Goal: Task Accomplishment & Management: Complete application form

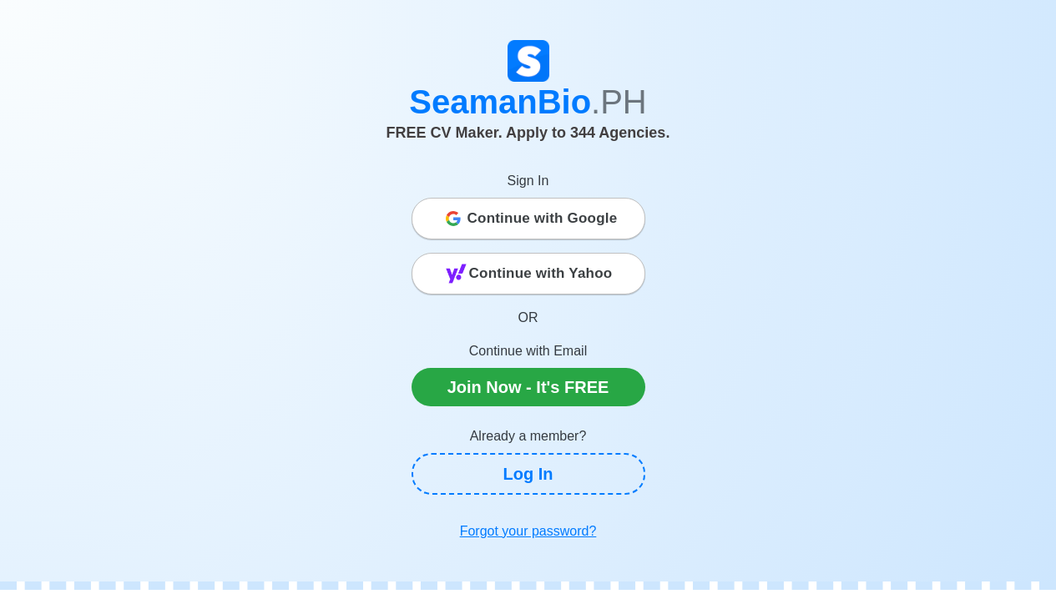
click at [577, 225] on span "Continue with Google" at bounding box center [542, 218] width 150 height 33
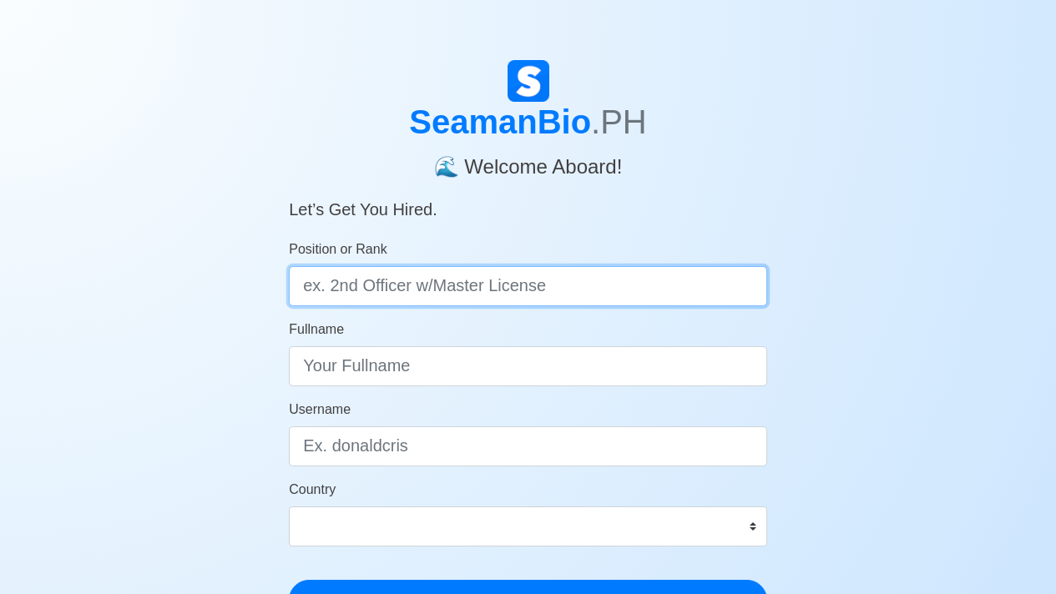
click at [480, 294] on input "Position or Rank" at bounding box center [528, 286] width 478 height 40
type input "e"
type input "4th engineer"
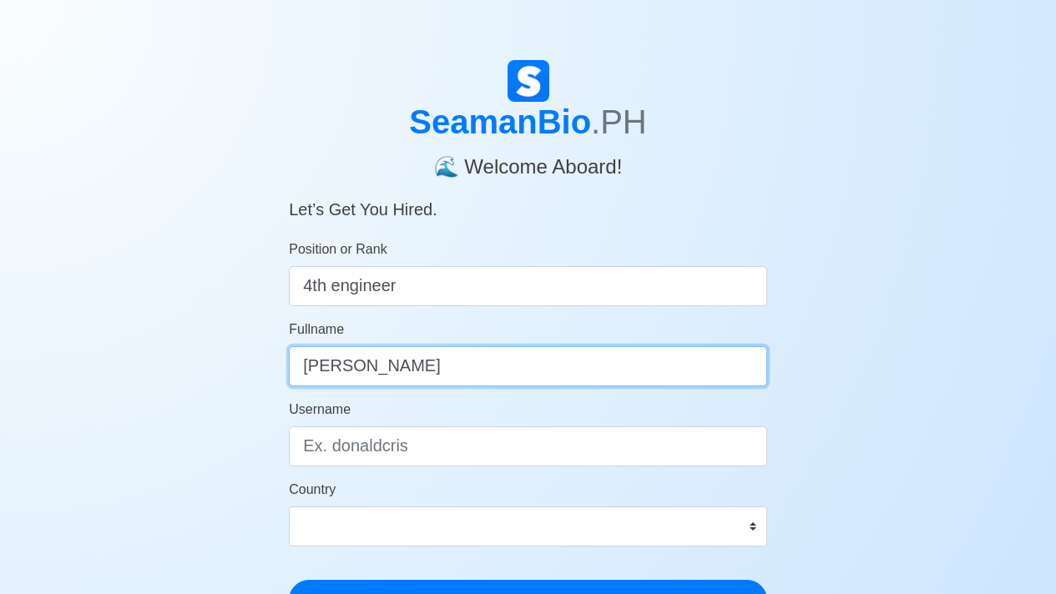
type input "Julian Andutan"
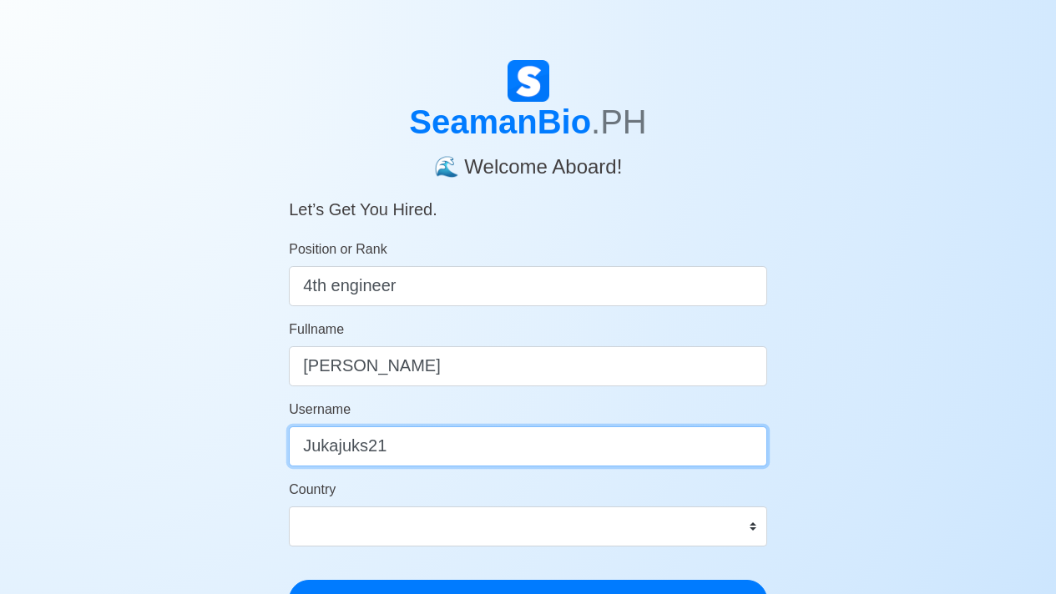
type input "Jukajuks21"
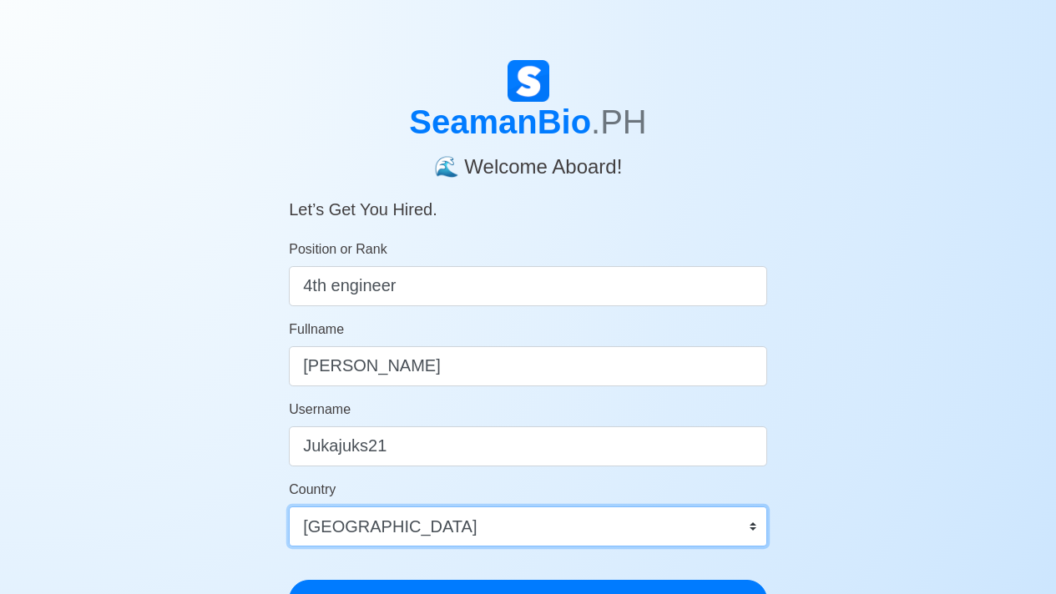
select select "PH"
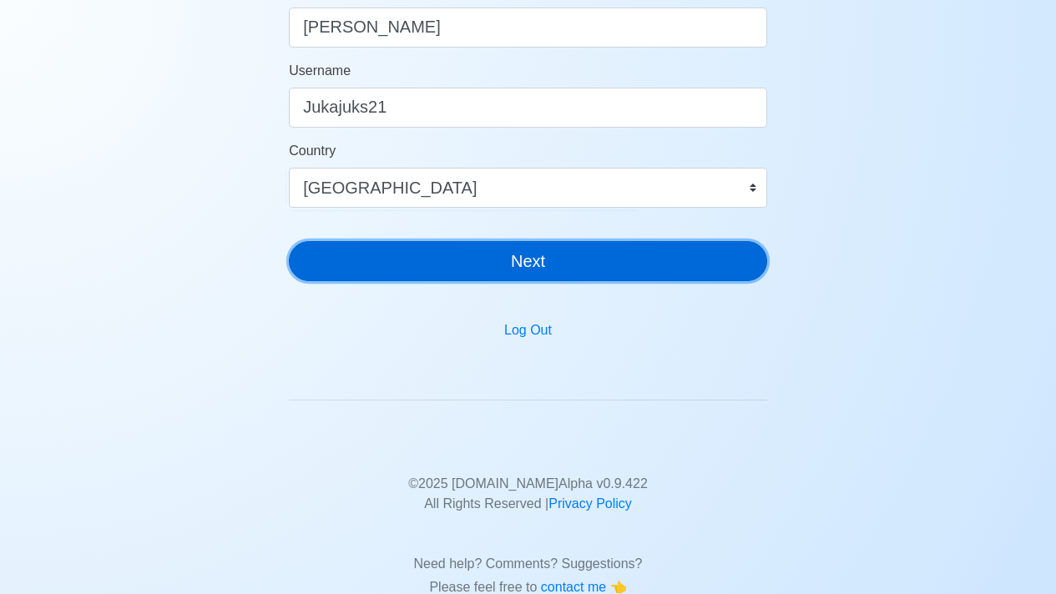
click at [582, 280] on button "Next" at bounding box center [528, 261] width 478 height 40
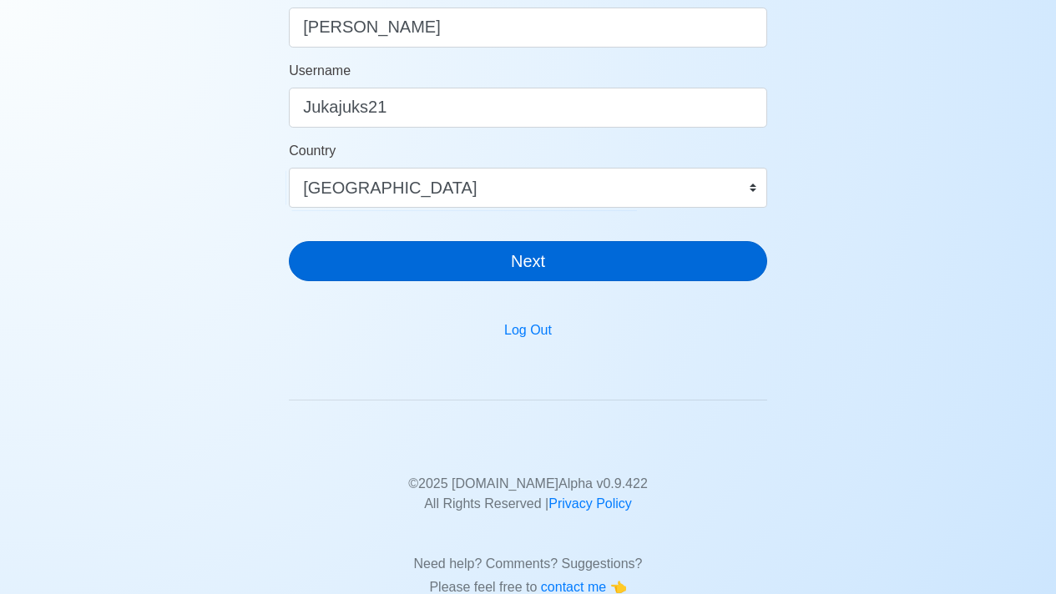
scroll to position [20, 0]
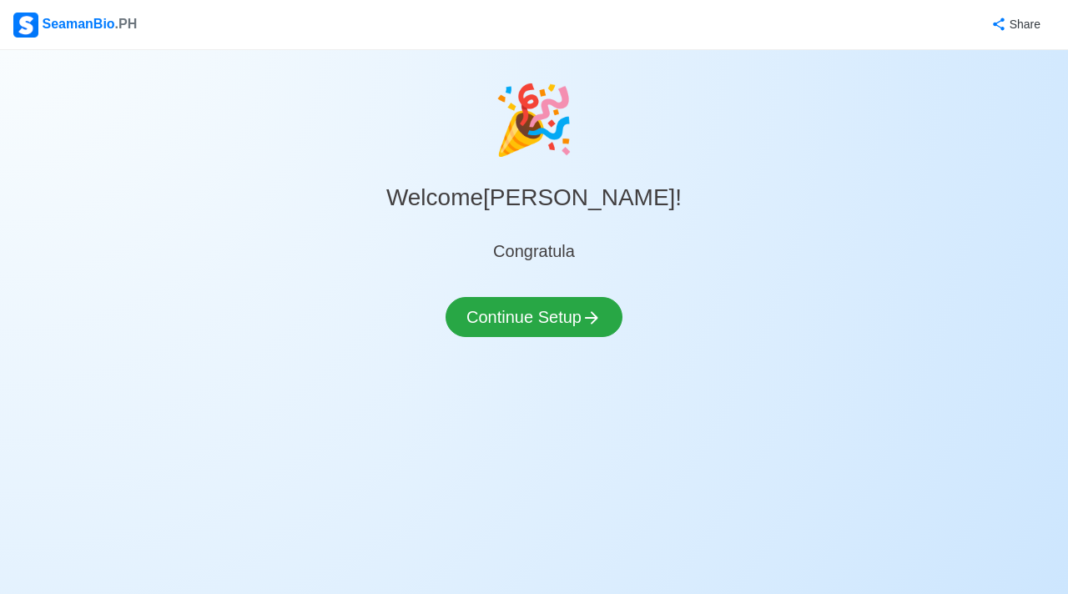
click at [528, 342] on div "Continue Setup" at bounding box center [534, 327] width 177 height 60
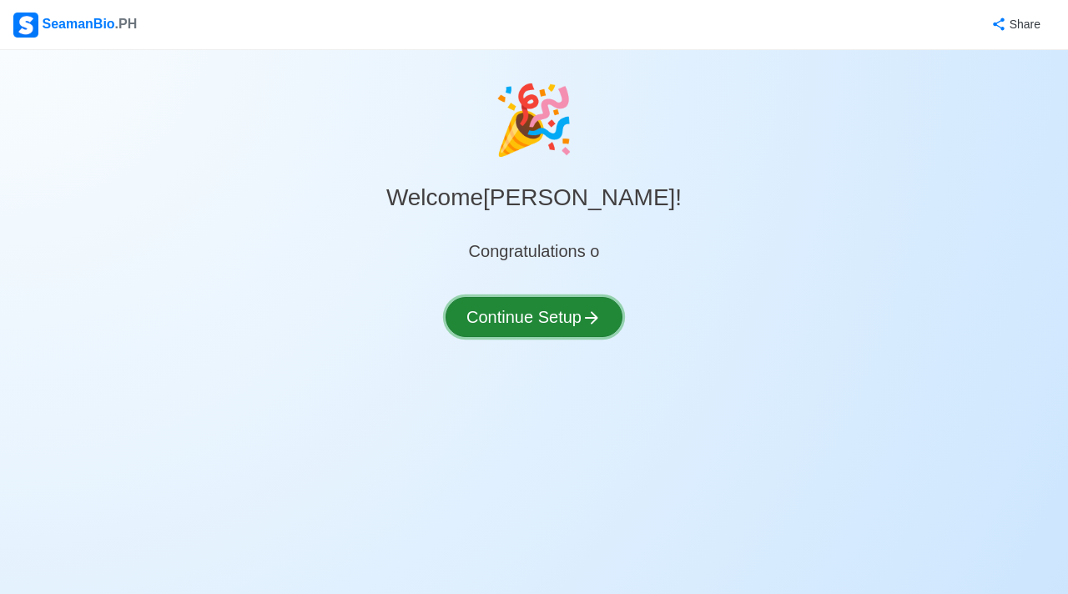
click at [531, 321] on button "Continue Setup" at bounding box center [534, 317] width 177 height 40
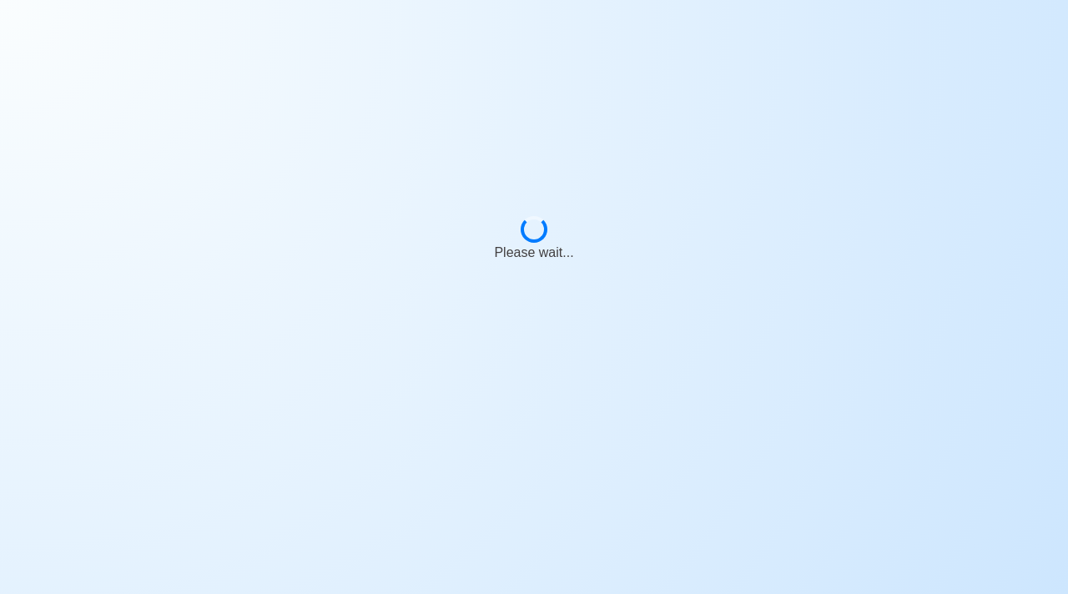
select select "Visible for Hiring"
select select "PH"
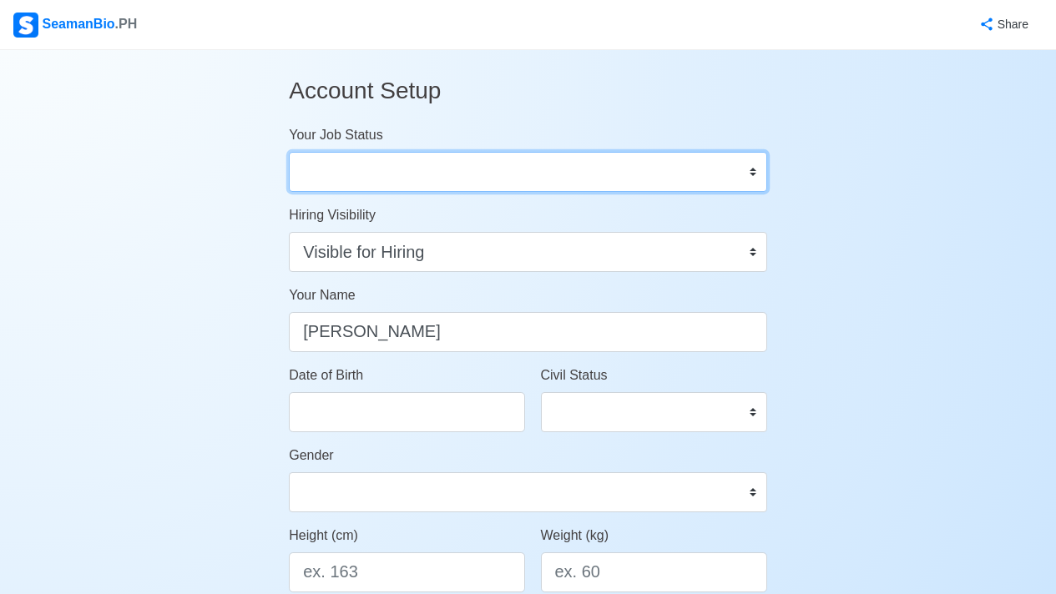
click at [443, 166] on select "Onboard Actively Looking for Job Not Looking for Job" at bounding box center [528, 172] width 478 height 40
select select "Actively Looking for Job"
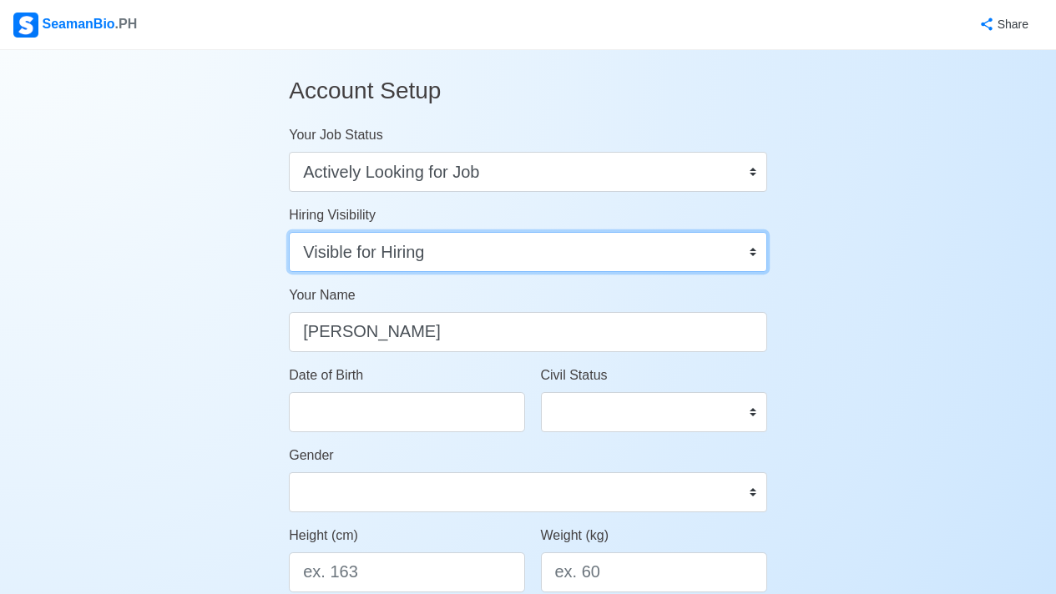
click at [443, 253] on select "Visible for Hiring Not Visible for Hiring" at bounding box center [528, 252] width 478 height 40
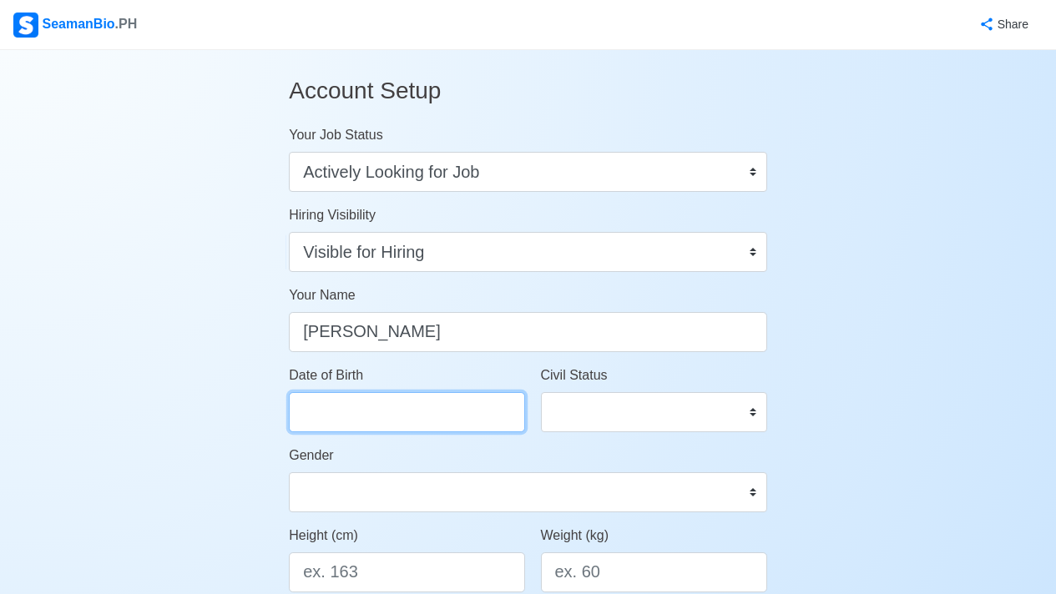
select select "****"
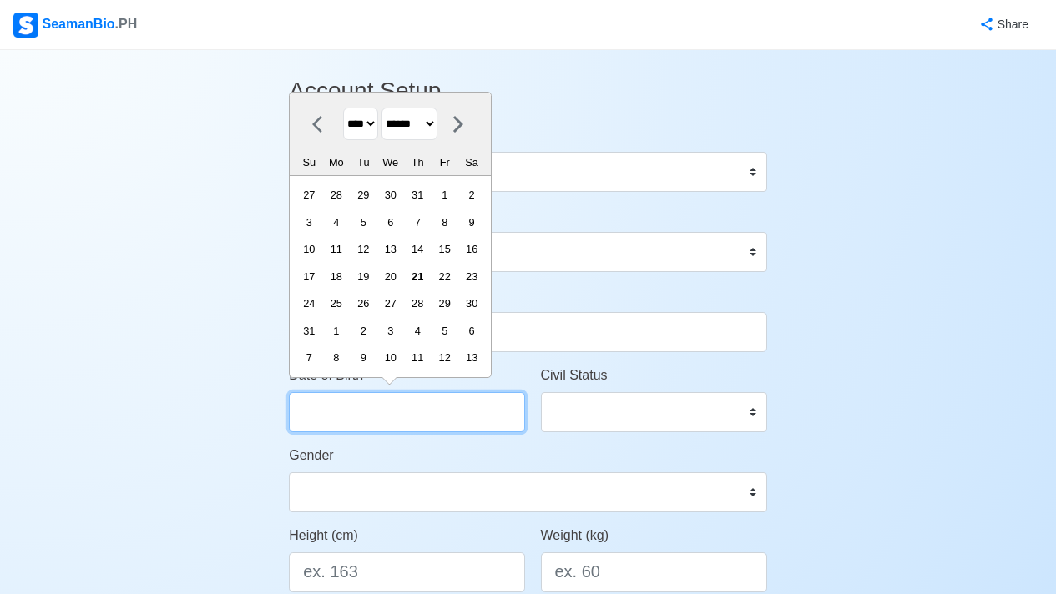
click at [371, 422] on input "Date of Birth" at bounding box center [406, 412] width 235 height 40
click at [437, 122] on select "******* ******** ***** ***** *** **** **** ****** ********* ******* ******** **…" at bounding box center [409, 124] width 56 height 33
select select "*********"
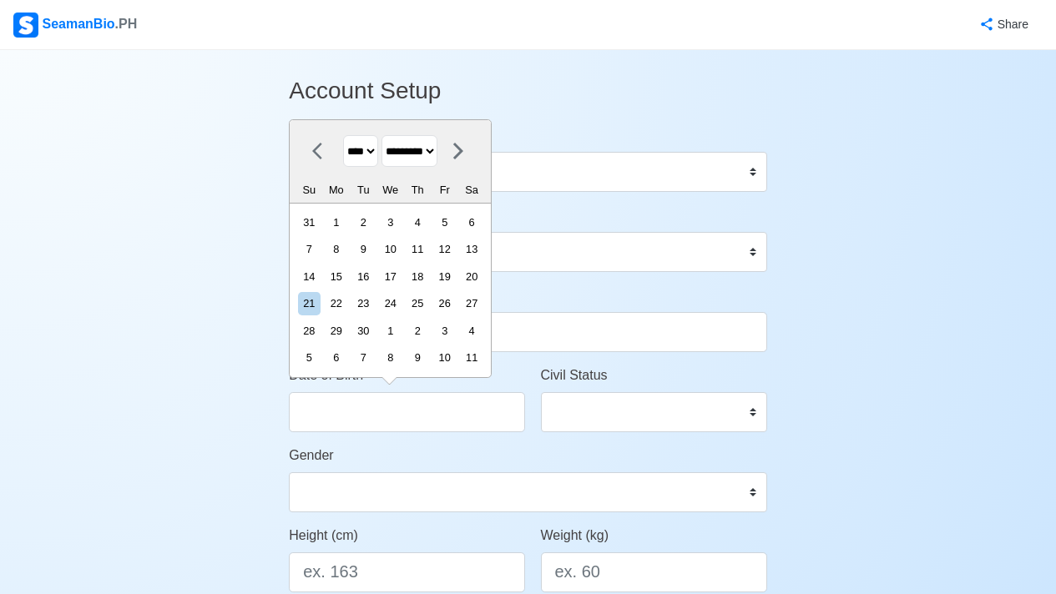
click at [366, 124] on div "**** **** **** **** **** **** **** **** **** **** **** **** **** **** **** ****…" at bounding box center [390, 161] width 201 height 83
click at [370, 151] on select "**** **** **** **** **** **** **** **** **** **** **** **** **** **** **** ****…" at bounding box center [360, 151] width 35 height 33
select select "****"
click at [375, 334] on div "27" at bounding box center [363, 331] width 23 height 23
type input "[DATE]"
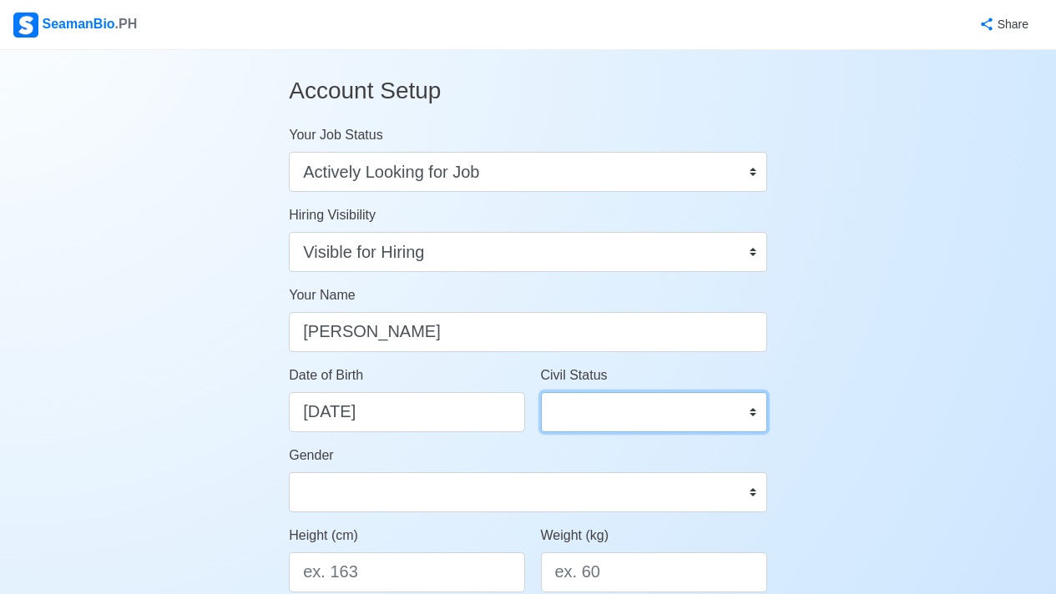
click at [584, 421] on select "Single Married Widowed Separated" at bounding box center [654, 412] width 226 height 40
select select "Single"
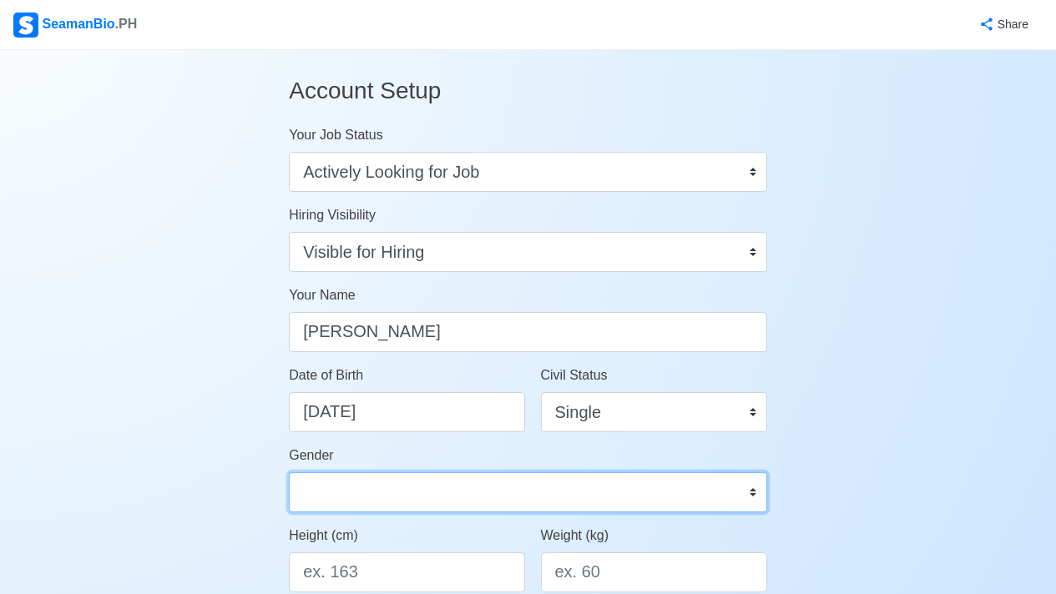
click at [435, 472] on select "Male Female" at bounding box center [528, 492] width 478 height 40
click at [380, 480] on select "Male Female" at bounding box center [528, 492] width 478 height 40
select select "[DEMOGRAPHIC_DATA]"
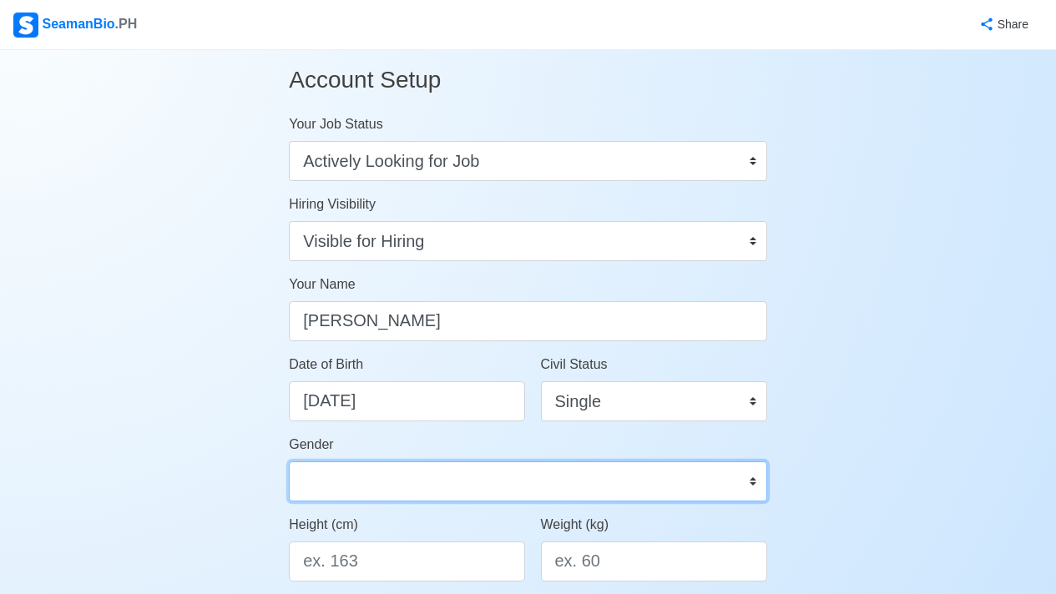
scroll to position [84, 0]
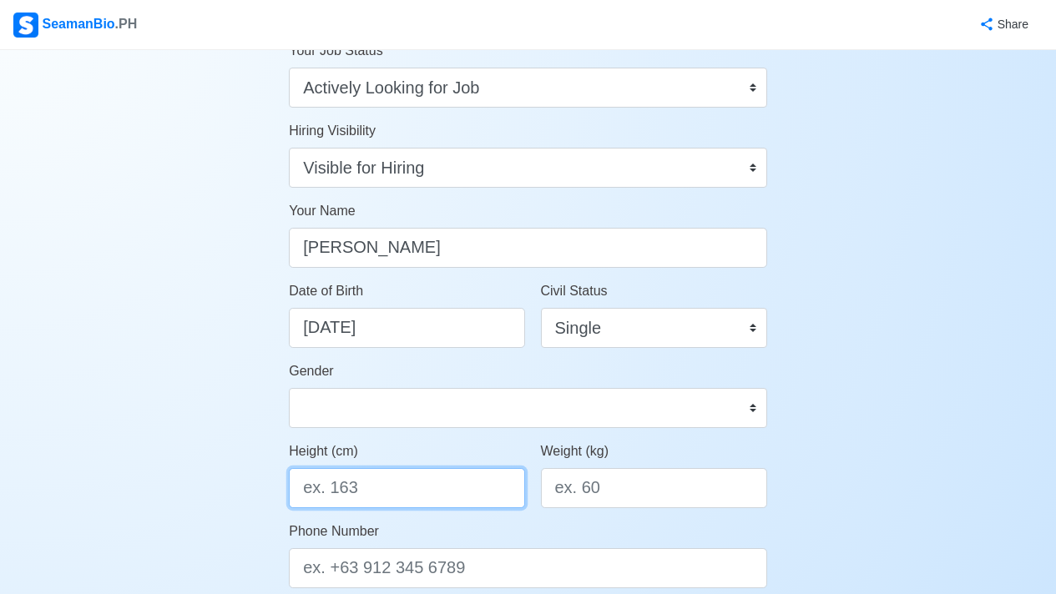
click at [434, 493] on input "Height (cm)" at bounding box center [406, 488] width 235 height 40
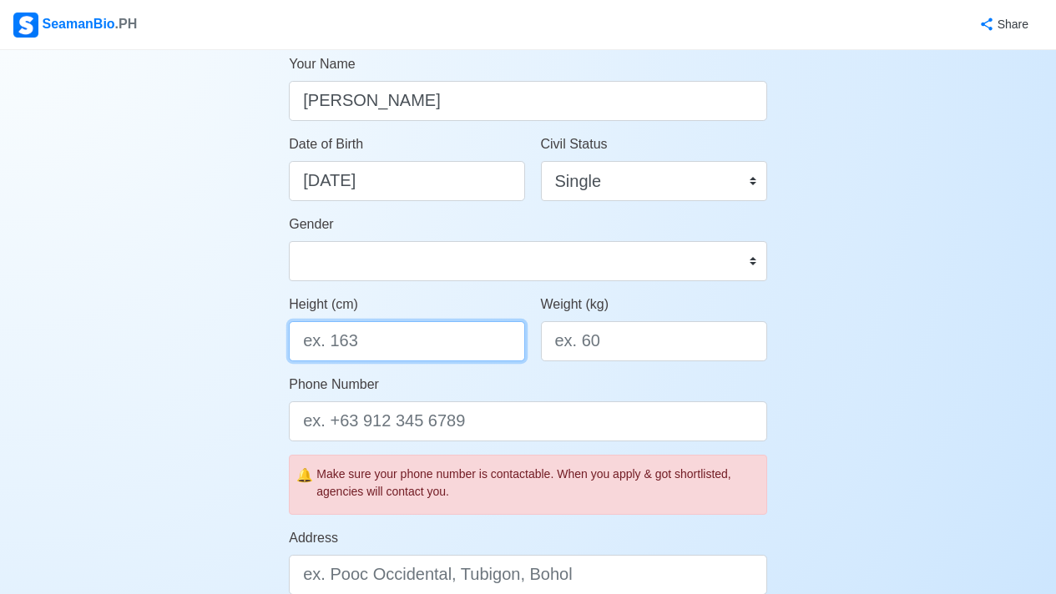
click at [454, 331] on input "Height (cm)" at bounding box center [406, 341] width 235 height 40
drag, startPoint x: 15, startPoint y: 347, endPoint x: 0, endPoint y: 352, distance: 15.8
click at [0, 352] on div "Account Setup Your Job Status Onboard Actively Looking for Job Not Looking for …" at bounding box center [528, 550] width 1056 height 1462
drag, startPoint x: 356, startPoint y: 331, endPoint x: 227, endPoint y: 335, distance: 129.4
click at [227, 335] on div "Account Setup Your Job Status Onboard Actively Looking for Job Not Looking for …" at bounding box center [528, 550] width 1056 height 1462
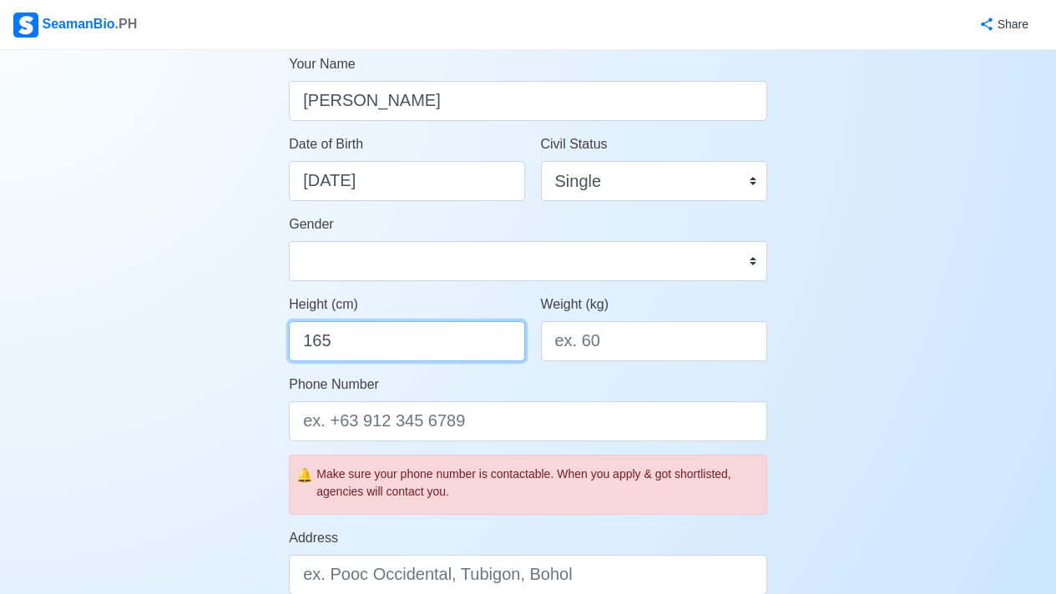
type input "165"
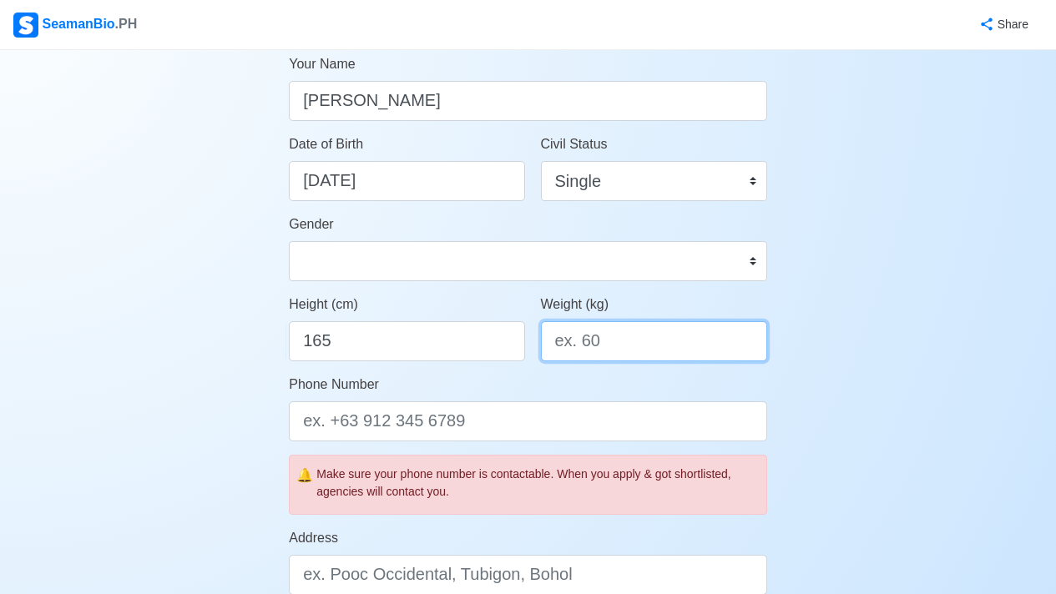
click at [612, 346] on input "Weight (kg)" at bounding box center [654, 341] width 226 height 40
type input "103"
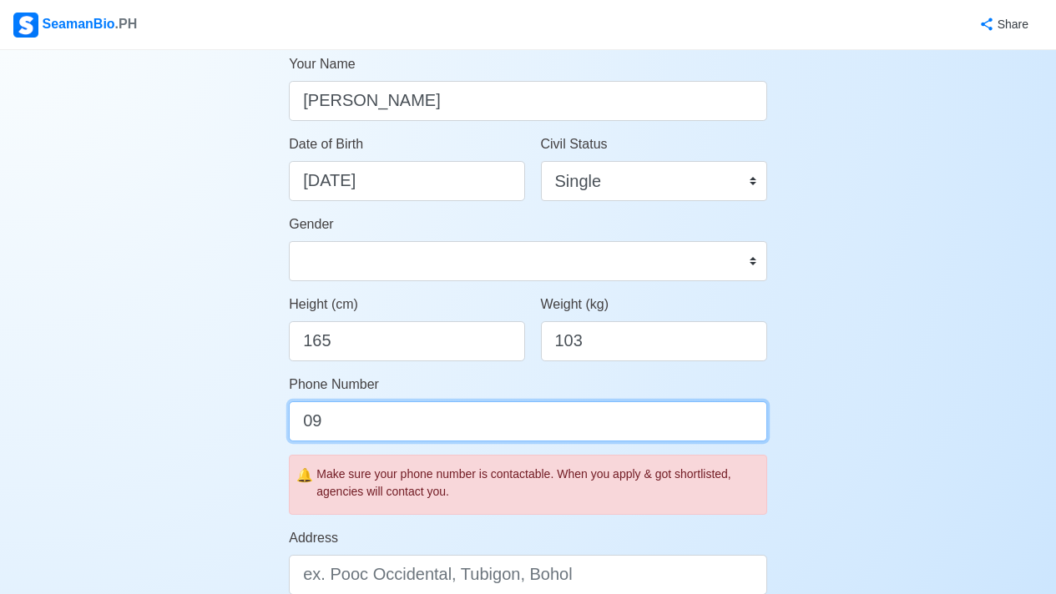
type input "0"
type input "[PHONE_NUMBER]"
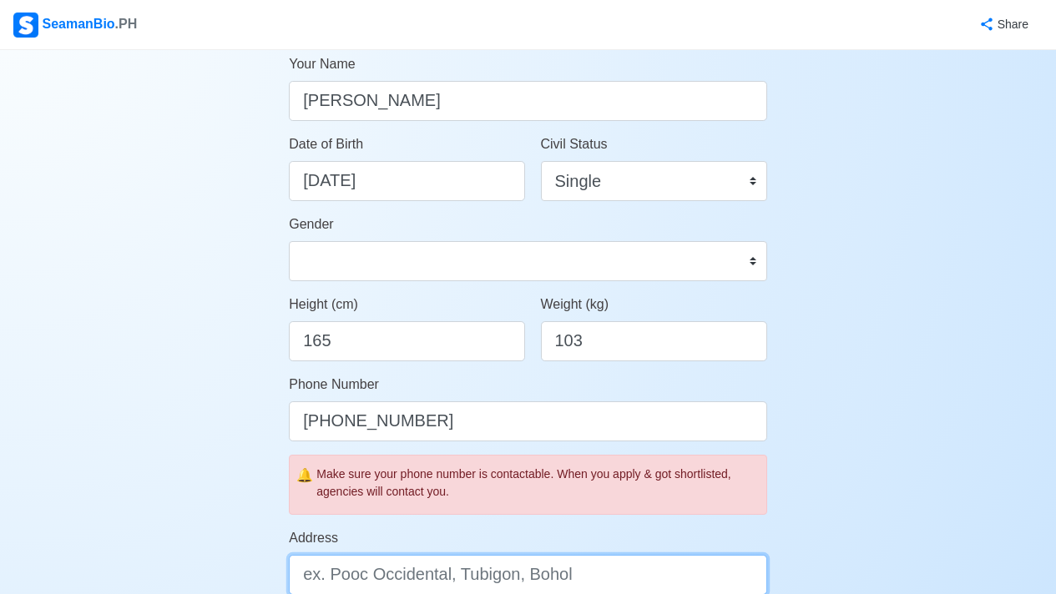
scroll to position [392, 0]
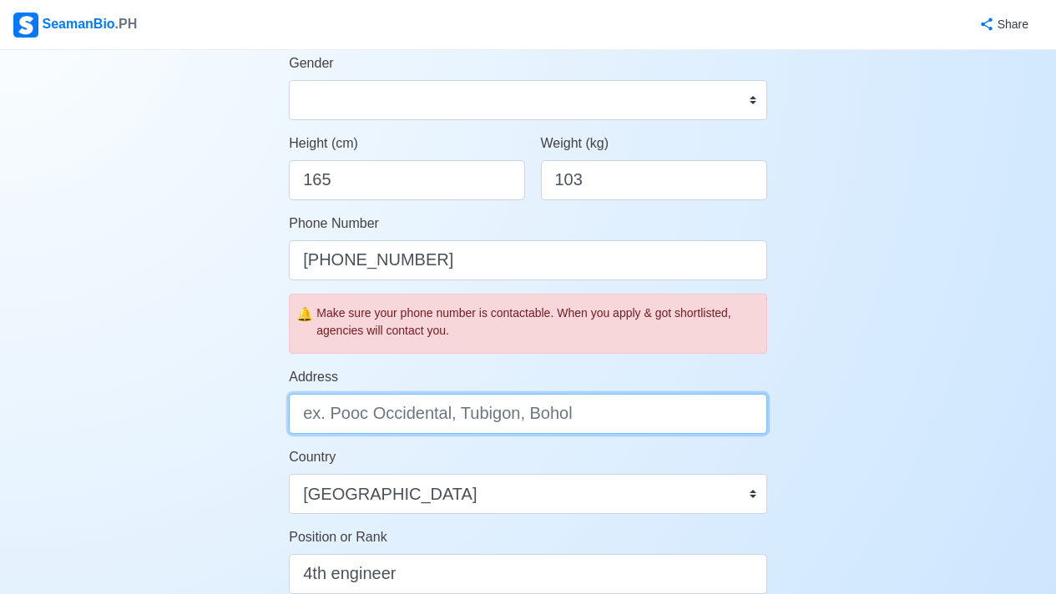
click at [467, 403] on input "Address" at bounding box center [528, 414] width 478 height 40
click at [484, 415] on input "Address" at bounding box center [528, 414] width 478 height 40
type input "3"
drag, startPoint x: 432, startPoint y: 411, endPoint x: 51, endPoint y: 405, distance: 381.5
click at [51, 405] on div "Account Setup Your Job Status Onboard Actively Looking for Job Not Looking for …" at bounding box center [528, 389] width 1056 height 1462
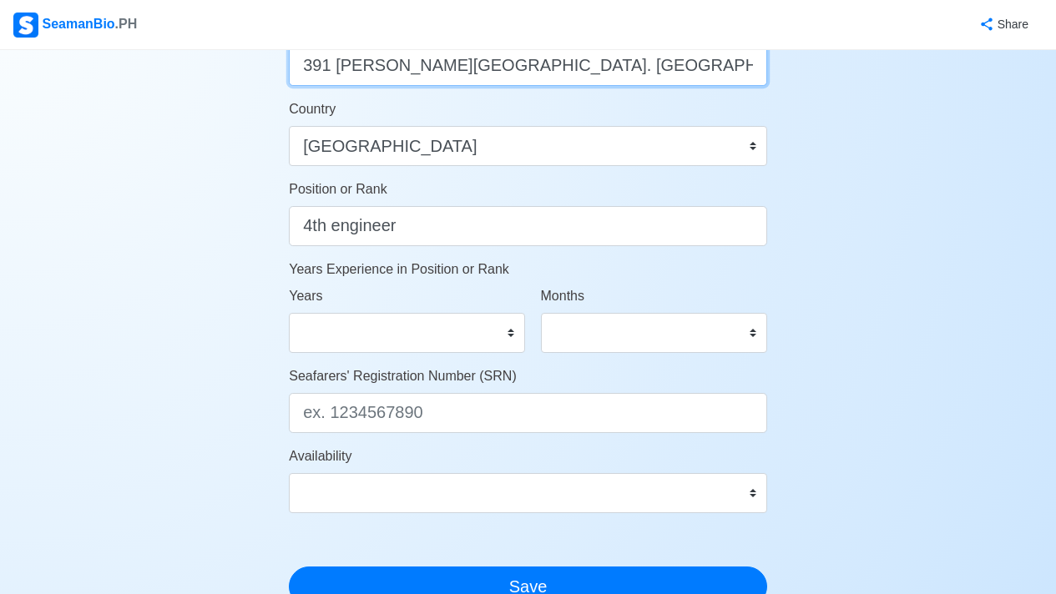
scroll to position [957, 0]
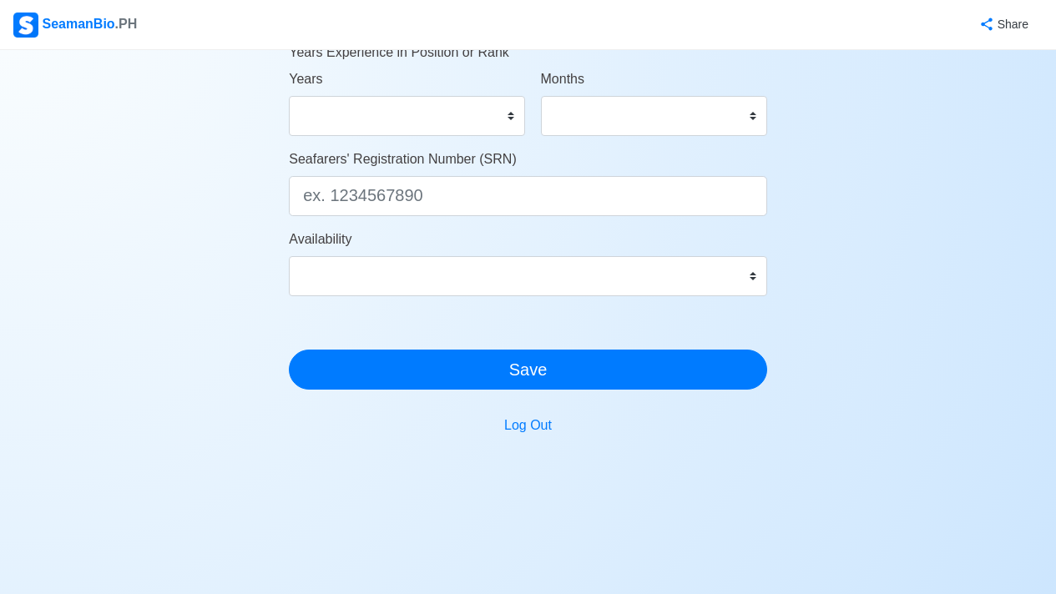
type input "391 [PERSON_NAME][GEOGRAPHIC_DATA]. [GEOGRAPHIC_DATA]"
click at [507, 129] on select "0 1 2 3 4 5 6 7 8 9 10 11 12 13 14 15 16 17 18 19 20 21 22 23 24 25 26 27 28 29…" at bounding box center [406, 116] width 235 height 40
click at [617, 109] on select "0 1 2 3 4 5 6 7 8 9 10 11" at bounding box center [654, 116] width 226 height 40
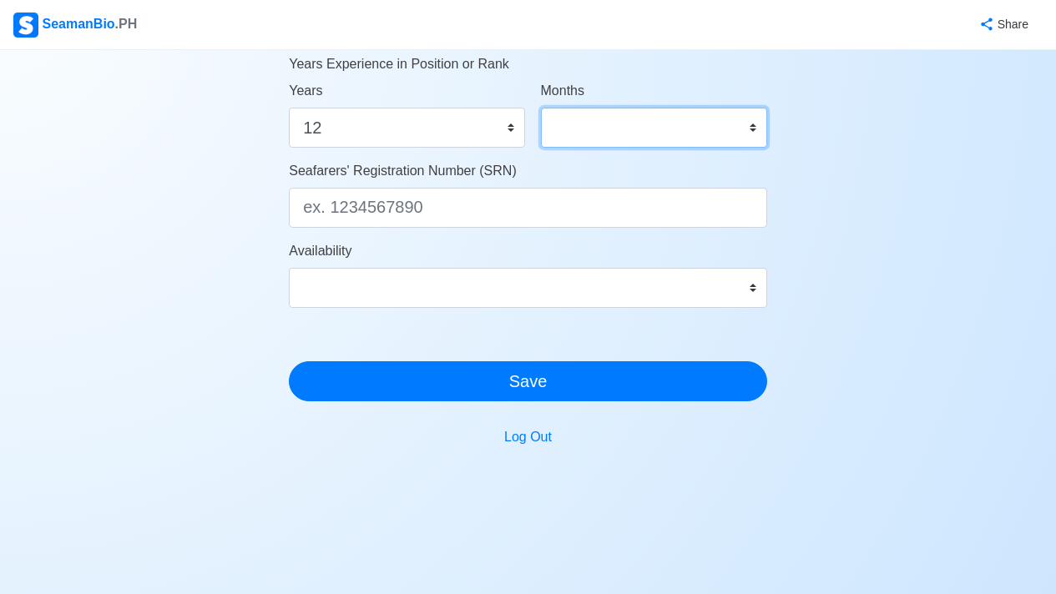
scroll to position [930, 0]
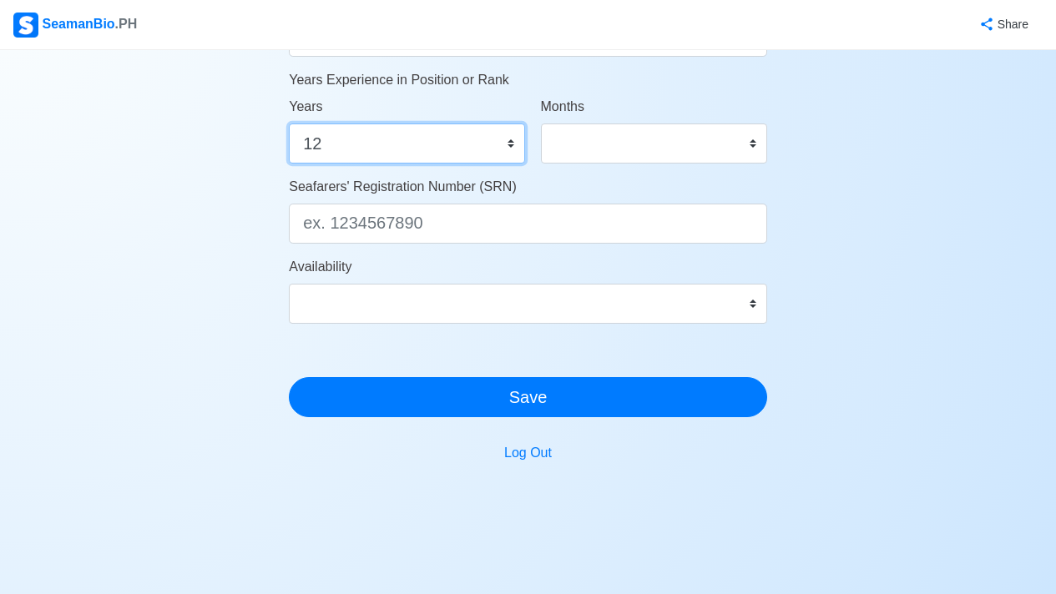
click at [517, 138] on select "0 1 2 3 4 5 6 7 8 9 10 11 12 13 14 15 16 17 18 19 20 21 22 23 24 25 26 27 28 29…" at bounding box center [406, 144] width 235 height 40
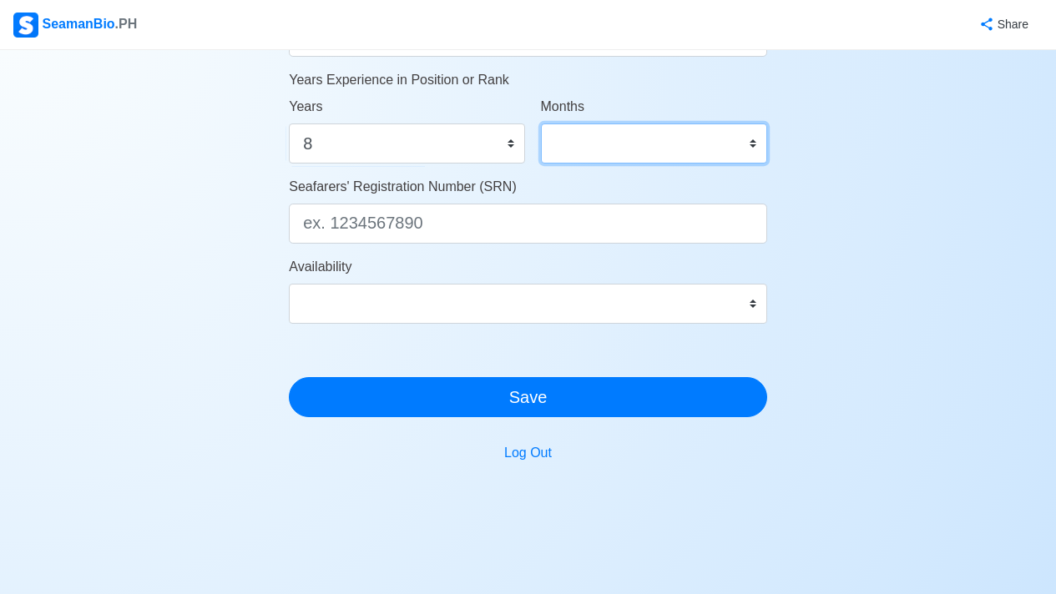
click at [608, 151] on select "0 1 2 3 4 5 6 7 8 9 10 11" at bounding box center [654, 144] width 226 height 40
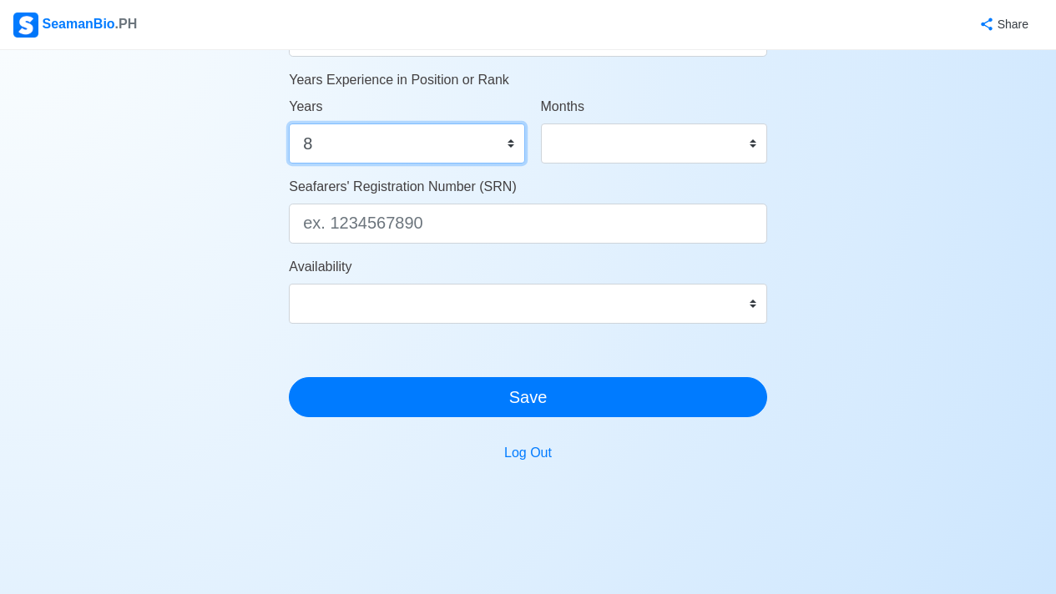
click at [514, 144] on select "0 1 2 3 4 5 6 7 8 9 10 11 12 13 14 15 16 17 18 19 20 21 22 23 24 25 26 27 28 29…" at bounding box center [406, 144] width 235 height 40
select select "7"
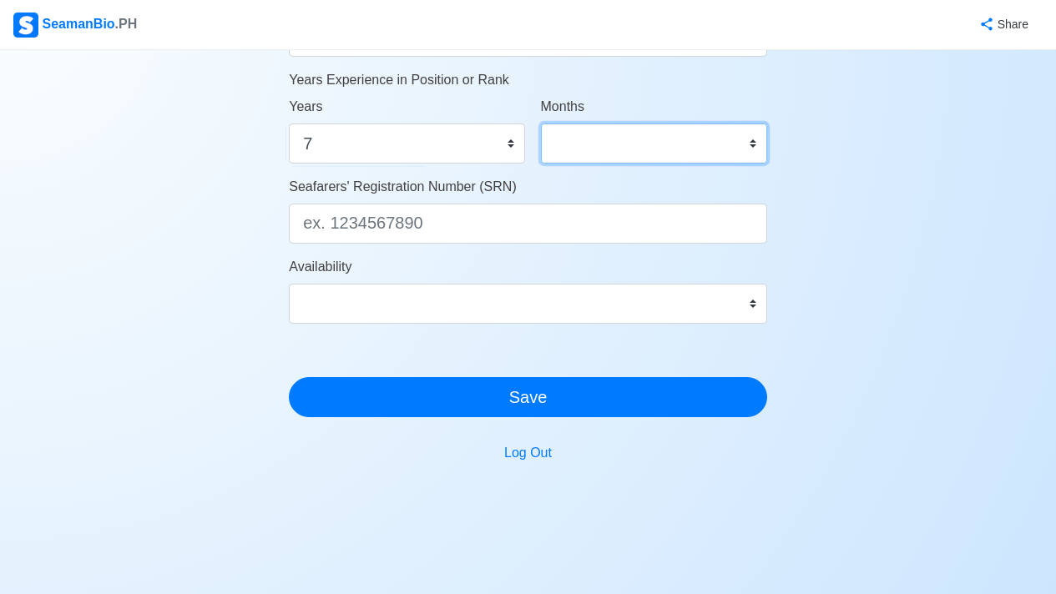
click at [578, 148] on select "0 1 2 3 4 5 6 7 8 9 10 11" at bounding box center [654, 144] width 226 height 40
select select "11"
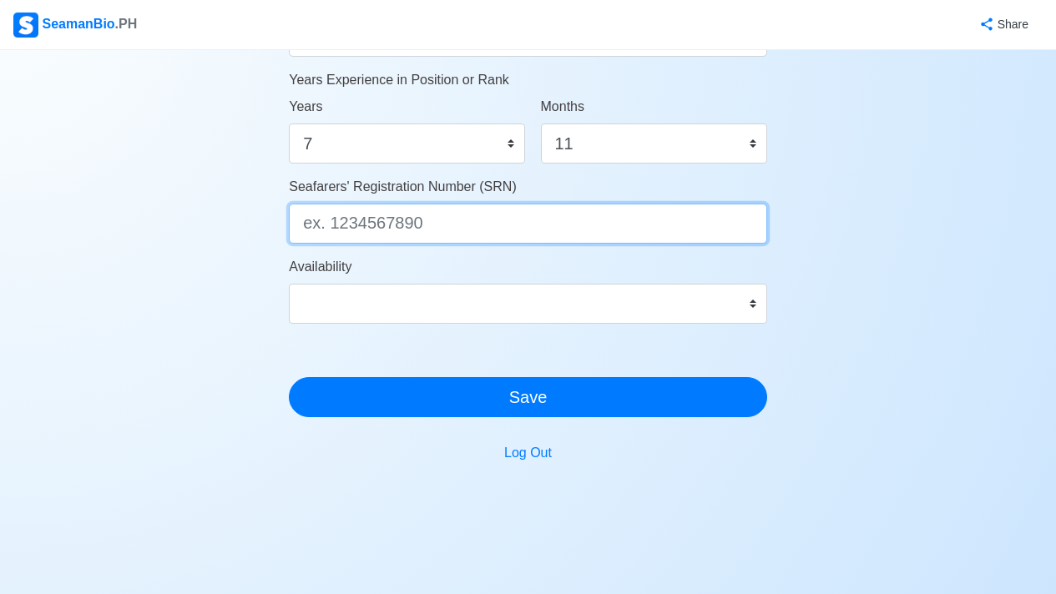
click at [510, 227] on input "Seafarers' Registration Number (SRN)" at bounding box center [528, 224] width 478 height 40
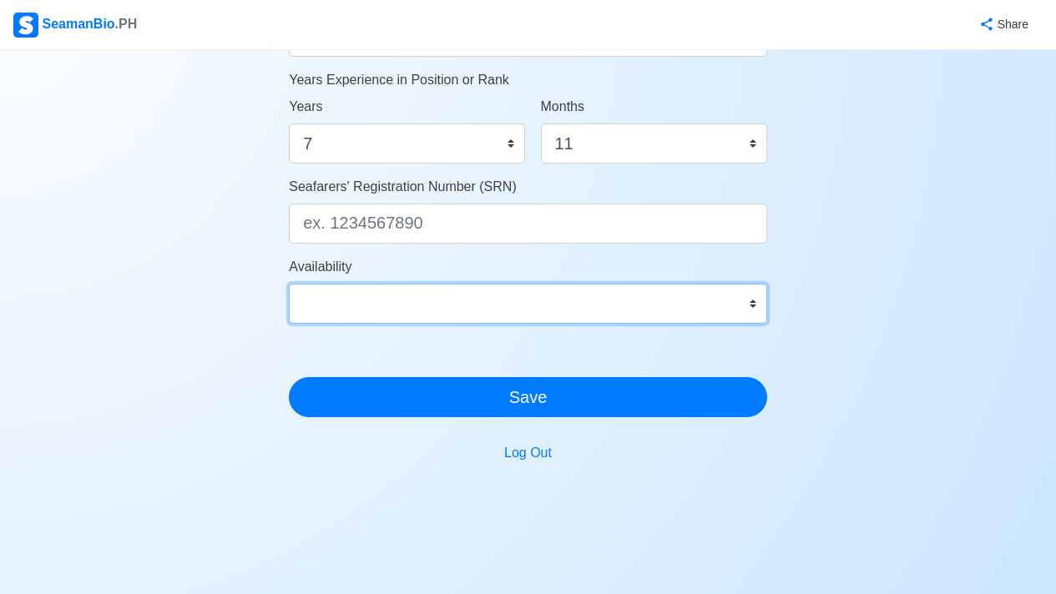
click at [473, 320] on select "Immediate Sep 2025 Oct 2025 Nov 2025 Dec 2025 Jan 2026 Feb 2026 Mar 2026 Apr 20…" at bounding box center [528, 304] width 478 height 40
select select "1761926400000"
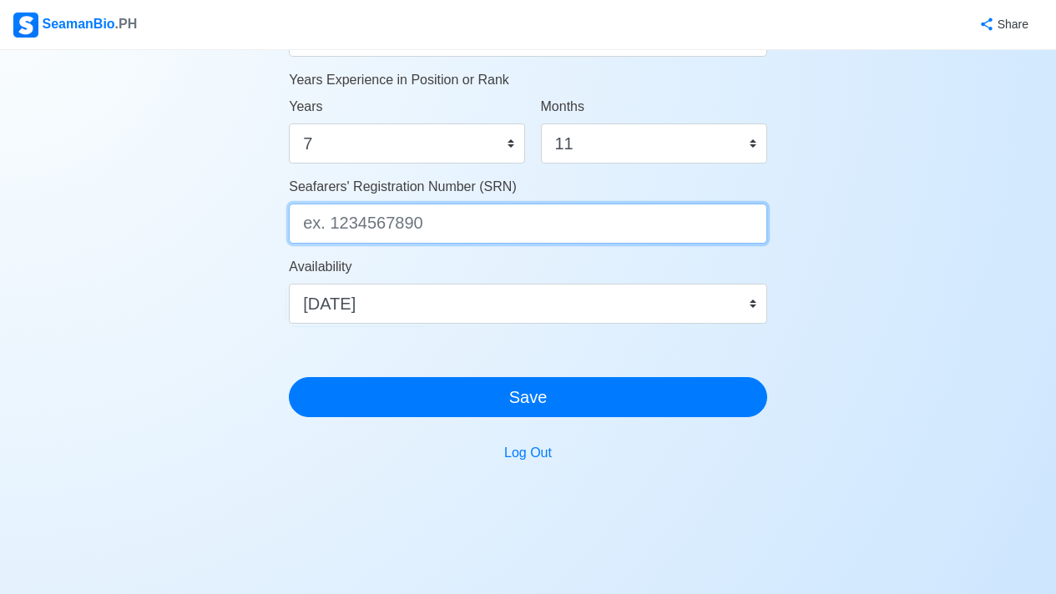
click at [624, 222] on input "Seafarers' Registration Number (SRN)" at bounding box center [528, 224] width 478 height 40
paste input "8809270026"
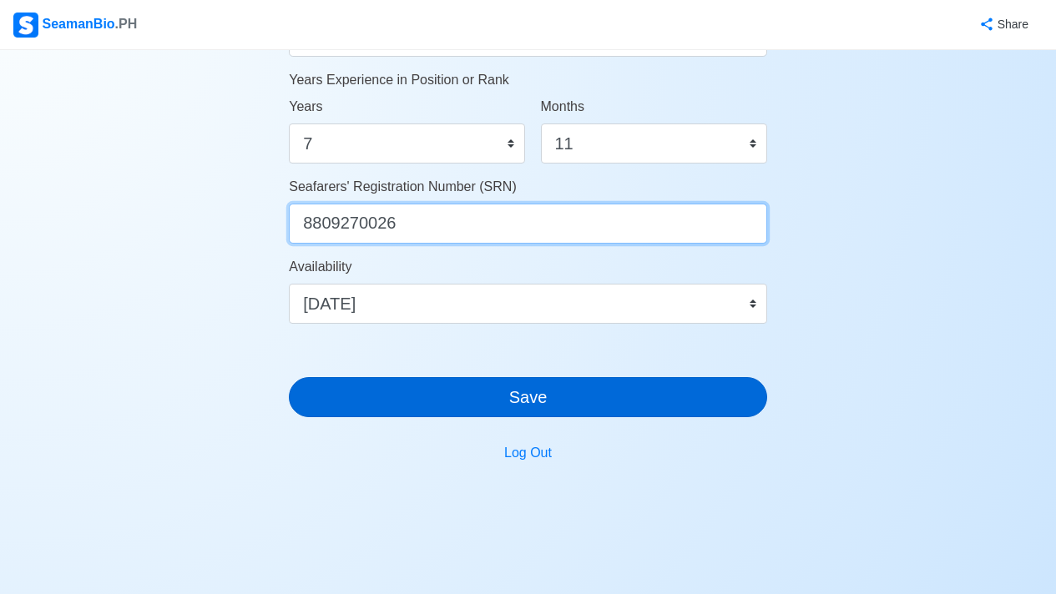
type input "8809270026"
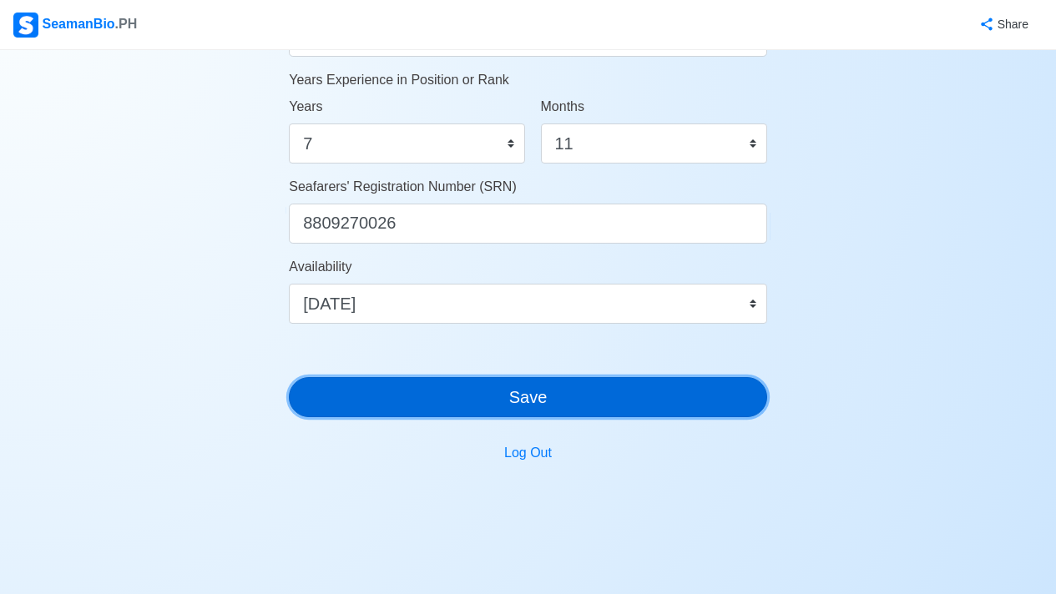
click at [411, 413] on button "Save" at bounding box center [528, 397] width 478 height 40
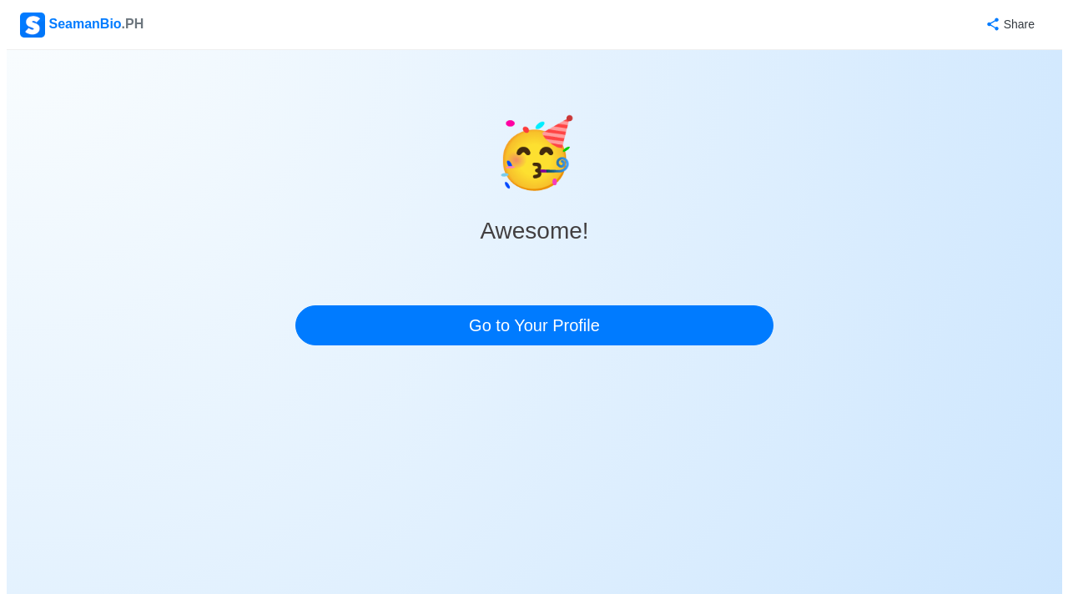
scroll to position [0, 0]
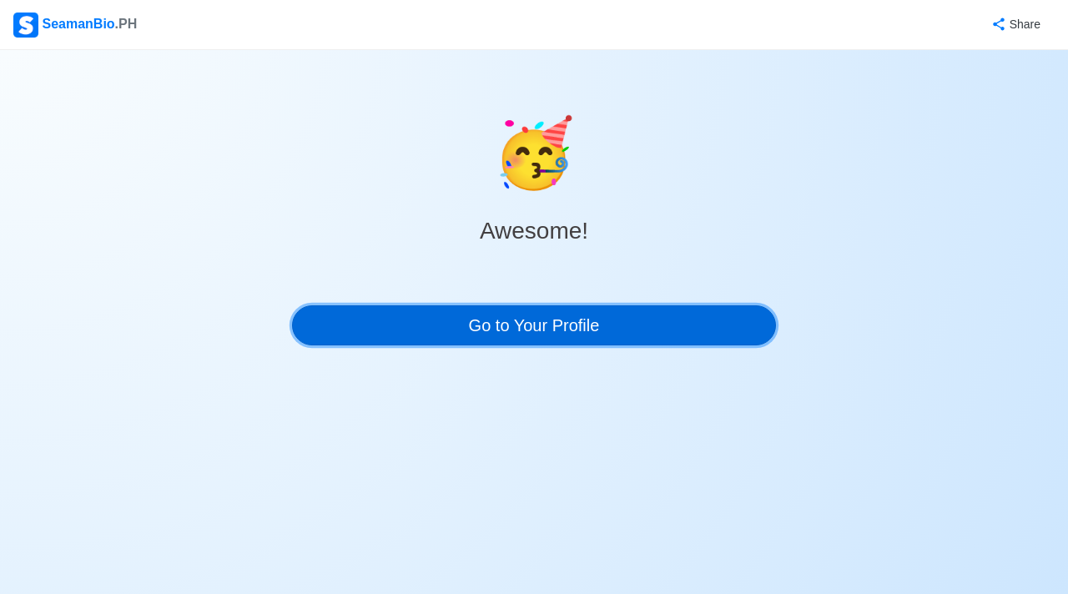
click at [500, 318] on link "Go to Your Profile" at bounding box center [534, 325] width 484 height 40
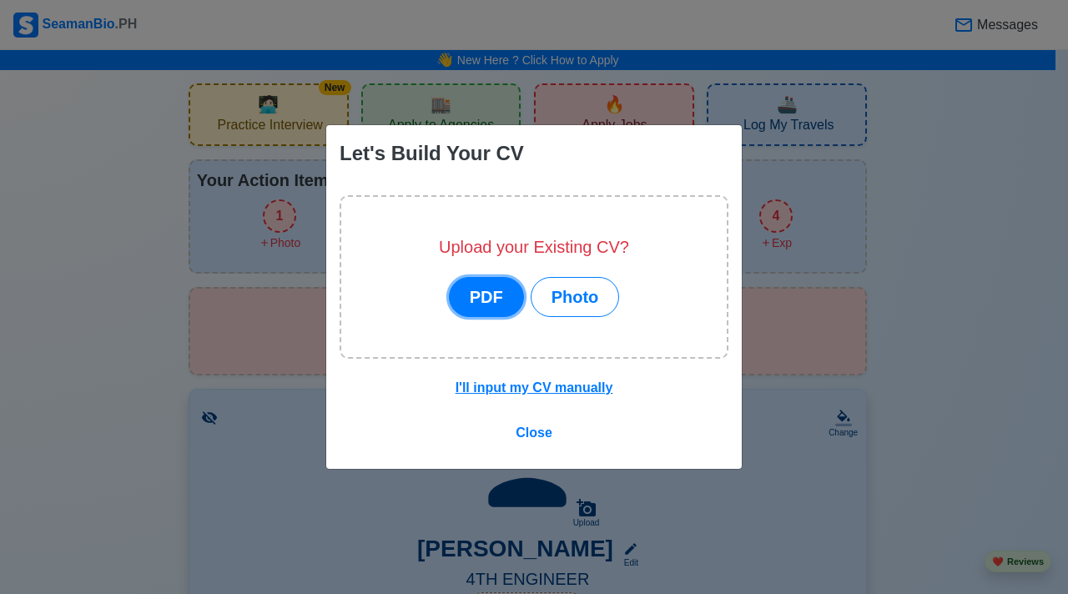
click at [466, 296] on button "PDF" at bounding box center [486, 297] width 75 height 40
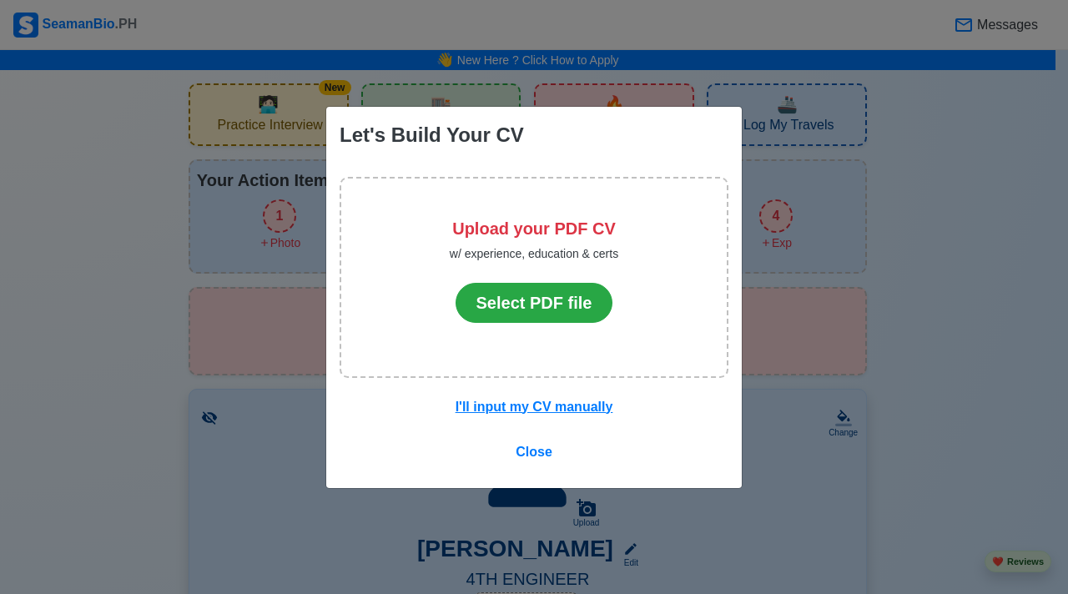
click at [522, 275] on div "Upload your PDF CV w/ experience, education & certs Select PDF file" at bounding box center [534, 288] width 169 height 138
click at [521, 292] on button "Select PDF file" at bounding box center [535, 303] width 158 height 40
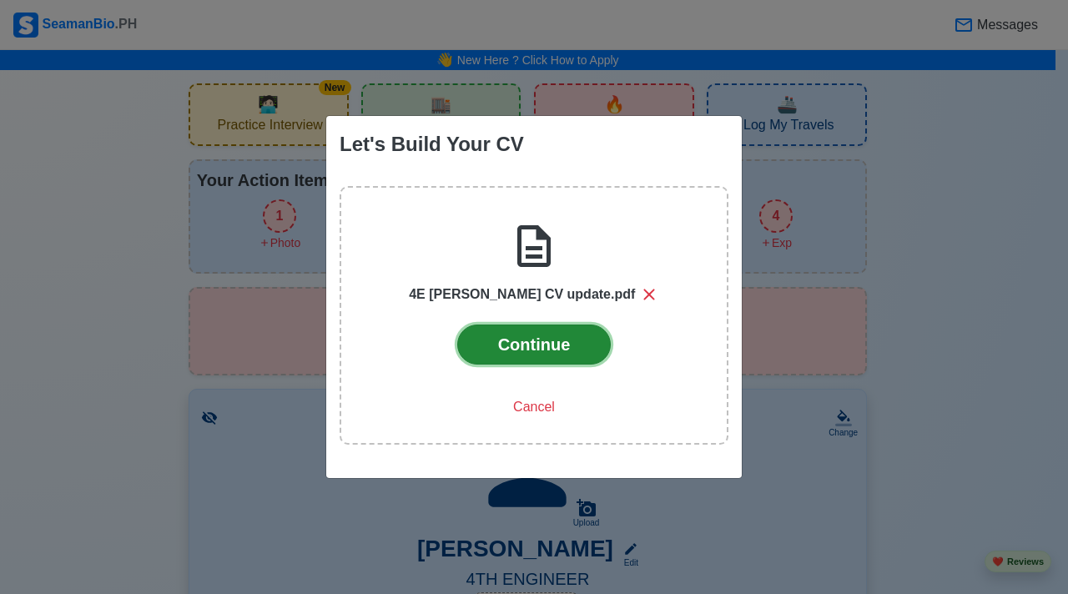
click at [538, 356] on button "Continue" at bounding box center [534, 345] width 154 height 40
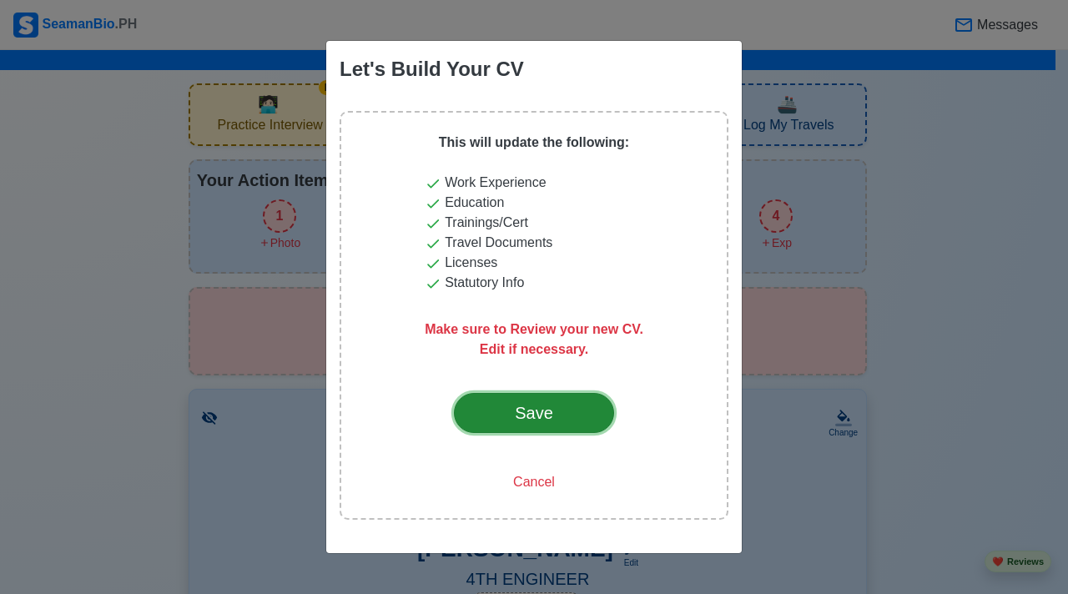
click at [552, 411] on div "Save" at bounding box center [534, 413] width 78 height 25
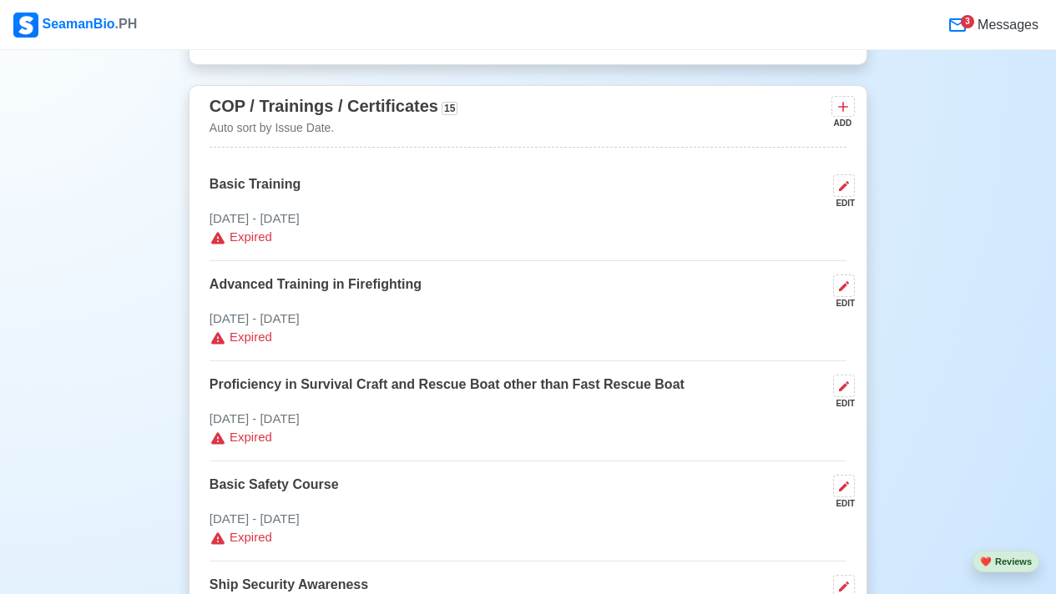
scroll to position [2752, 0]
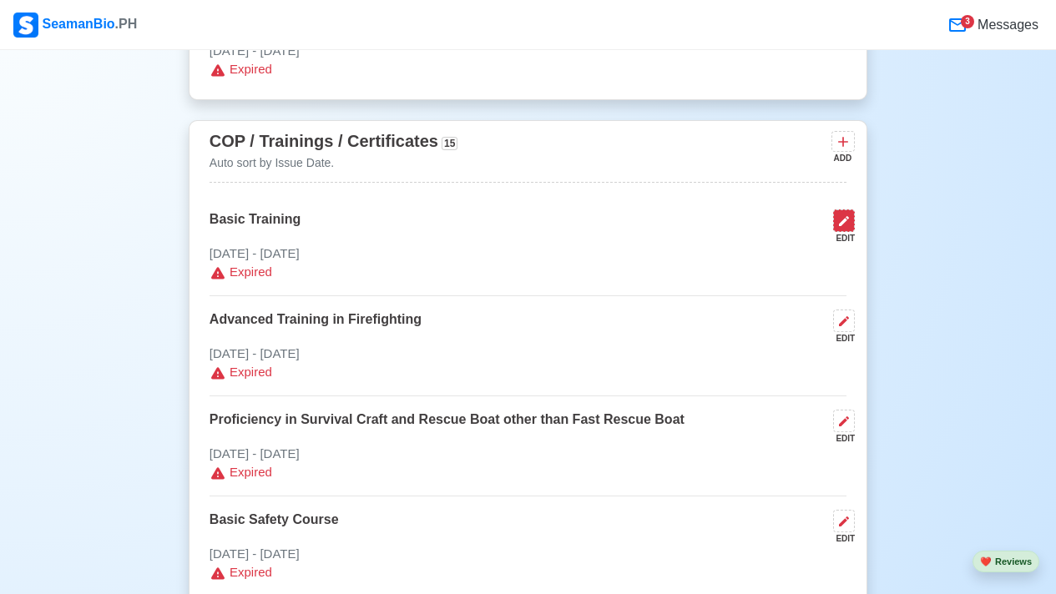
click at [846, 225] on icon at bounding box center [843, 221] width 13 height 13
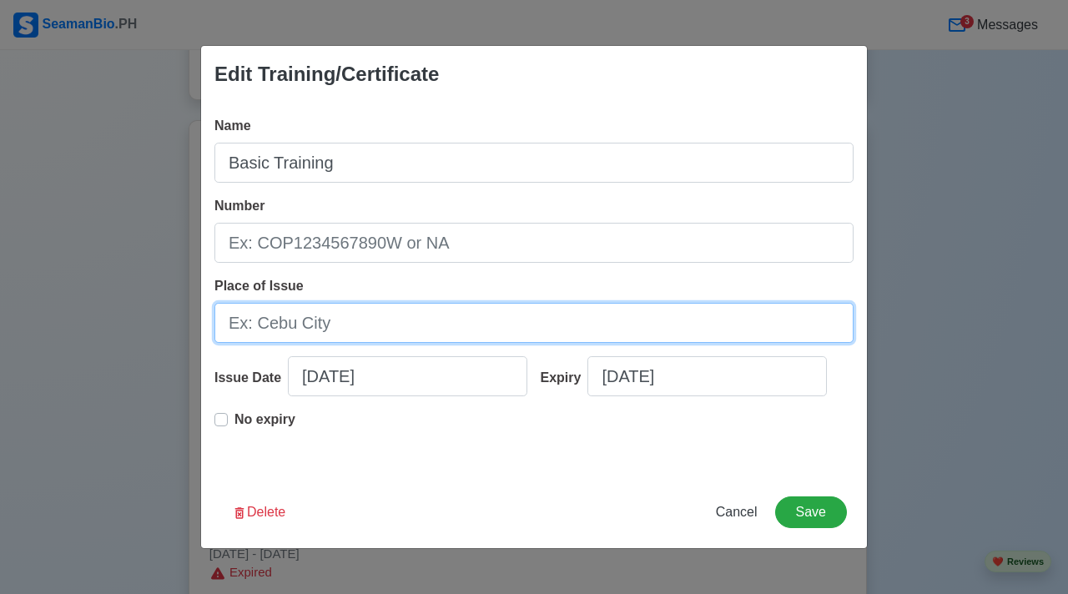
click at [479, 328] on input "Place of Issue" at bounding box center [534, 323] width 639 height 40
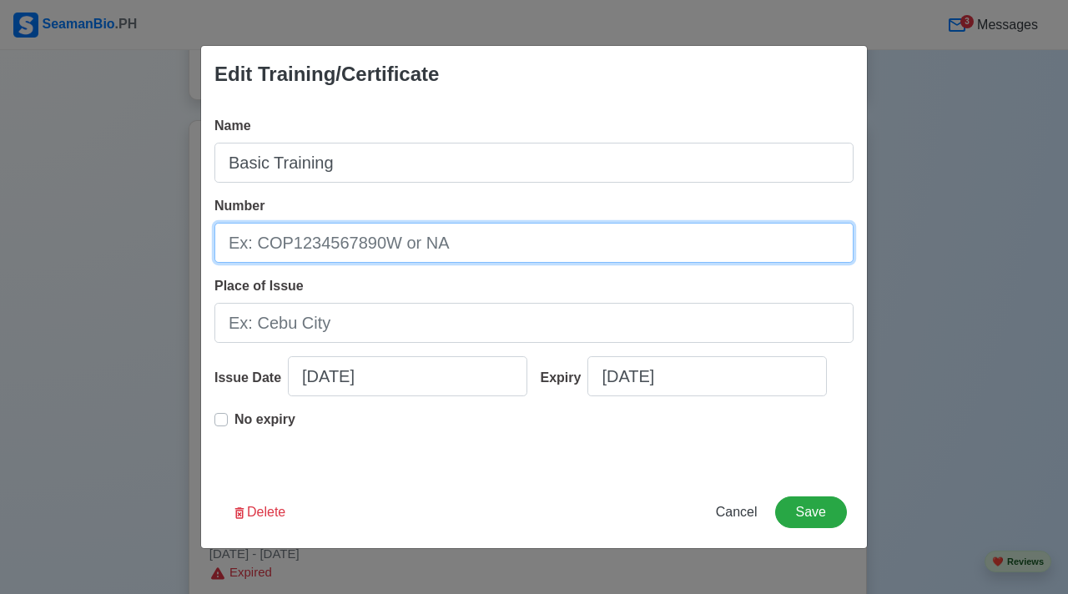
click at [483, 255] on input "Number" at bounding box center [534, 243] width 639 height 40
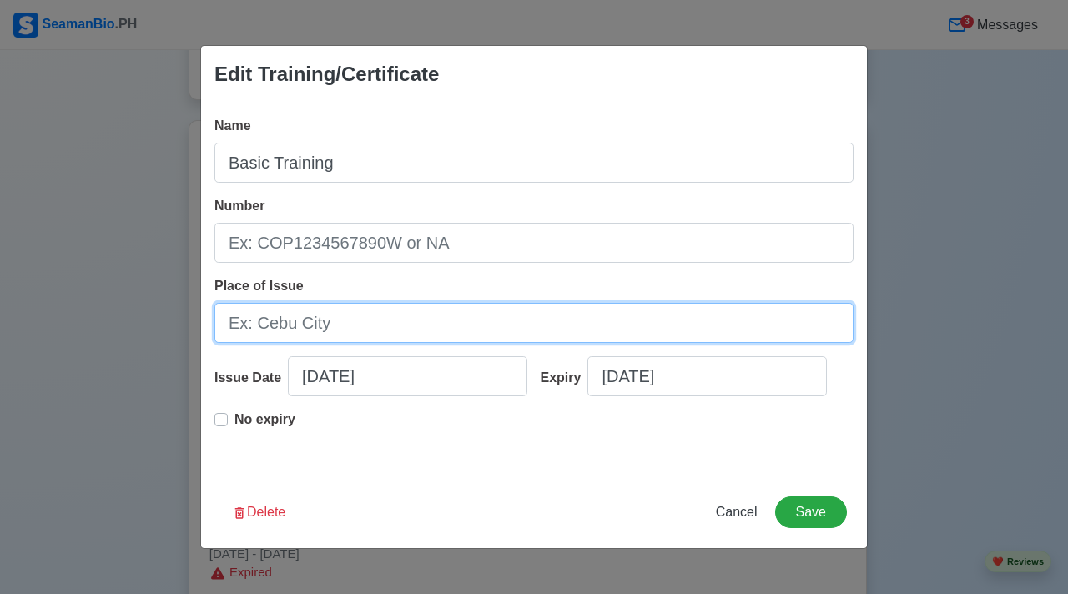
click at [437, 338] on input "Place of Issue" at bounding box center [534, 323] width 639 height 40
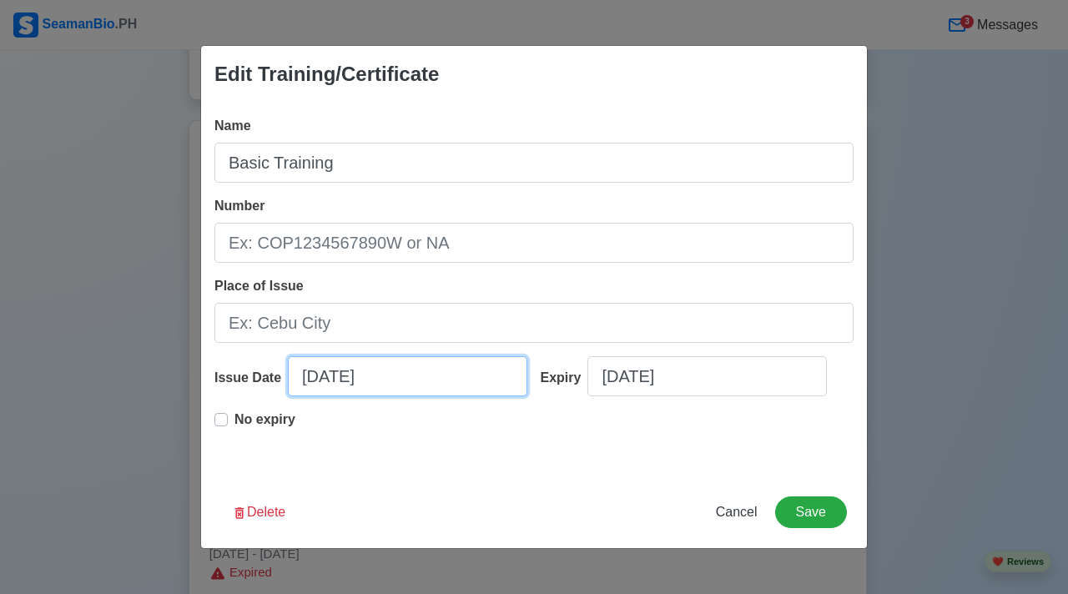
click at [409, 381] on input "07/04/2021" at bounding box center [408, 376] width 240 height 40
select select "****"
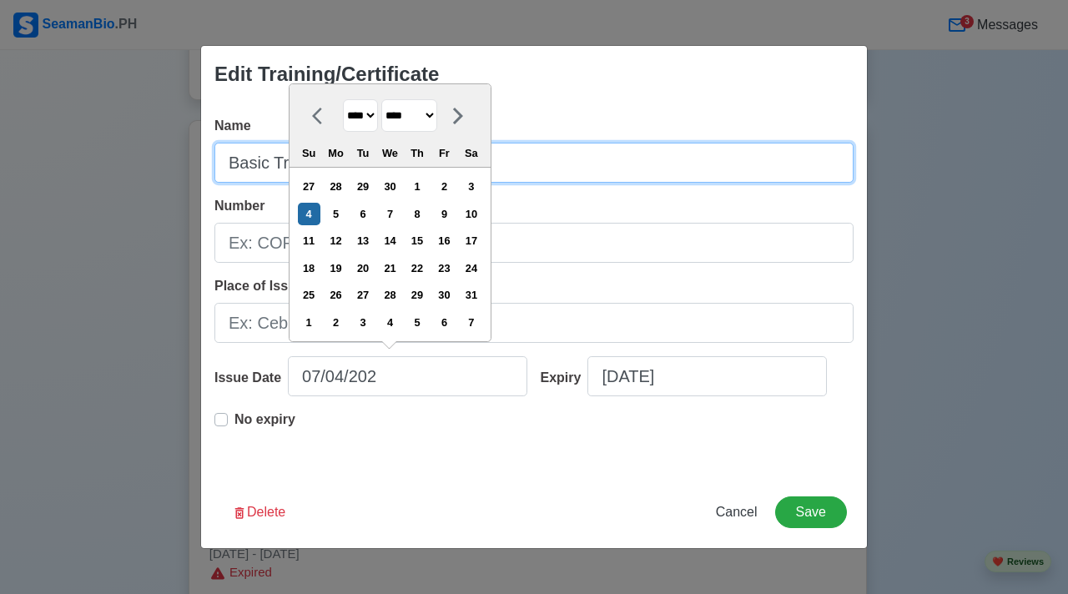
type input "07/04/2021"
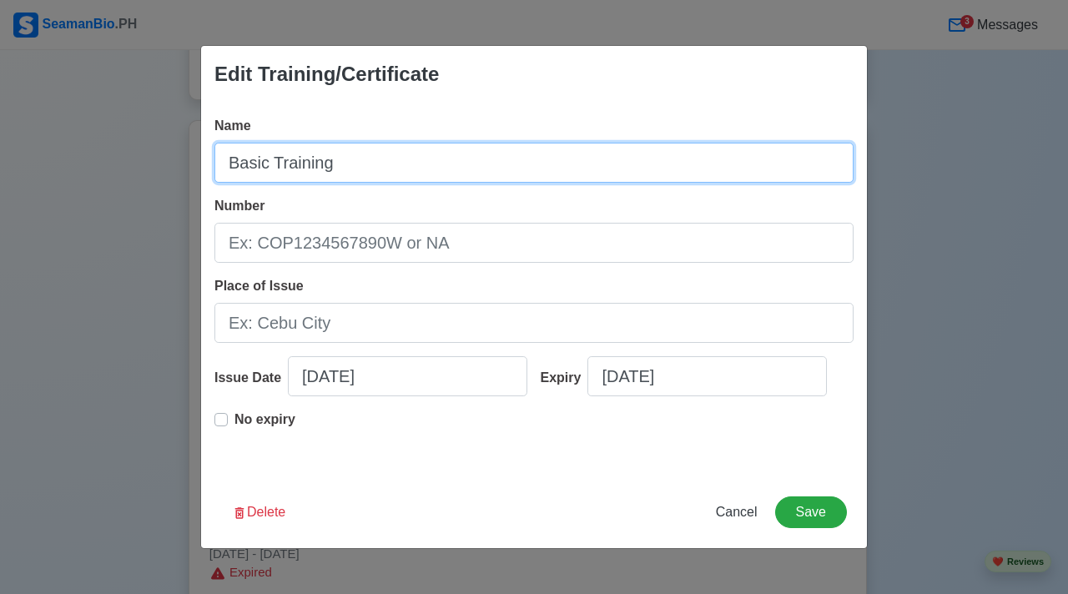
click at [588, 146] on input "Basic Training" at bounding box center [534, 163] width 639 height 40
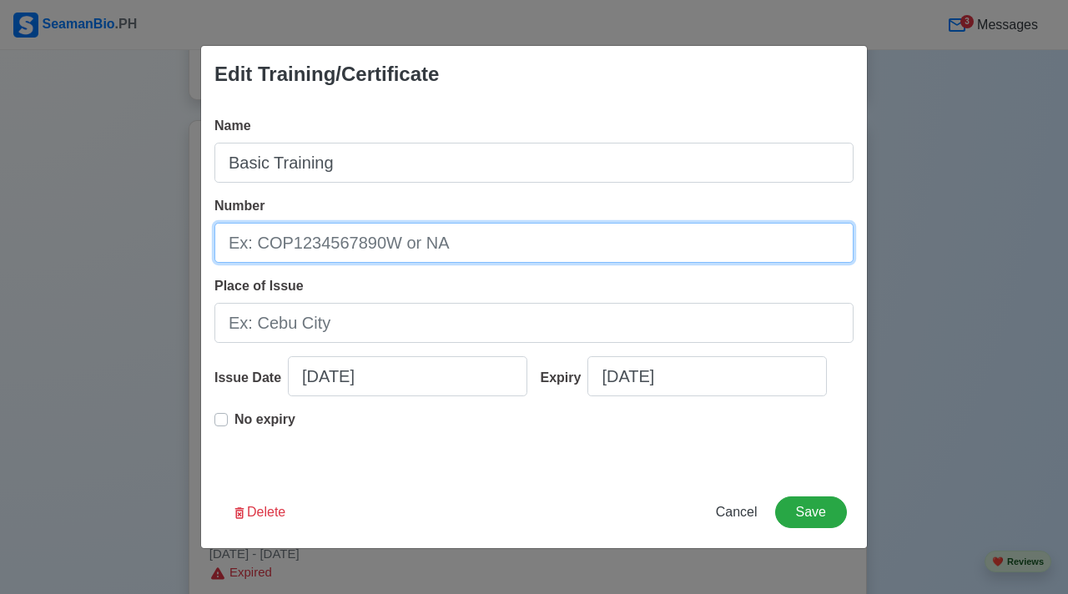
click at [456, 245] on input "Number" at bounding box center [534, 243] width 639 height 40
click at [452, 245] on input "Number" at bounding box center [534, 243] width 639 height 40
type input "BT200108719625"
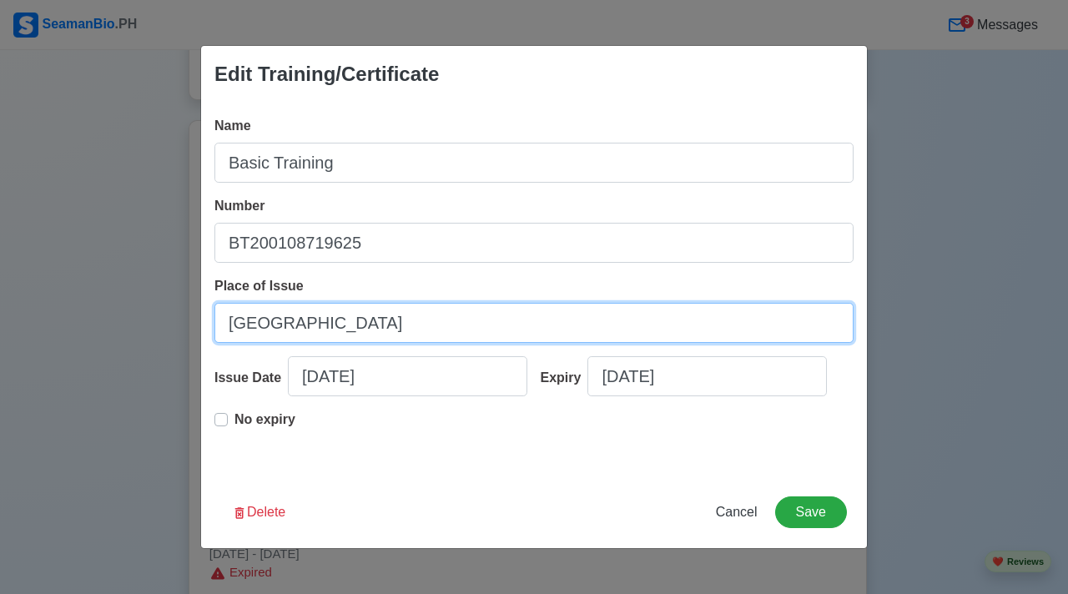
type input "[GEOGRAPHIC_DATA]"
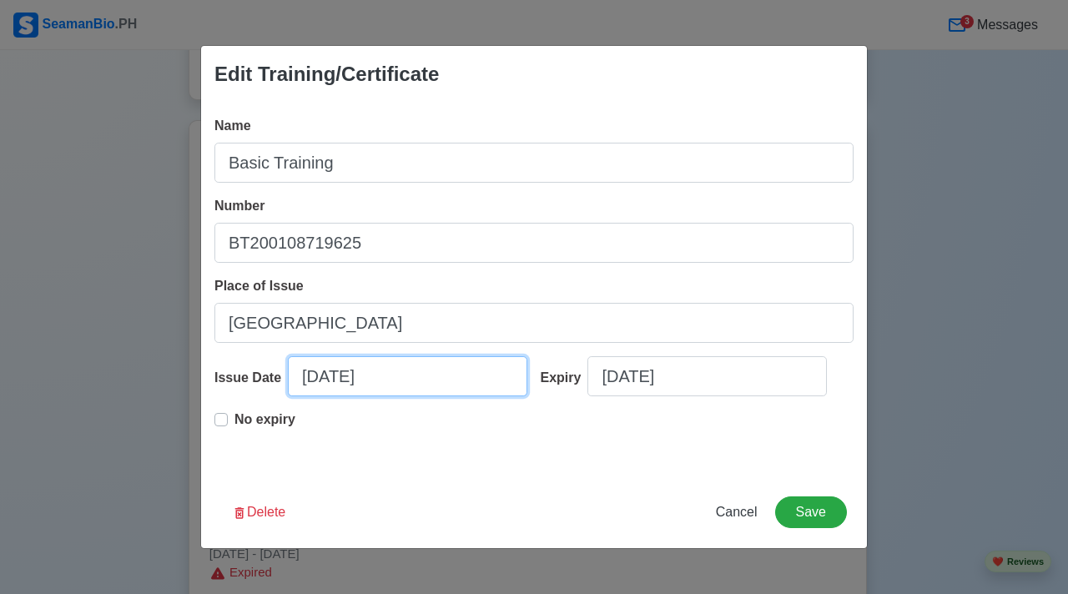
select select "****"
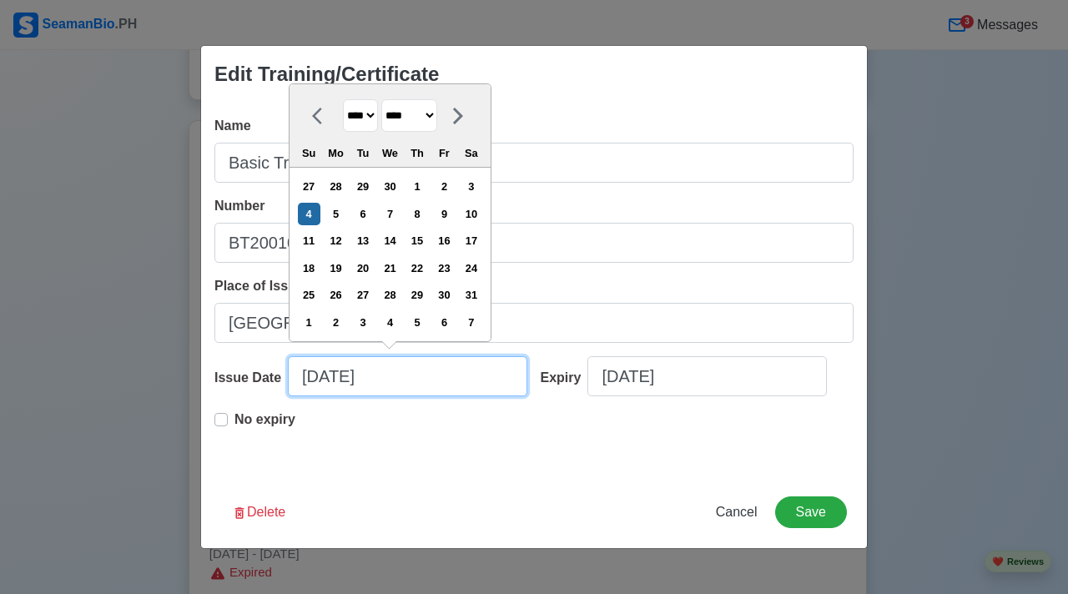
click at [427, 380] on input "07/04/2021" at bounding box center [408, 376] width 240 height 40
click at [437, 116] on select "******* ******** ***** ***** *** **** **** ****** ********* ******* ******** **…" at bounding box center [409, 115] width 56 height 33
select select "*******"
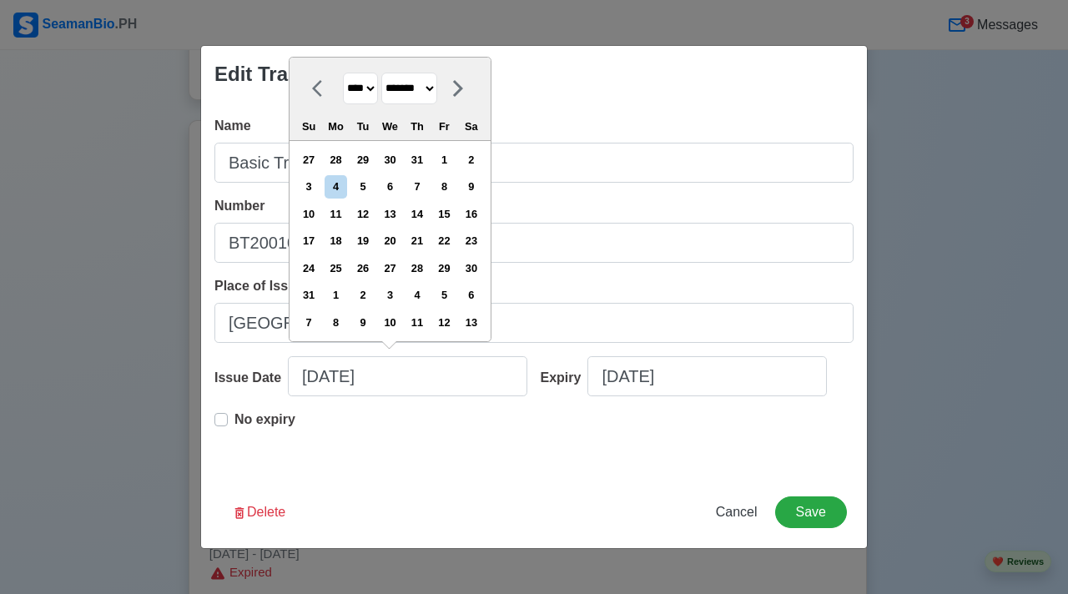
click at [347, 239] on div "18" at bounding box center [336, 241] width 23 height 23
type input "01/18/2021"
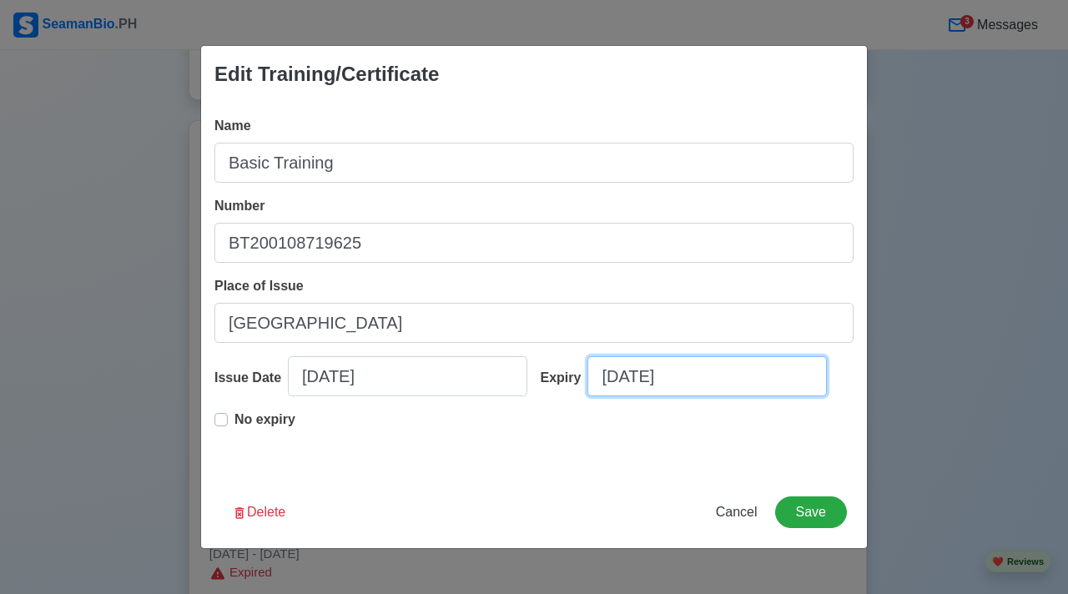
select select "****"
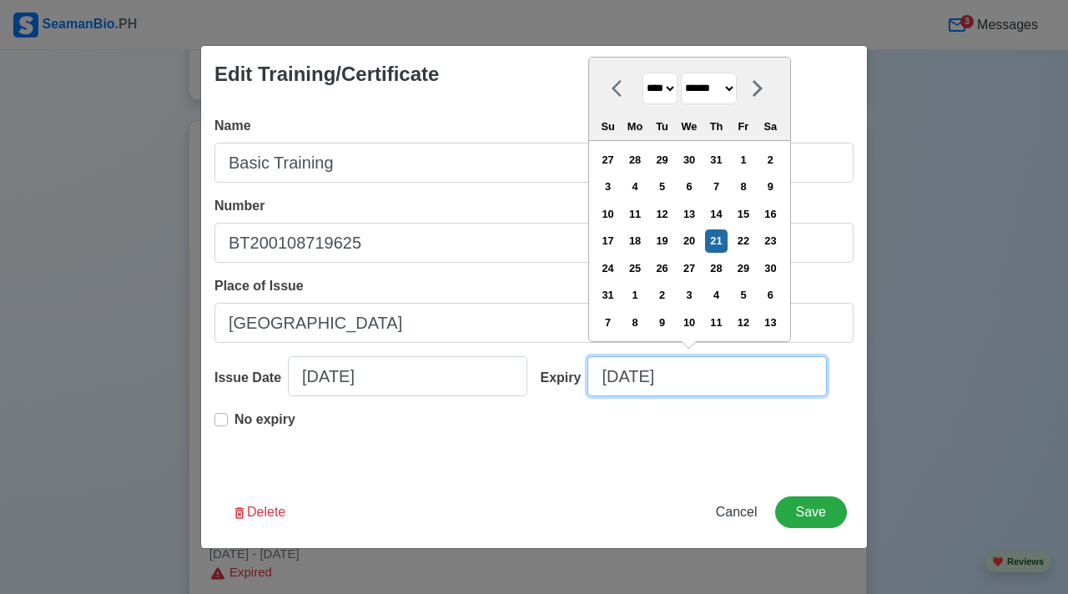
click at [735, 371] on input "08/21/2025" at bounding box center [708, 376] width 240 height 40
click at [729, 83] on select "******* ******** ***** ***** *** **** **** ****** ********* ******* ******** **…" at bounding box center [709, 89] width 56 height 33
select select "*******"
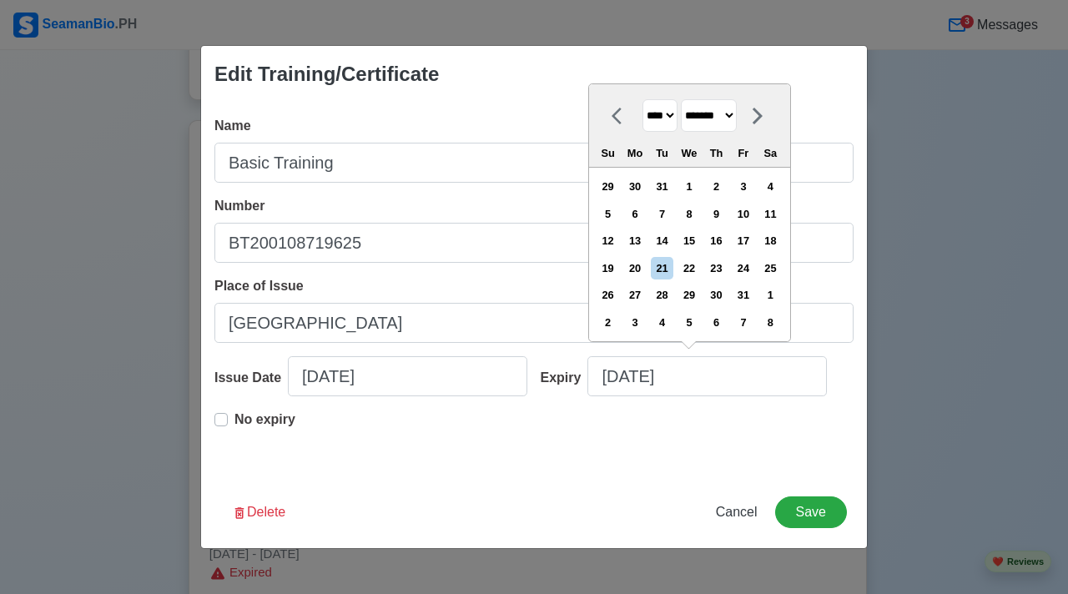
drag, startPoint x: 778, startPoint y: 250, endPoint x: 732, endPoint y: 148, distance: 112.5
click at [780, 248] on div "18" at bounding box center [771, 241] width 23 height 23
type input "01/18/2025"
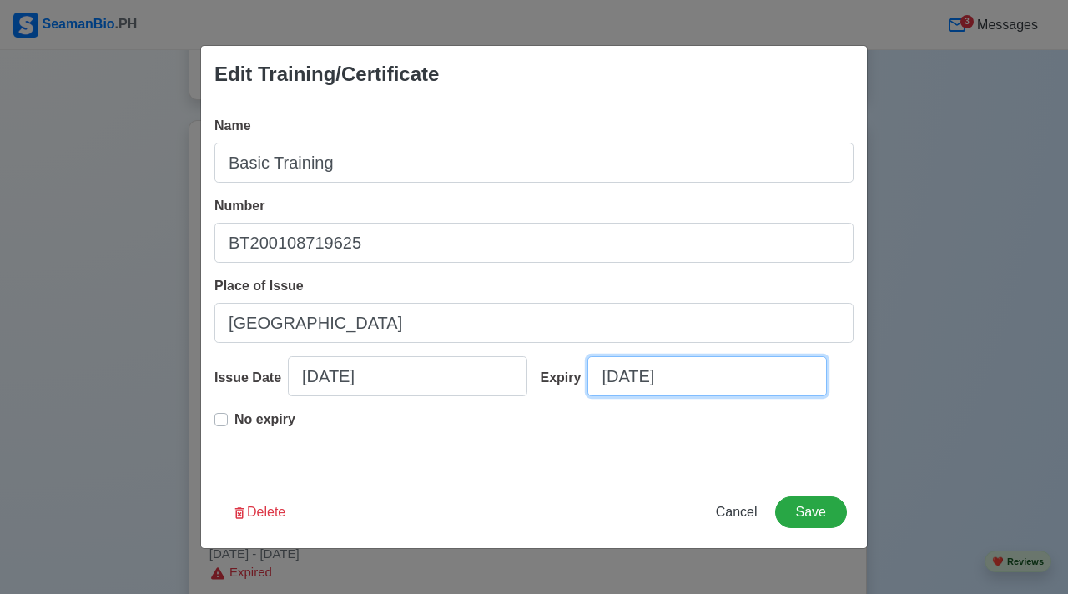
click at [726, 371] on input "01/18/2025" at bounding box center [708, 376] width 240 height 40
select select "****"
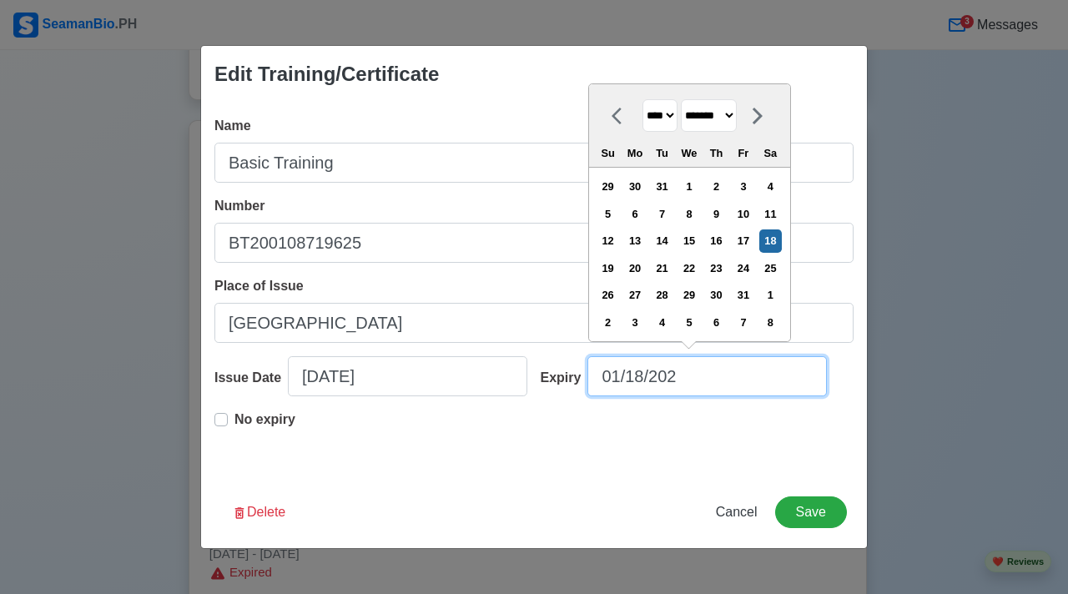
type input "01/18/20"
select select "****"
type input "01/18/2"
select select "****"
type input "01/18/20"
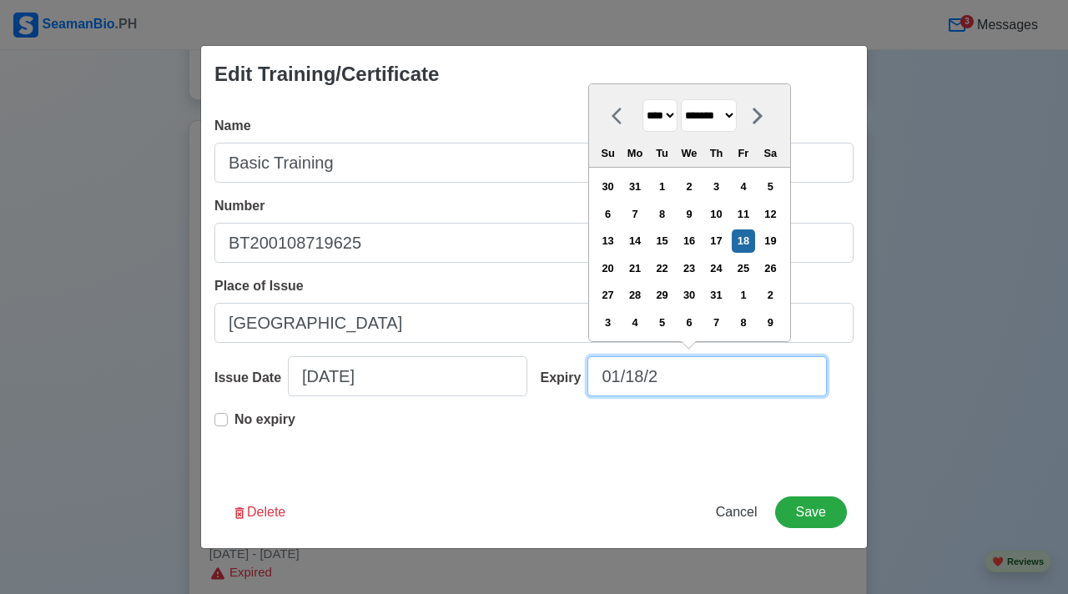
select select "****"
type input "01/18/2030"
select select "****"
type input "01/18/2030"
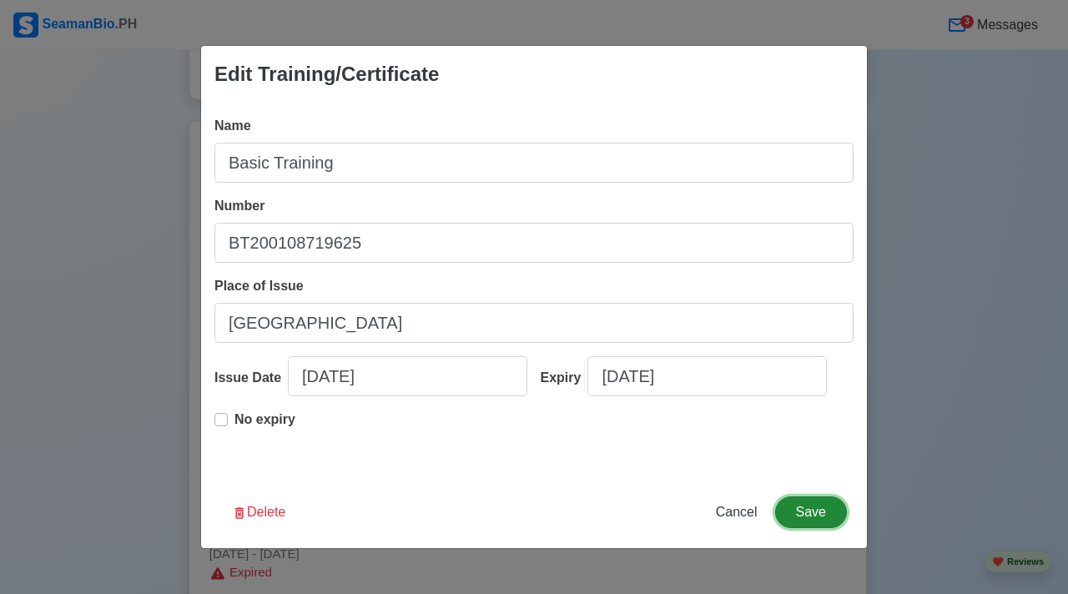
click at [821, 519] on button "Save" at bounding box center [811, 513] width 72 height 32
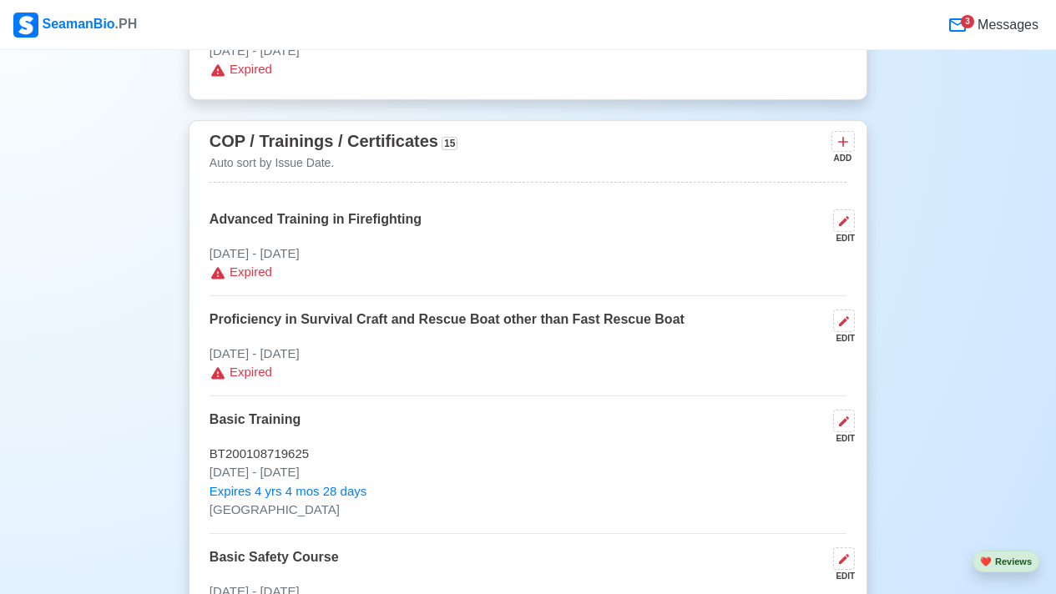
click at [579, 250] on p "Jul 04 2021 - Aug 21 2025" at bounding box center [528, 254] width 637 height 19
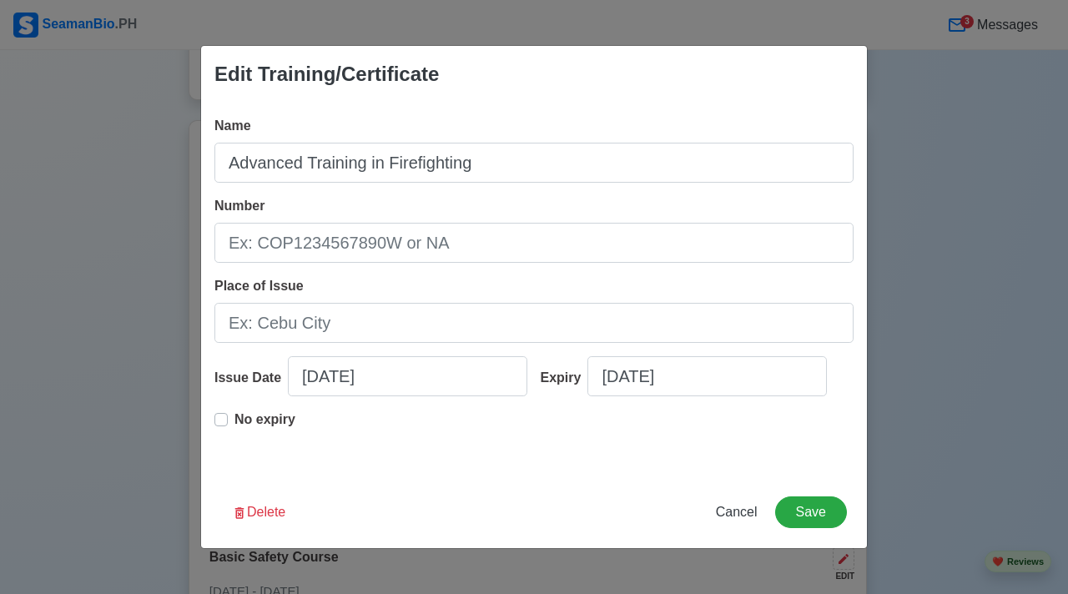
click at [935, 282] on div "Edit Training/Certificate Name Advanced Training in Firefighting Number Place o…" at bounding box center [534, 297] width 1068 height 594
click at [740, 517] on span "Cancel" at bounding box center [737, 512] width 42 height 14
type input "08/21/2025"
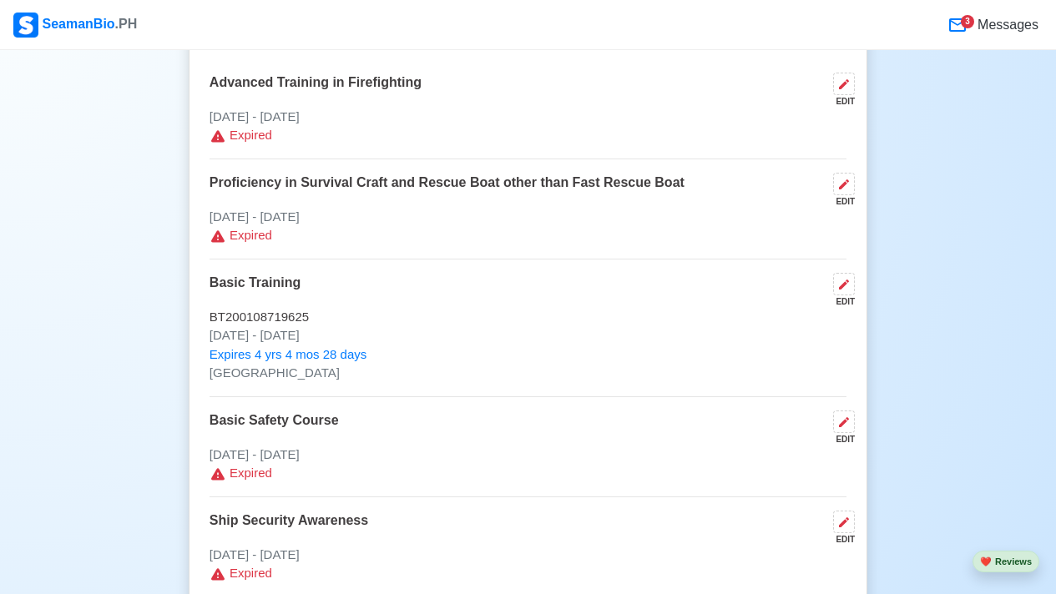
scroll to position [2807, 0]
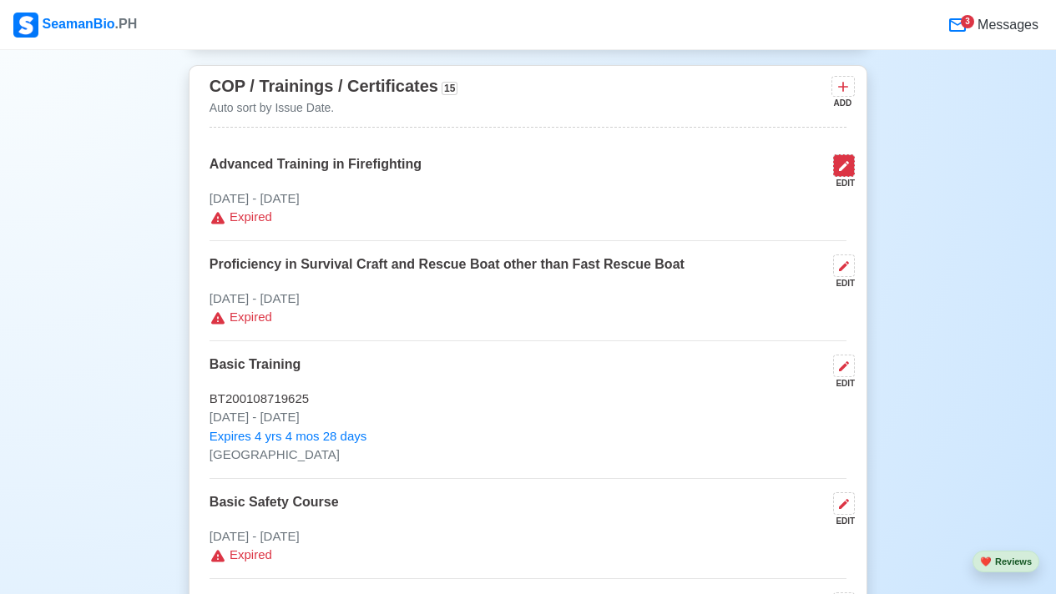
click at [841, 177] on button at bounding box center [844, 165] width 22 height 23
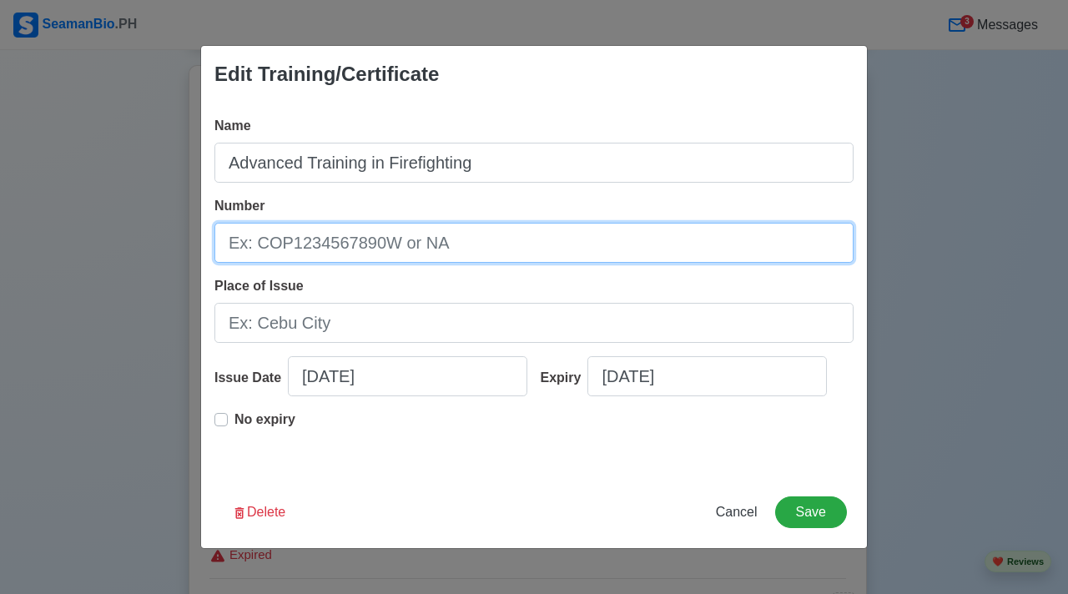
click at [501, 228] on input "Number" at bounding box center [534, 243] width 639 height 40
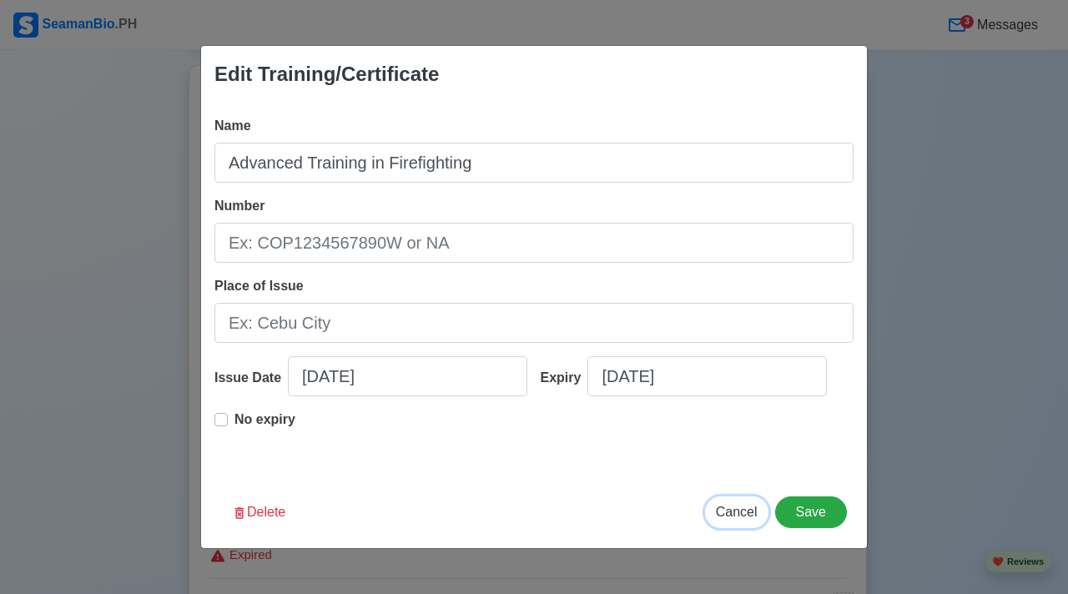
click at [721, 511] on span "Cancel" at bounding box center [737, 512] width 42 height 14
type input "08/21/2025"
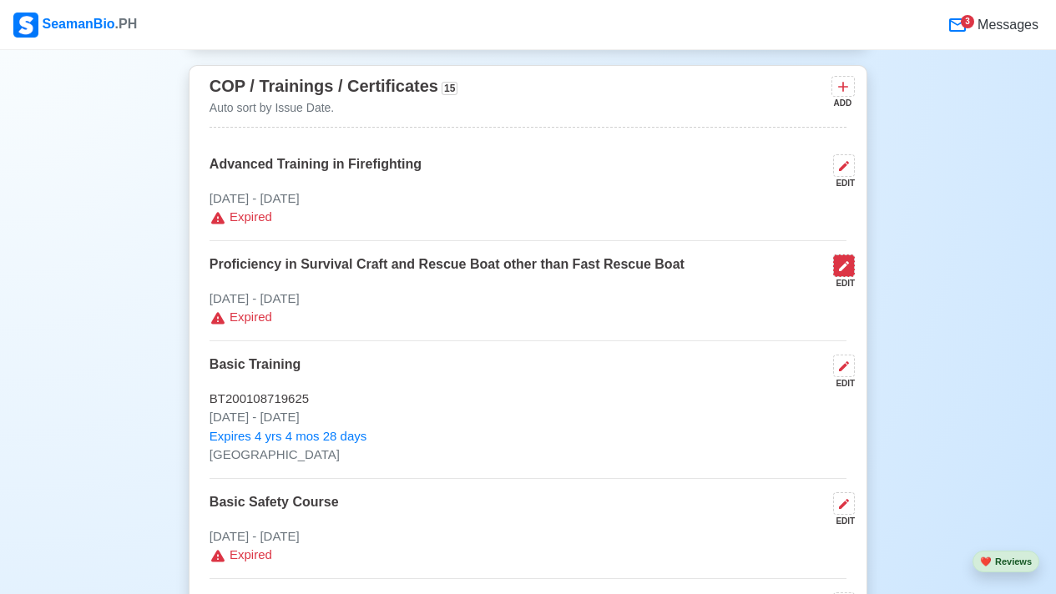
click at [841, 264] on icon at bounding box center [843, 266] width 13 height 13
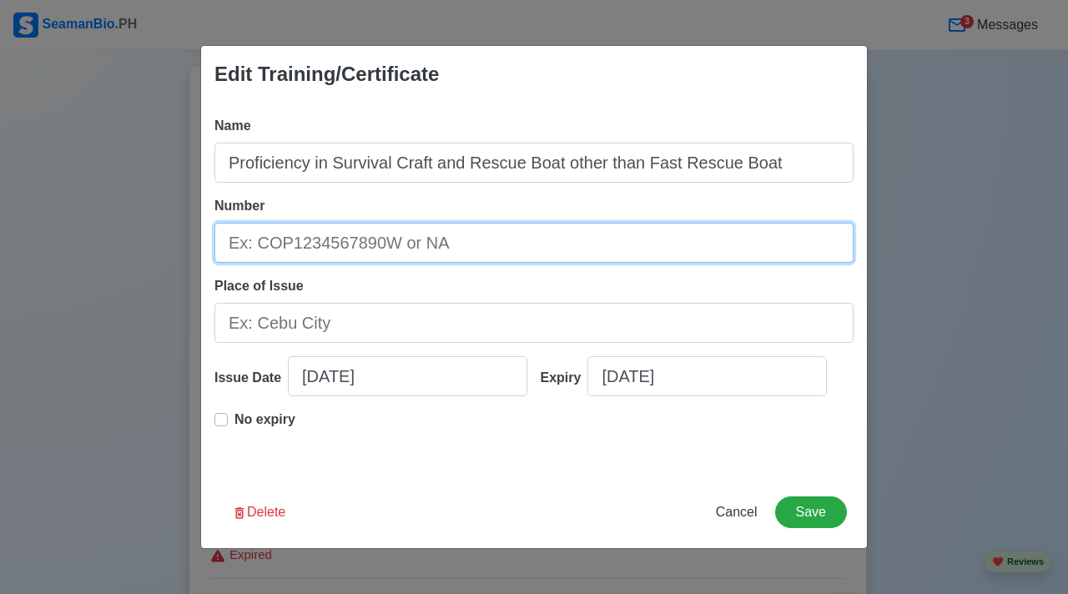
drag, startPoint x: 491, startPoint y: 243, endPoint x: 18, endPoint y: 228, distance: 473.5
click at [18, 228] on div "Edit Training/Certificate Name Proficiency in Survival Craft and Rescue Boat ot…" at bounding box center [534, 297] width 1068 height 594
type input "p"
type input "[US_VEHICLE_IDENTIFICATION_NUMBER]"
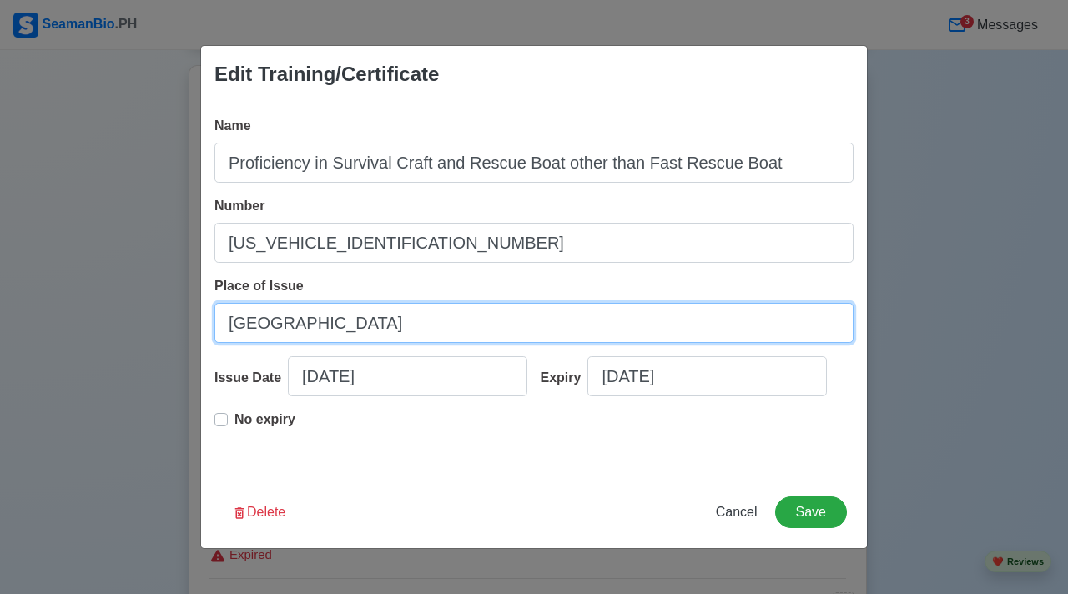
type input "[GEOGRAPHIC_DATA]"
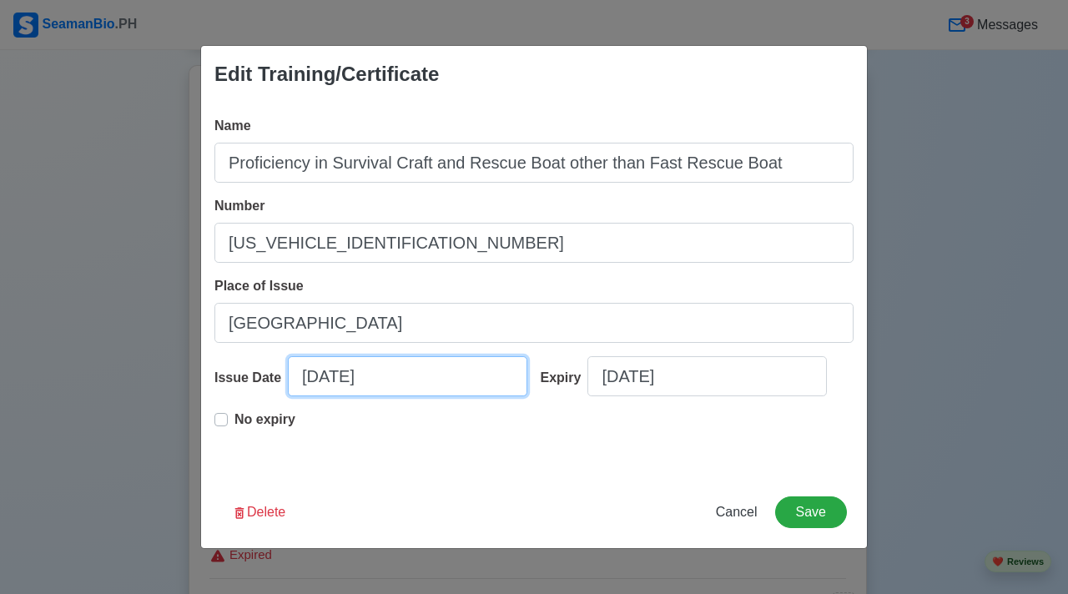
select select "****"
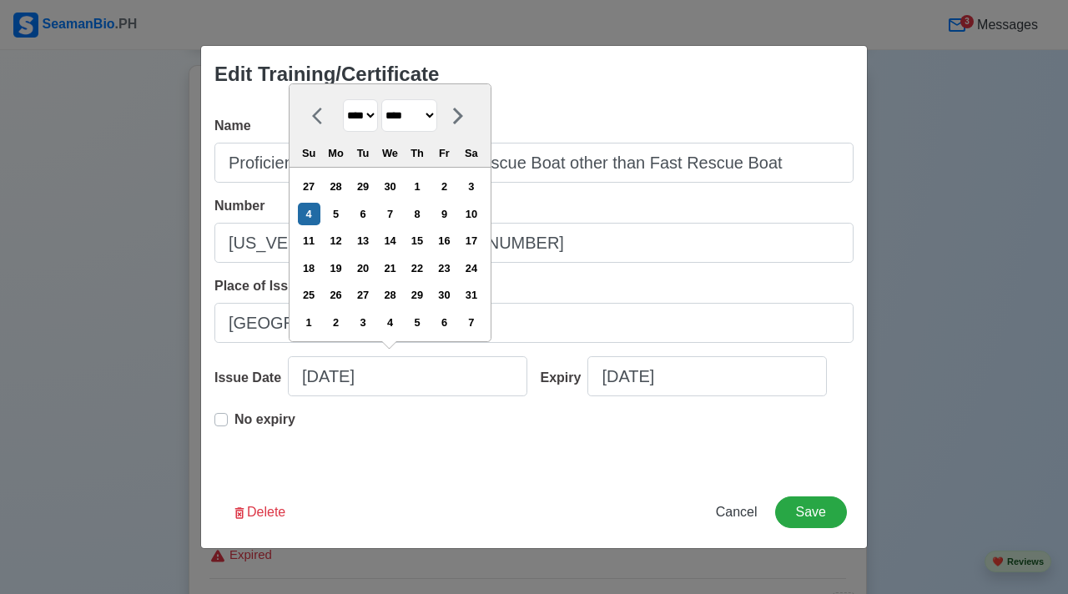
click at [378, 114] on select "**** **** **** **** **** **** **** **** **** **** **** **** **** **** **** ****…" at bounding box center [360, 115] width 35 height 33
select select "****"
click at [437, 127] on select "******* ******** ***** ***** *** **** **** ****** ********* ******* ******** **…" at bounding box center [409, 115] width 56 height 33
select select "********"
click at [401, 215] on div "10" at bounding box center [390, 214] width 23 height 23
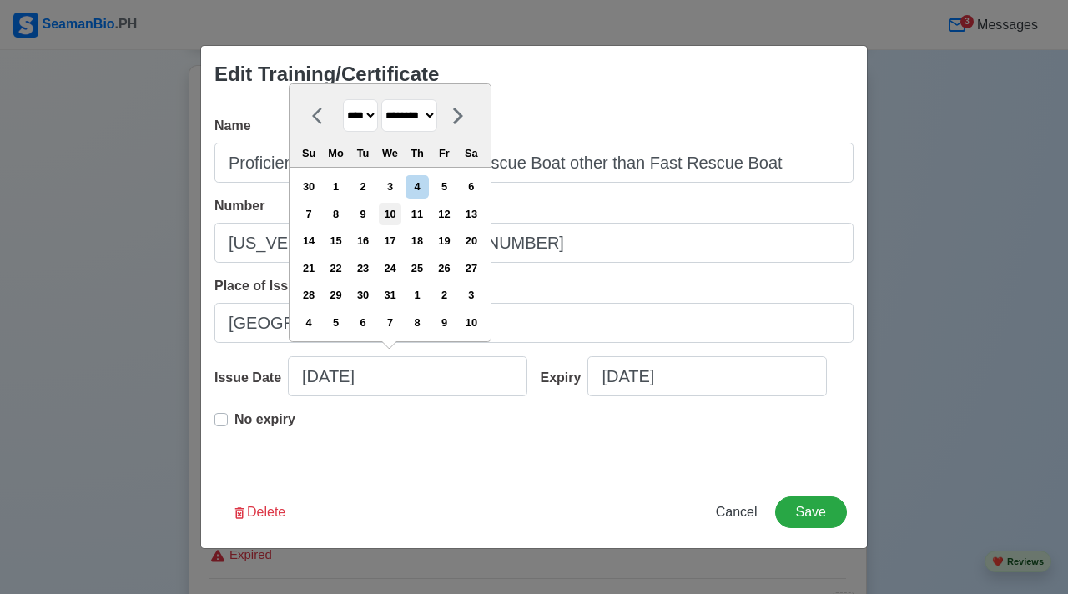
type input "12/10/2025"
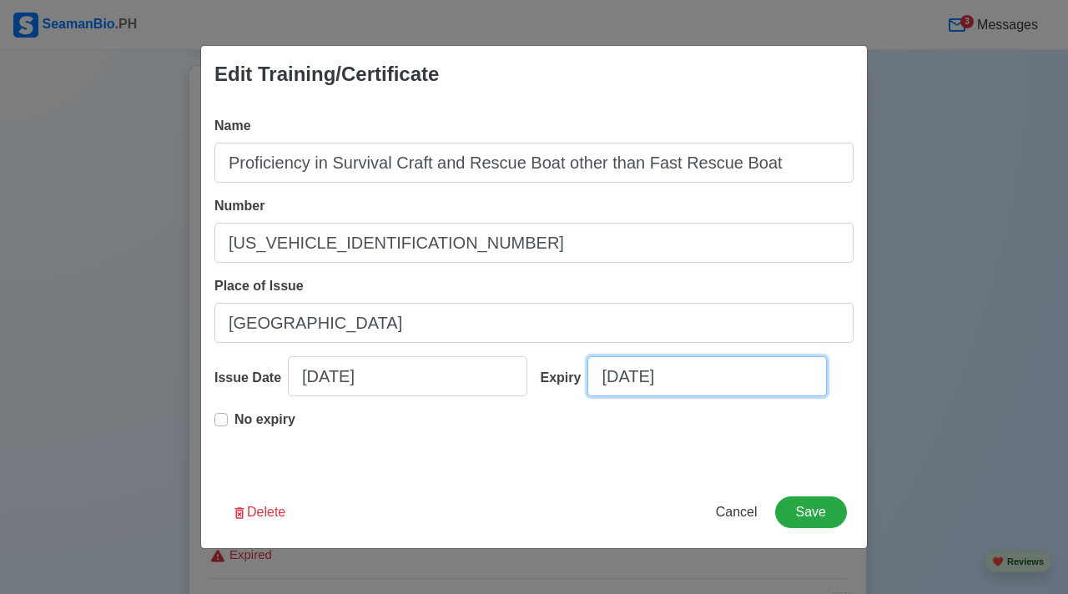
click at [755, 372] on input "08/21/2025" at bounding box center [708, 376] width 240 height 40
select select "****"
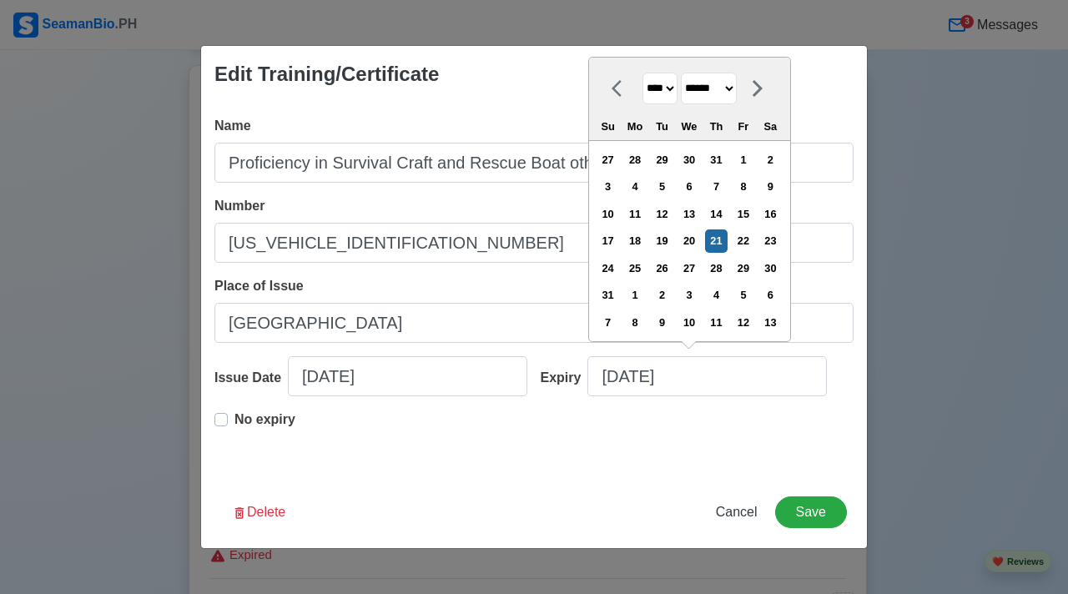
click at [737, 81] on select "******* ******** ***** ***** *** **** **** ****** ********* ******* ******** **…" at bounding box center [709, 89] width 56 height 33
select select "********"
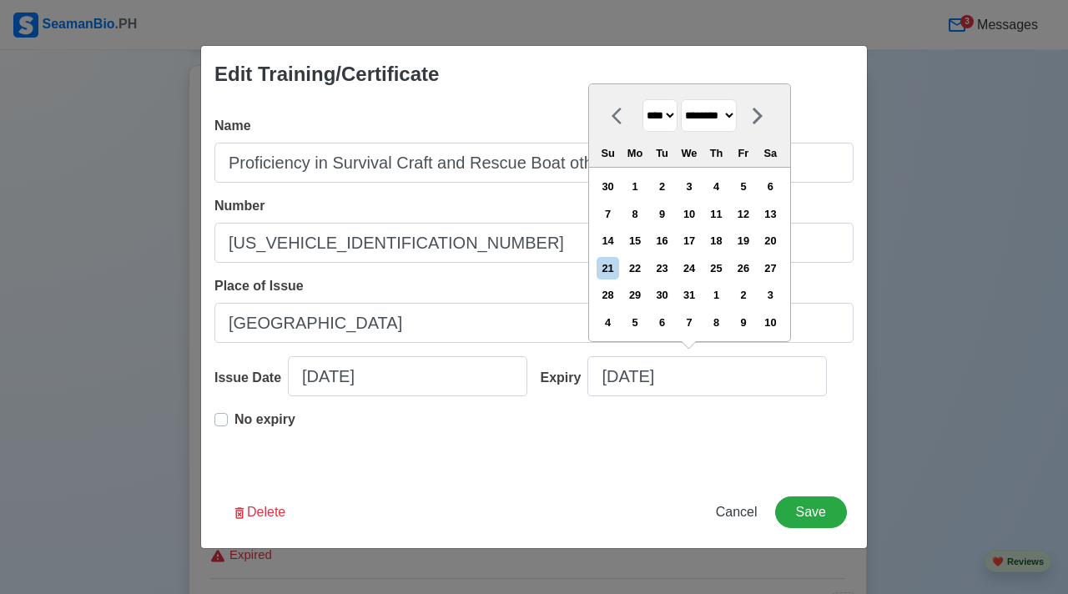
click at [700, 215] on div "10" at bounding box center [689, 214] width 23 height 23
type input "12/10/2025"
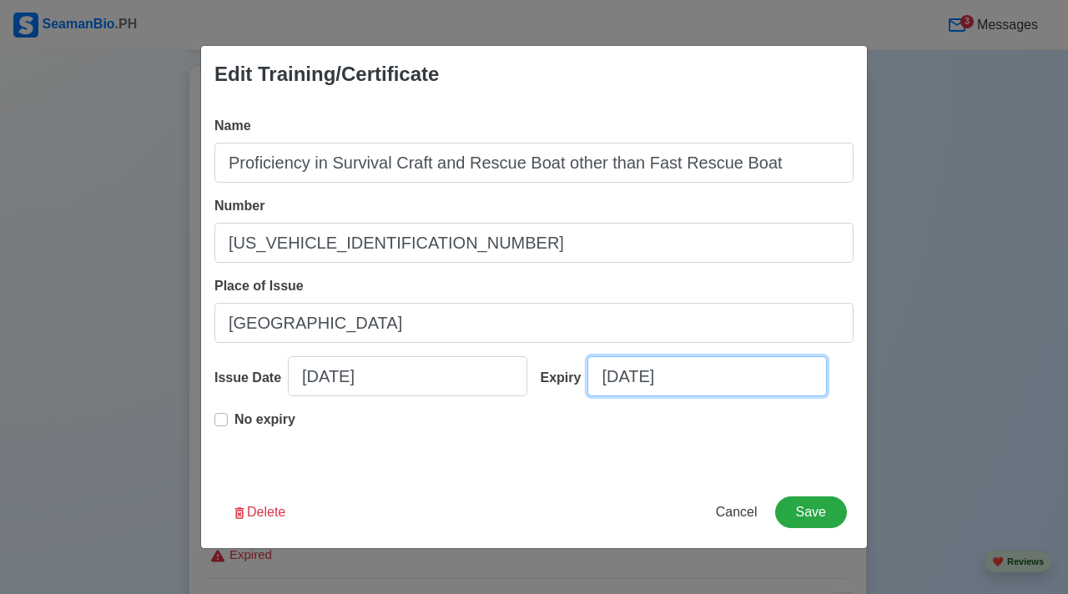
click at [700, 374] on input "12/10/2025" at bounding box center [708, 376] width 240 height 40
select select "****"
select select "********"
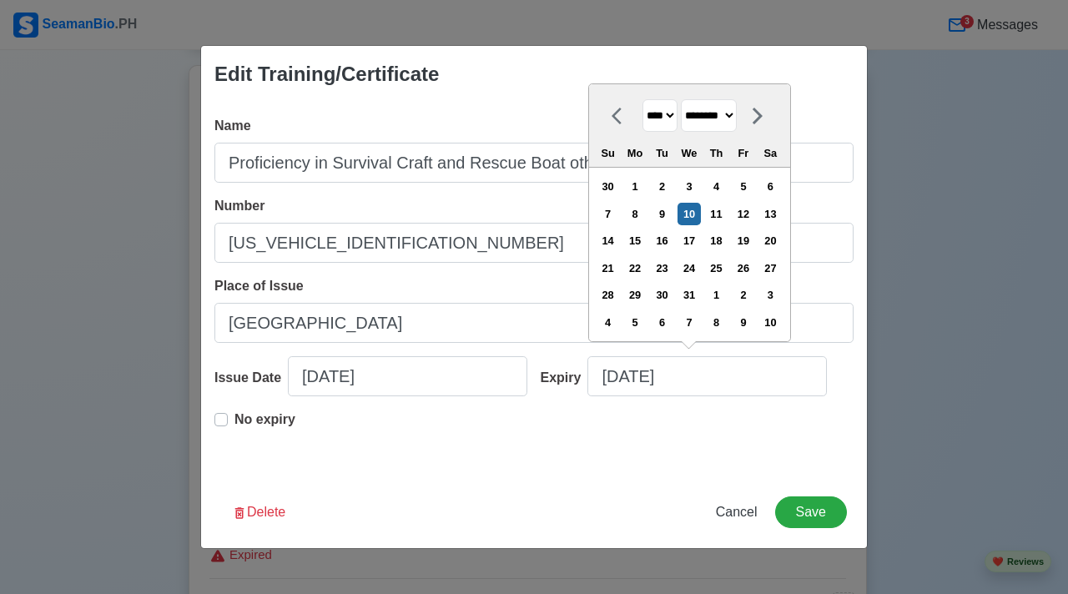
click at [673, 116] on select "**** **** **** **** **** **** **** **** **** **** **** **** **** **** **** ****…" at bounding box center [660, 115] width 35 height 33
select select "****"
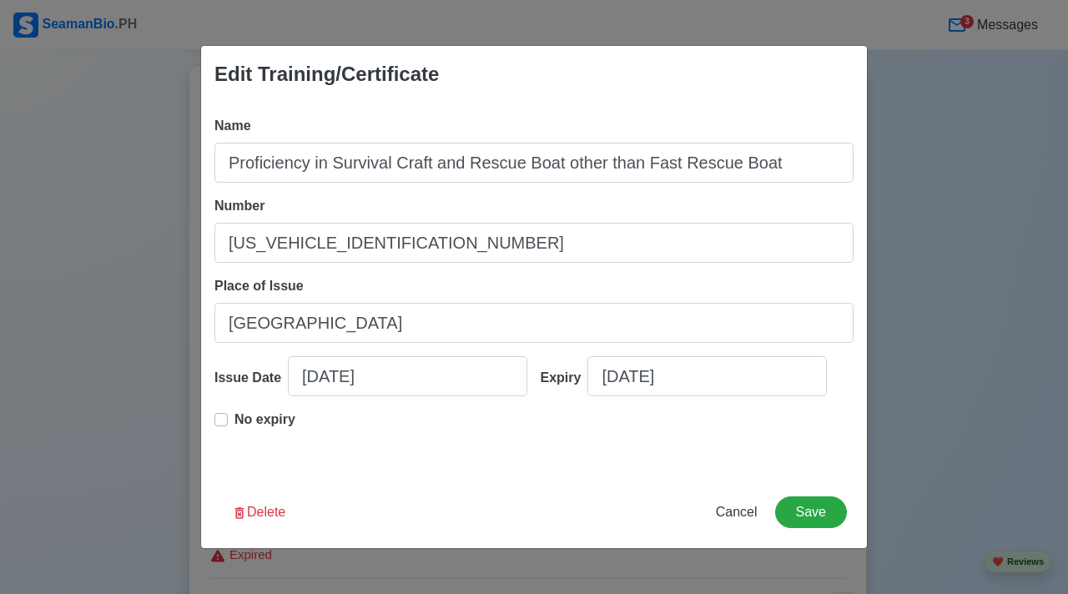
click at [767, 457] on div "No expiry" at bounding box center [534, 436] width 639 height 53
select select "****"
select select "********"
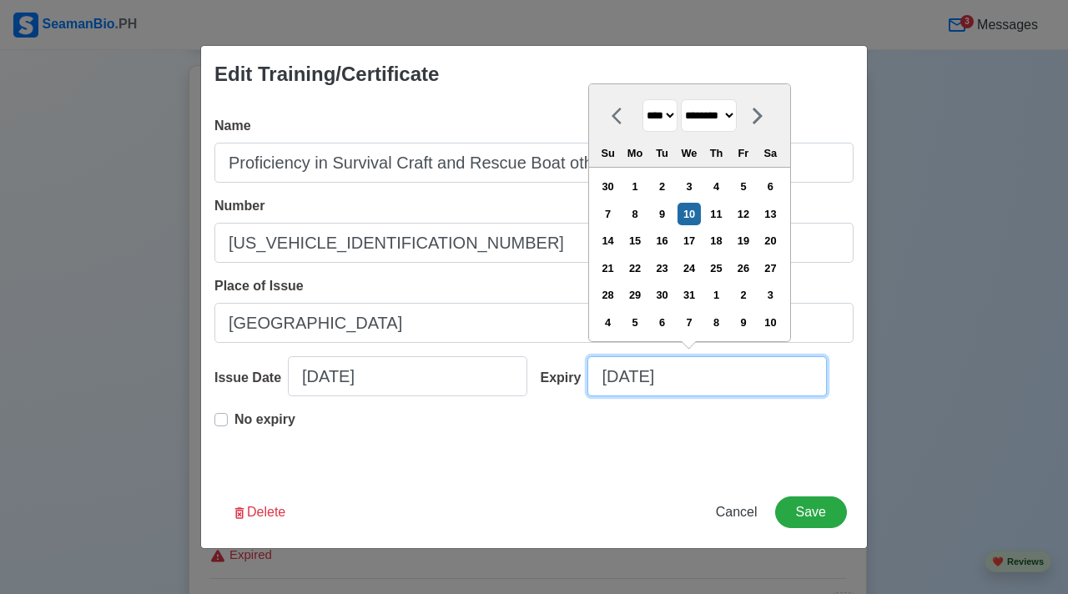
click at [721, 386] on input "12/10/2025" at bounding box center [708, 376] width 240 height 40
click at [699, 215] on div "10" at bounding box center [689, 214] width 23 height 23
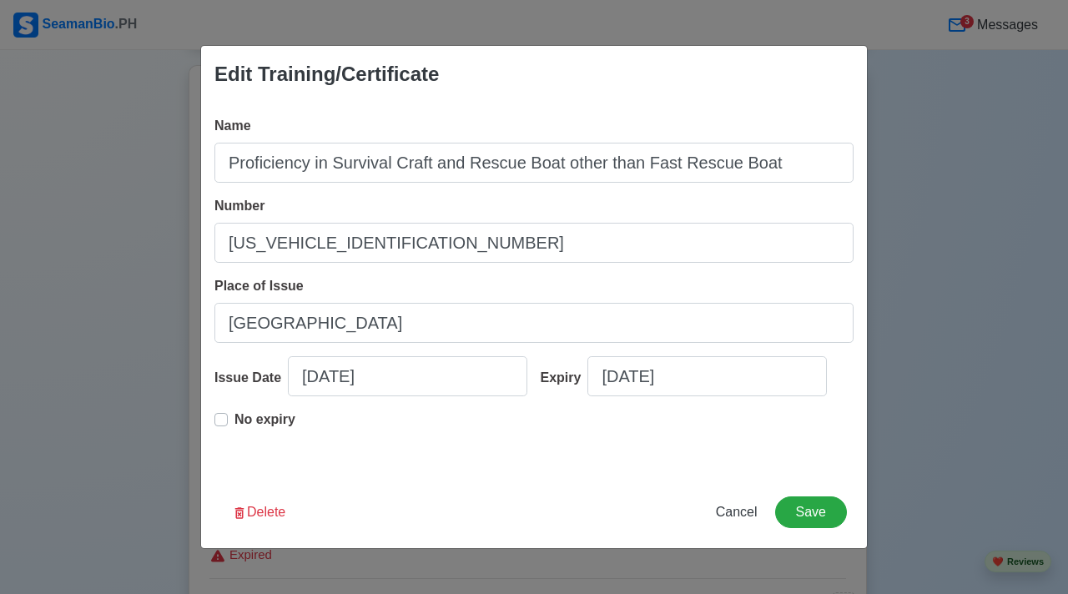
click at [669, 462] on div "No expiry" at bounding box center [534, 436] width 639 height 53
click at [831, 516] on button "Save" at bounding box center [811, 513] width 72 height 32
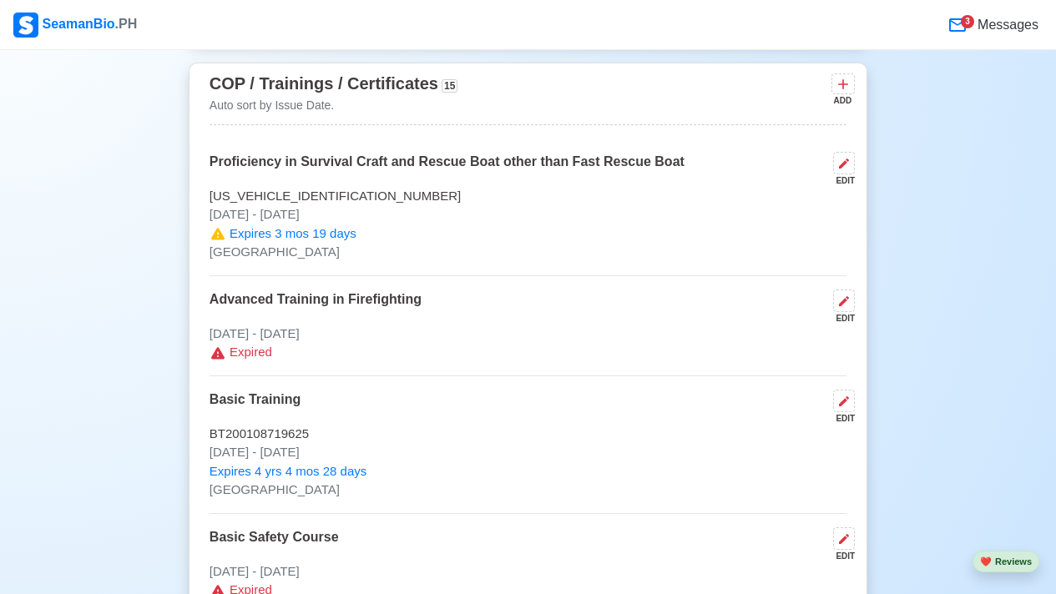
scroll to position [2810, 0]
click at [846, 169] on icon at bounding box center [843, 162] width 13 height 13
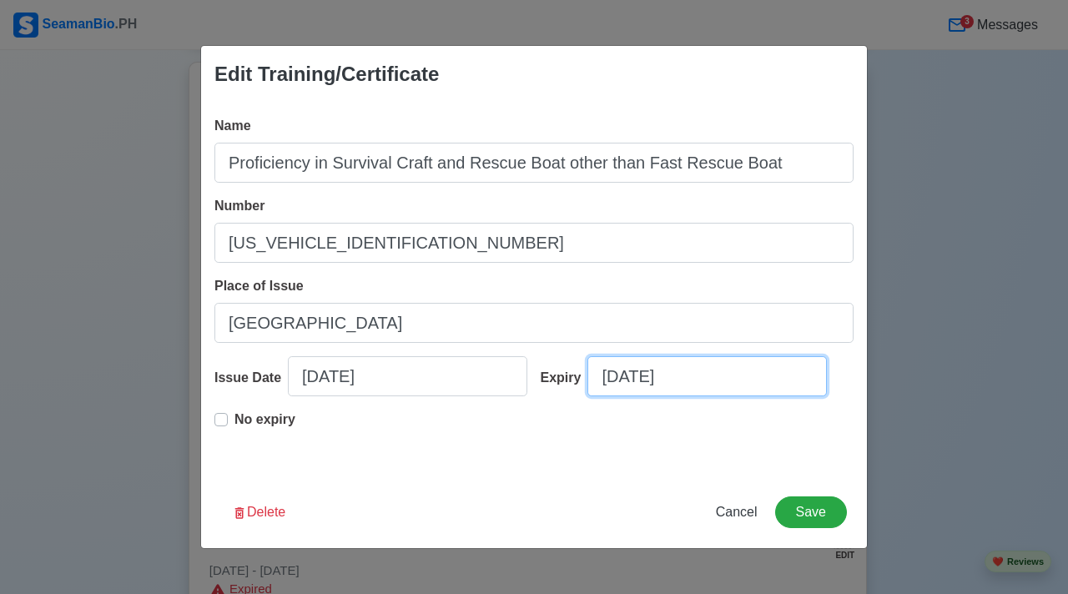
select select "****"
select select "********"
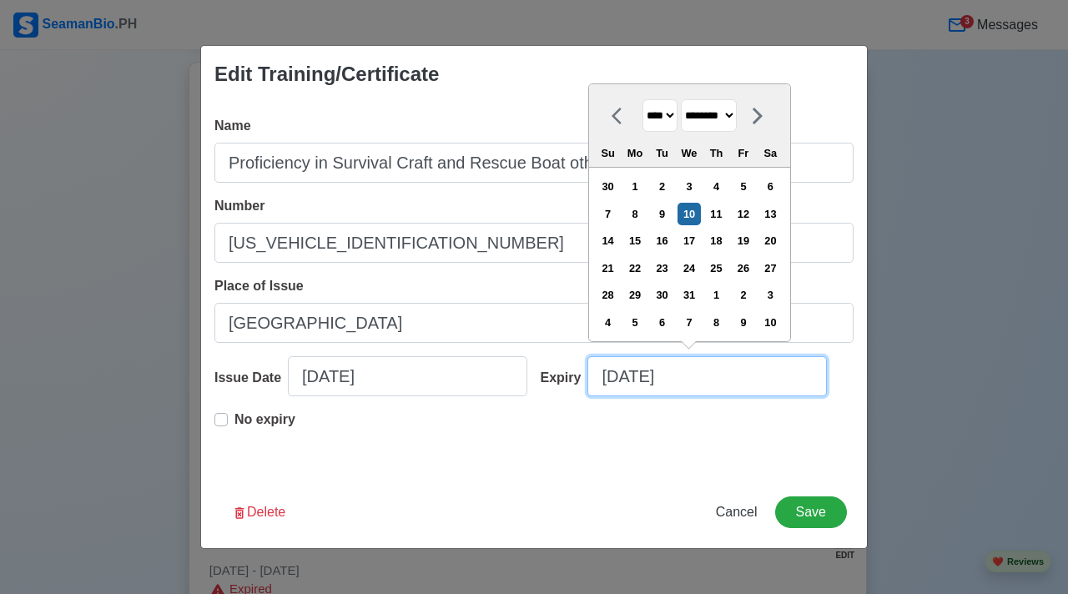
click at [695, 372] on input "12/10/2025" at bounding box center [708, 376] width 240 height 40
type input "12/10/20"
select select "****"
type input "12/10/2030"
select select "****"
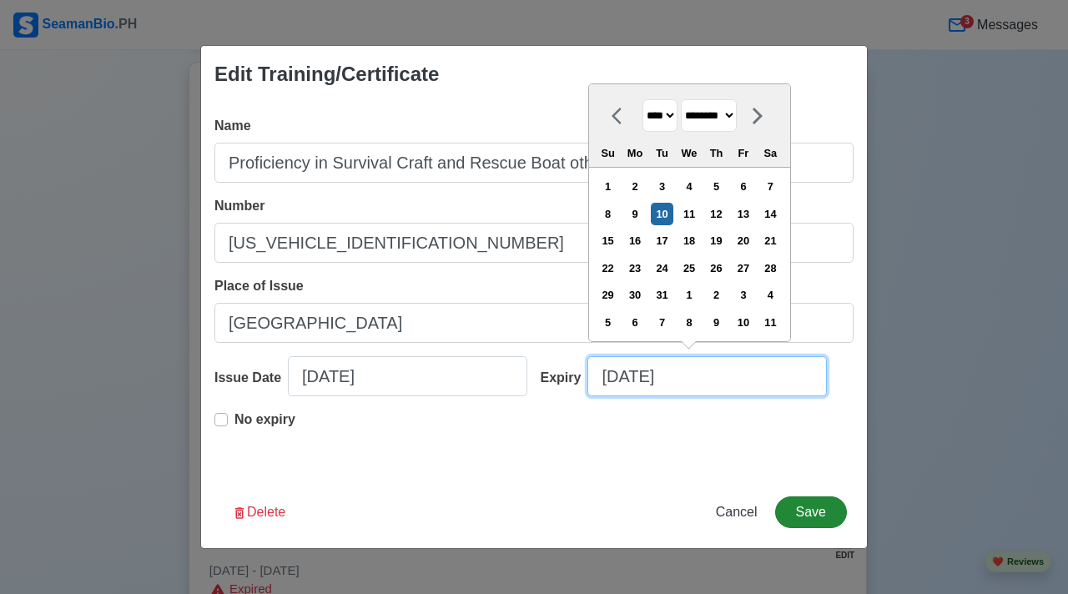
type input "12/10/2030"
click at [808, 511] on button "Save" at bounding box center [811, 513] width 72 height 32
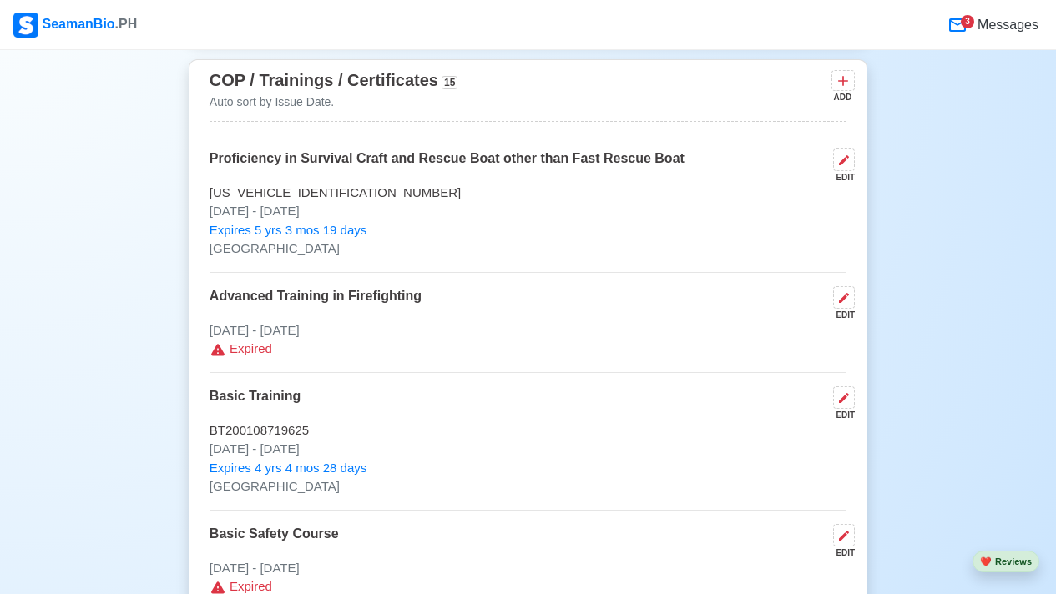
scroll to position [2814, 0]
click at [838, 304] on icon at bounding box center [843, 296] width 13 height 13
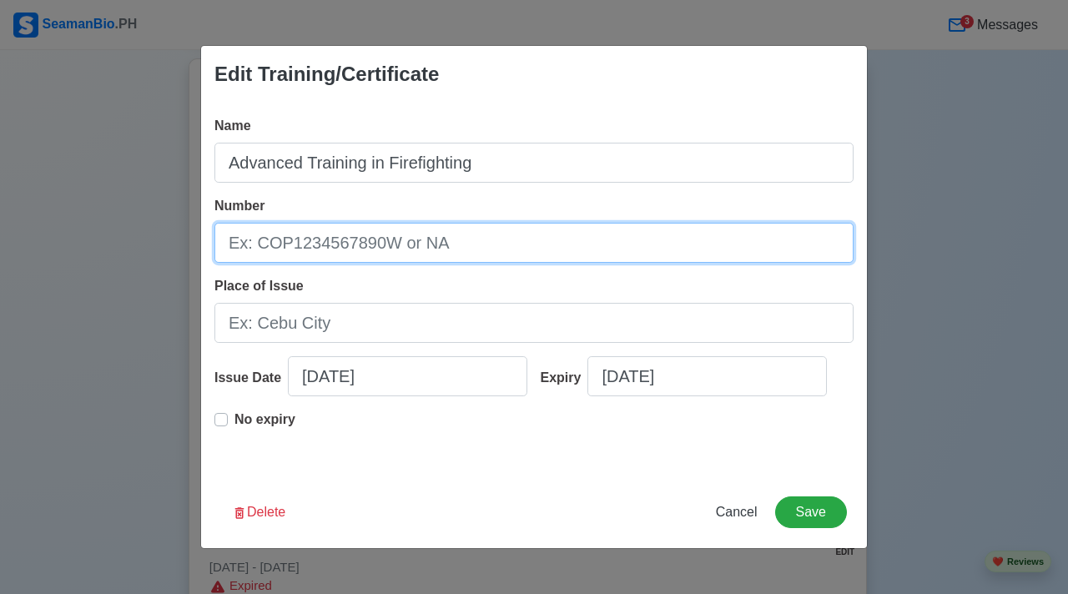
click at [514, 232] on input "Number" at bounding box center [534, 243] width 639 height 40
type input "F"
click at [506, 259] on input "AFF200034187" at bounding box center [534, 243] width 639 height 40
type input "AFF200034187025"
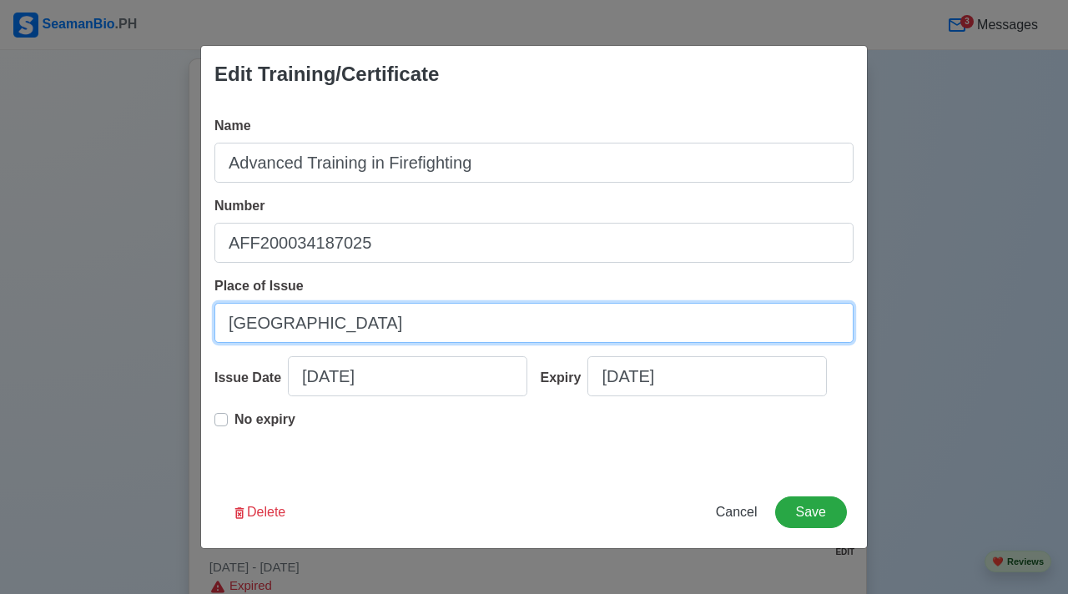
type input "[GEOGRAPHIC_DATA]"
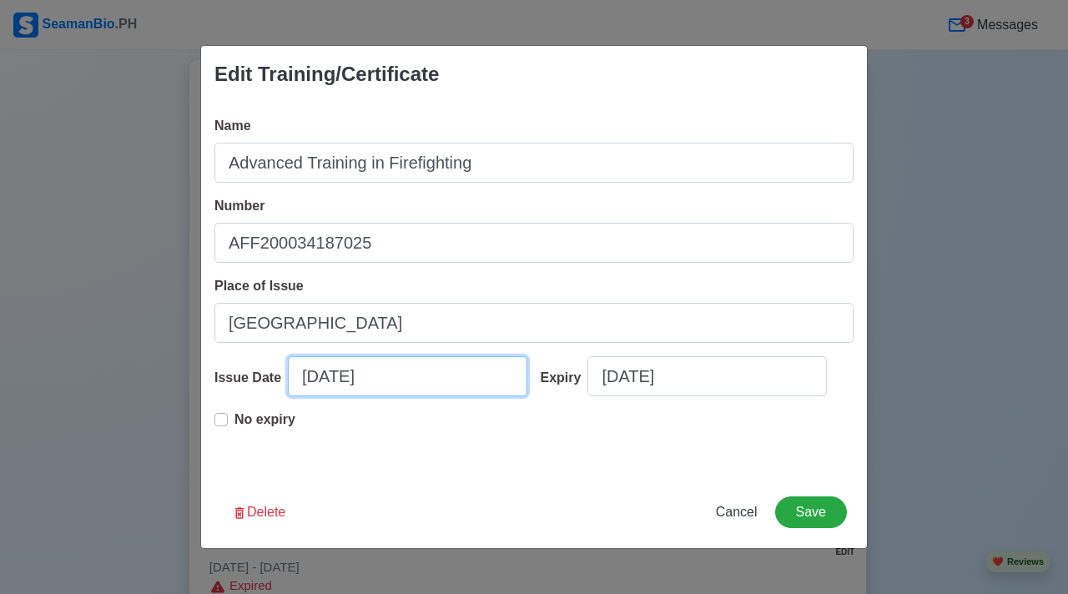
select select "****"
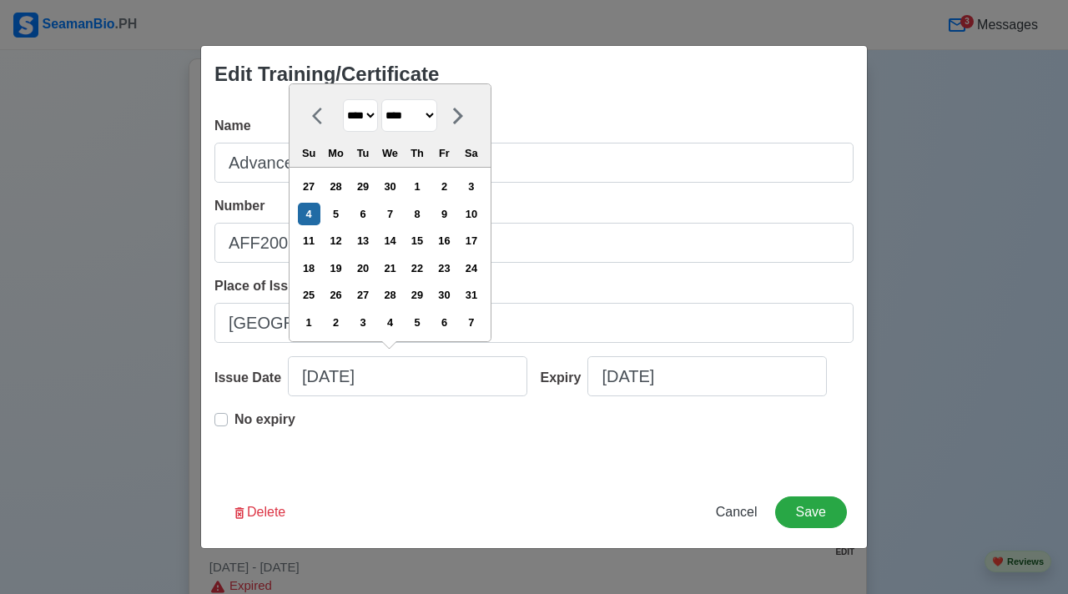
click at [437, 109] on select "******* ******** ***** ***** *** **** **** ****** ********* ******* ******** **…" at bounding box center [409, 115] width 56 height 33
select select "*******"
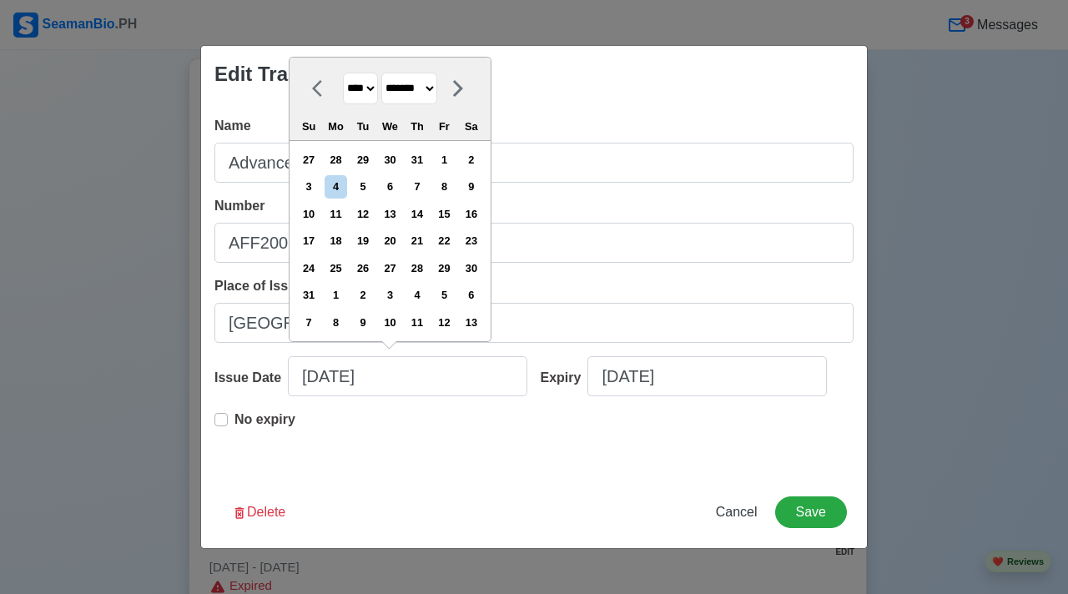
click at [347, 246] on div "18" at bounding box center [336, 241] width 23 height 23
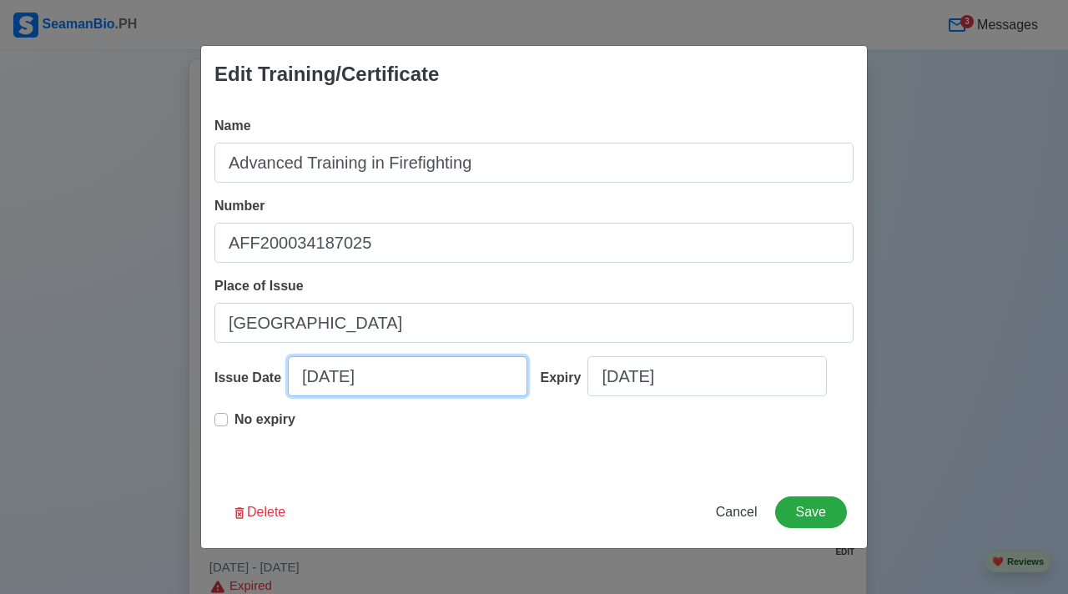
type input "01/18/2025"
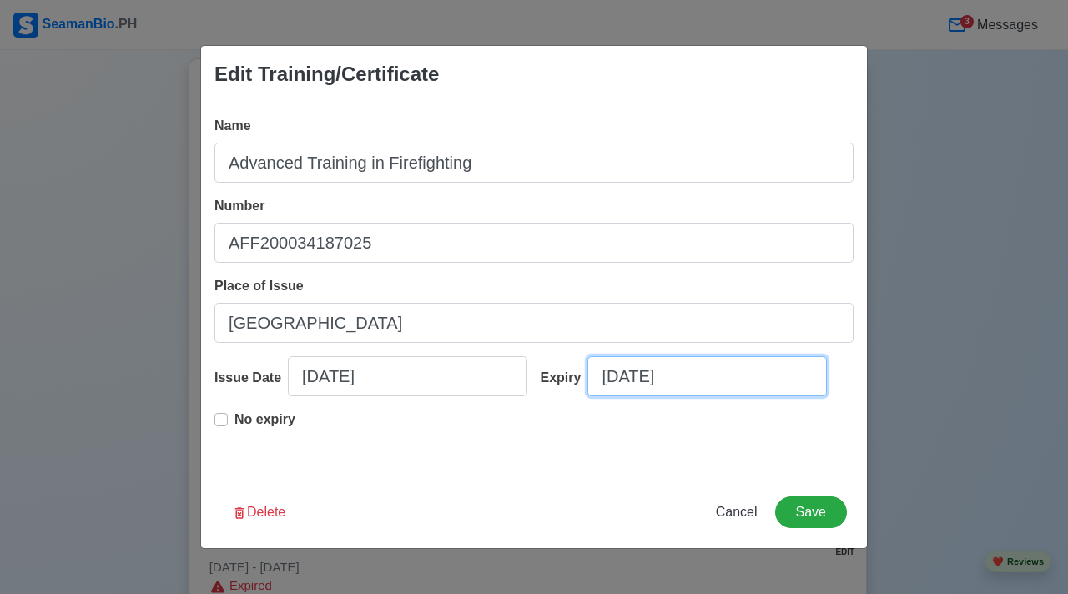
select select "****"
select select "******"
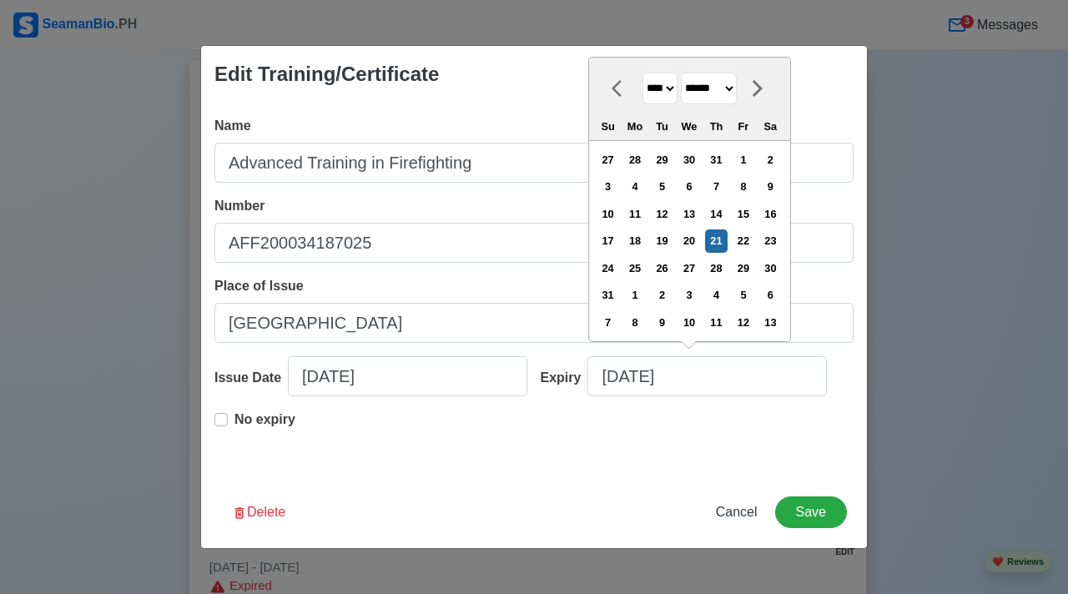
click at [675, 95] on select "**** **** **** **** **** **** **** **** **** **** **** **** **** **** **** ****…" at bounding box center [660, 89] width 35 height 33
select select "****"
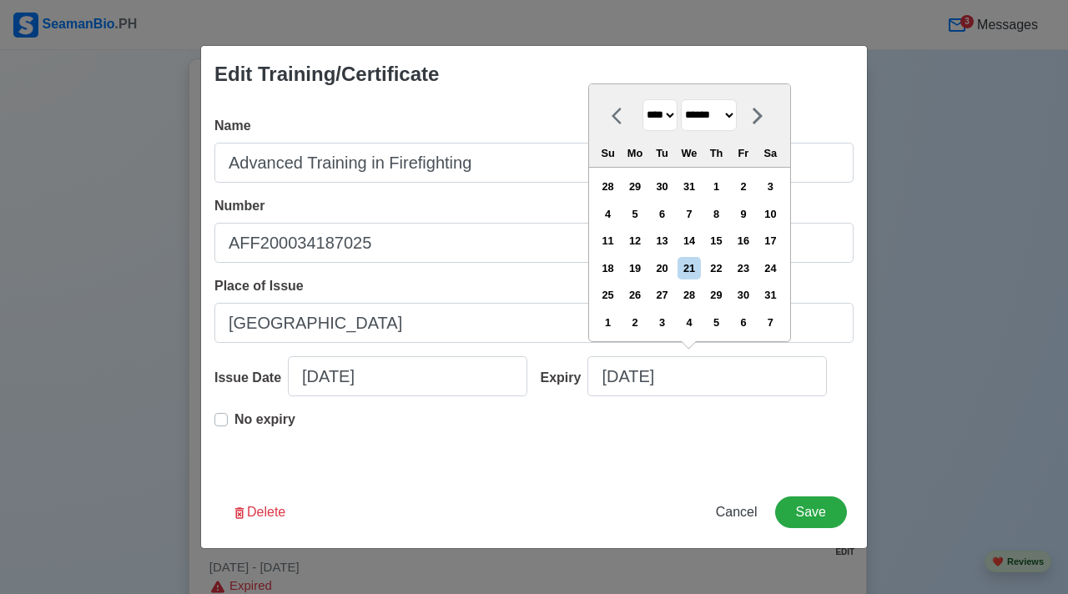
click at [738, 88] on div "**** **** **** **** **** **** **** **** **** **** **** **** **** **** **** ****…" at bounding box center [689, 125] width 201 height 83
click at [737, 107] on select "******* ******** ***** ***** *** **** **** ****** ********* ******* ******** **…" at bounding box center [709, 115] width 56 height 33
select select "********"
click at [674, 216] on div "10" at bounding box center [662, 214] width 23 height 23
type input "12/10/2030"
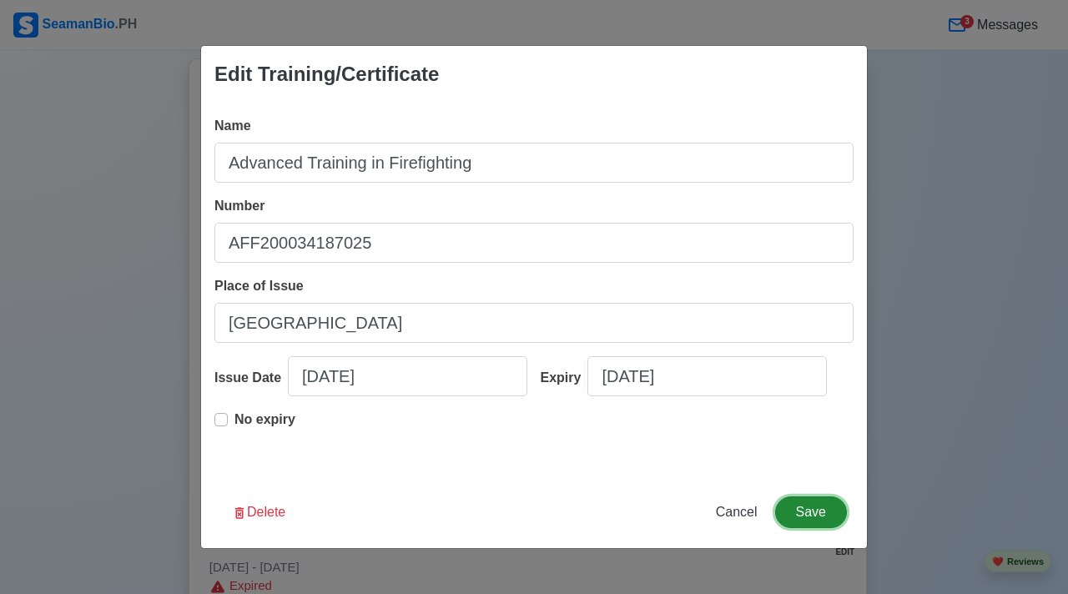
click at [800, 517] on button "Save" at bounding box center [811, 513] width 72 height 32
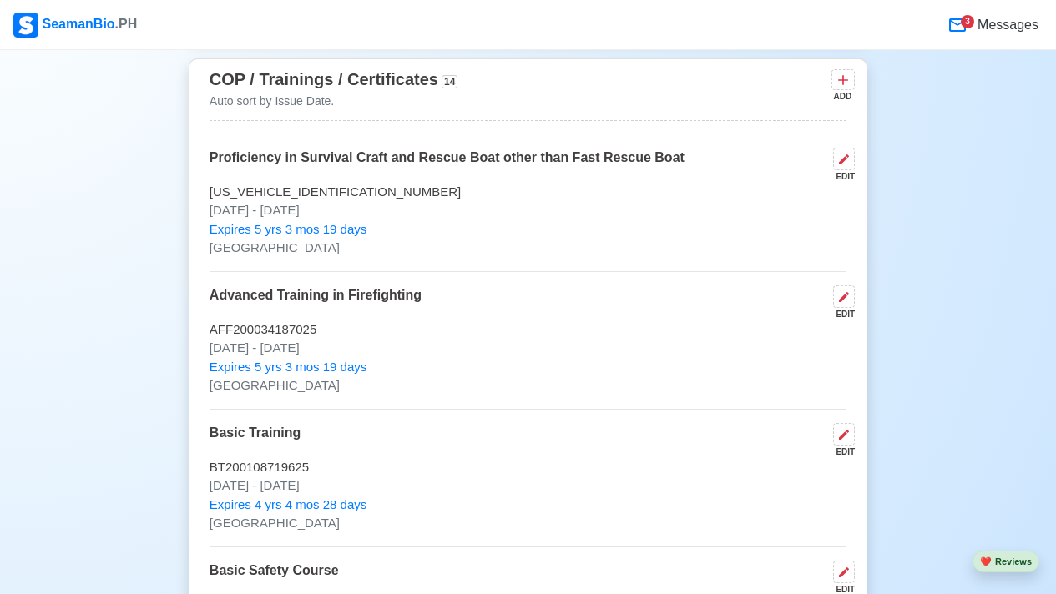
click at [843, 311] on div "EDIT" at bounding box center [840, 314] width 28 height 13
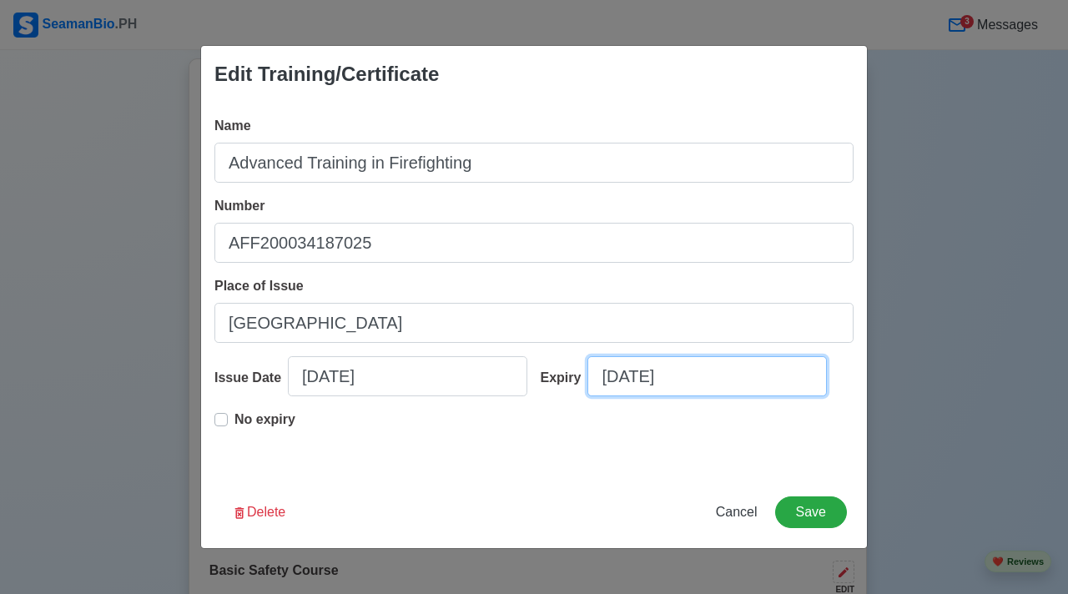
select select "****"
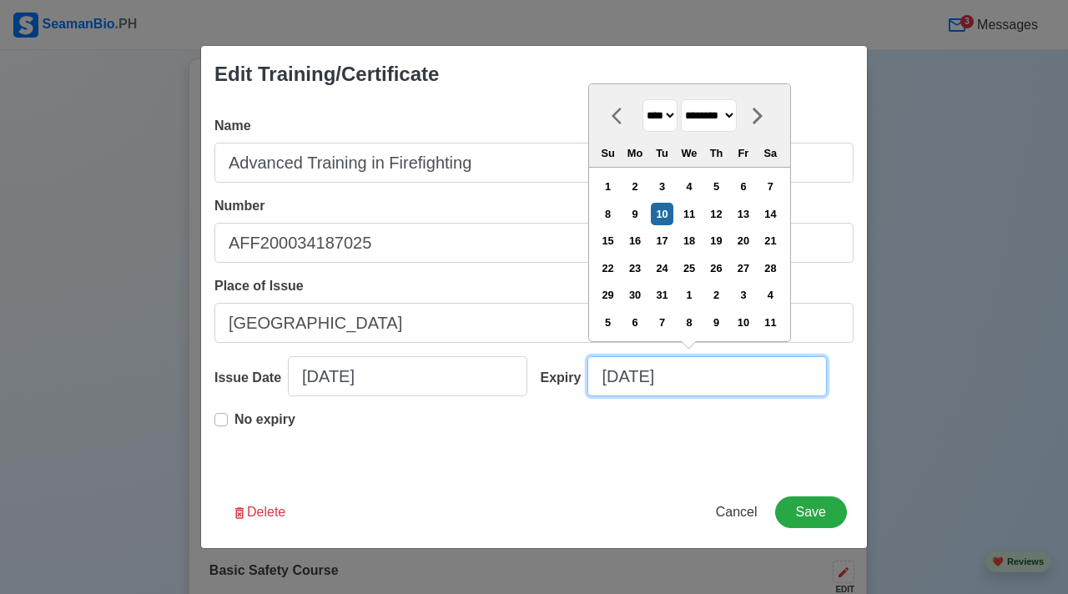
click at [669, 376] on input "12/10/2030" at bounding box center [708, 376] width 240 height 40
click at [737, 120] on select "******* ******** ***** ***** *** **** **** ****** ********* ******* ******** **…" at bounding box center [709, 115] width 56 height 33
select select "*******"
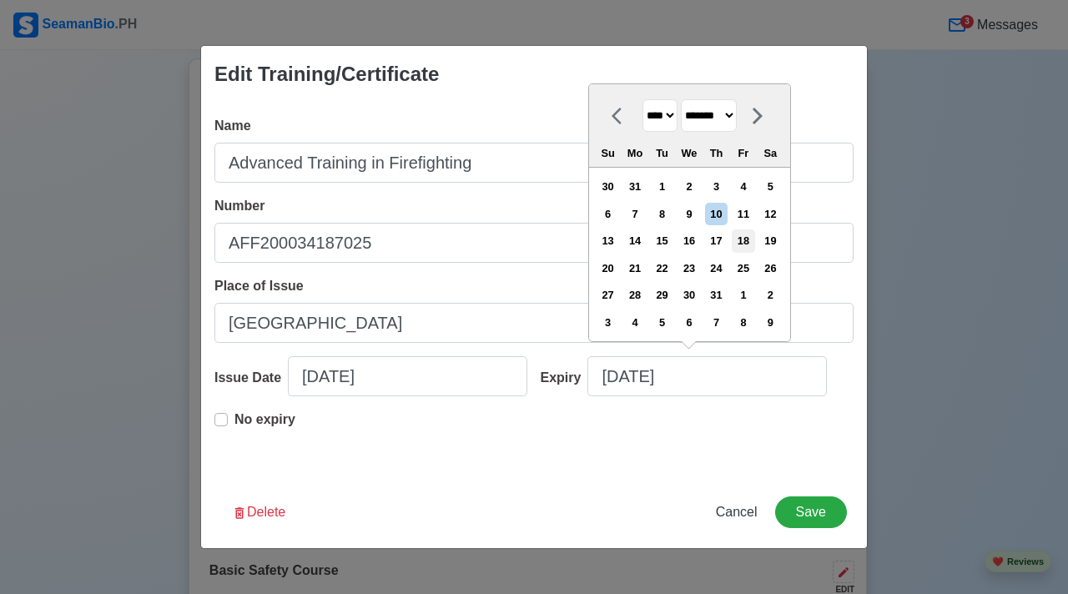
click at [755, 242] on div "18" at bounding box center [743, 241] width 23 height 23
type input "01/18/2030"
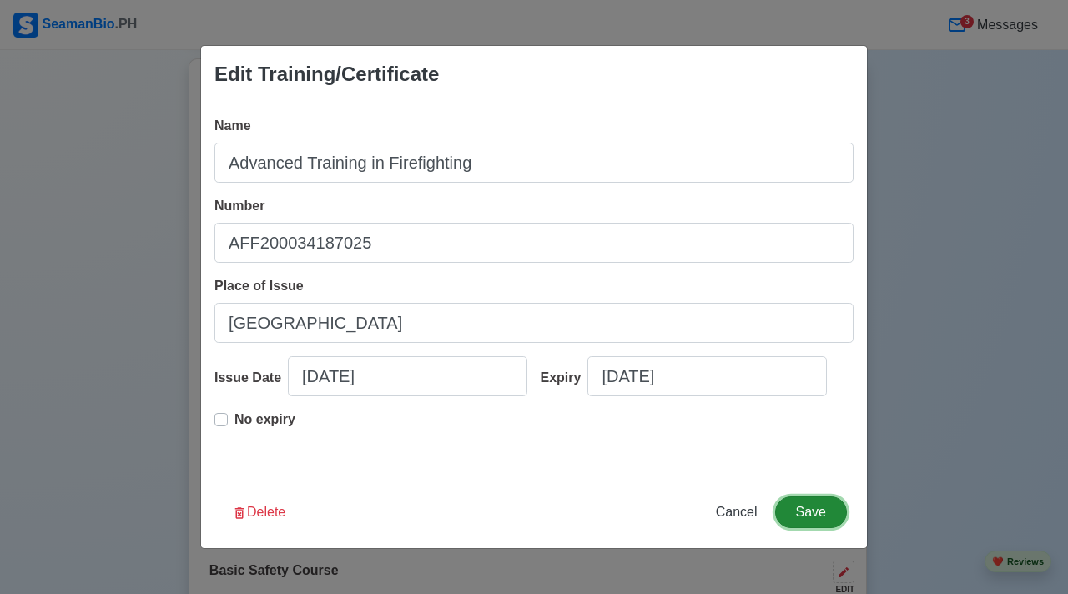
click at [798, 518] on button "Save" at bounding box center [811, 513] width 72 height 32
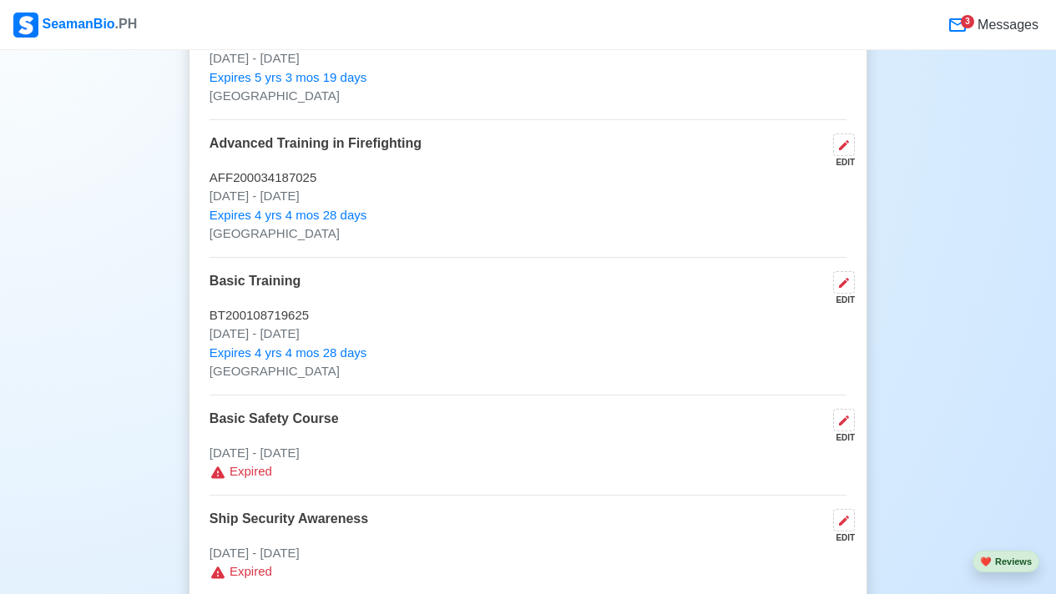
scroll to position [3135, 0]
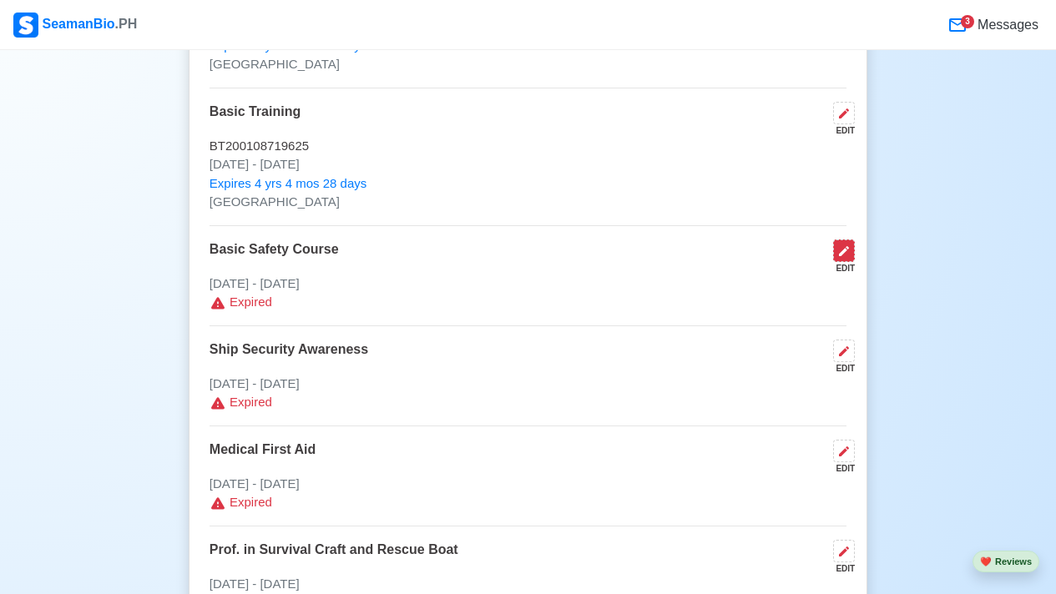
click at [840, 256] on icon at bounding box center [844, 251] width 10 height 10
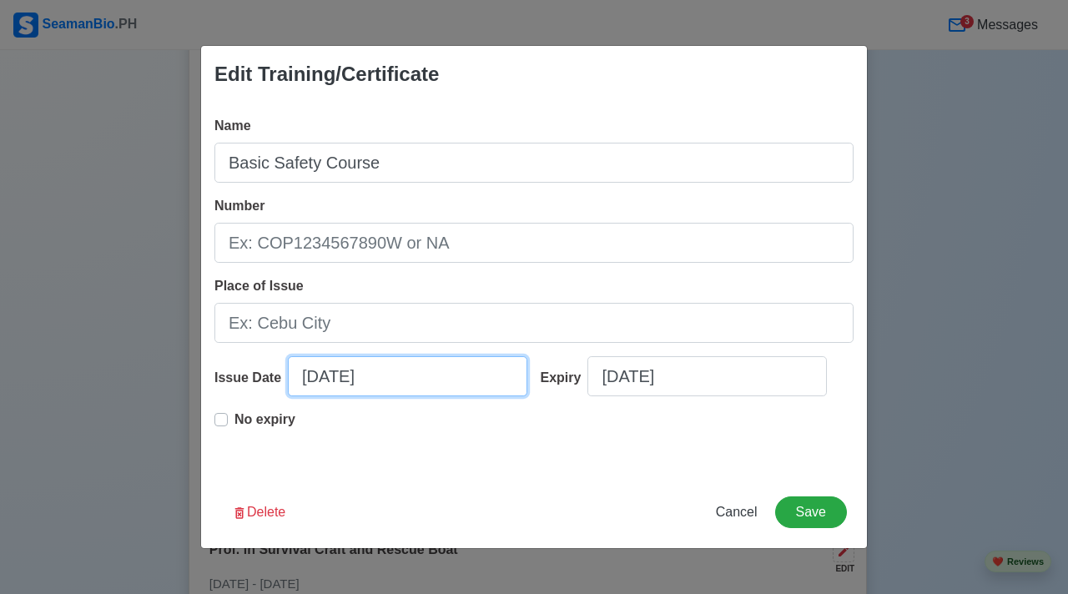
select select "****"
select select "*****"
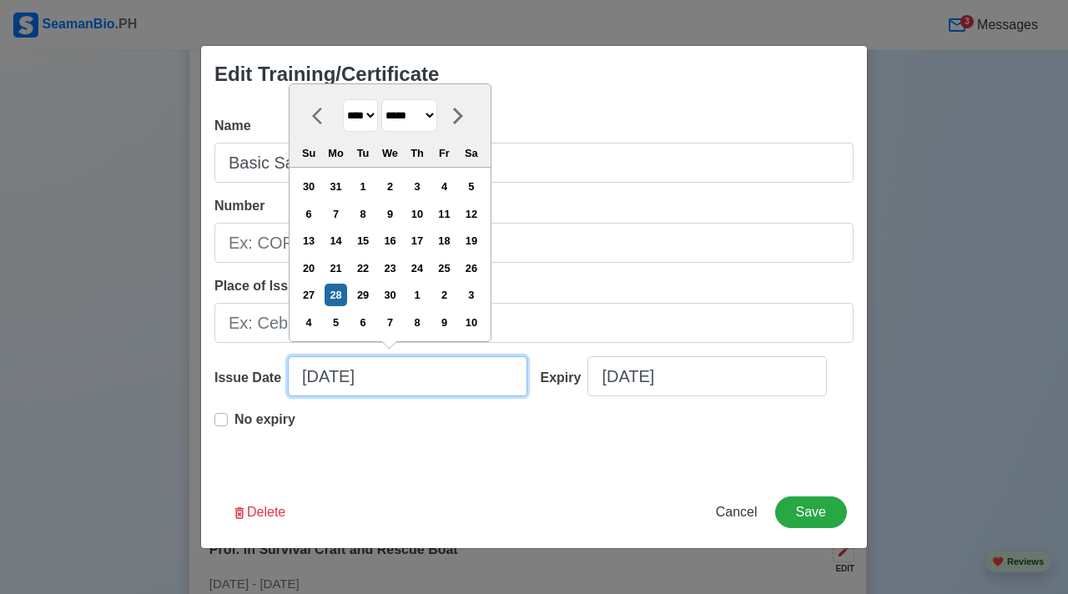
click at [438, 375] on input "04/28/2014" at bounding box center [408, 376] width 240 height 40
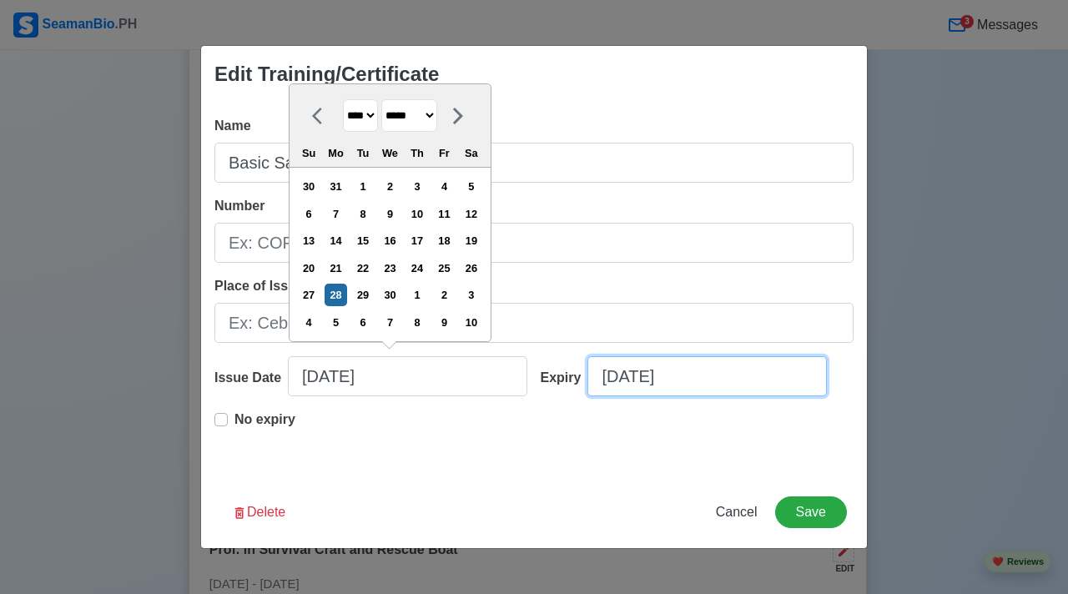
click at [735, 372] on input "08/21/2025" at bounding box center [708, 376] width 240 height 40
select select "****"
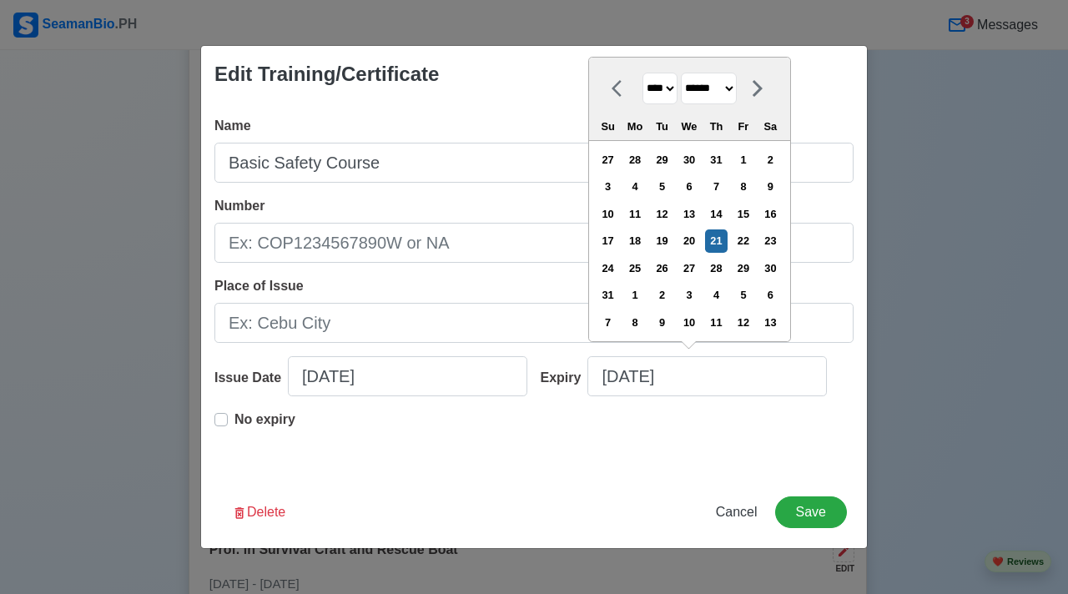
click at [737, 97] on select "******* ******** ***** ***** *** **** **** ****** ********* ******* ******** **…" at bounding box center [709, 89] width 56 height 33
select select "*******"
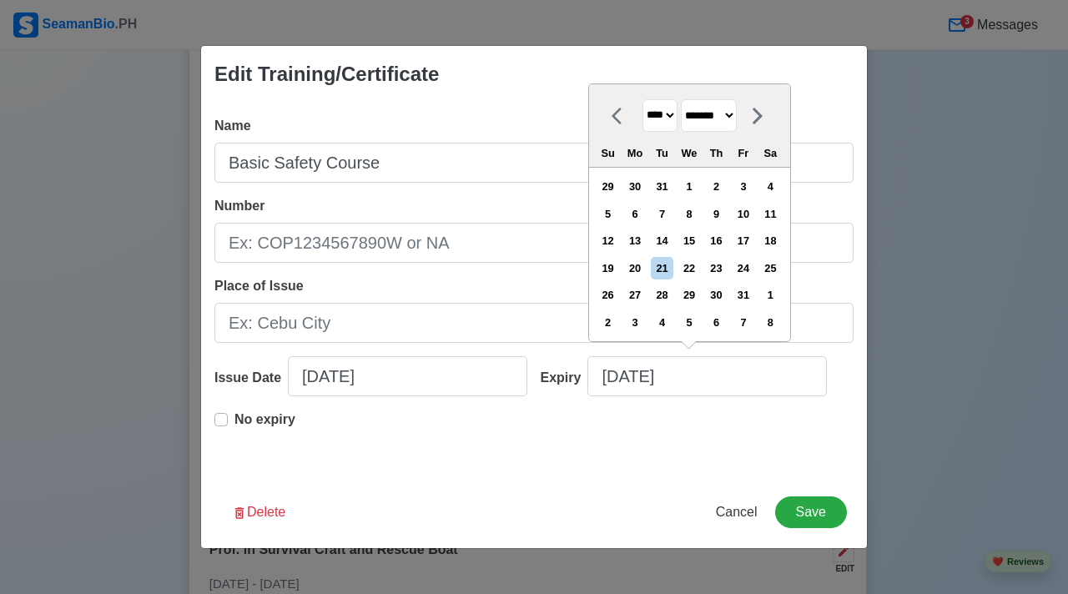
click at [668, 118] on select "**** **** **** **** **** **** **** **** **** **** **** **** **** **** **** ****…" at bounding box center [660, 115] width 35 height 33
select select "****"
click at [755, 245] on div "18" at bounding box center [743, 241] width 23 height 23
type input "01/18/2030"
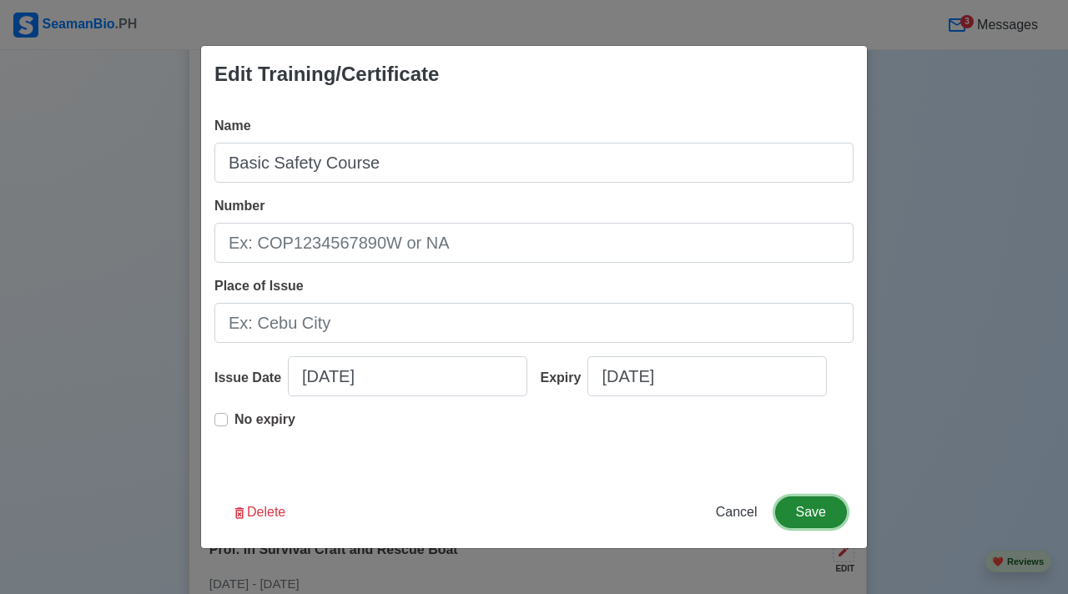
click at [810, 523] on button "Save" at bounding box center [811, 513] width 72 height 32
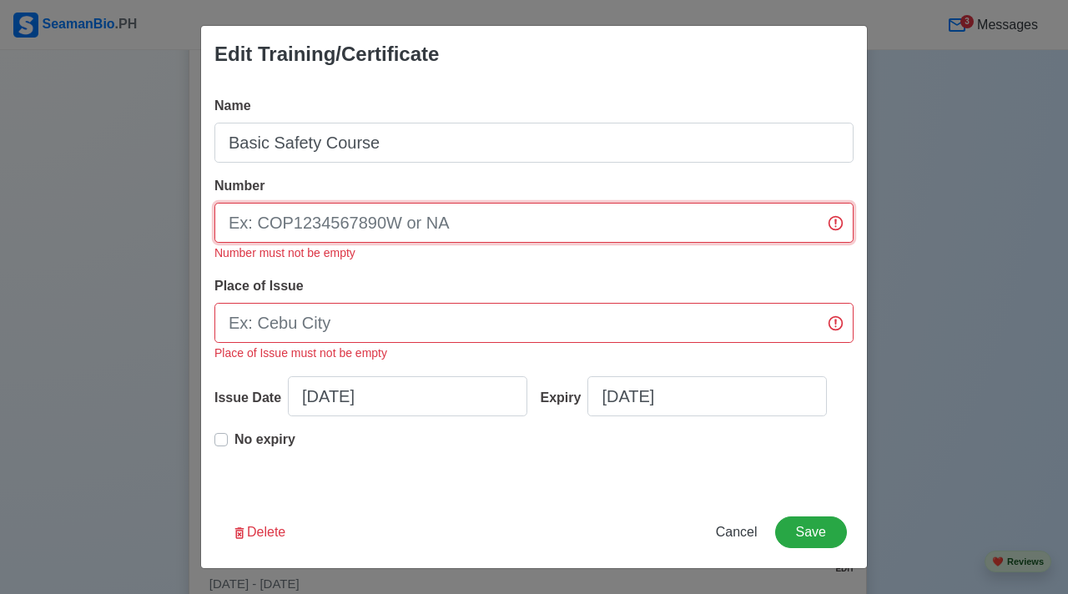
click at [544, 230] on input "Number" at bounding box center [534, 223] width 639 height 40
type input "BT200108719625"
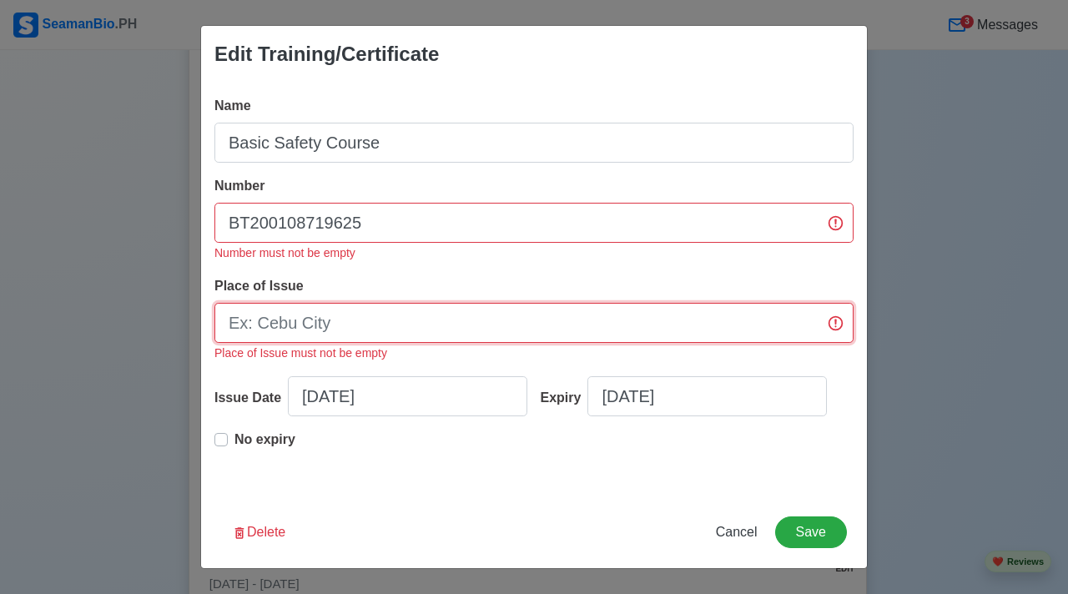
click at [324, 327] on input "Place of Issue" at bounding box center [534, 323] width 639 height 40
type input "[GEOGRAPHIC_DATA]"
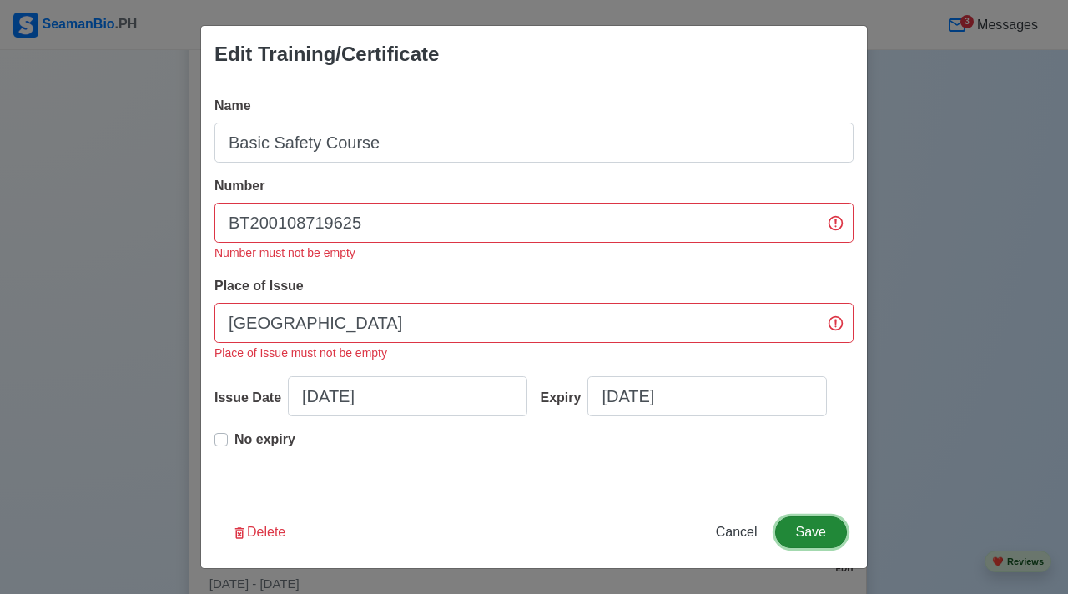
click at [800, 521] on button "Save" at bounding box center [811, 533] width 72 height 32
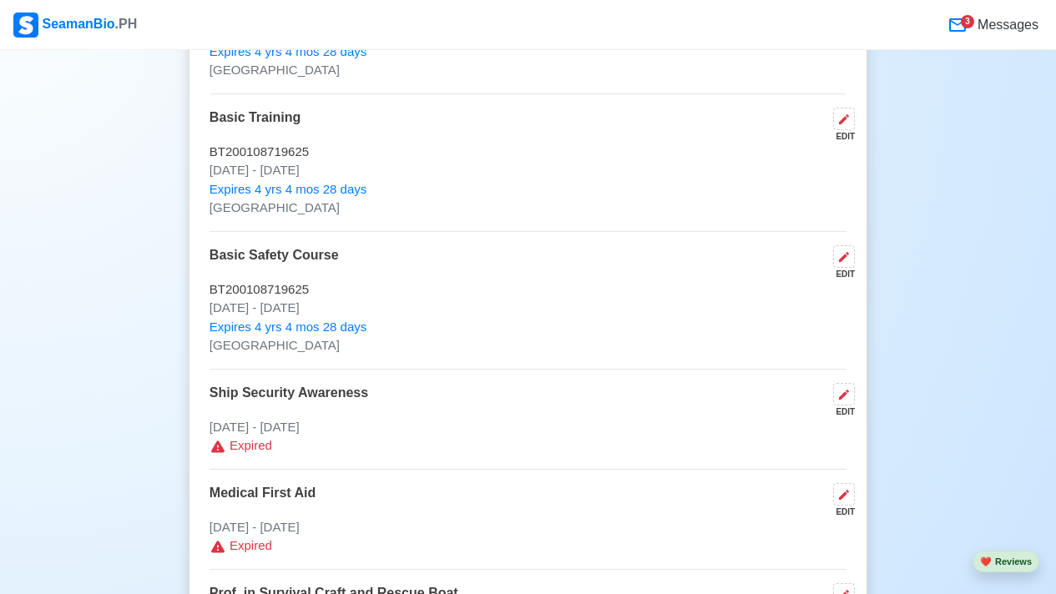
scroll to position [3128, 0]
click at [850, 399] on icon at bounding box center [843, 395] width 13 height 13
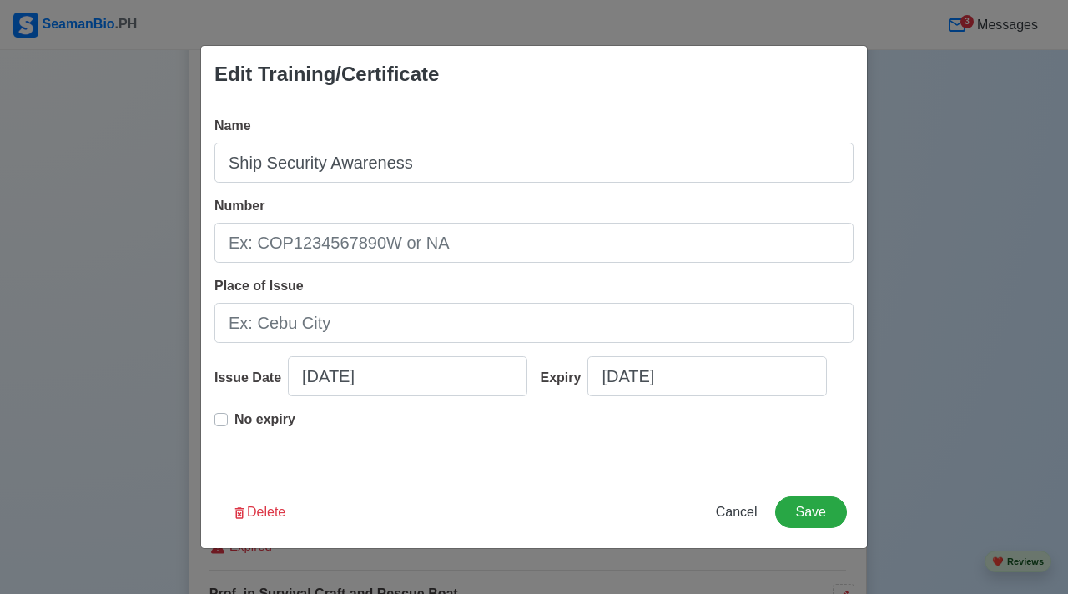
click at [210, 421] on div "Name Ship Security Awareness Number Place of Issue Issue Date 12/10/2013 Expiry…" at bounding box center [534, 290] width 666 height 374
click at [235, 422] on label "No expiry" at bounding box center [265, 426] width 61 height 33
type input "12/10/2013"
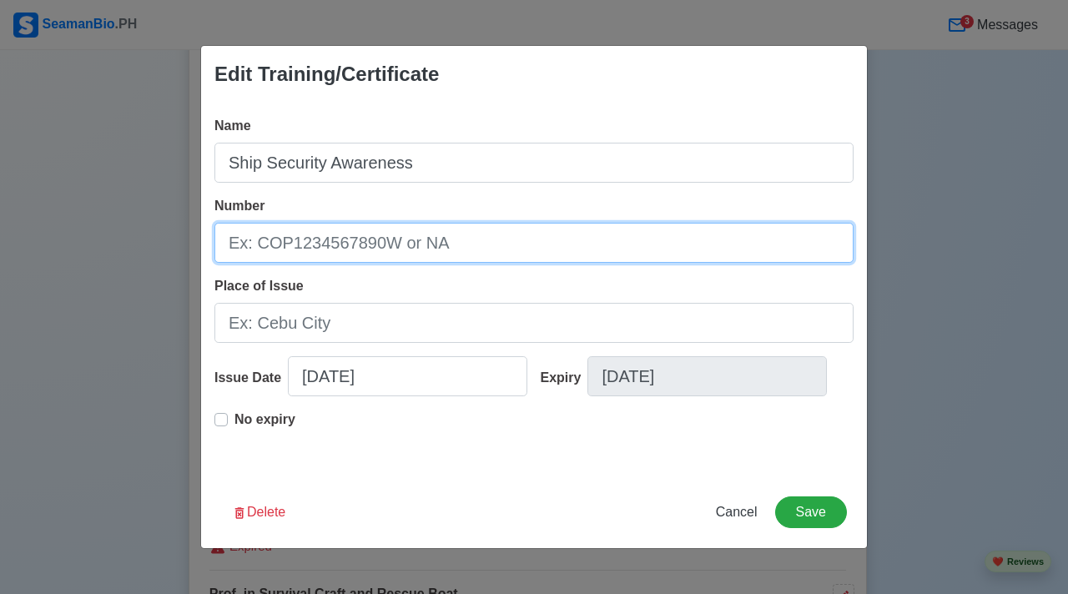
click at [395, 225] on input "Number" at bounding box center [534, 243] width 639 height 40
type input "SSO200000756321"
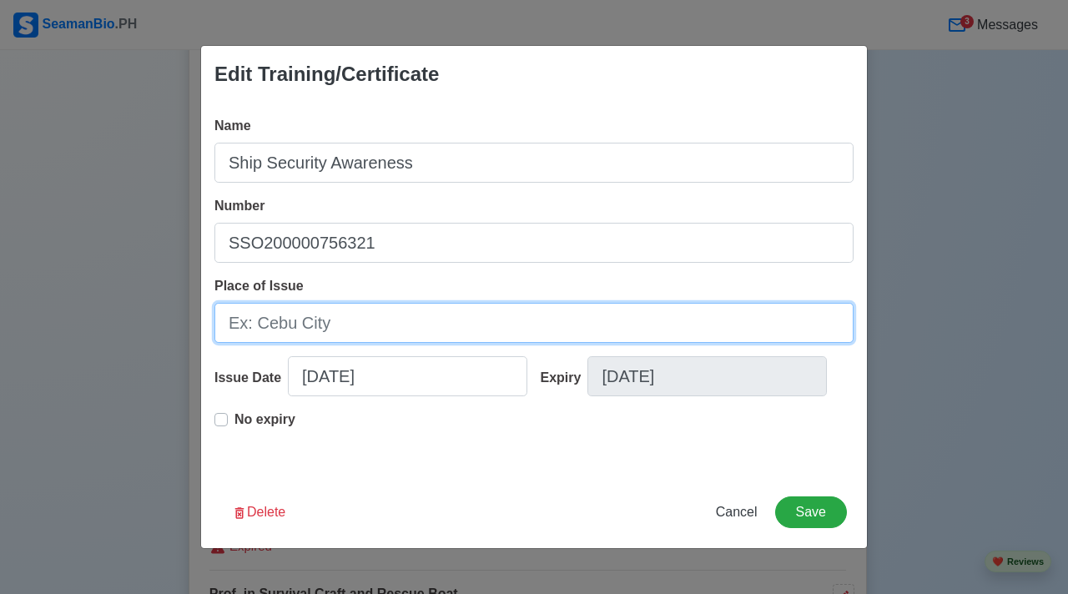
click at [327, 331] on input "Place of Issue" at bounding box center [534, 323] width 639 height 40
type input "[GEOGRAPHIC_DATA]"
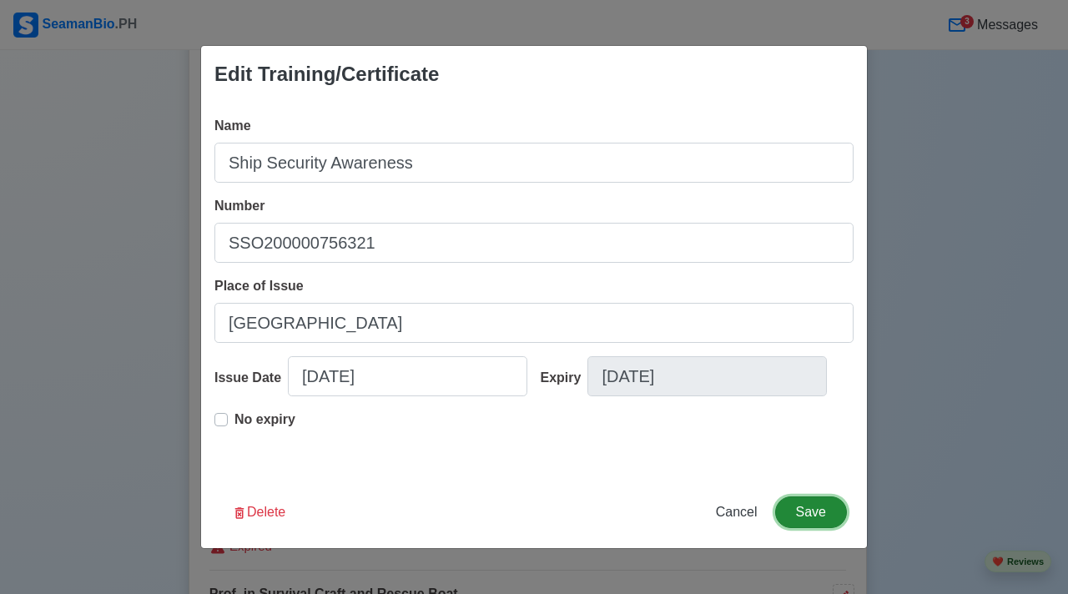
click at [817, 497] on button "Save" at bounding box center [811, 513] width 72 height 32
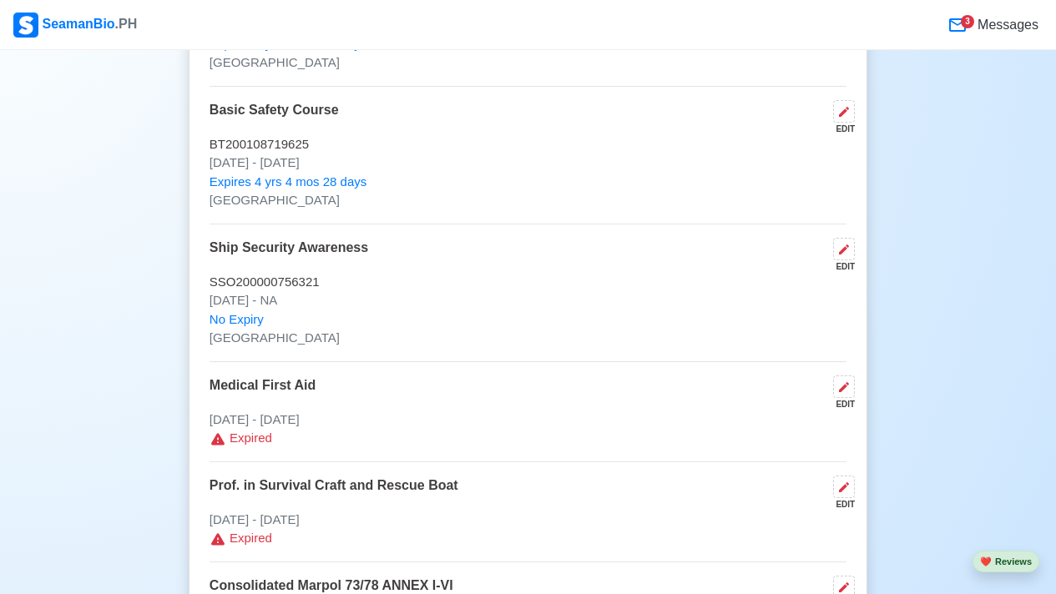
scroll to position [3275, 0]
click at [845, 386] on icon at bounding box center [844, 386] width 10 height 10
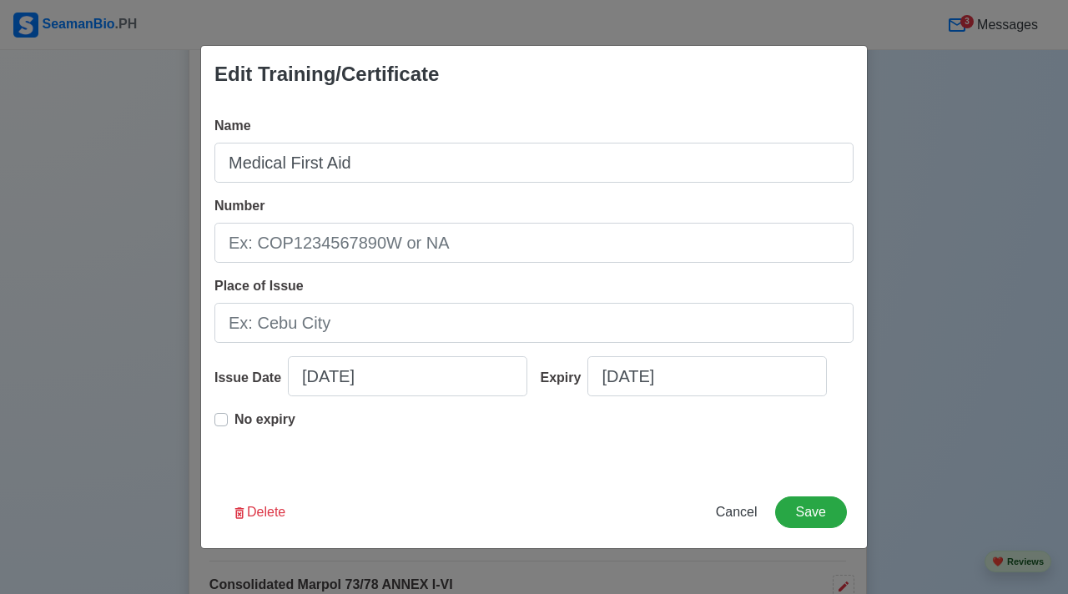
click at [254, 422] on p "No expiry" at bounding box center [265, 420] width 61 height 20
type input "10/22/2013"
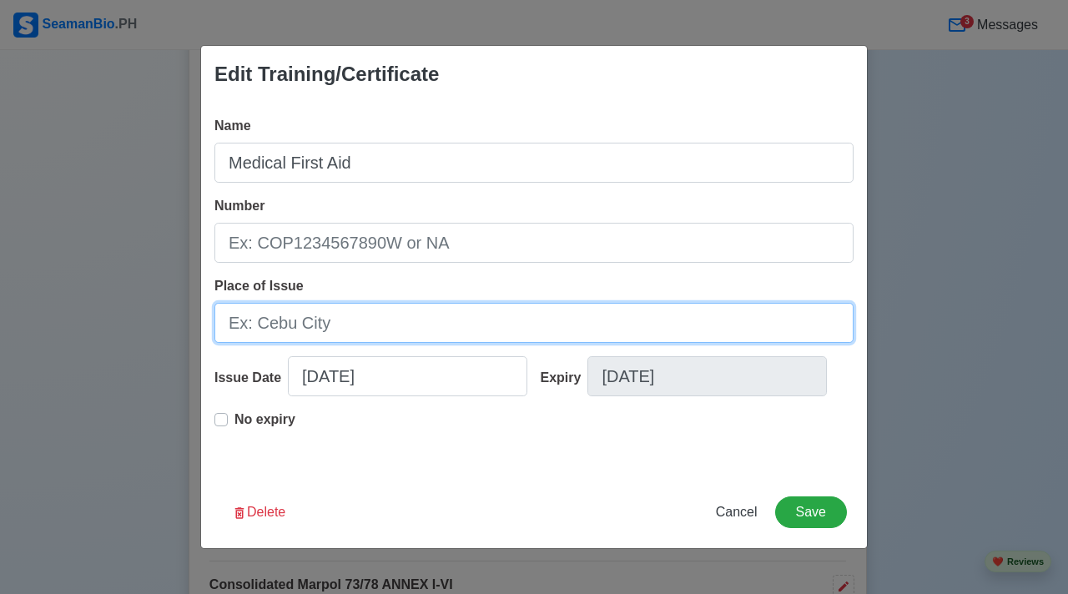
click at [413, 319] on input "Place of Issue" at bounding box center [534, 323] width 639 height 40
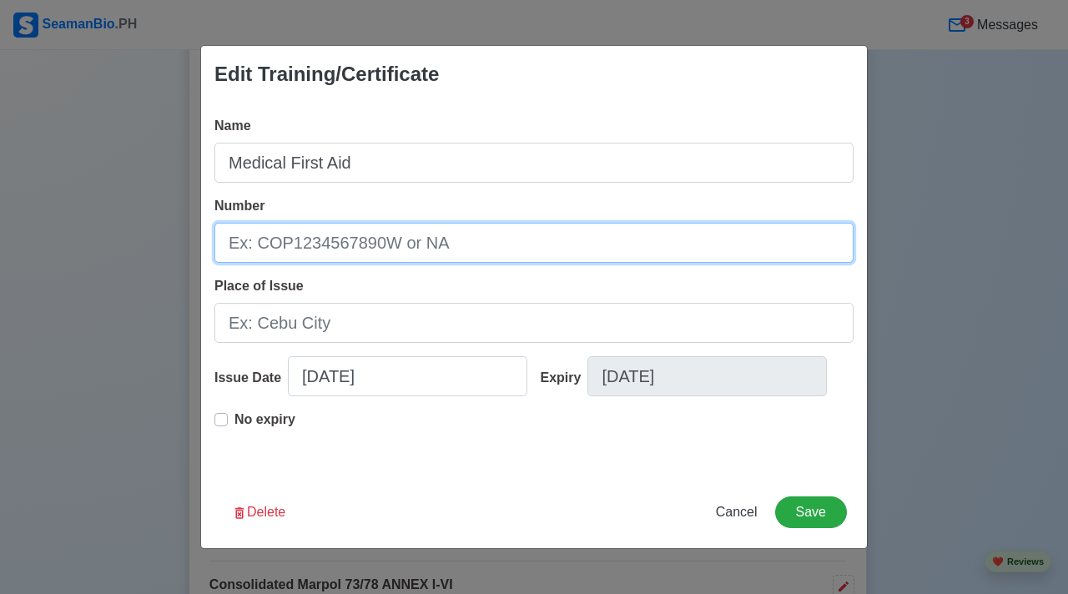
click at [464, 255] on input "Number" at bounding box center [534, 243] width 639 height 40
type input "18-138747"
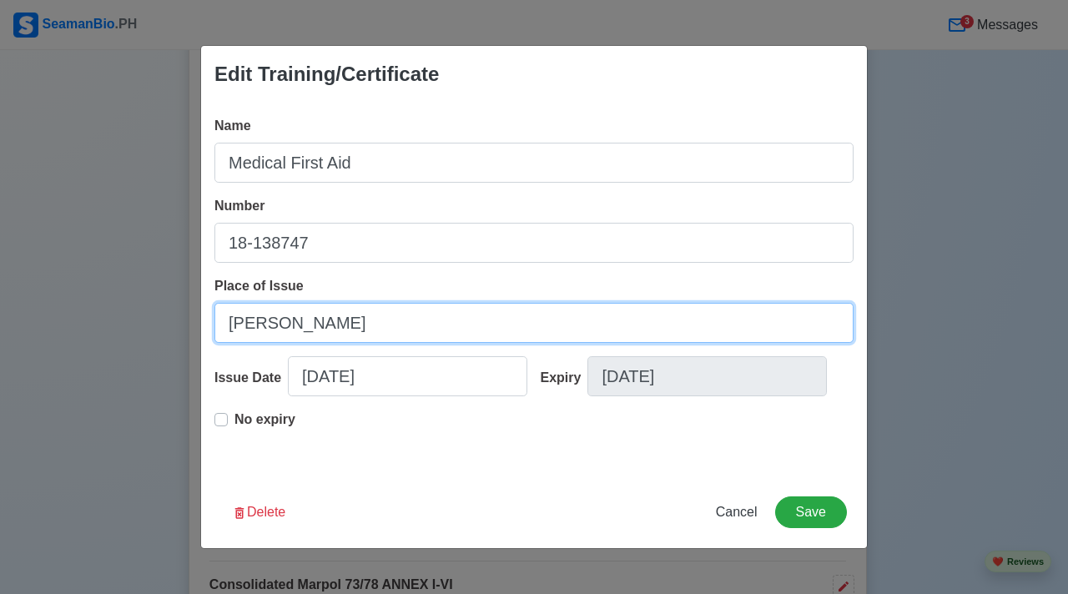
type input "MANIKA"
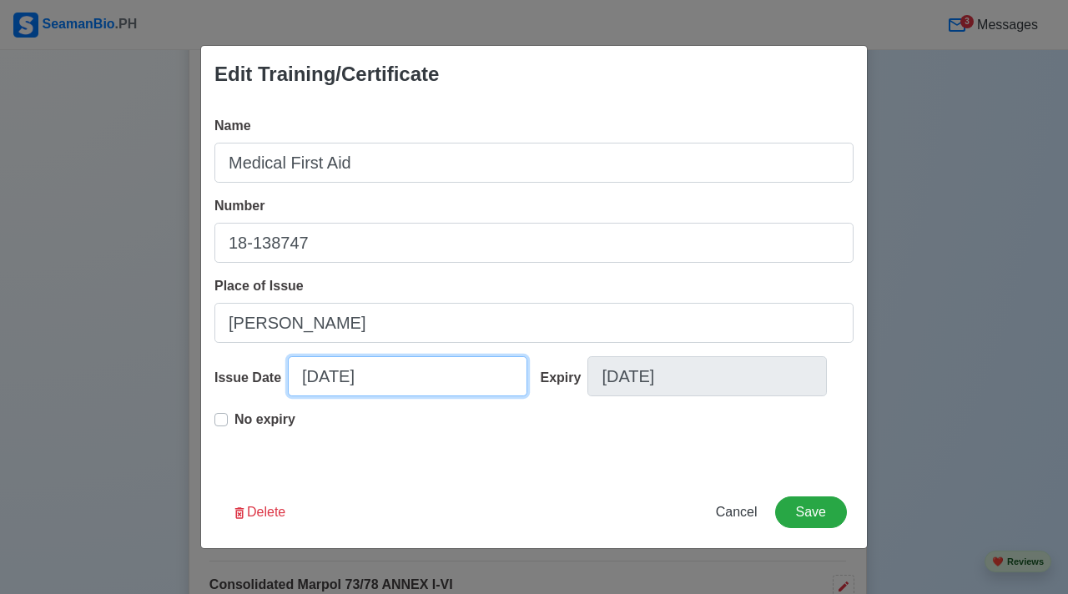
select select "****"
select select "*******"
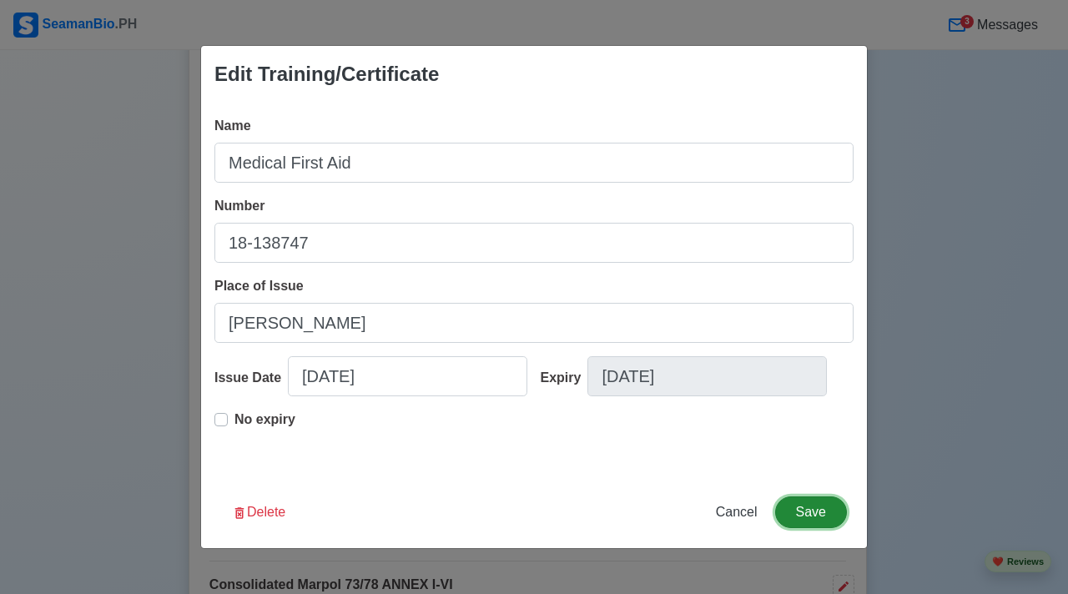
click at [810, 518] on button "Save" at bounding box center [811, 513] width 72 height 32
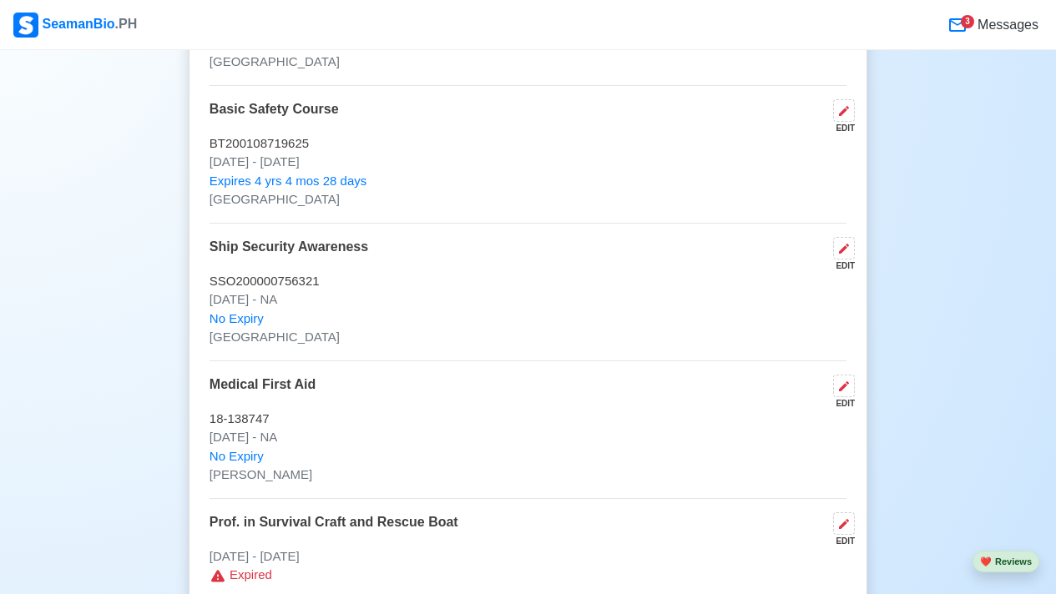
click at [855, 391] on div "COP / Trainings / Certificates 14 Auto sort by Issue Date. ADD Proficiency in S…" at bounding box center [528, 452] width 679 height 1710
click at [851, 400] on div "EDIT" at bounding box center [840, 403] width 28 height 13
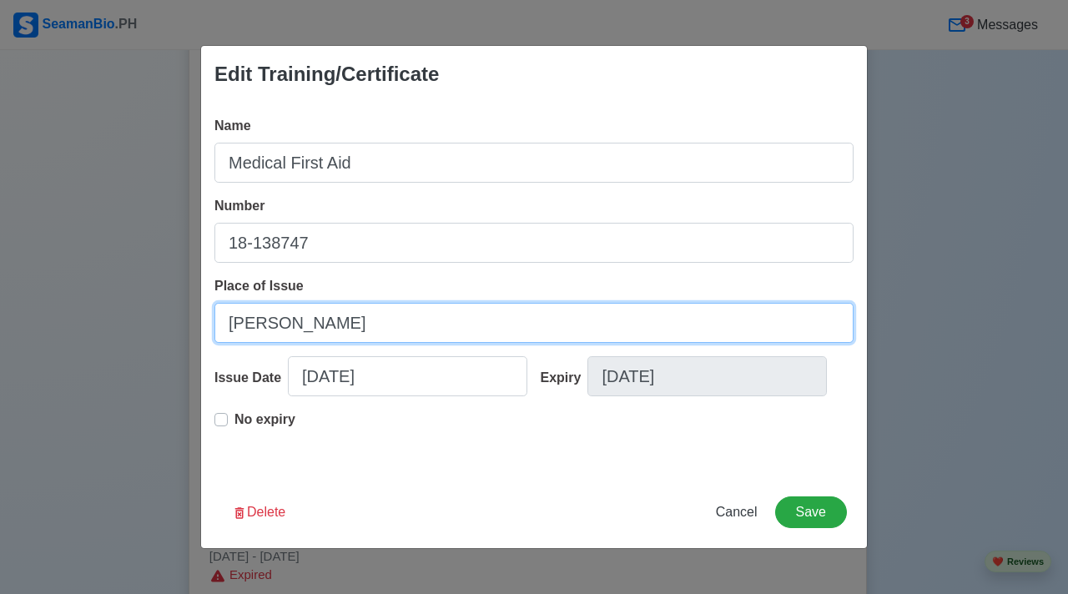
click at [281, 325] on input "MANIKA" at bounding box center [534, 323] width 639 height 40
type input "[GEOGRAPHIC_DATA]"
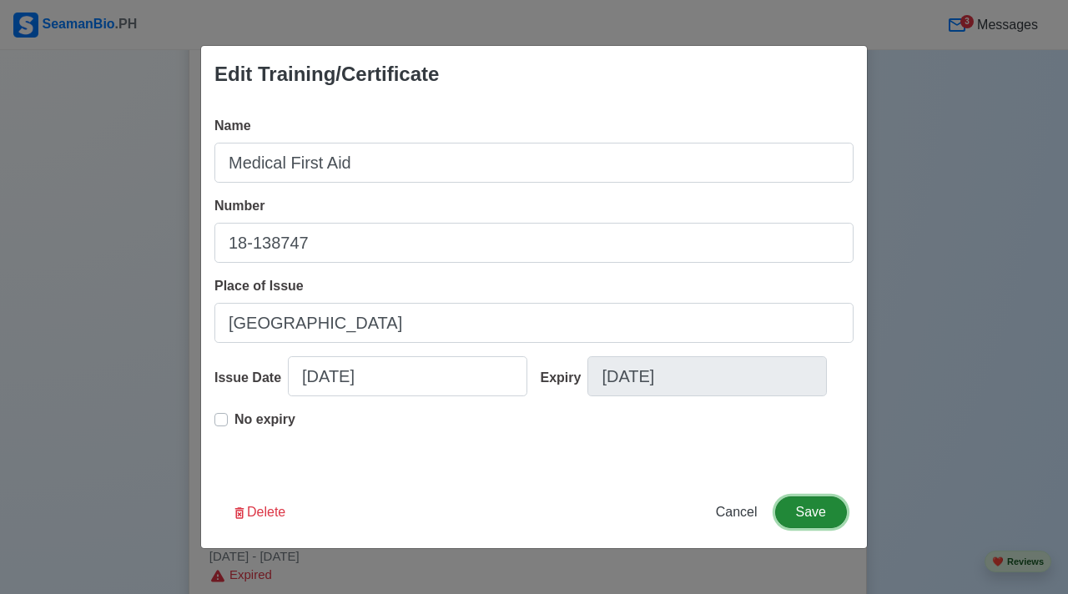
click at [809, 507] on button "Save" at bounding box center [811, 513] width 72 height 32
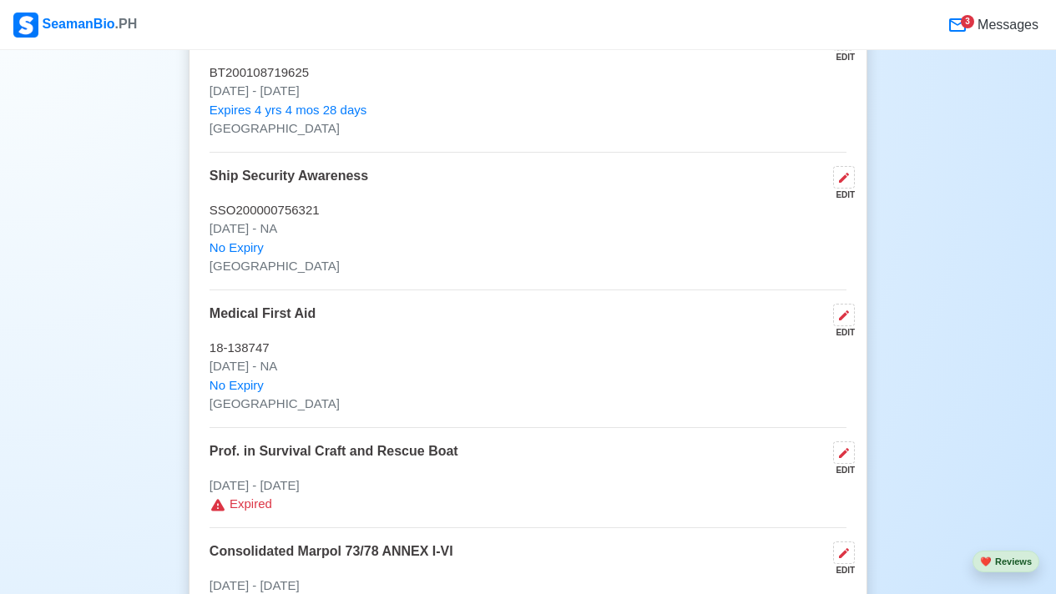
scroll to position [3435, 0]
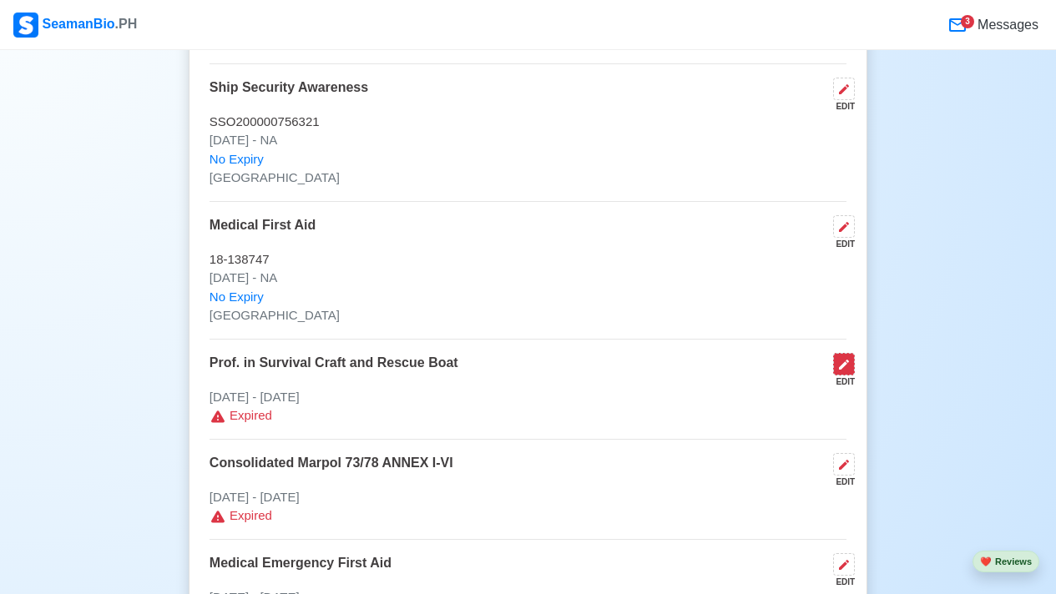
click at [841, 365] on icon at bounding box center [843, 364] width 13 height 13
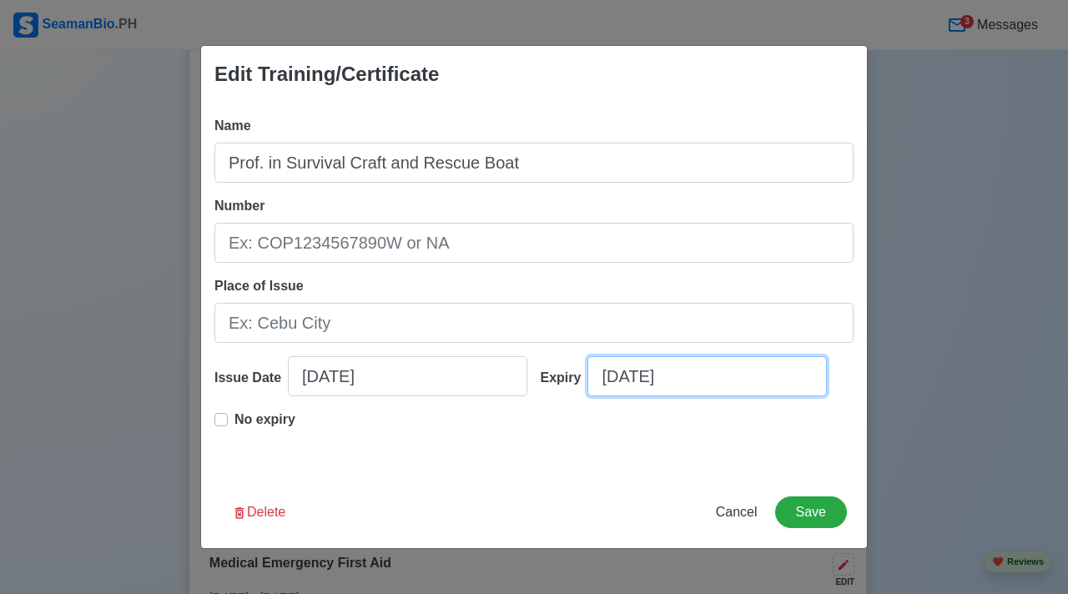
select select "****"
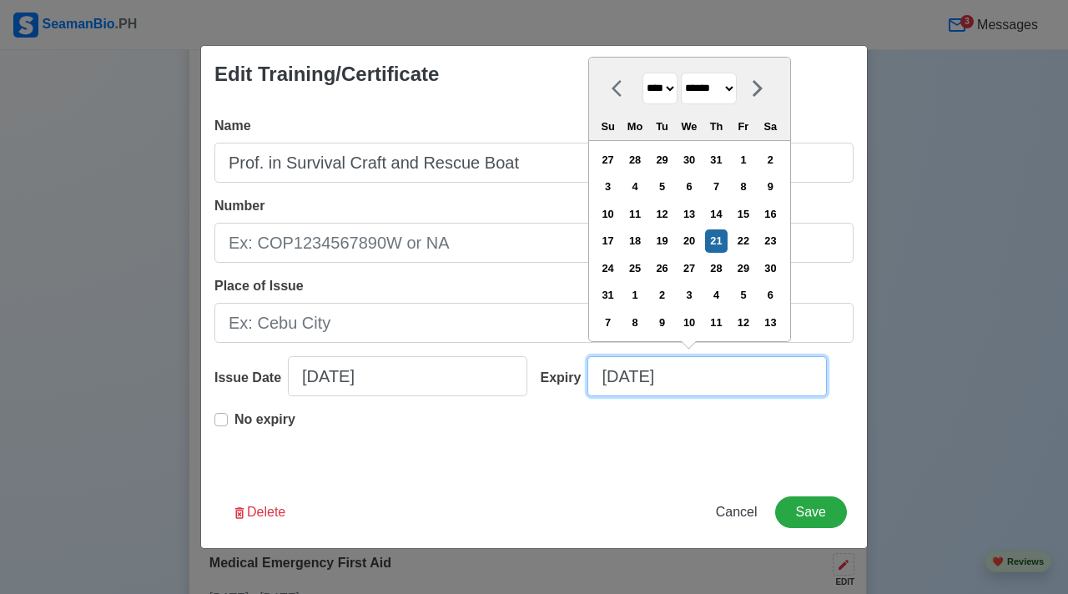
click at [697, 380] on input "08/21/2025" at bounding box center [708, 376] width 240 height 40
click at [737, 93] on select "******* ******** ***** ***** *** **** **** ****** ********* ******* ******** **…" at bounding box center [709, 89] width 56 height 33
select select "*******"
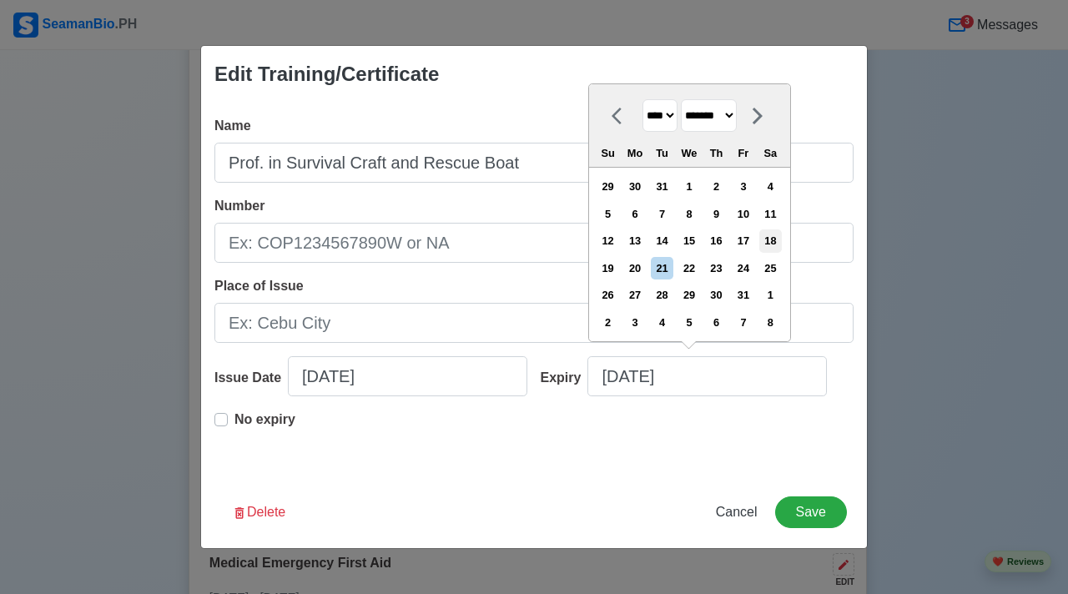
click at [782, 239] on div "18" at bounding box center [771, 241] width 23 height 23
type input "01/18/2025"
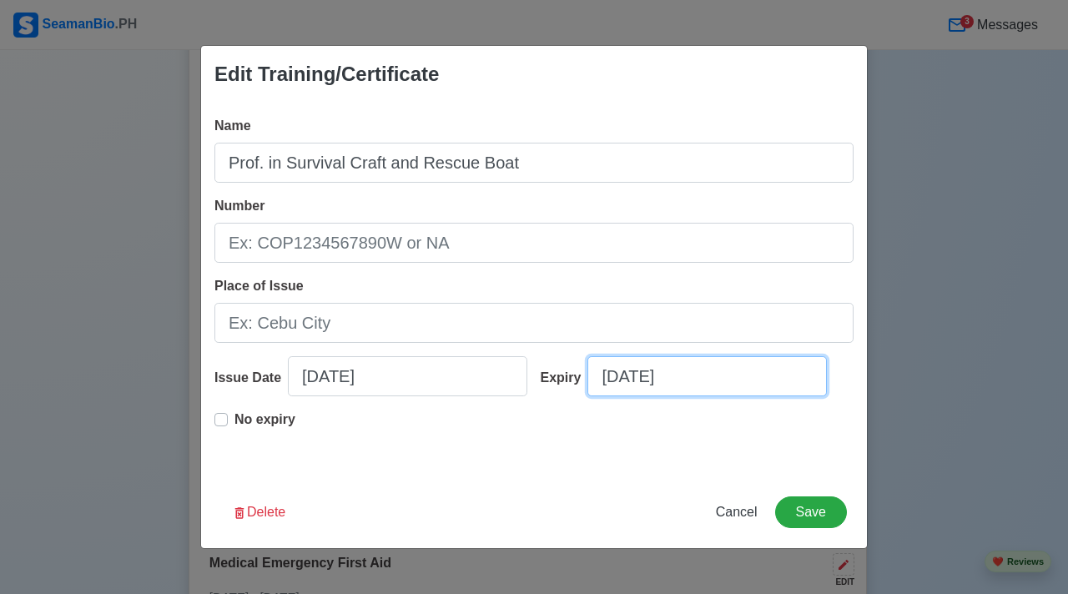
click at [699, 378] on input "01/18/2025" at bounding box center [708, 376] width 240 height 40
select select "****"
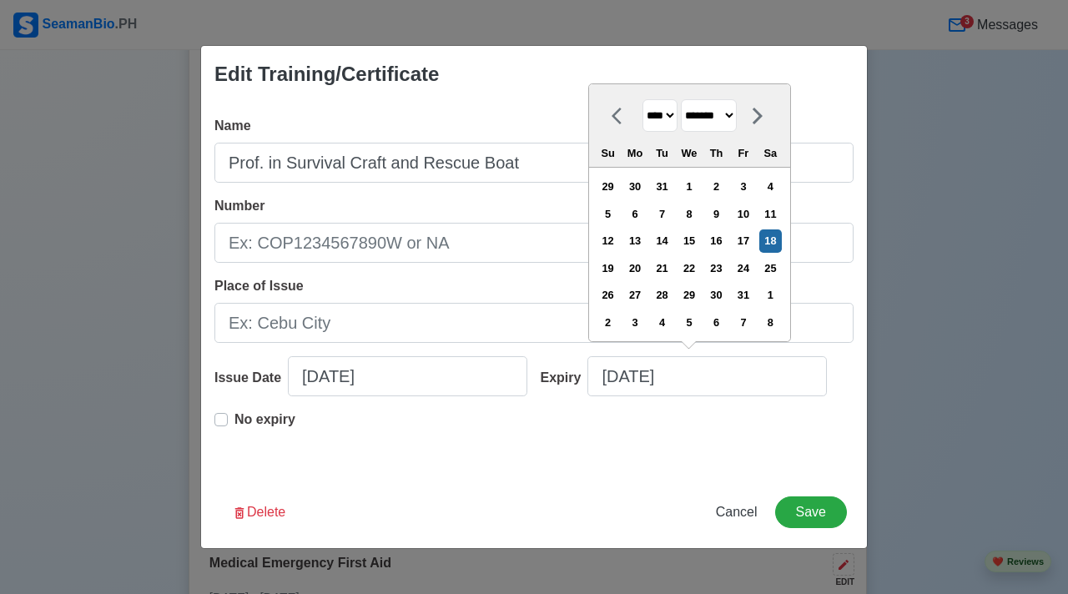
click at [737, 119] on select "******* ******** ***** ***** *** **** **** ****** ********* ******* ******** **…" at bounding box center [709, 115] width 56 height 33
select select "********"
click at [700, 216] on div "10" at bounding box center [689, 214] width 23 height 23
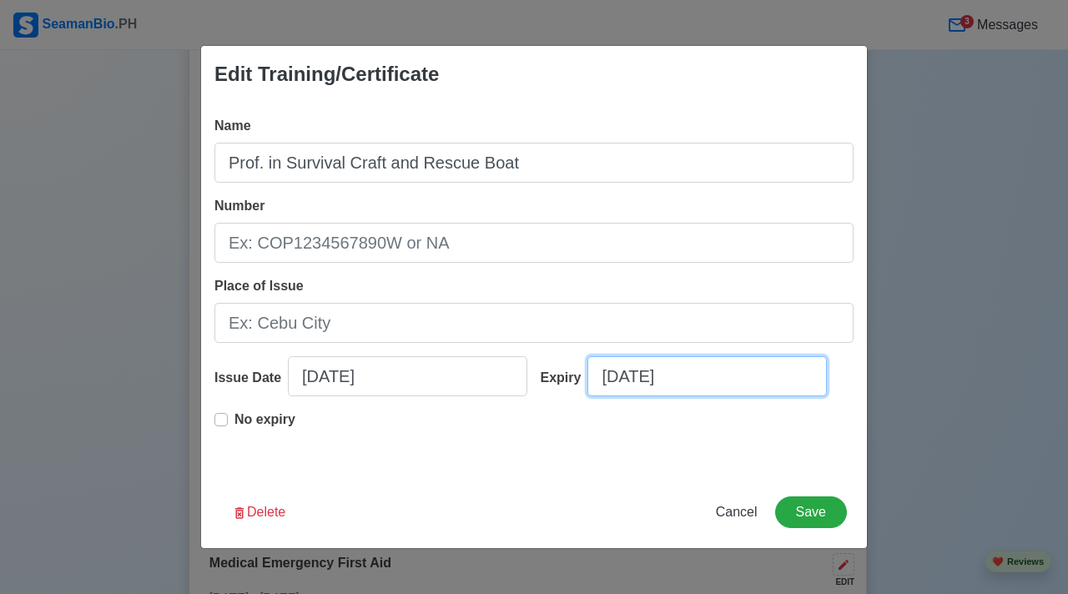
type input "12/10/2030"
click at [484, 220] on div "Number" at bounding box center [534, 229] width 639 height 67
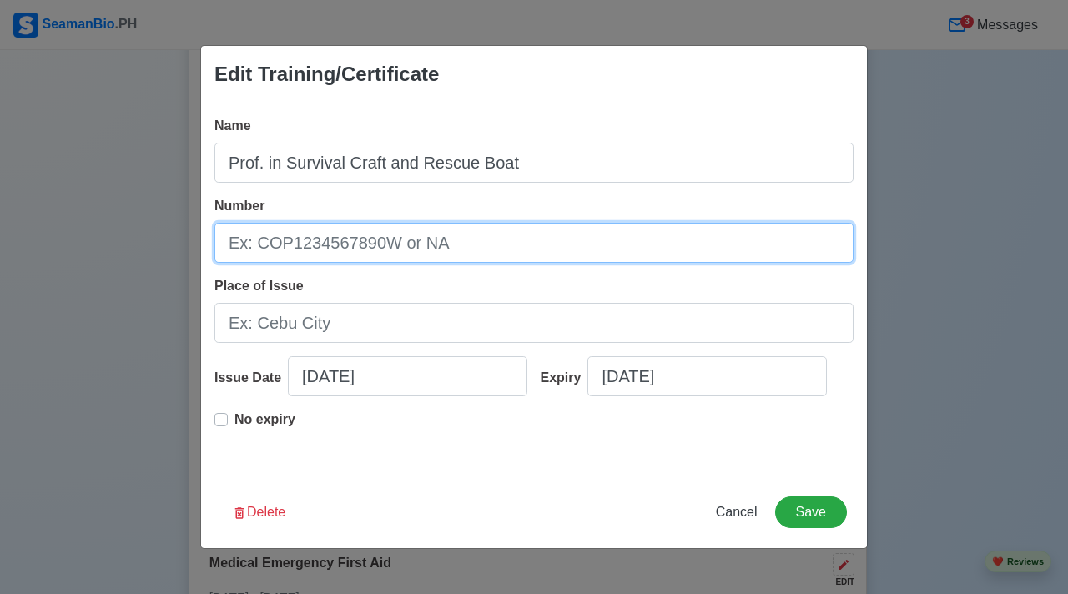
click at [462, 235] on input "Number" at bounding box center [534, 243] width 639 height 40
type input "[US_VEHICLE_IDENTIFICATION_NUMBER]"
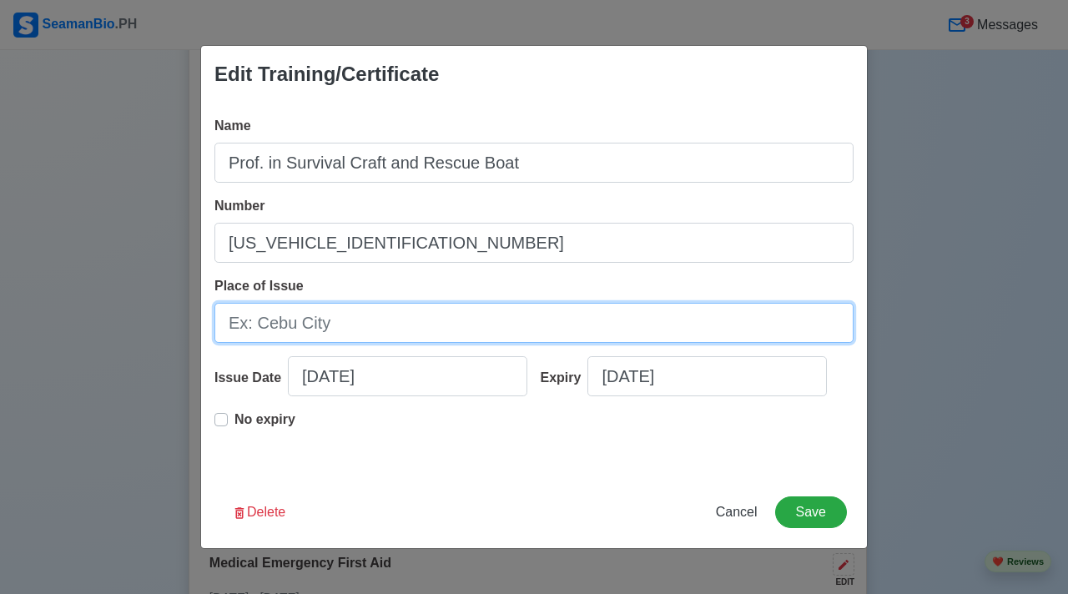
click at [308, 328] on input "Place of Issue" at bounding box center [534, 323] width 639 height 40
type input "[GEOGRAPHIC_DATA]"
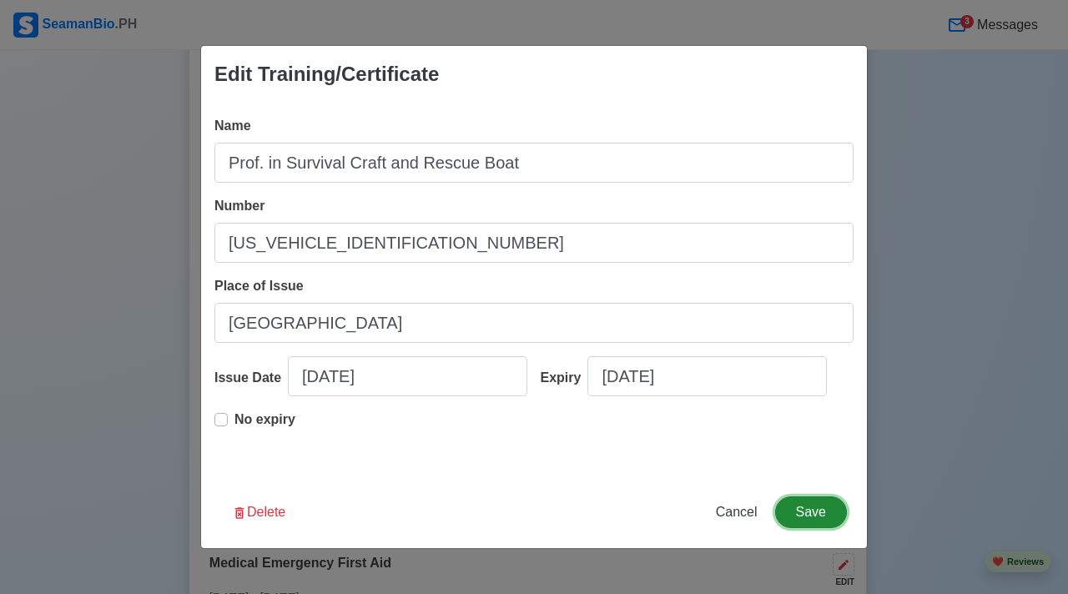
click at [834, 512] on button "Save" at bounding box center [811, 513] width 72 height 32
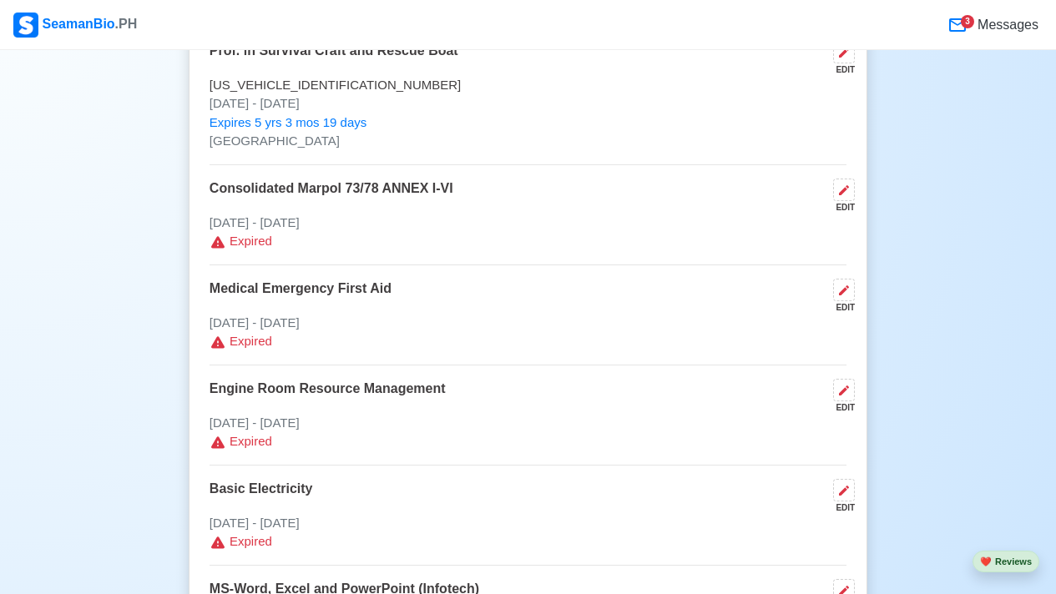
scroll to position [3751, 0]
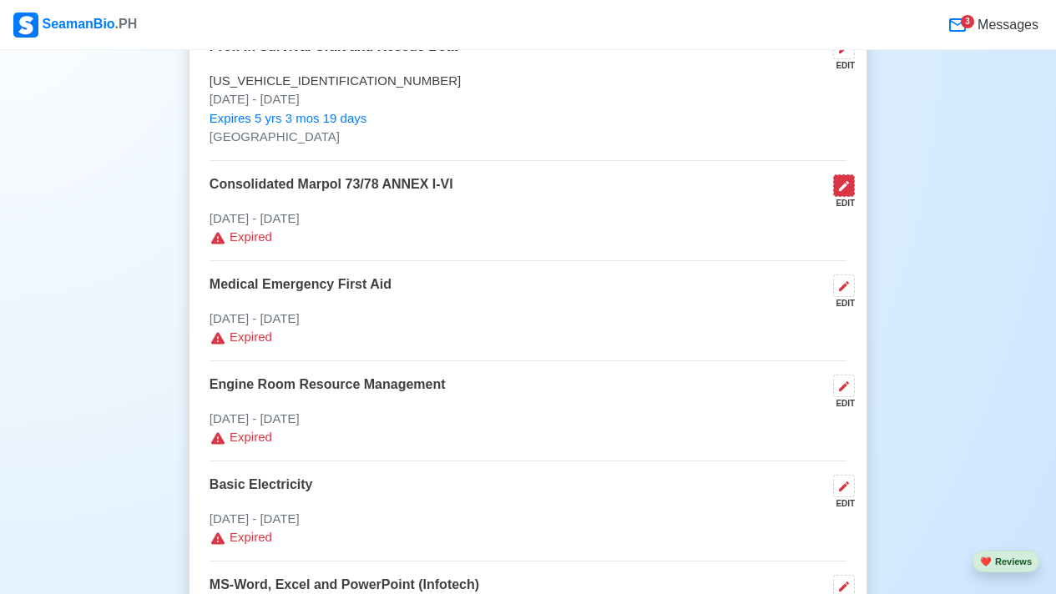
click at [849, 191] on icon at bounding box center [843, 185] width 13 height 13
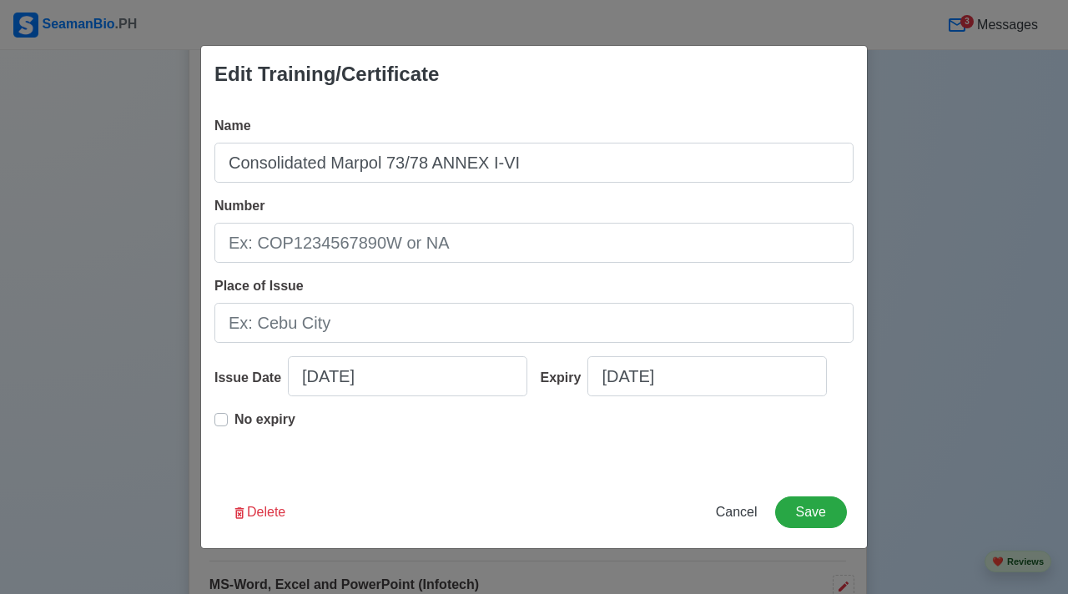
drag, startPoint x: 256, startPoint y: 414, endPoint x: 280, endPoint y: 386, distance: 36.1
click at [256, 414] on p "No expiry" at bounding box center [265, 420] width 61 height 20
type input "08/17/2013"
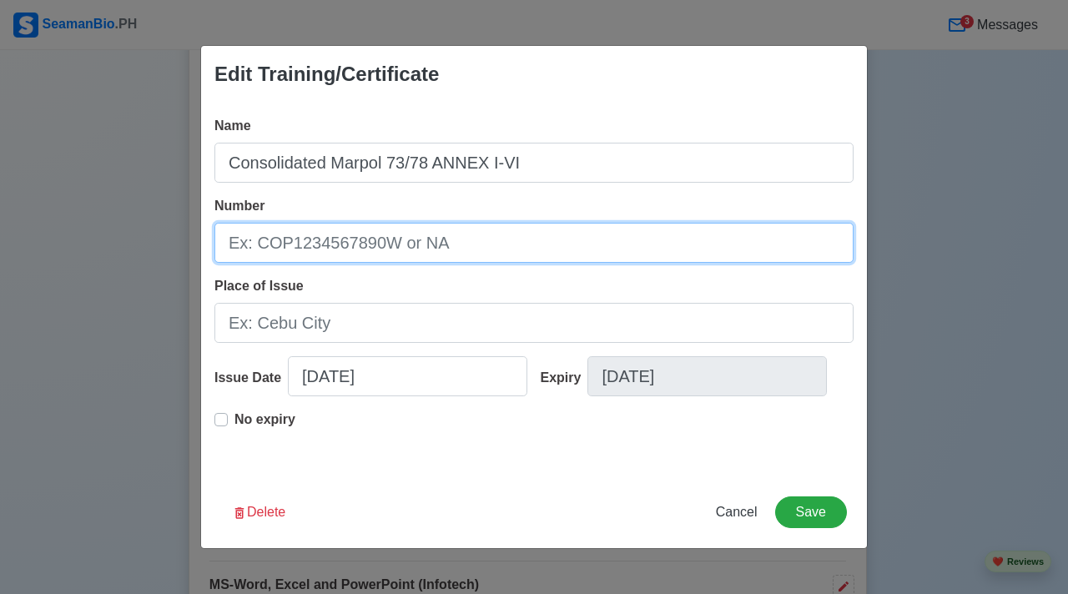
click at [402, 230] on input "Number" at bounding box center [534, 243] width 639 height 40
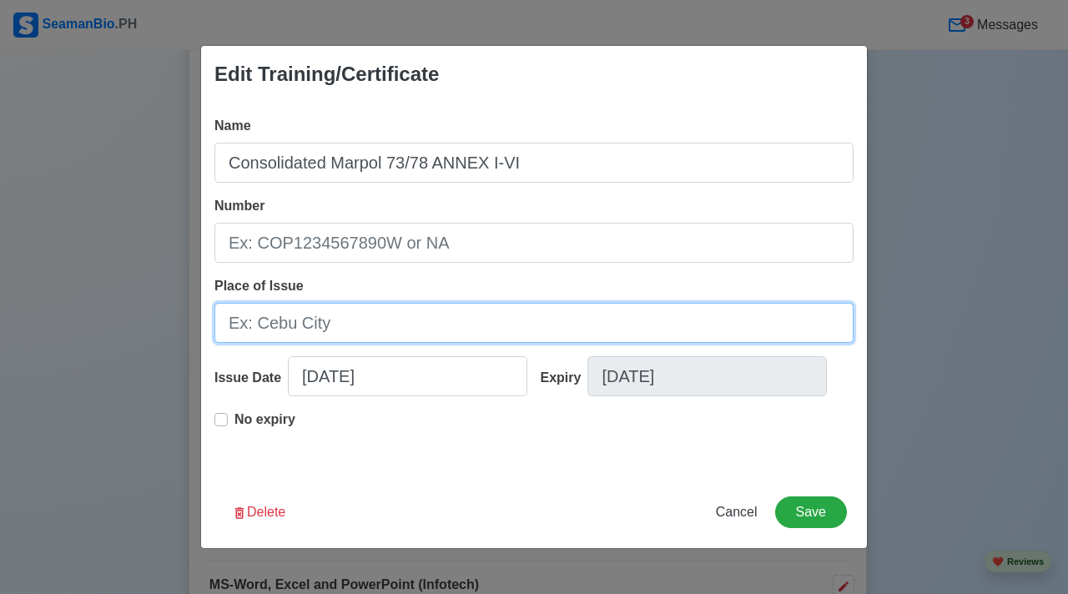
click at [539, 329] on input "Place of Issue" at bounding box center [534, 323] width 639 height 40
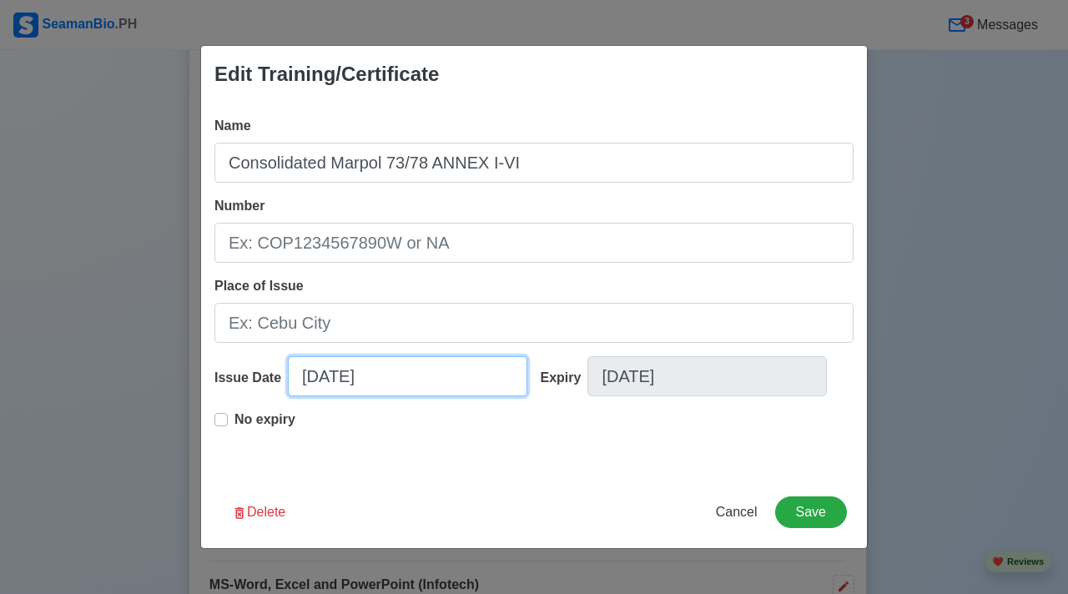
select select "****"
select select "******"
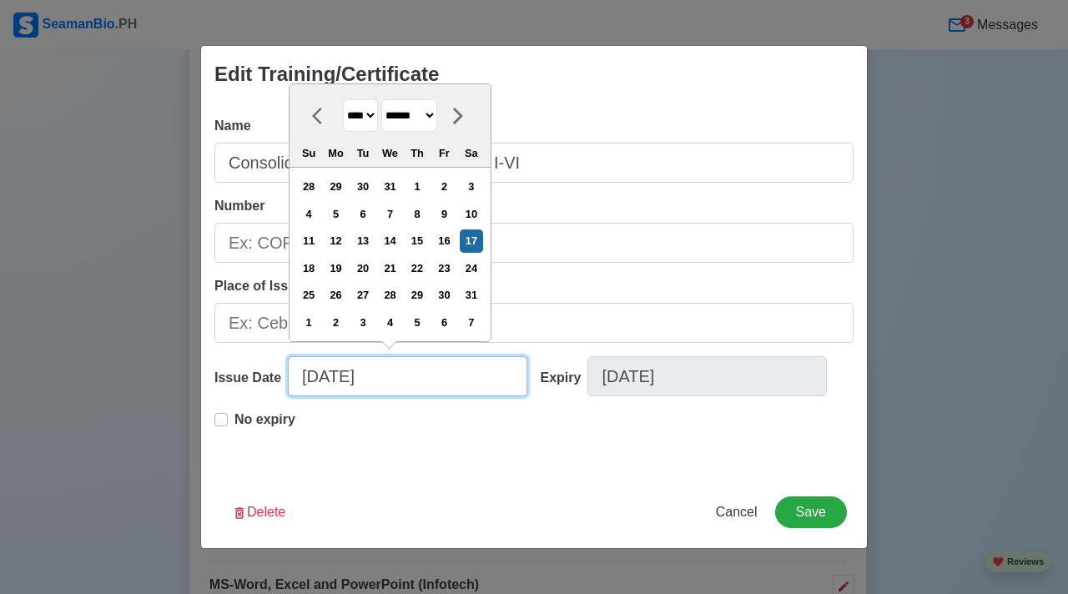
click at [459, 394] on input "08/17/2013" at bounding box center [408, 376] width 240 height 40
drag, startPoint x: 614, startPoint y: 273, endPoint x: 576, endPoint y: 247, distance: 46.3
click at [614, 272] on div "Name Consolidated Marpol 73/78 ANNEX I-VI Number Place of Issue Issue Date 08/1…" at bounding box center [534, 290] width 666 height 374
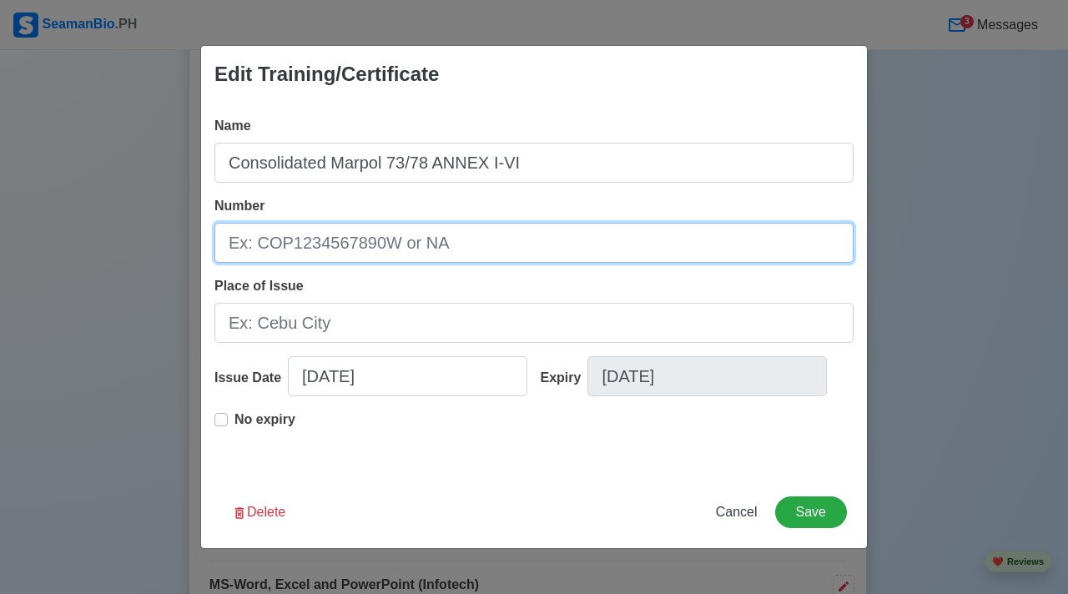
click at [547, 238] on input "Number" at bounding box center [534, 243] width 639 height 40
type input "CMP13B7402"
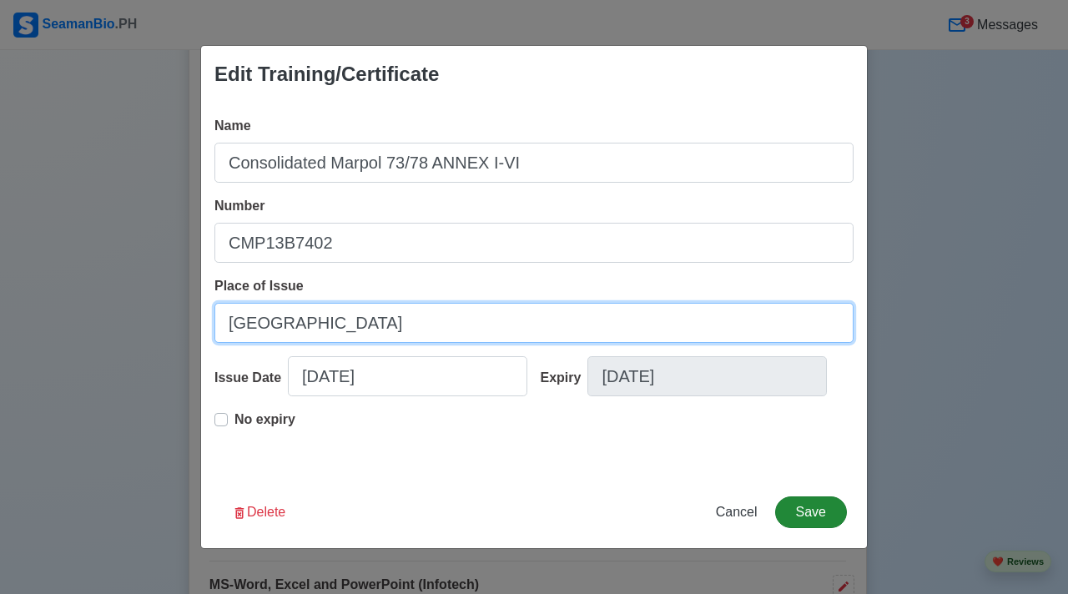
type input "[GEOGRAPHIC_DATA]"
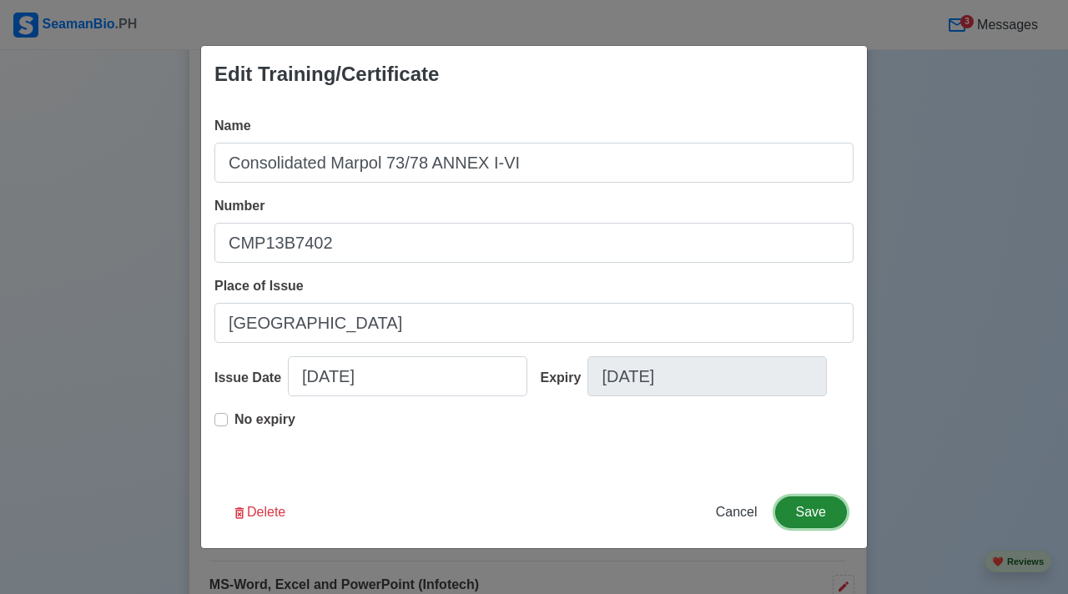
click at [823, 511] on button "Save" at bounding box center [811, 513] width 72 height 32
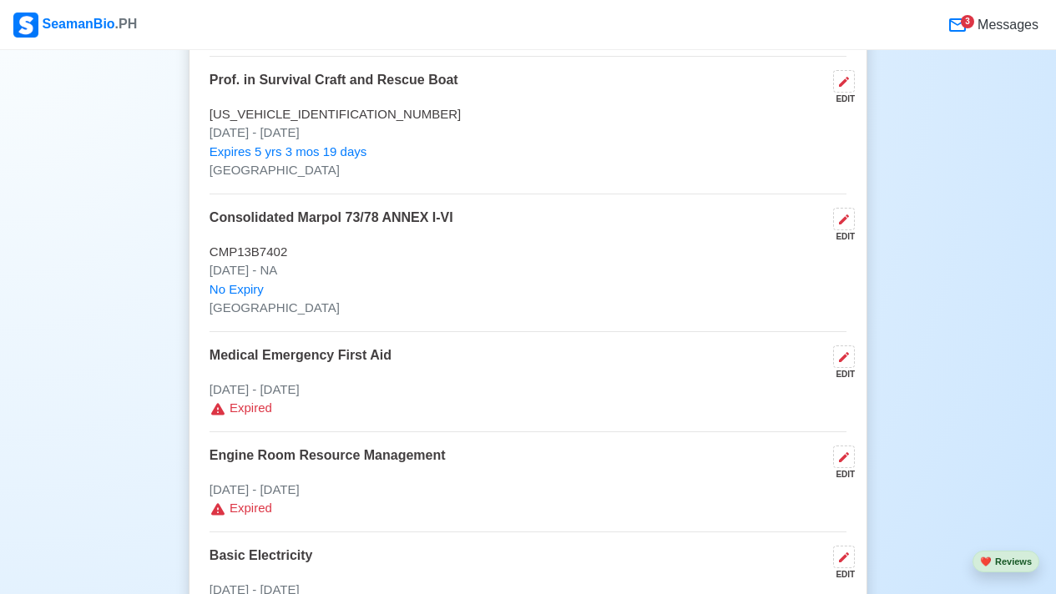
scroll to position [3718, 0]
click at [845, 355] on icon at bounding box center [843, 357] width 13 height 13
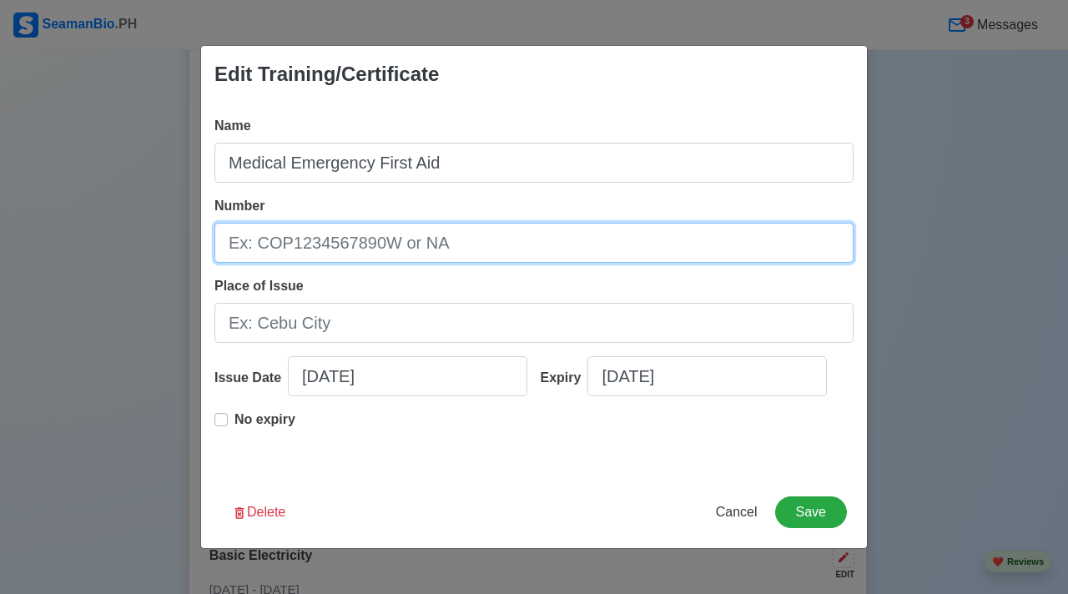
click at [473, 252] on input "Number" at bounding box center [534, 243] width 639 height 40
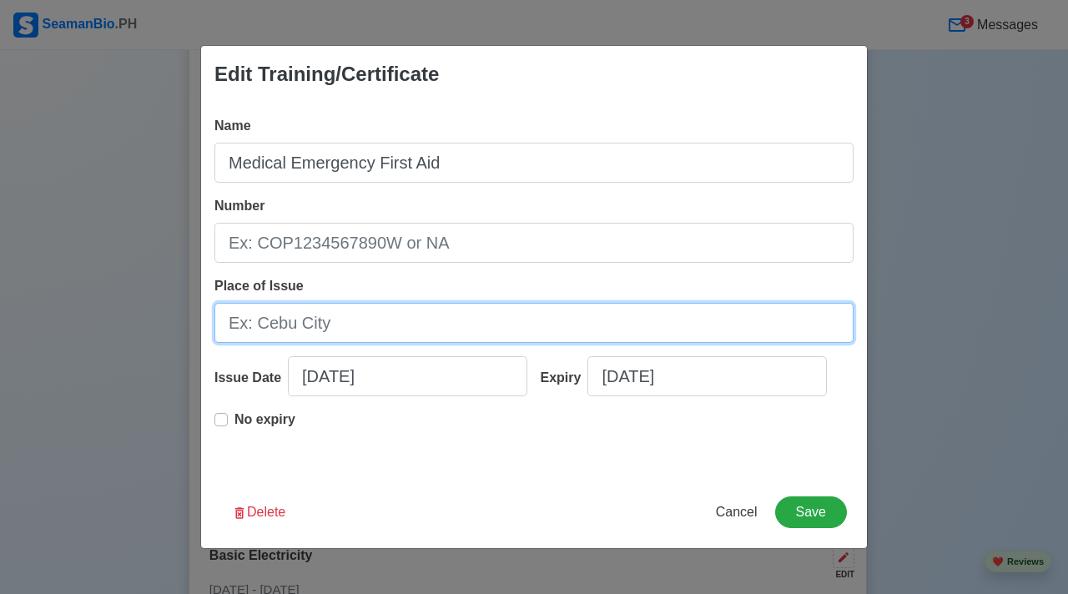
drag, startPoint x: 549, startPoint y: 321, endPoint x: 336, endPoint y: 342, distance: 214.7
click at [549, 321] on input "Place of Issue" at bounding box center [534, 323] width 639 height 40
type input "[GEOGRAPHIC_DATA]"
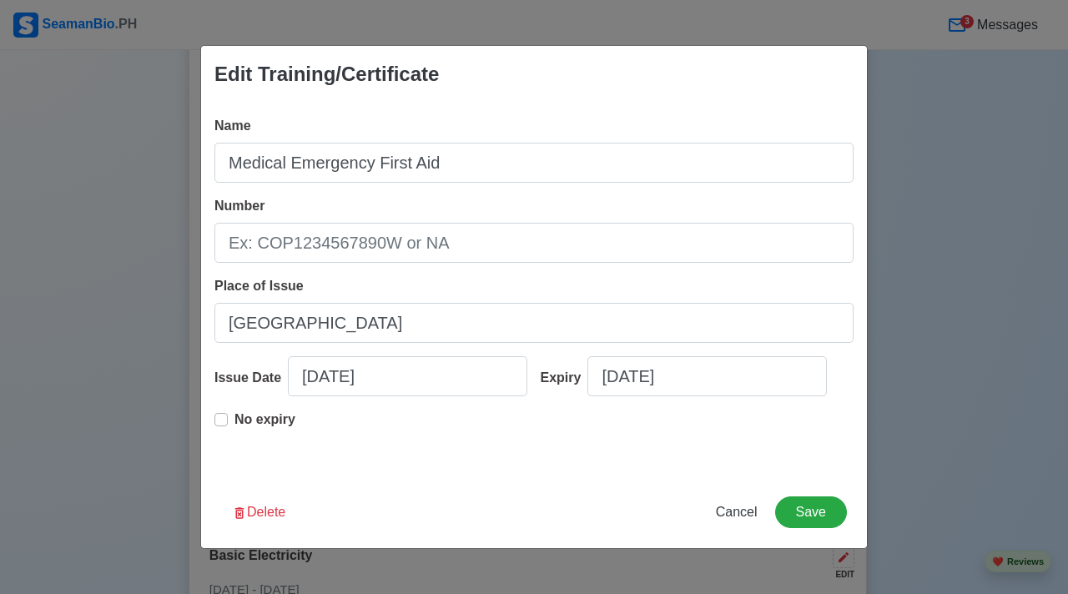
click at [274, 417] on p "No expiry" at bounding box center [265, 420] width 61 height 20
type input "08/12/2013"
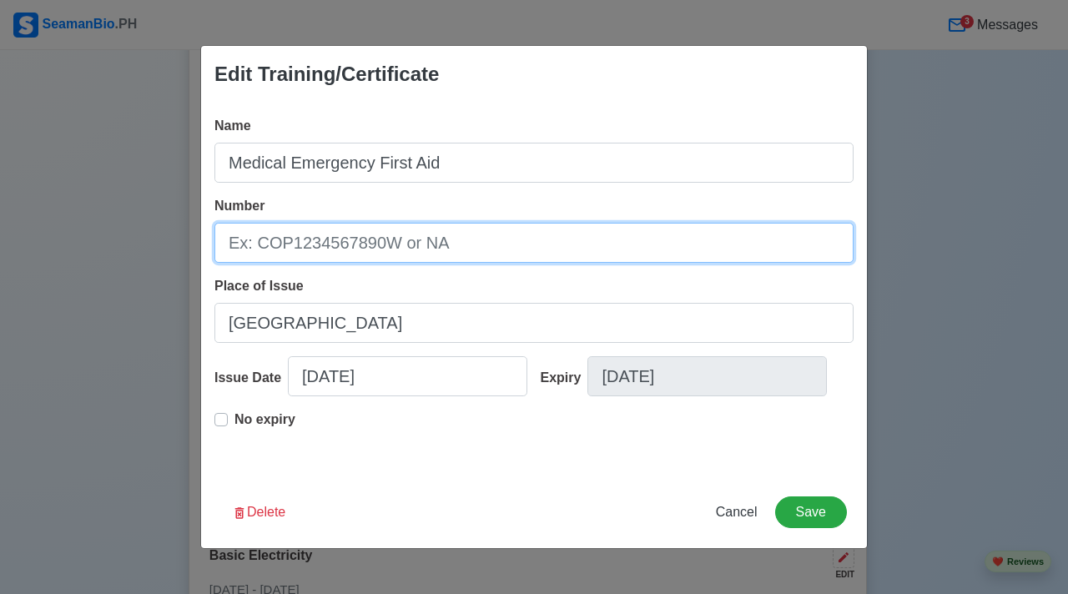
click at [376, 230] on input "Number" at bounding box center [534, 243] width 639 height 40
type input "18-138747"
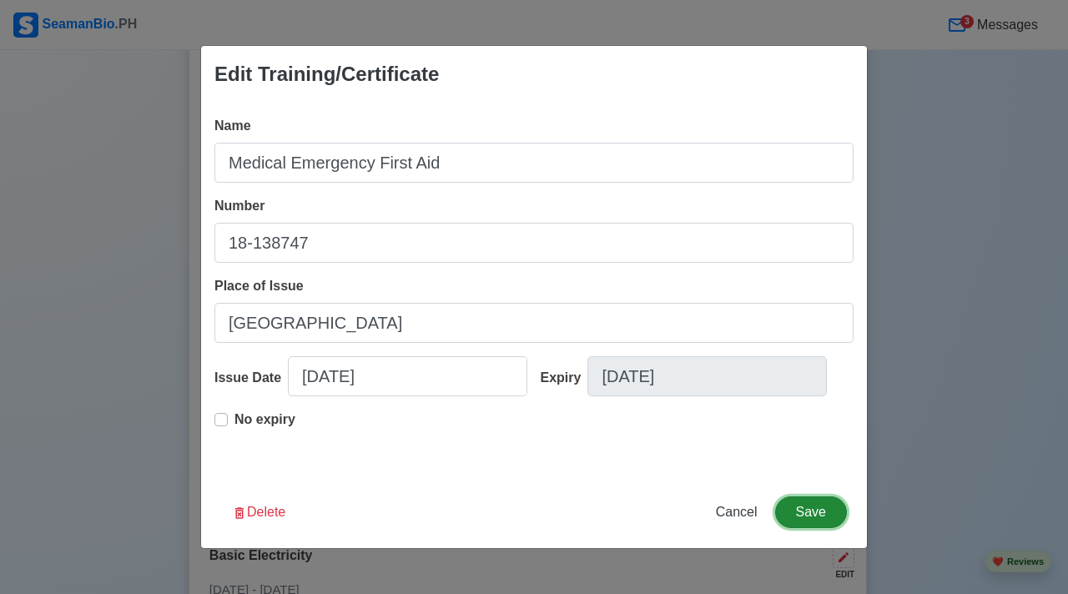
click at [807, 521] on button "Save" at bounding box center [811, 513] width 72 height 32
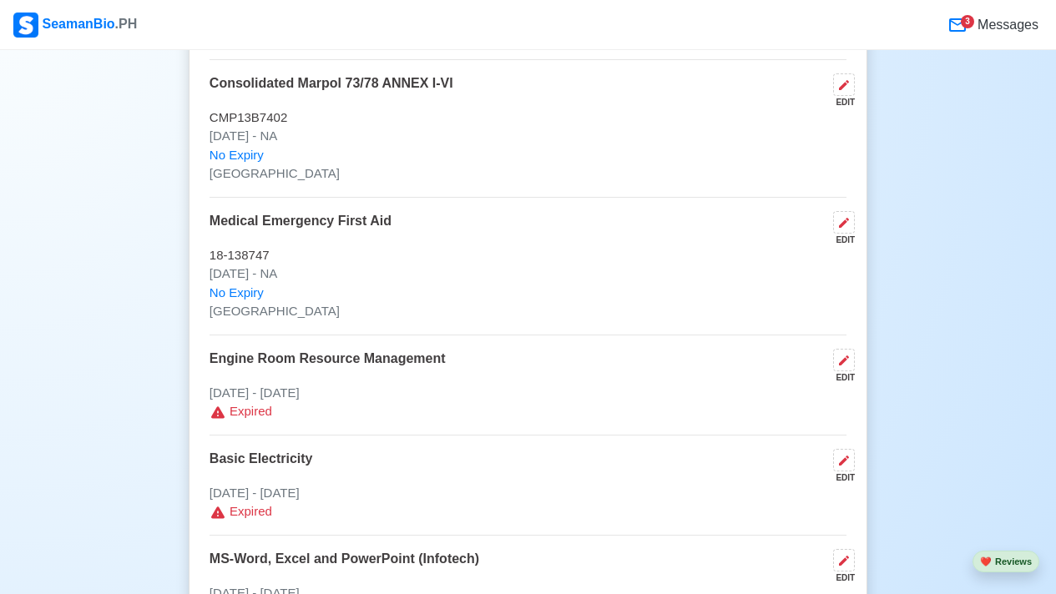
scroll to position [3853, 0]
click at [850, 365] on icon at bounding box center [843, 359] width 13 height 13
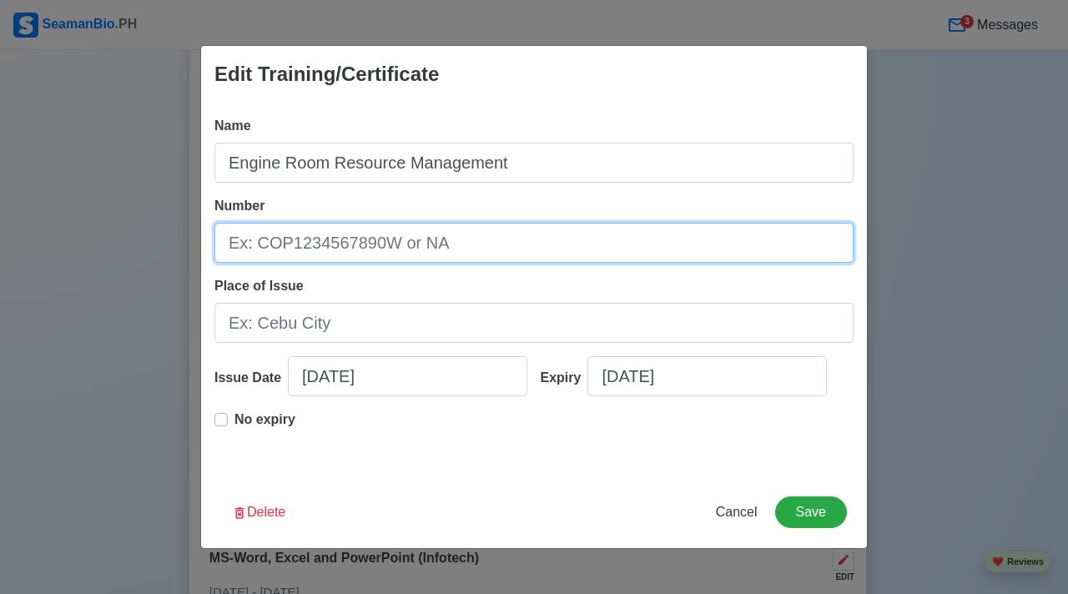
click at [515, 245] on input "Number" at bounding box center [534, 243] width 639 height 40
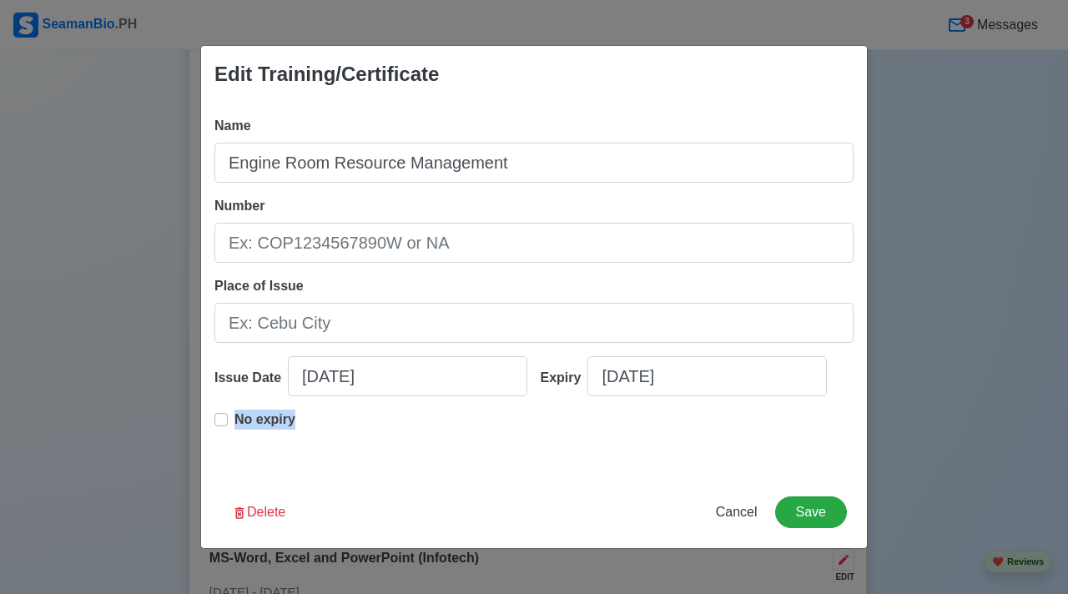
click at [228, 414] on div "No expiry" at bounding box center [255, 426] width 81 height 33
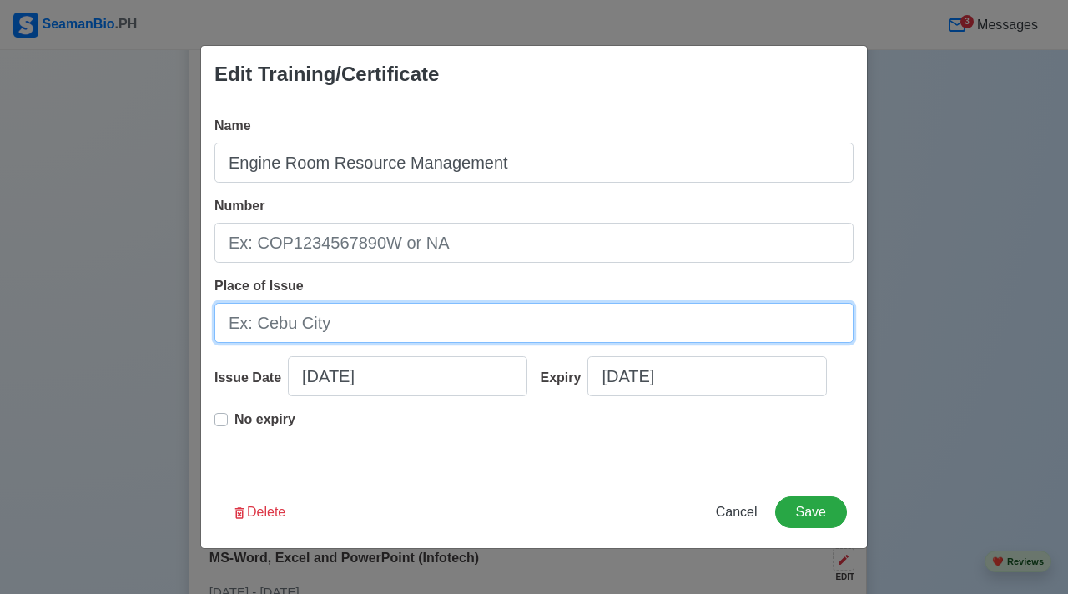
click at [415, 327] on input "Place of Issue" at bounding box center [534, 323] width 639 height 40
type input "[GEOGRAPHIC_DATA]"
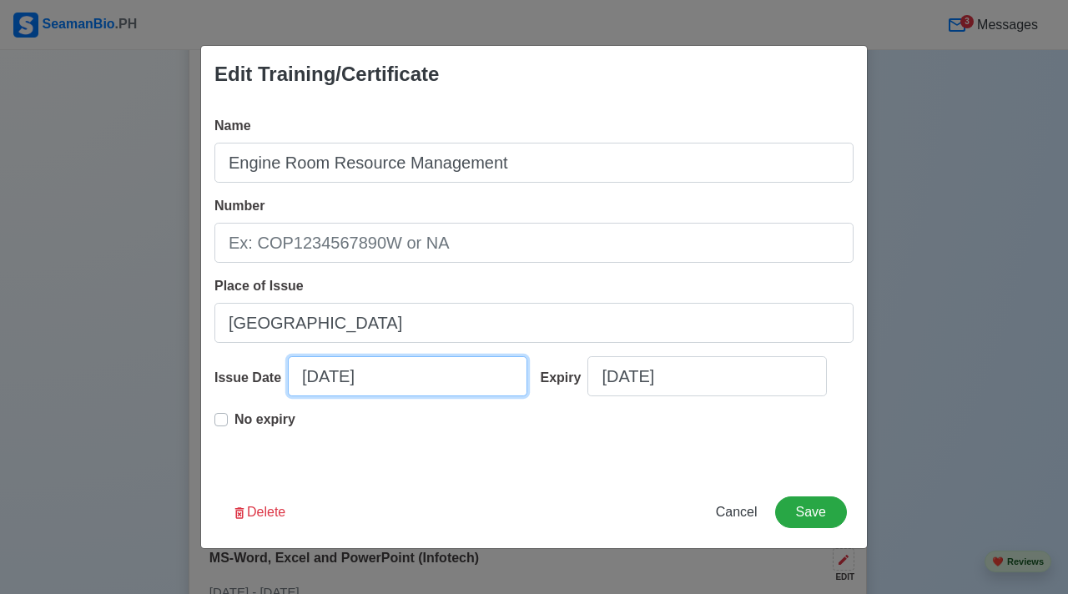
select select "****"
select select "******"
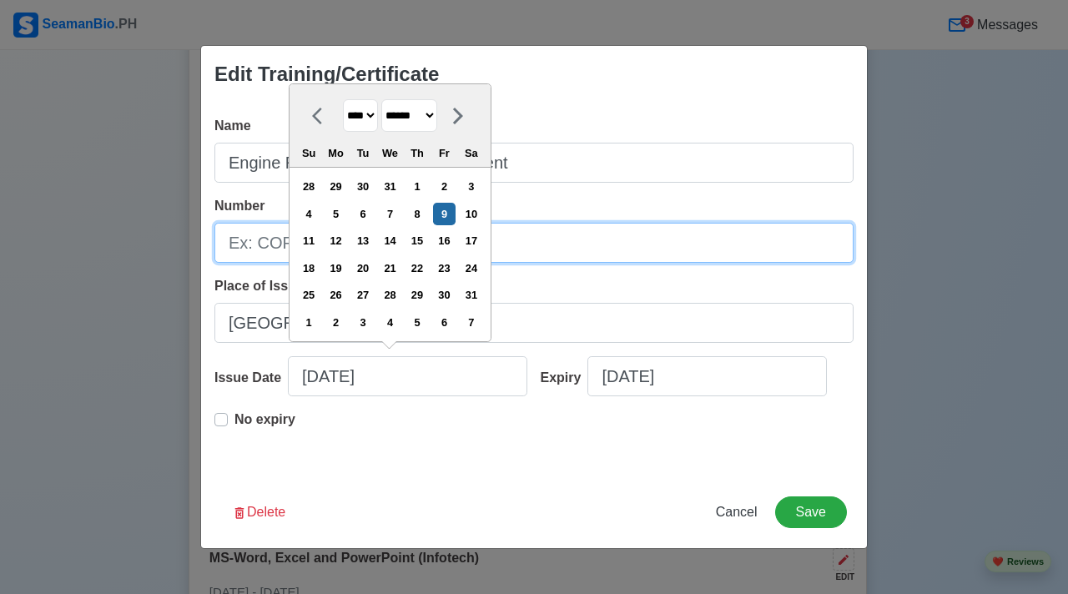
click at [225, 239] on input "Number" at bounding box center [534, 243] width 639 height 40
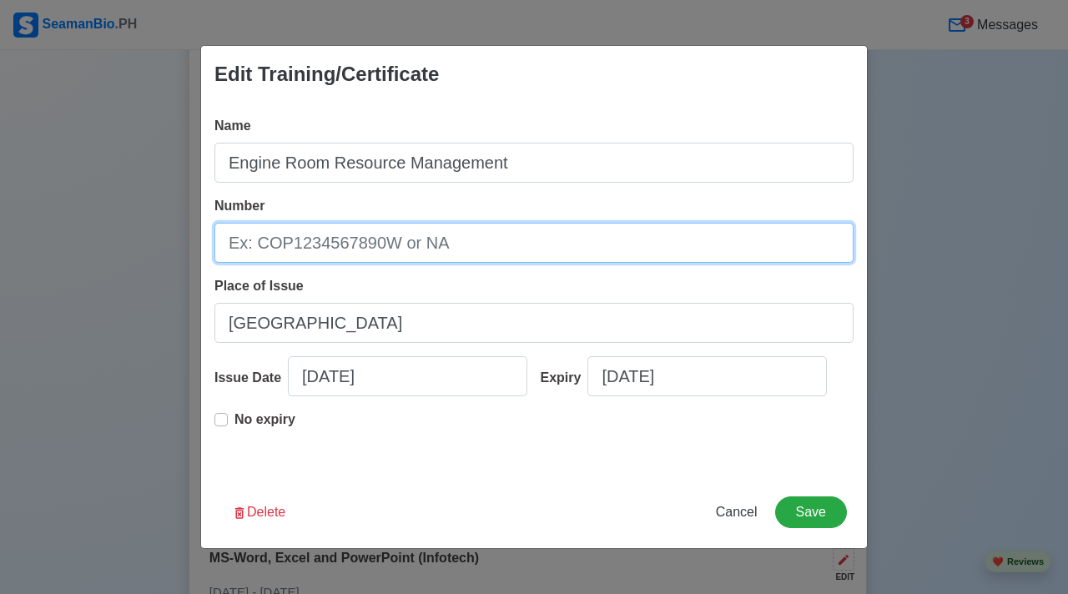
click at [228, 239] on input "Number" at bounding box center [534, 243] width 639 height 40
type input "ERS-13B30-01"
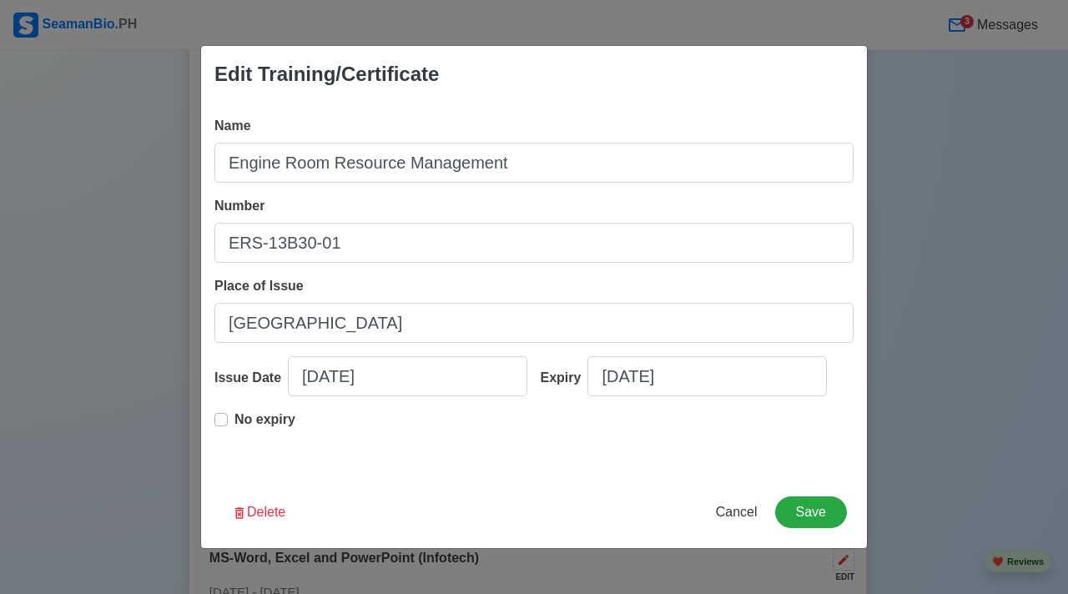
click at [230, 424] on div "No expiry" at bounding box center [255, 426] width 81 height 33
click at [235, 420] on label "No expiry" at bounding box center [265, 426] width 61 height 33
type input "08/09/2013"
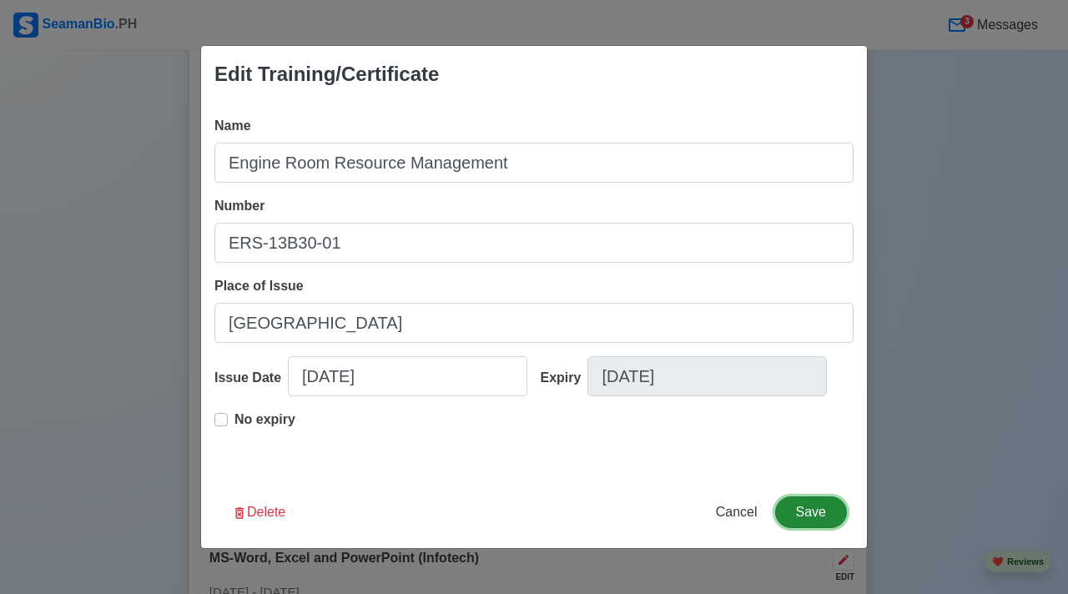
click at [810, 502] on button "Save" at bounding box center [811, 513] width 72 height 32
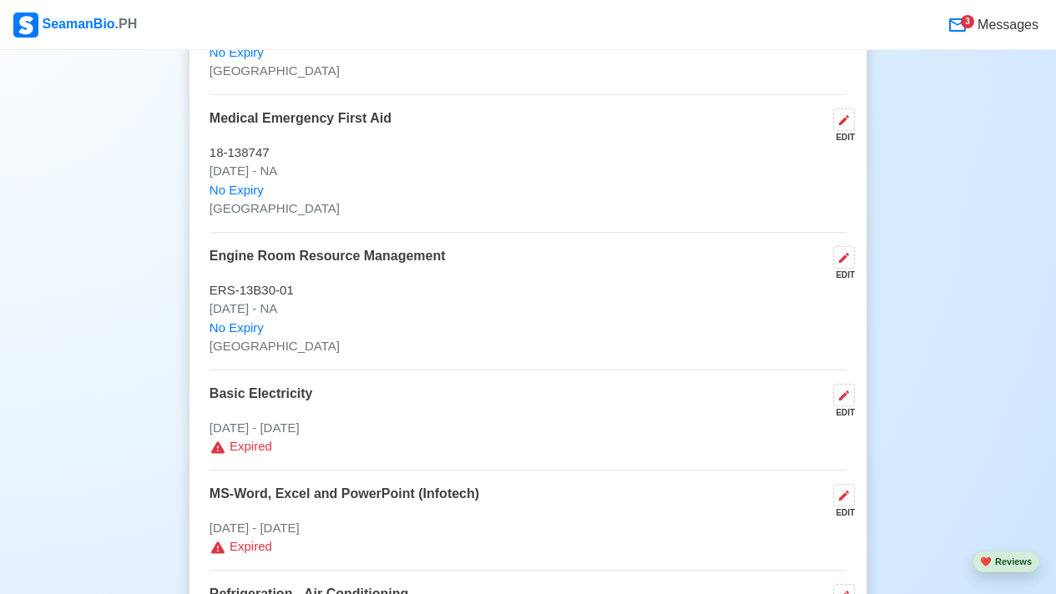
scroll to position [3956, 0]
click at [836, 404] on button at bounding box center [844, 394] width 22 height 23
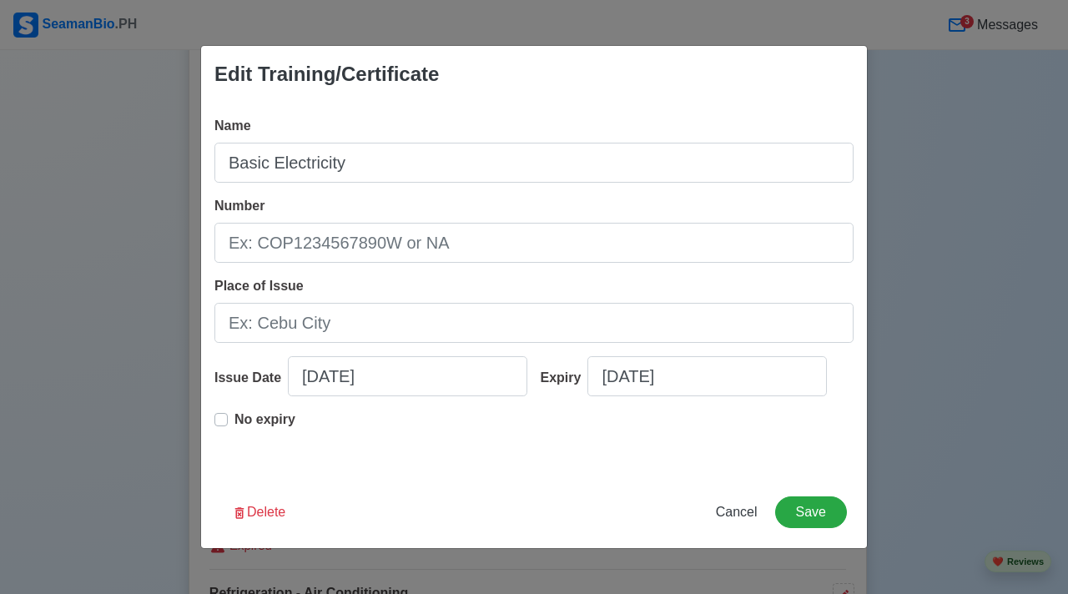
click at [240, 424] on p "No expiry" at bounding box center [265, 420] width 61 height 20
type input "05/20/2011"
drag, startPoint x: 330, startPoint y: 266, endPoint x: 336, endPoint y: 258, distance: 10.2
click at [329, 266] on div "Name Basic Electricity Number Place of Issue Issue Date 05/20/2011 Expiry 05/20…" at bounding box center [534, 290] width 666 height 374
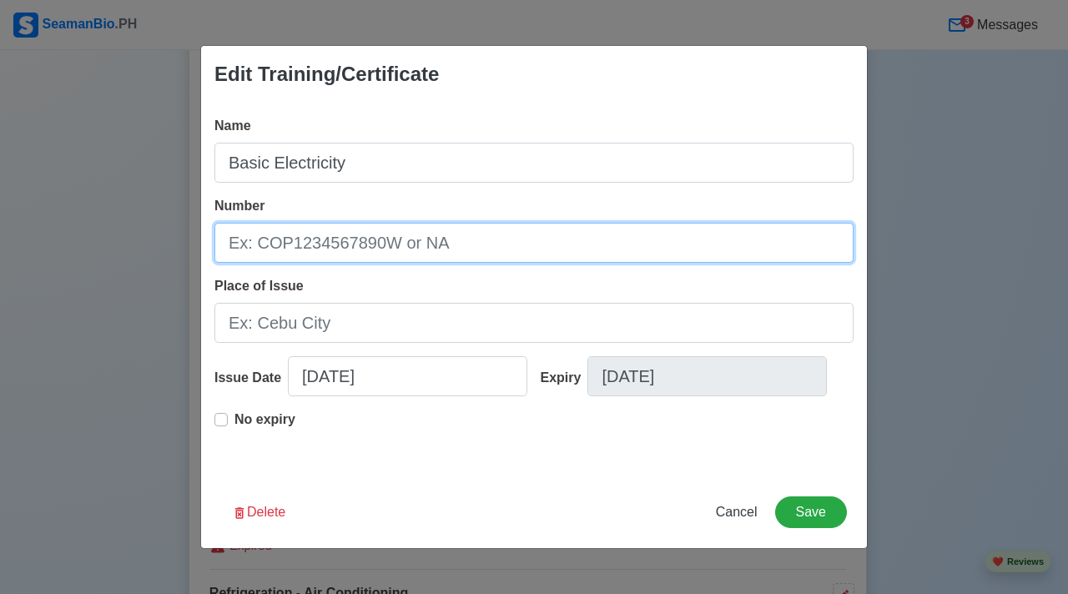
click at [336, 245] on input "Number" at bounding box center [534, 243] width 639 height 40
type input "BE-2110024PM"
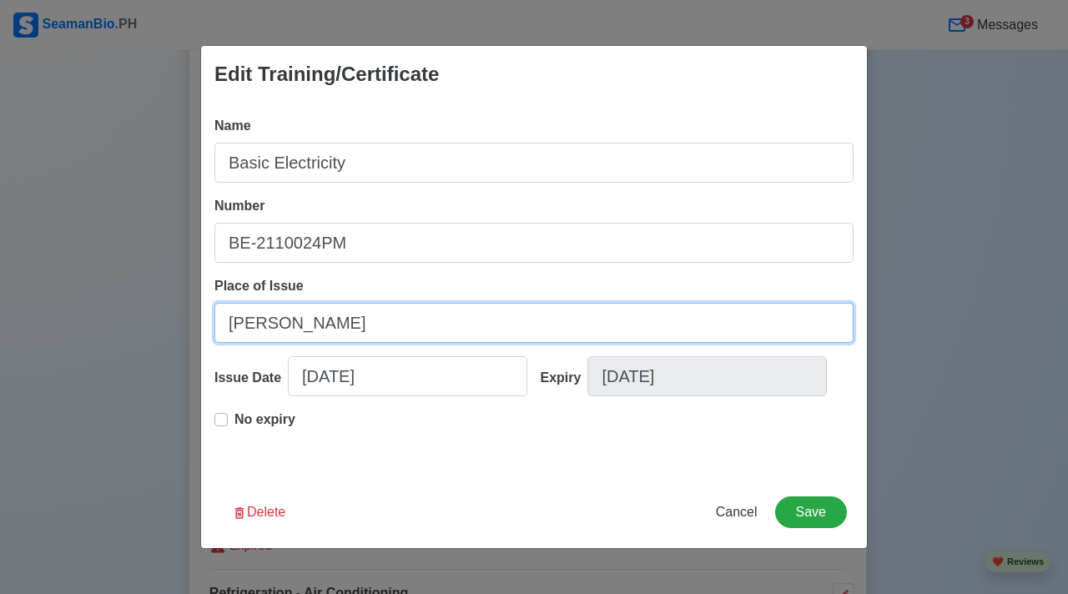
type input "MANIKA"
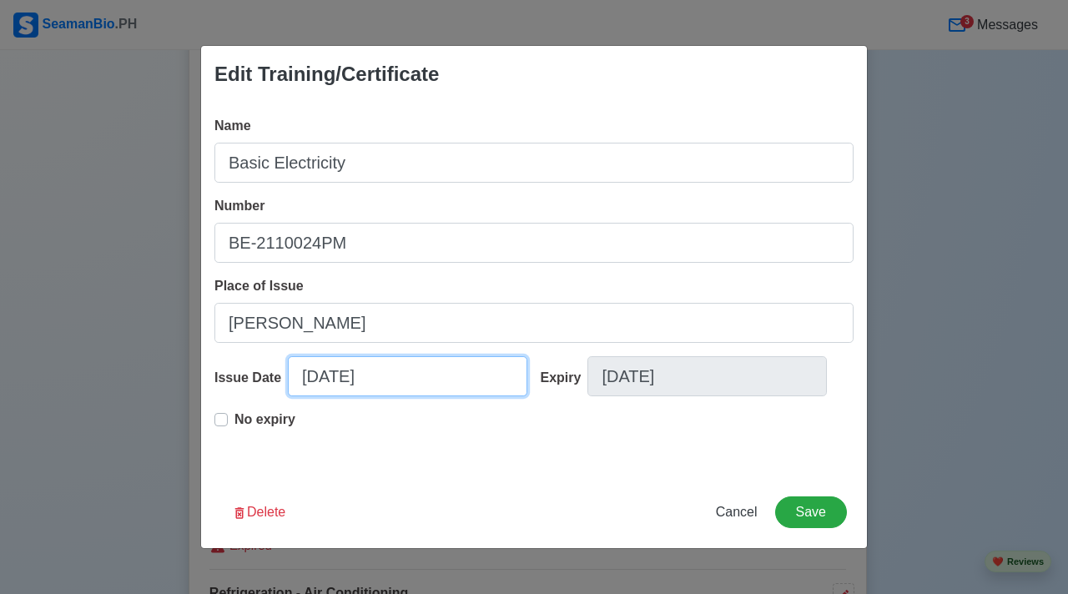
select select "****"
select select "***"
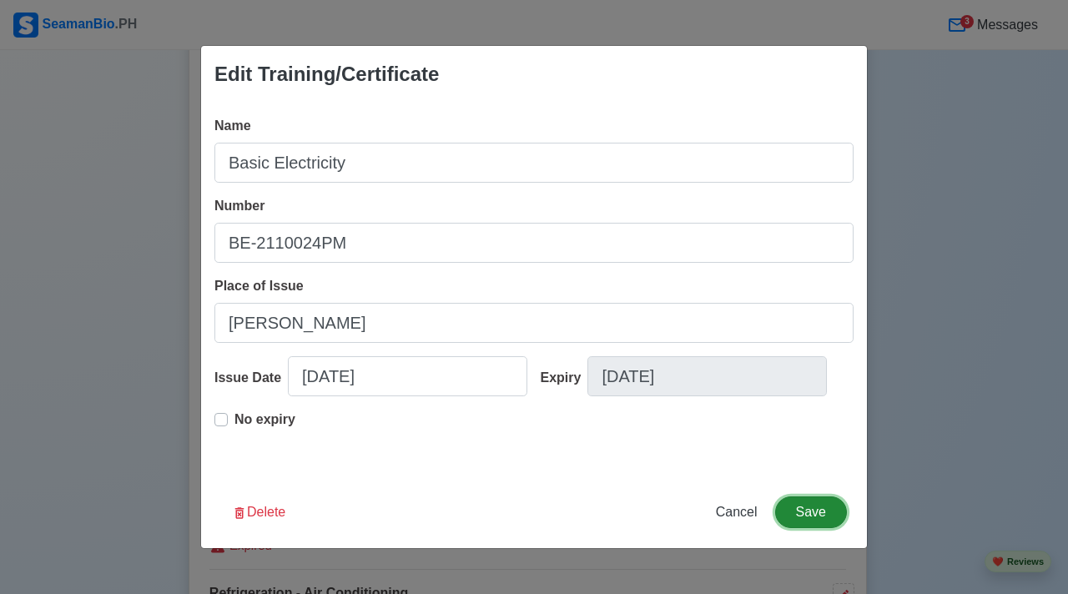
click at [831, 510] on button "Save" at bounding box center [811, 513] width 72 height 32
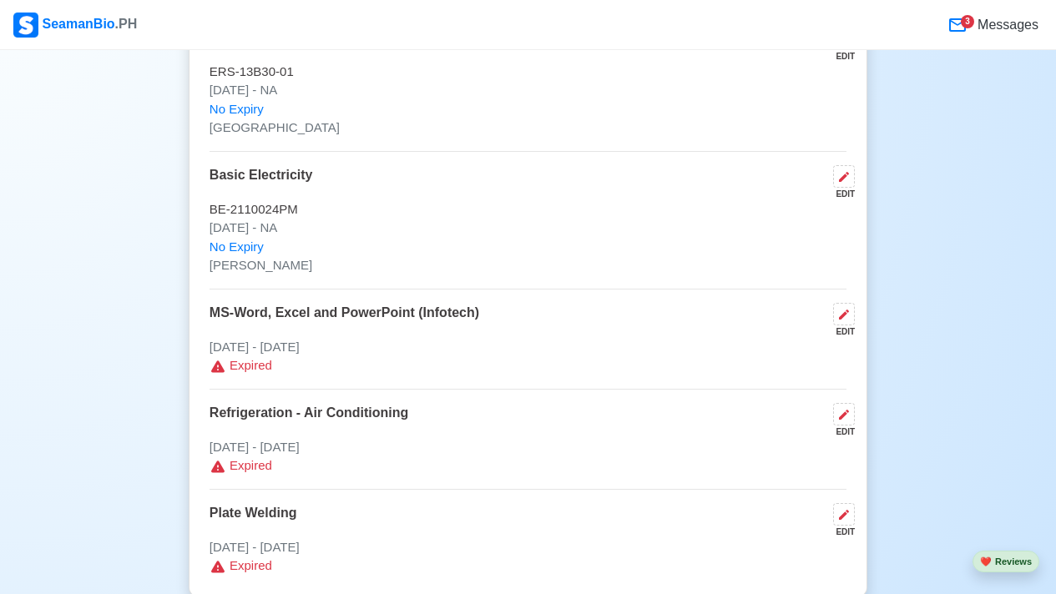
scroll to position [4189, 0]
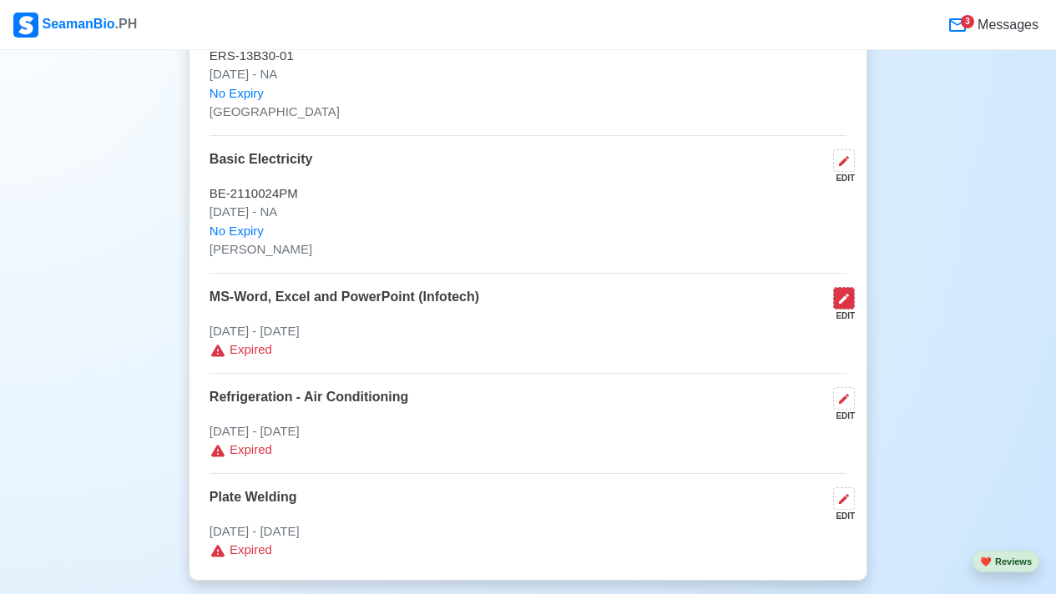
click at [849, 301] on icon at bounding box center [843, 298] width 13 height 13
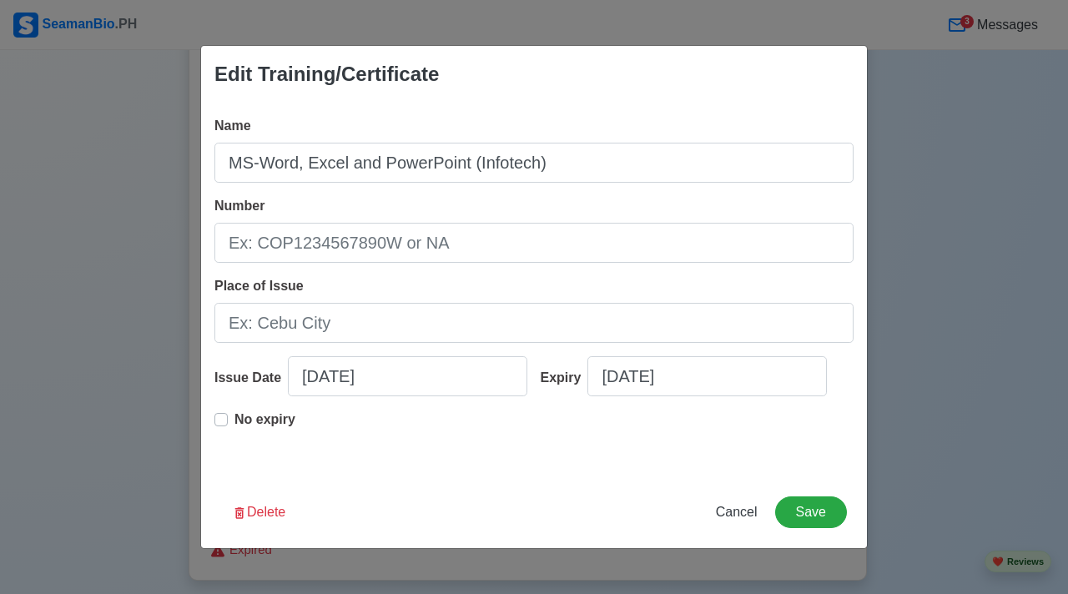
click at [268, 412] on p "No expiry" at bounding box center [265, 420] width 61 height 20
type input "04/27/2011"
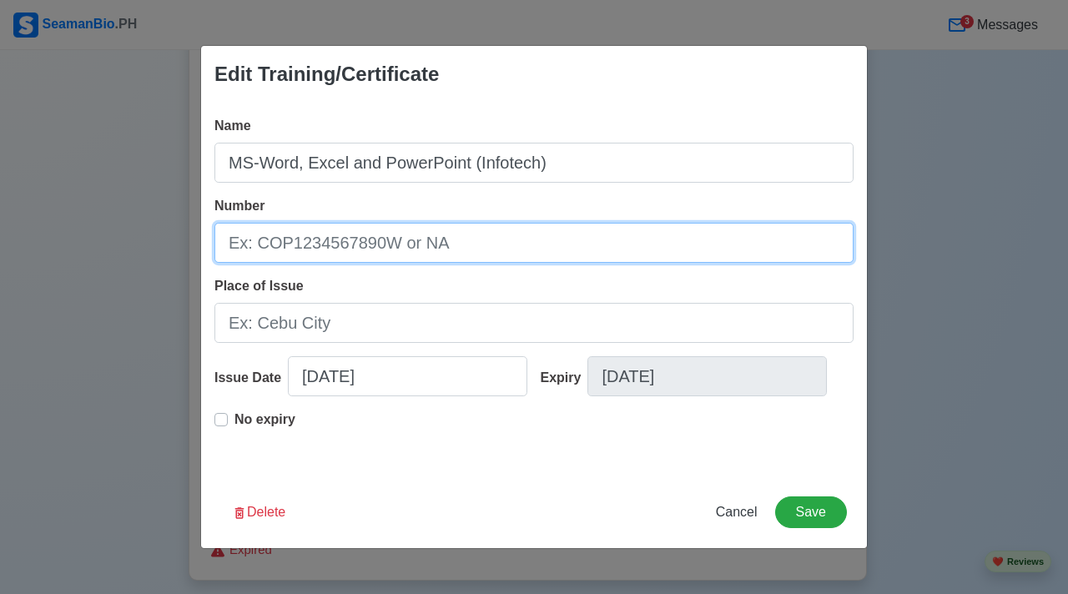
click at [437, 247] on input "Number" at bounding box center [534, 243] width 639 height 40
type input "BMC002/1104/01"
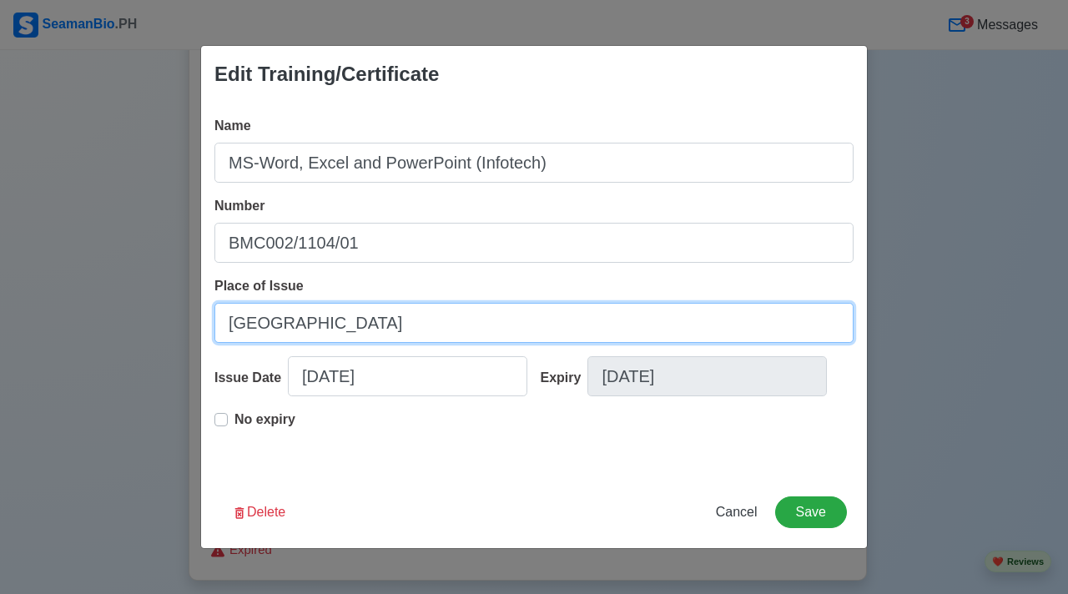
type input "[GEOGRAPHIC_DATA]"
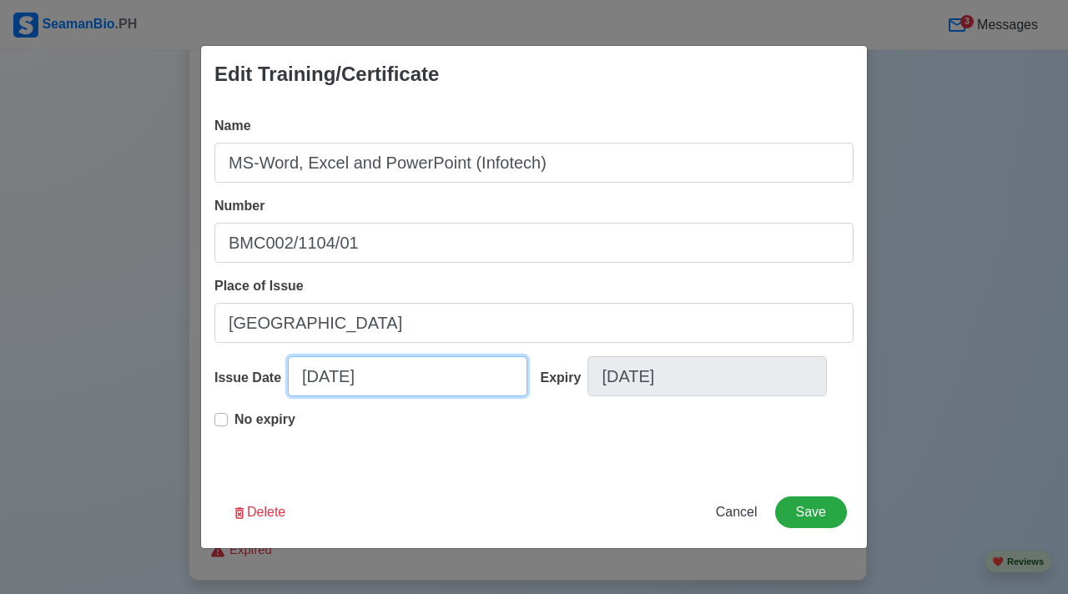
select select "****"
select select "*****"
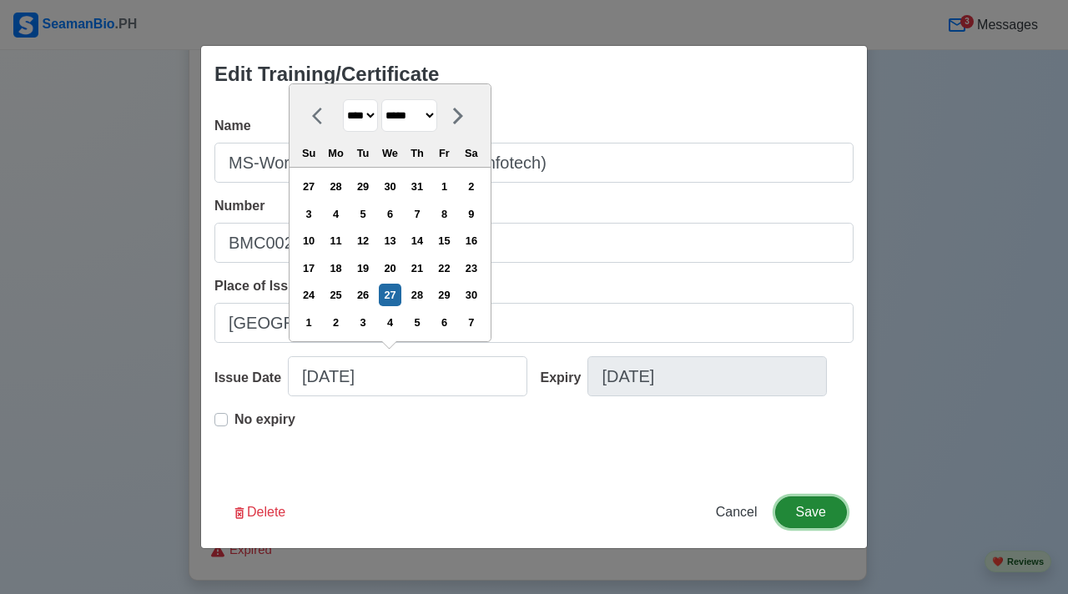
click at [805, 510] on button "Save" at bounding box center [811, 513] width 72 height 32
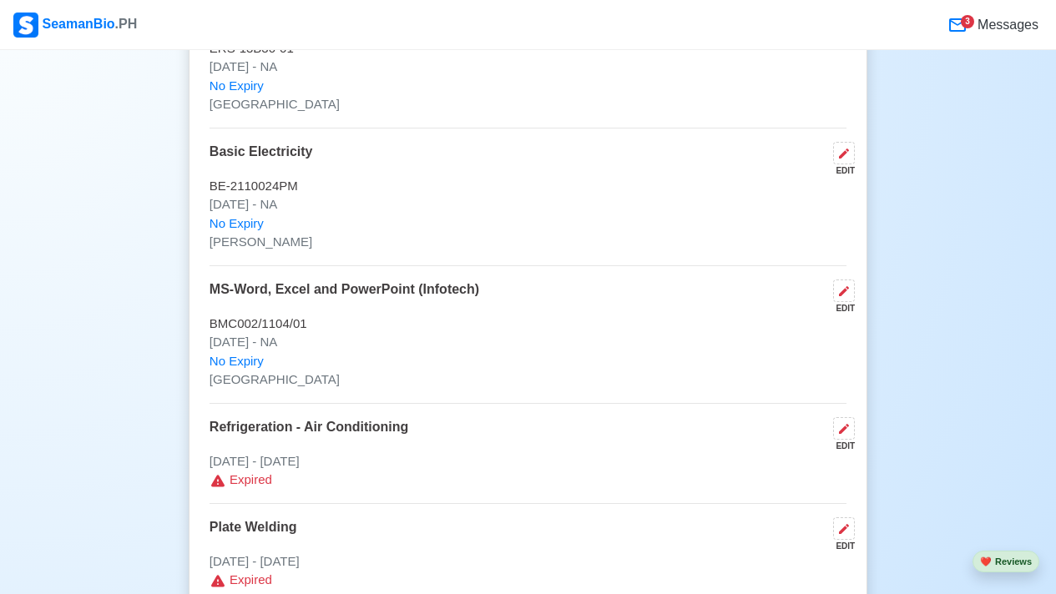
scroll to position [4197, 0]
click at [847, 431] on icon at bounding box center [843, 428] width 13 height 13
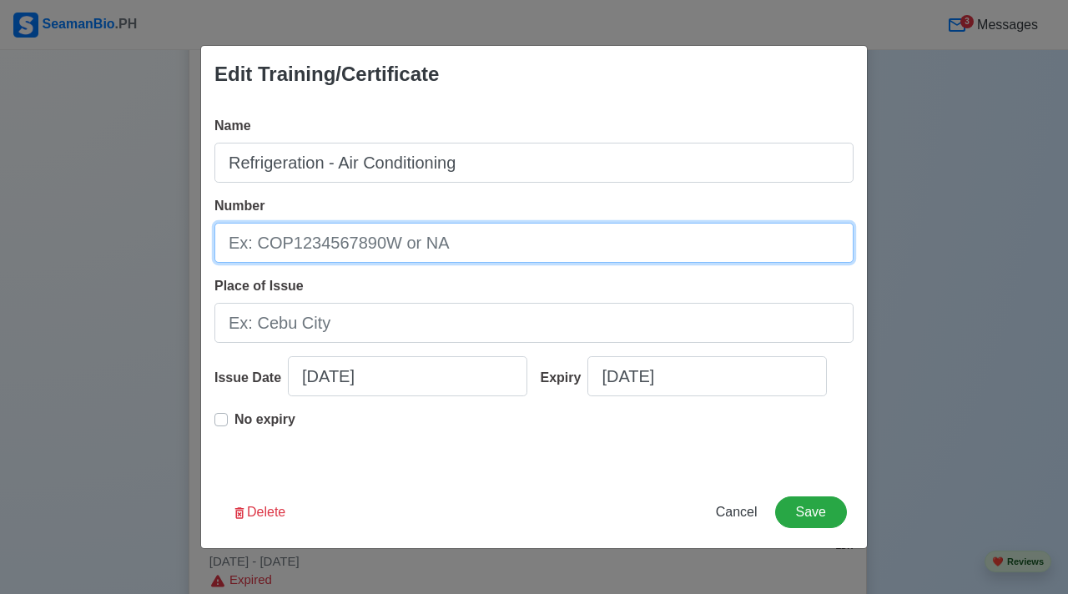
click at [351, 250] on input "Number" at bounding box center [534, 243] width 639 height 40
type input "MRA-1100003PM"
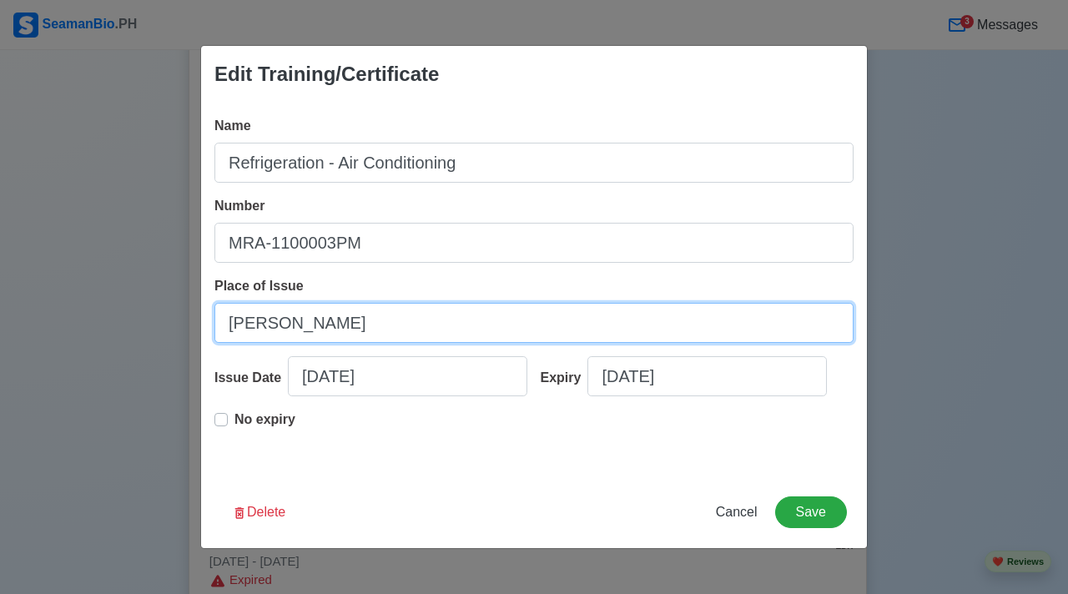
type input "MANIKA"
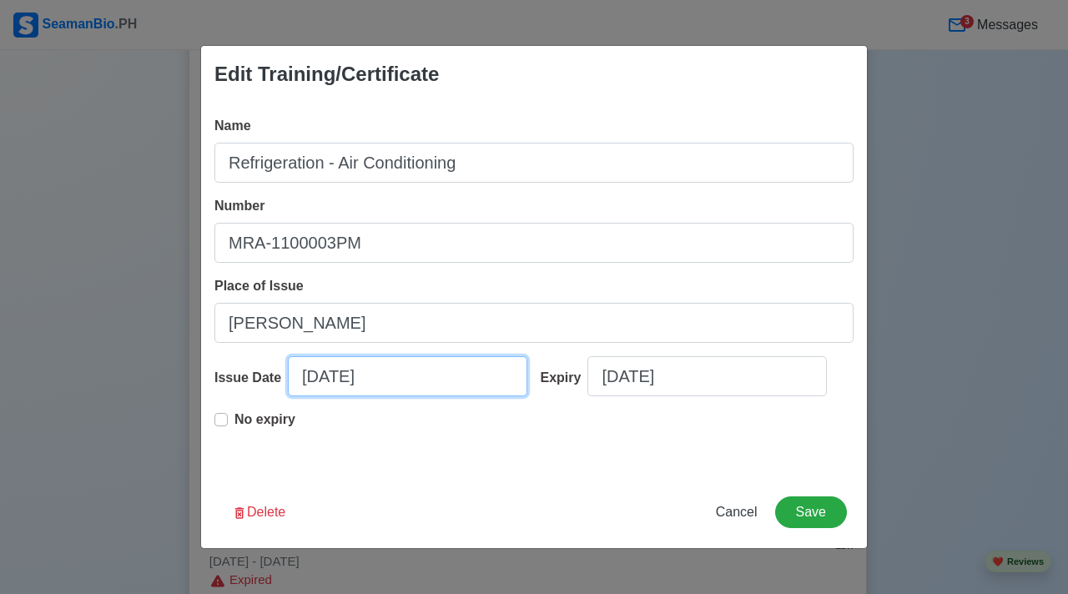
select select "****"
select select "********"
click at [263, 417] on p "No expiry" at bounding box center [265, 420] width 61 height 20
type input "02/11/2011"
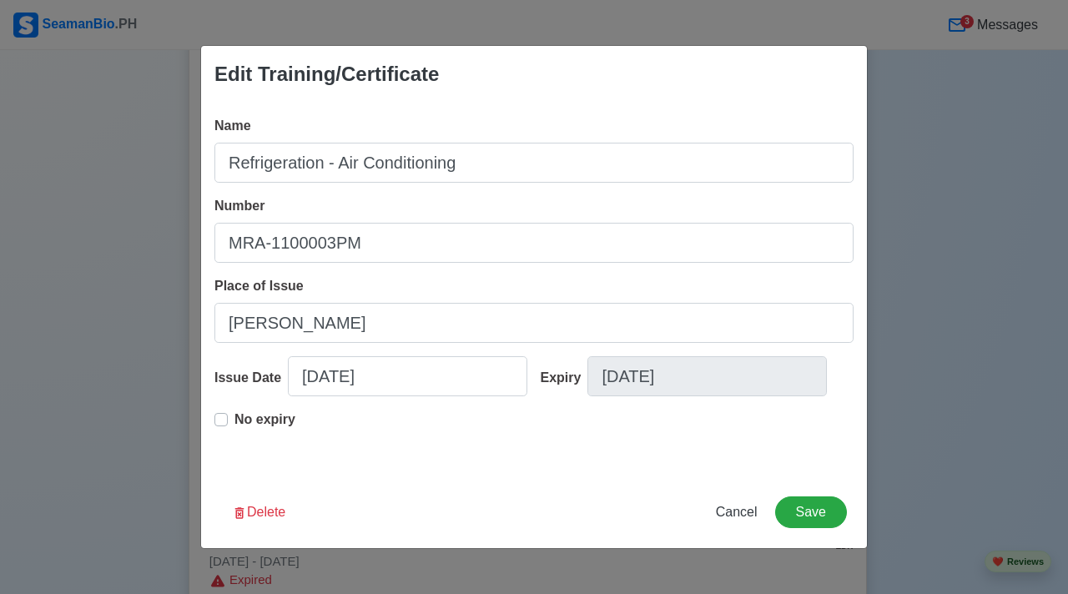
click at [836, 538] on div "Delete Cancel Save" at bounding box center [534, 523] width 666 height 52
click at [834, 522] on button "Save" at bounding box center [811, 513] width 72 height 32
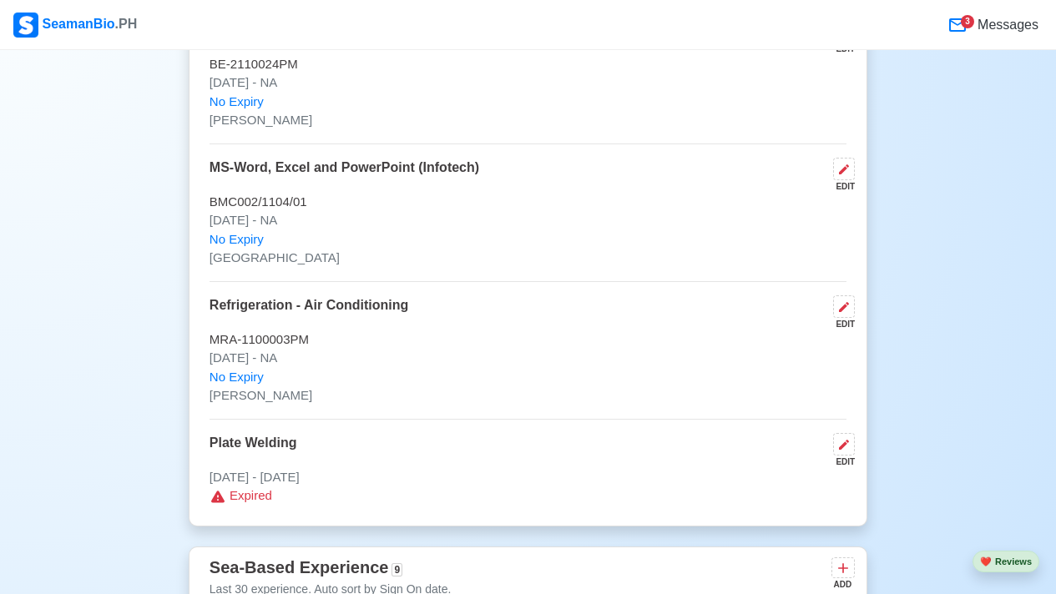
scroll to position [4320, 0]
click at [845, 444] on icon at bounding box center [844, 443] width 10 height 10
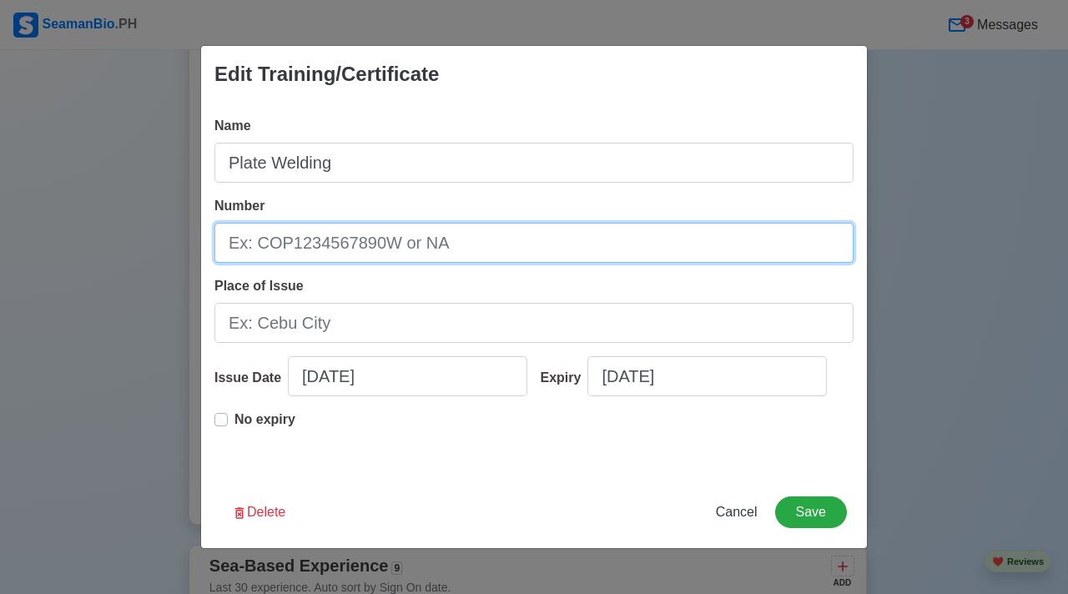
click at [492, 238] on input "Number" at bounding box center [534, 243] width 639 height 40
click at [491, 238] on input "Number" at bounding box center [534, 243] width 639 height 40
type input "WTR0913011691"
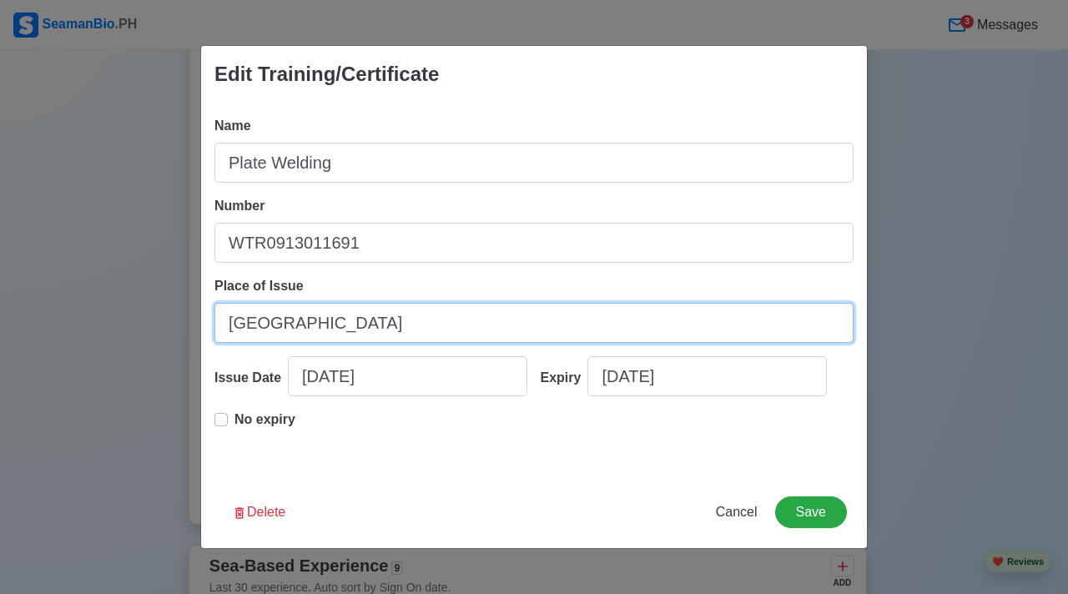
type input "[GEOGRAPHIC_DATA]"
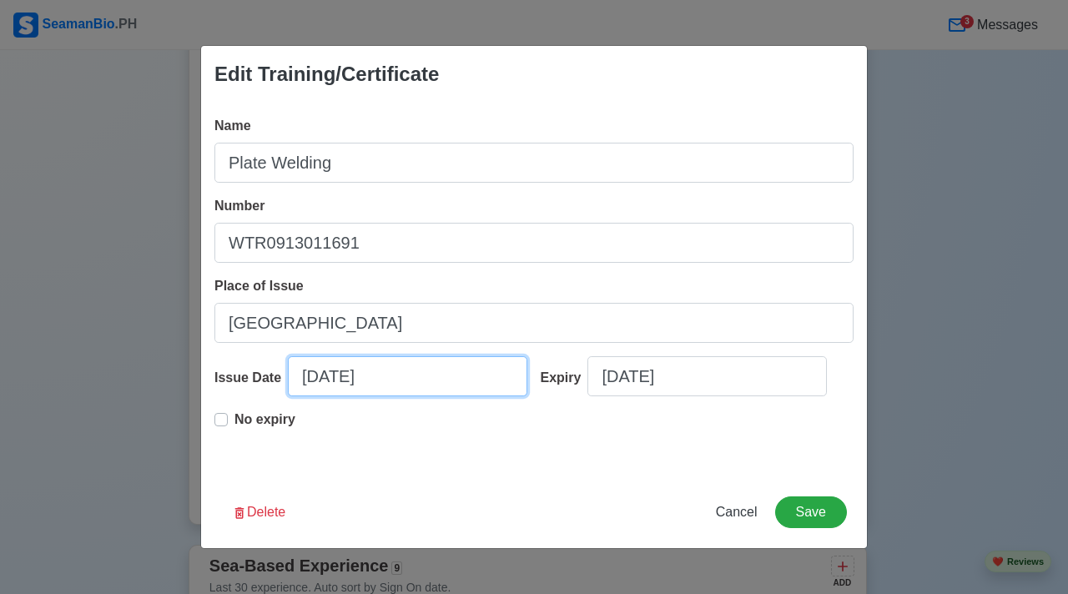
select select "****"
select select "********"
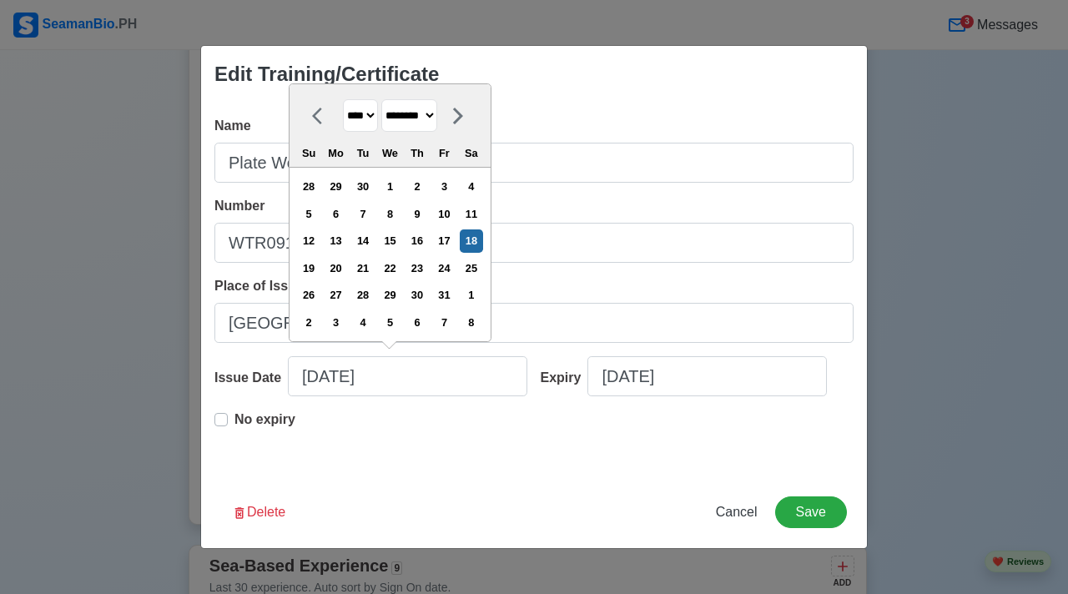
click at [285, 418] on p "No expiry" at bounding box center [265, 420] width 61 height 20
type input "12/18/2010"
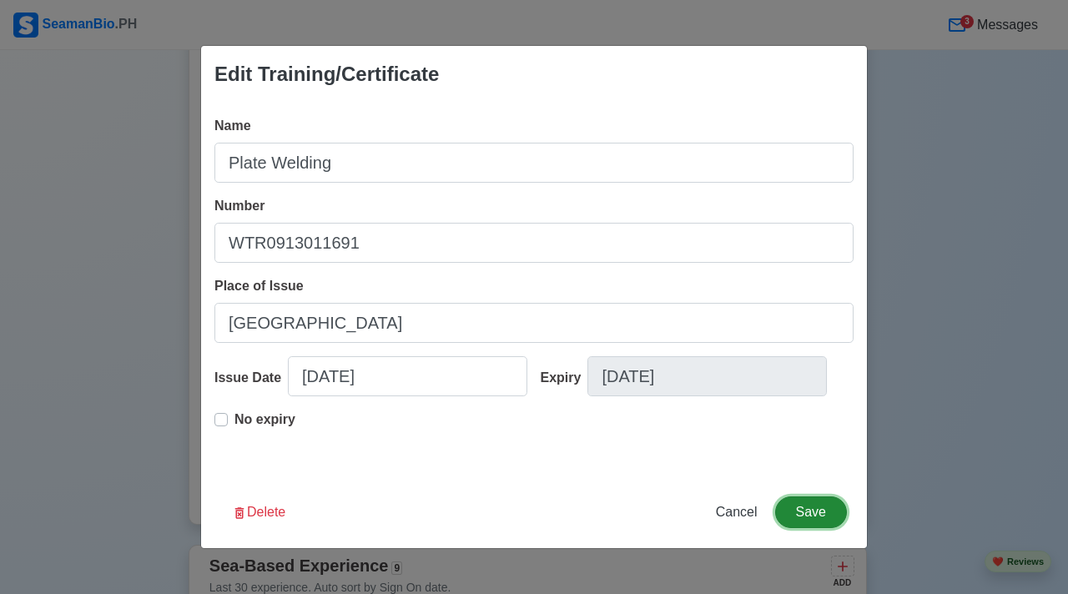
click at [815, 508] on button "Save" at bounding box center [811, 513] width 72 height 32
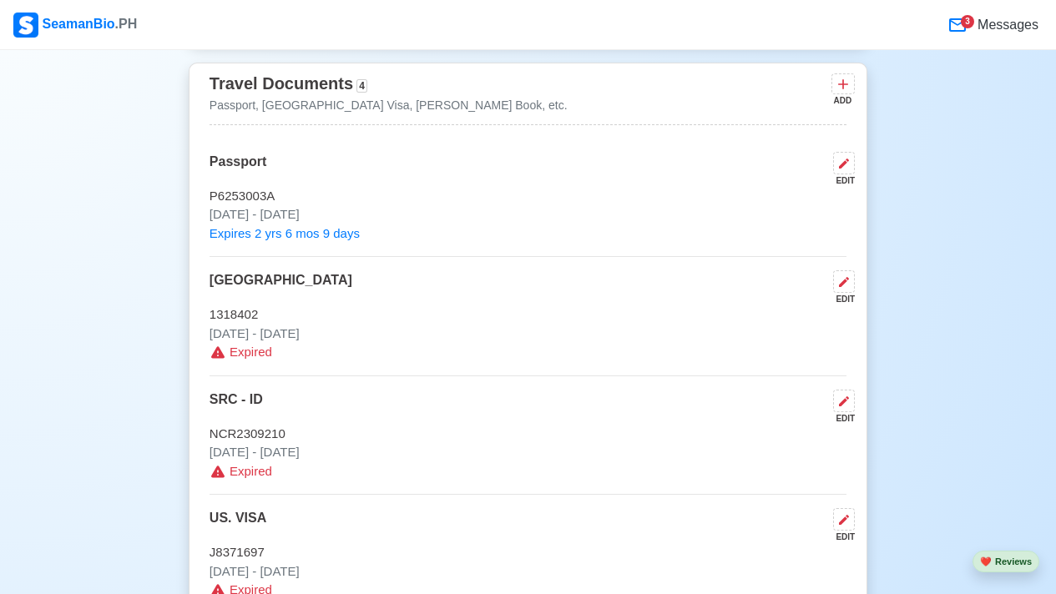
scroll to position [1456, 0]
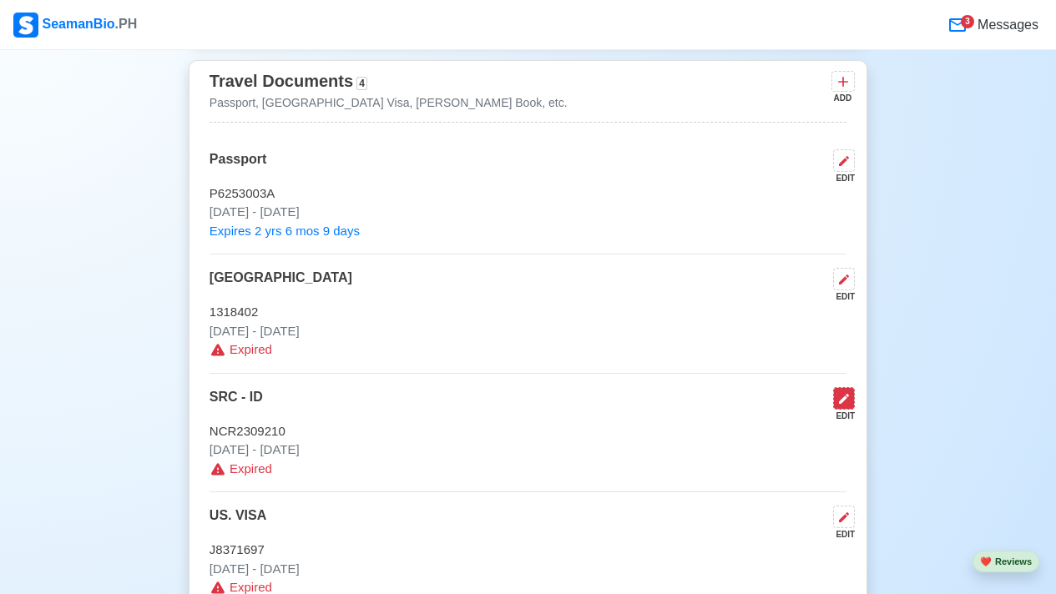
click at [840, 404] on icon at bounding box center [844, 399] width 10 height 10
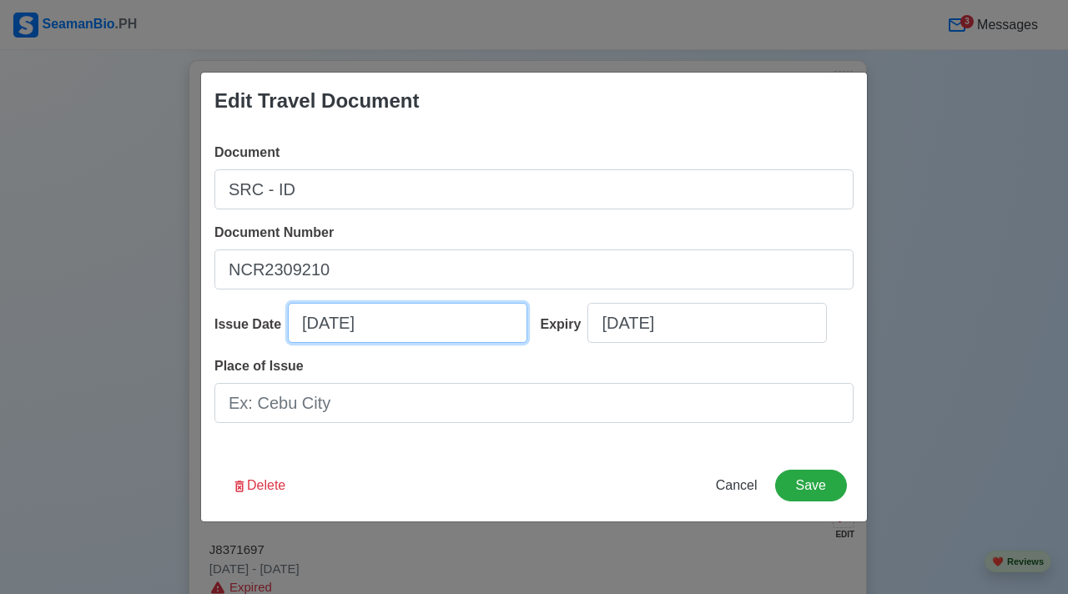
select select "****"
select select "********"
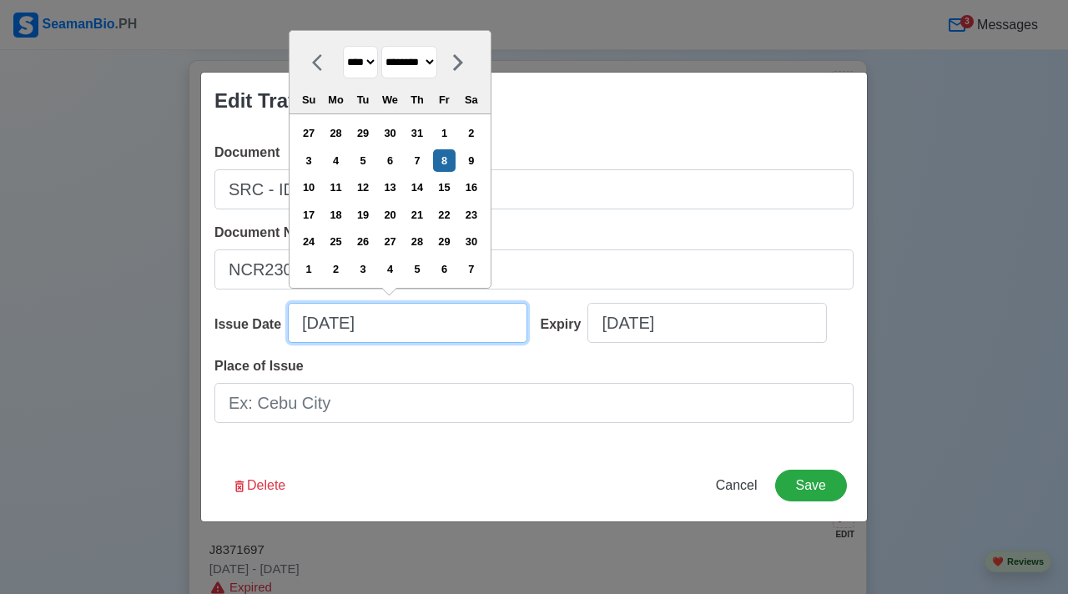
click at [410, 331] on input "11/08/2013" at bounding box center [408, 323] width 240 height 40
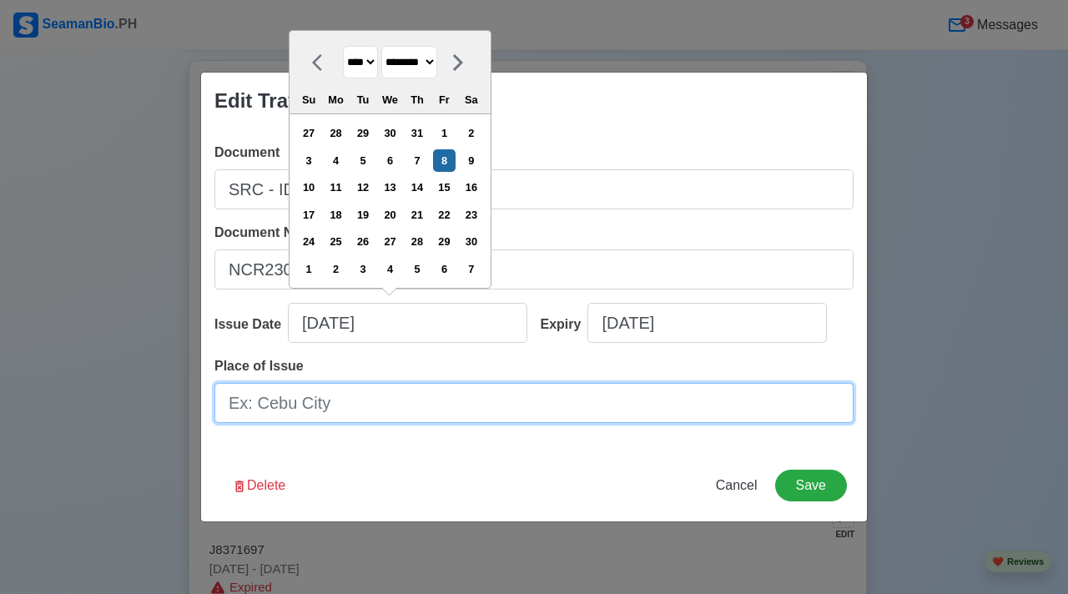
click at [432, 391] on input "Place of Issue" at bounding box center [534, 403] width 639 height 40
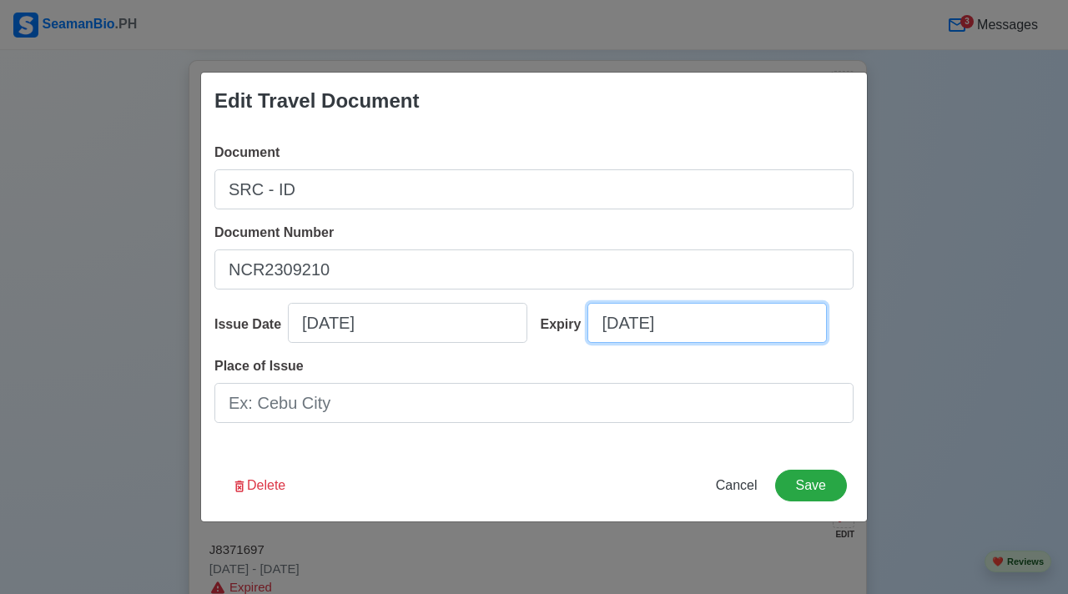
click at [706, 326] on input "08/21/2025" at bounding box center [708, 323] width 240 height 40
select select "****"
select select "******"
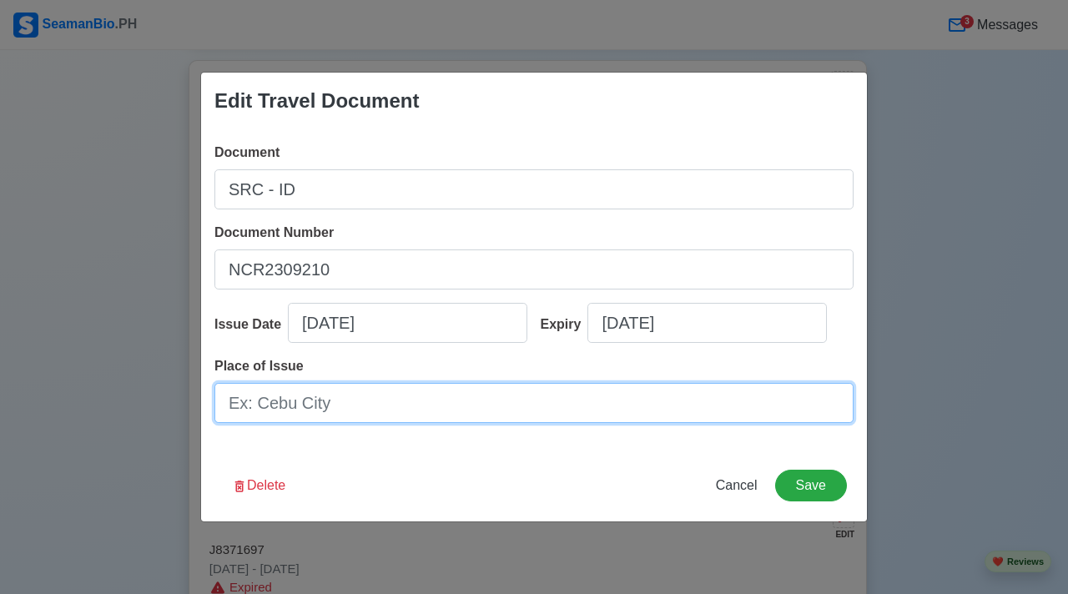
click at [431, 392] on input "Place of Issue" at bounding box center [534, 403] width 639 height 40
type input "[GEOGRAPHIC_DATA]"
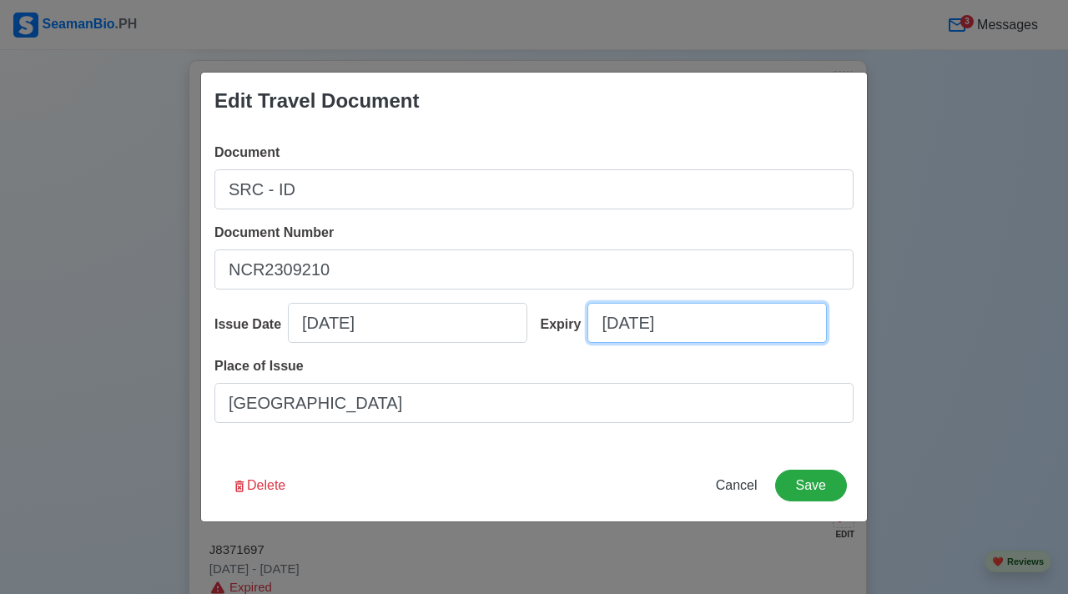
select select "****"
select select "******"
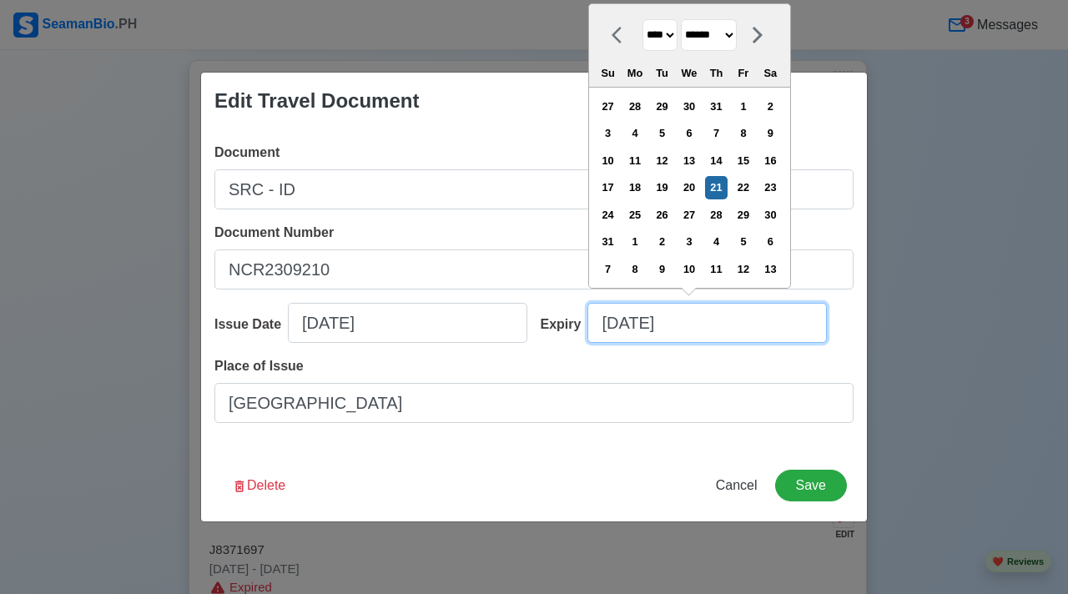
click at [669, 323] on input "08/21/2025" at bounding box center [708, 323] width 240 height 40
click at [699, 322] on input "08/21/2025" at bounding box center [708, 323] width 240 height 40
type input "08/21/20"
select select "****"
type input "08/21/2"
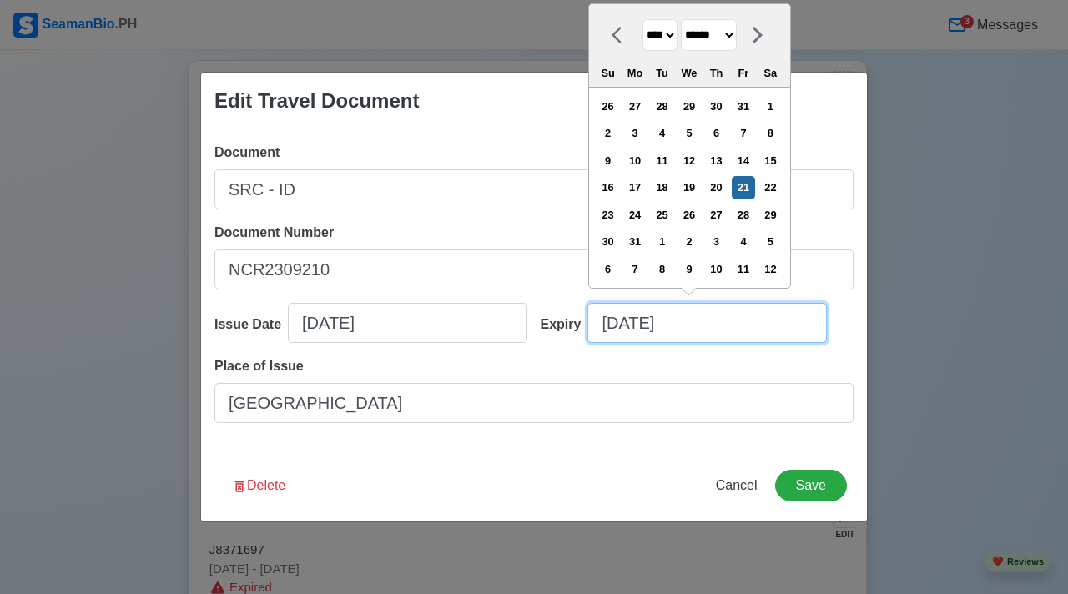
select select "****"
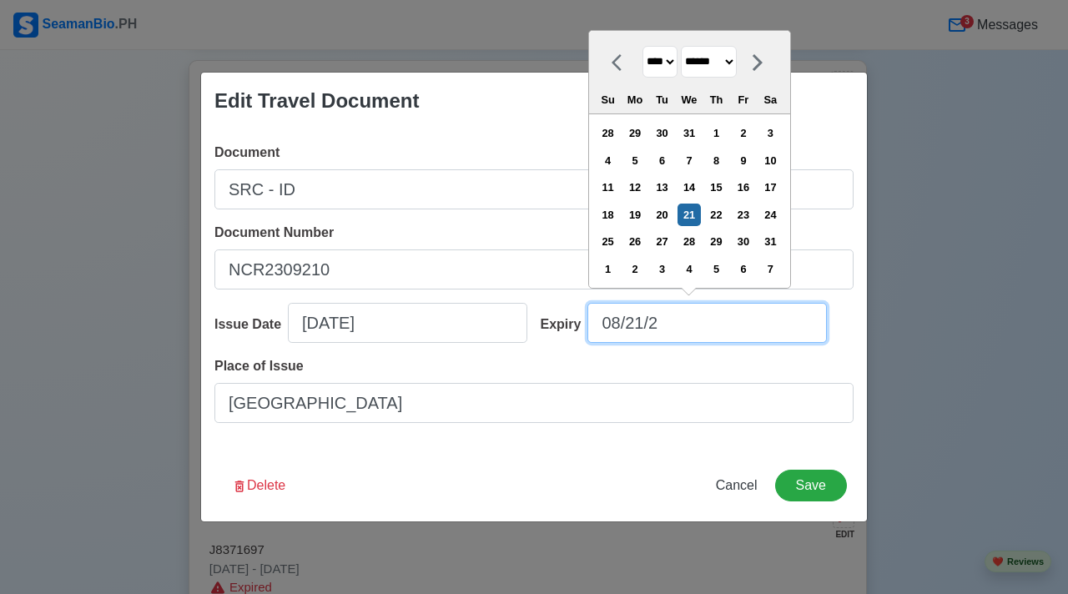
type input "08/21/20"
select select "****"
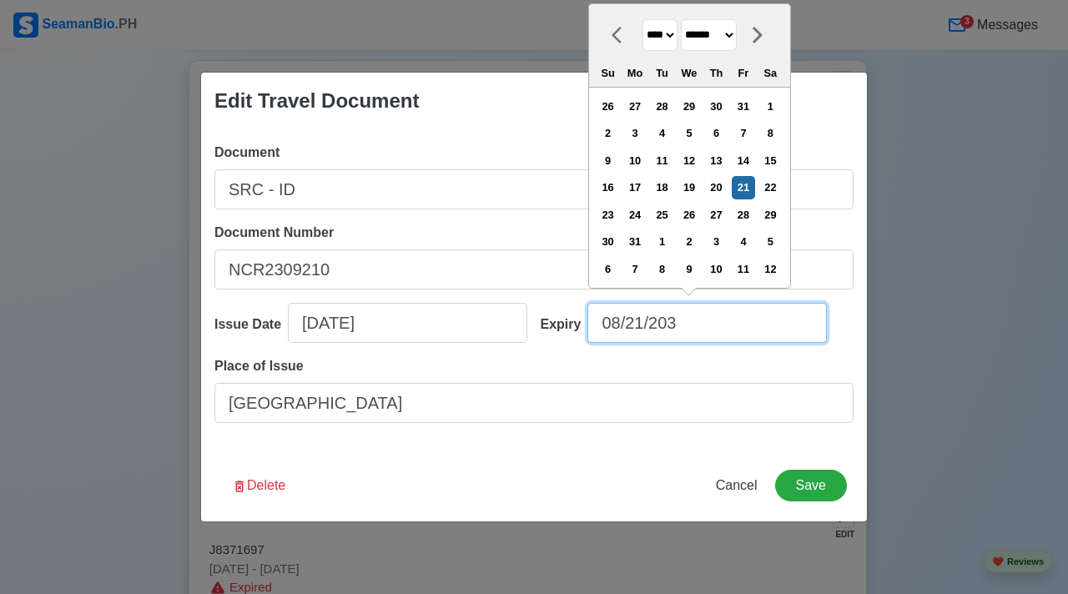
type input "08/21/2030"
select select "****"
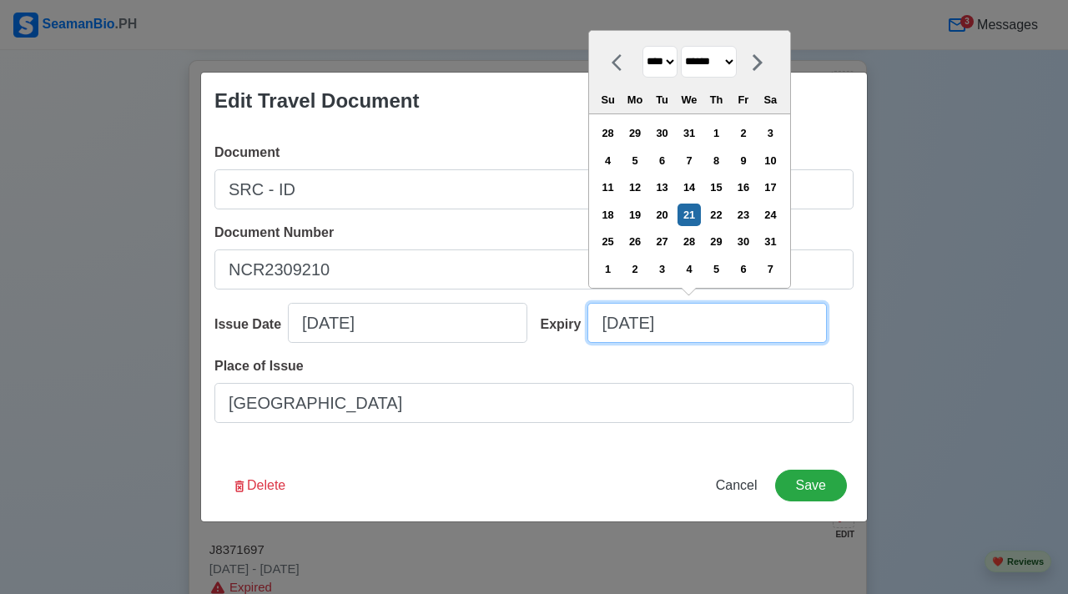
type input "08/21/2030"
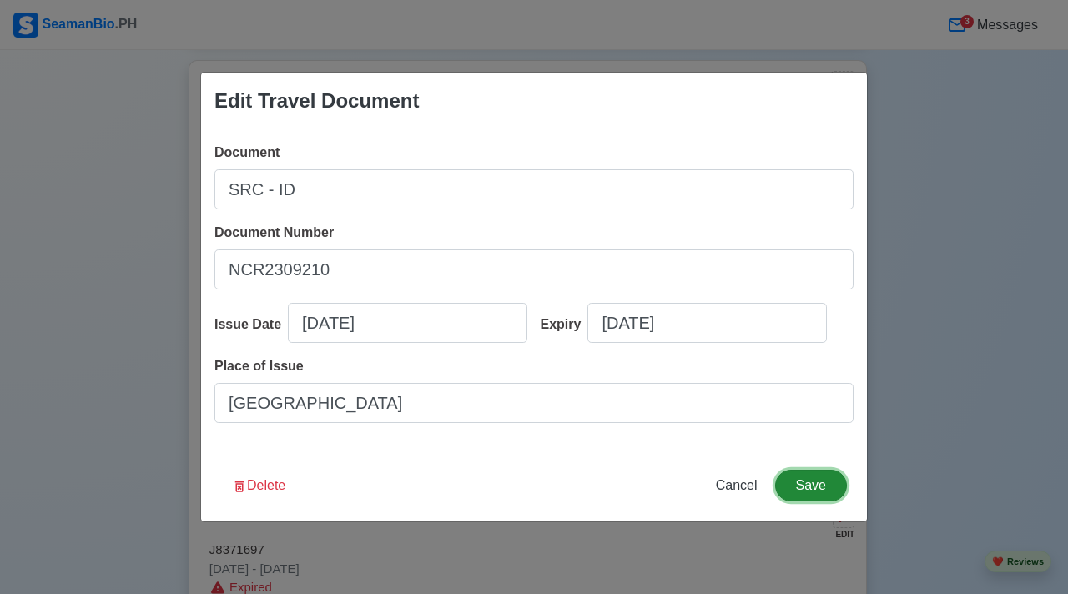
click at [802, 479] on button "Save" at bounding box center [811, 486] width 72 height 32
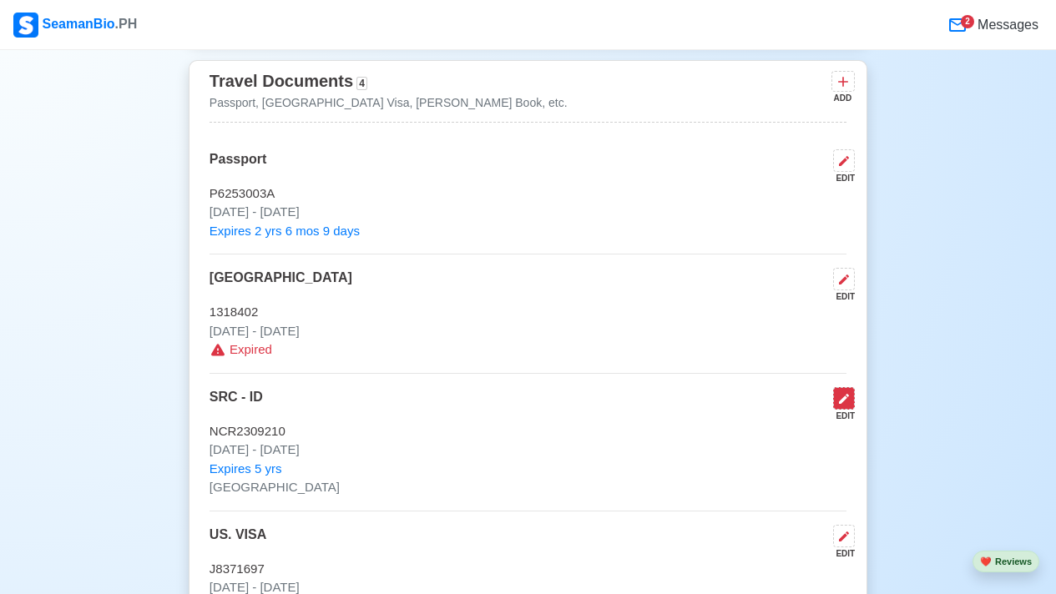
click at [844, 404] on icon at bounding box center [843, 398] width 13 height 13
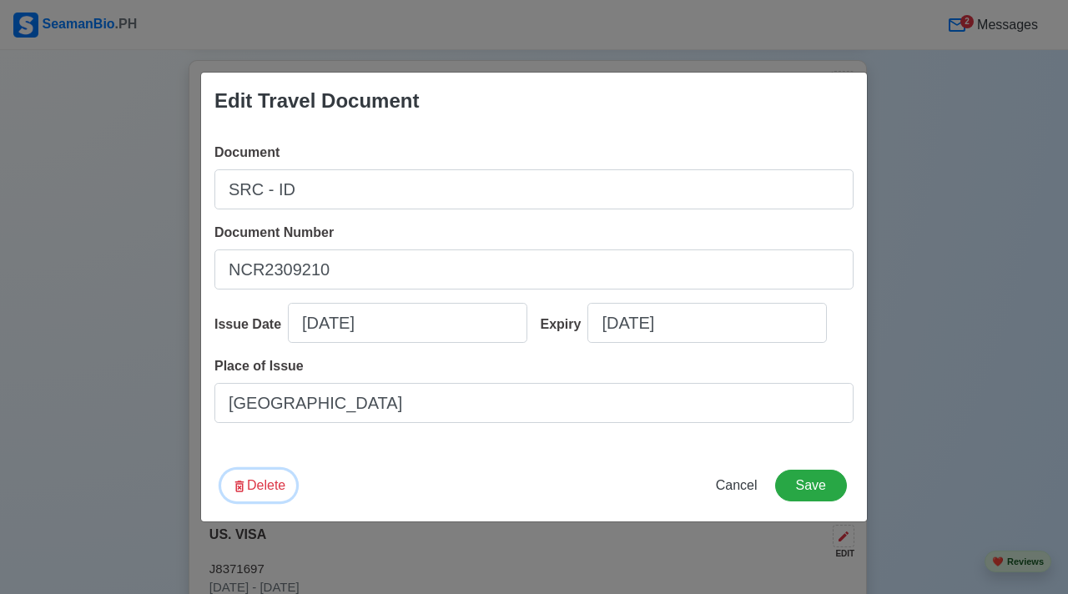
click at [270, 486] on button "Delete" at bounding box center [258, 486] width 75 height 32
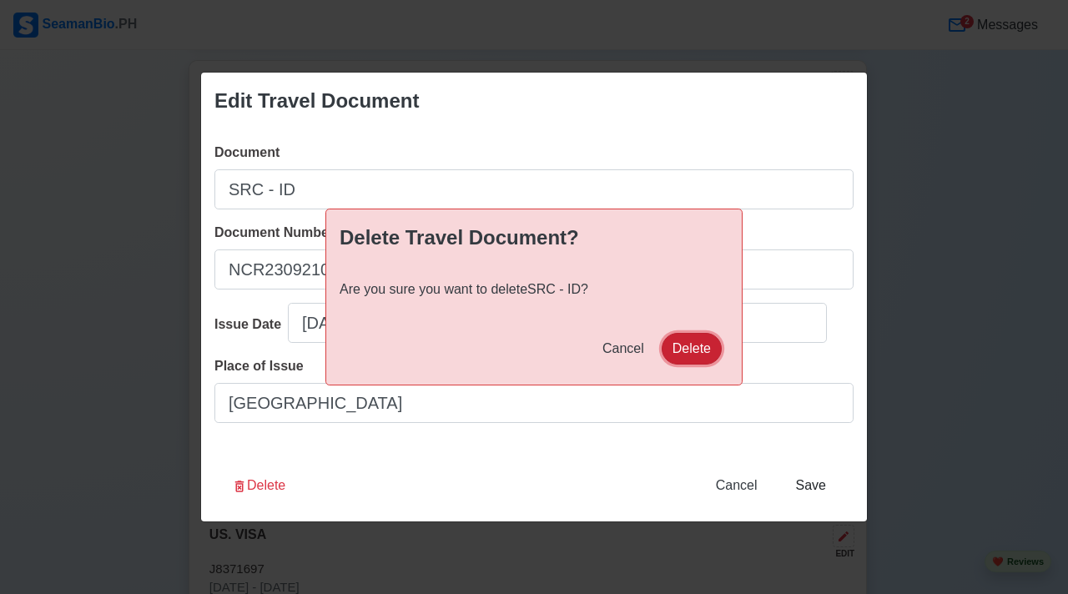
click at [705, 347] on button "Delete" at bounding box center [692, 349] width 60 height 32
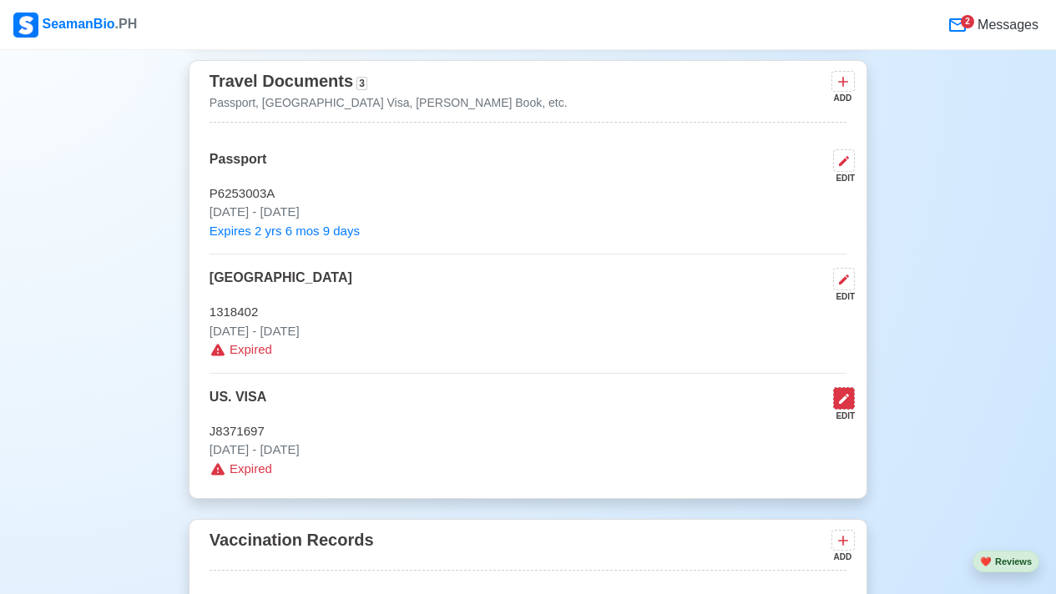
click at [852, 406] on button at bounding box center [844, 398] width 22 height 23
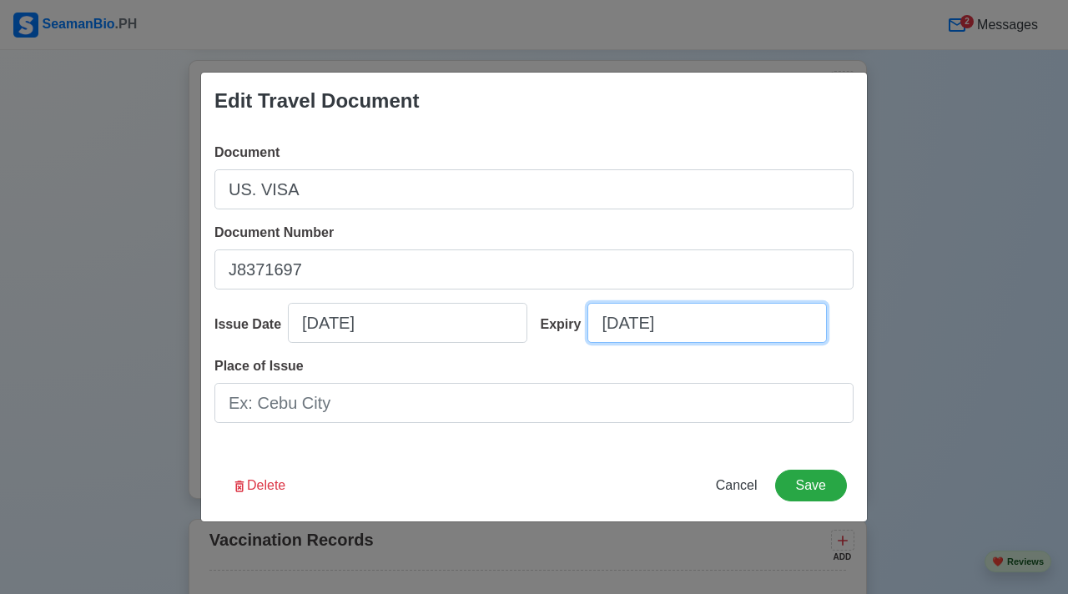
select select "****"
select select "*******"
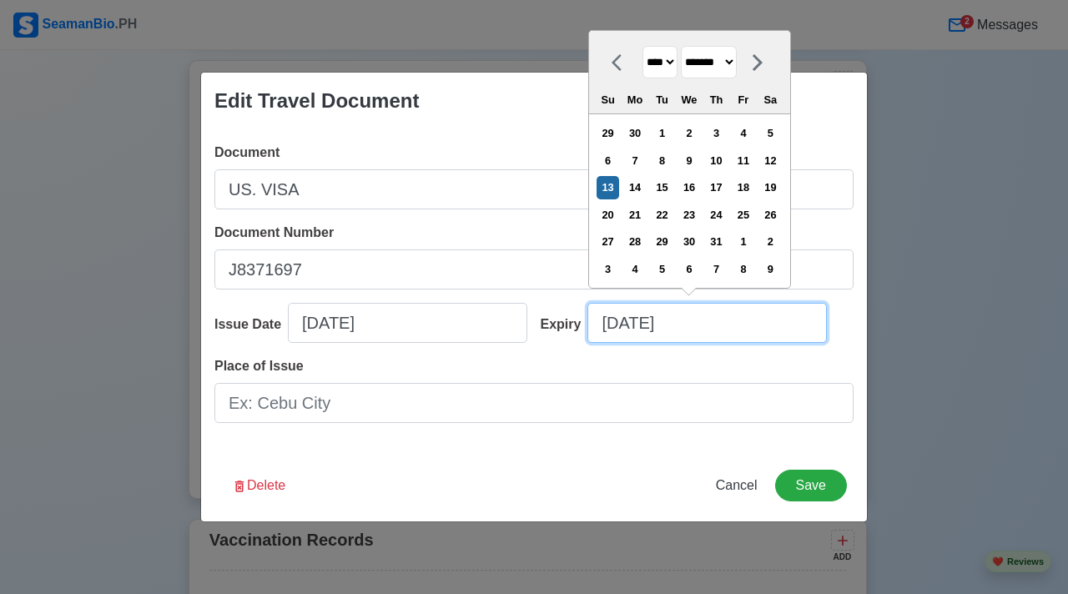
drag, startPoint x: 737, startPoint y: 321, endPoint x: 726, endPoint y: 324, distance: 11.4
click at [735, 321] on input "10/13/2019" at bounding box center [708, 323] width 240 height 40
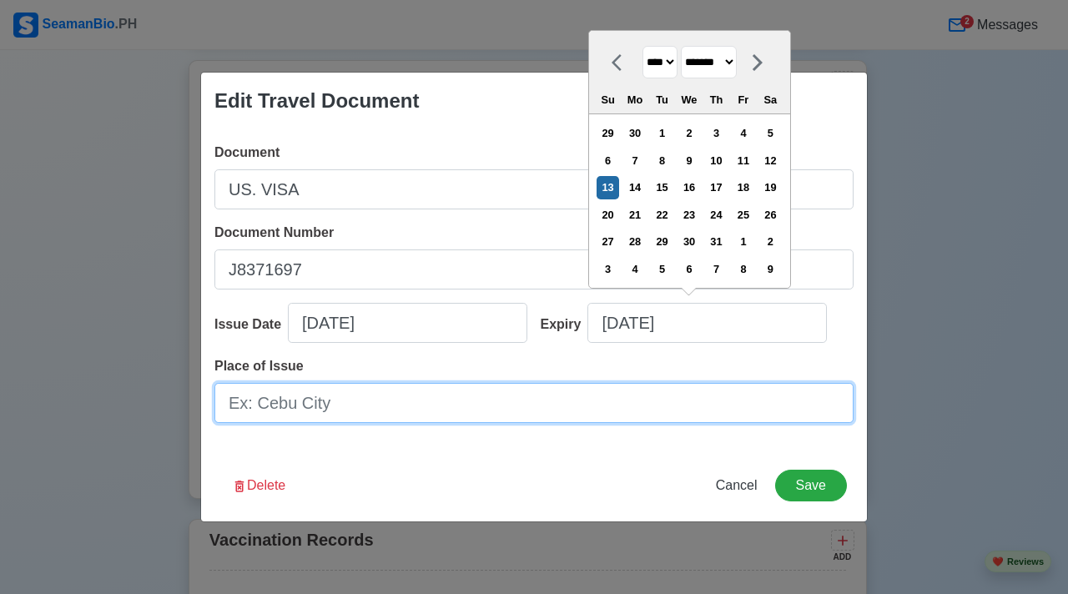
click at [356, 398] on input "Place of Issue" at bounding box center [534, 403] width 639 height 40
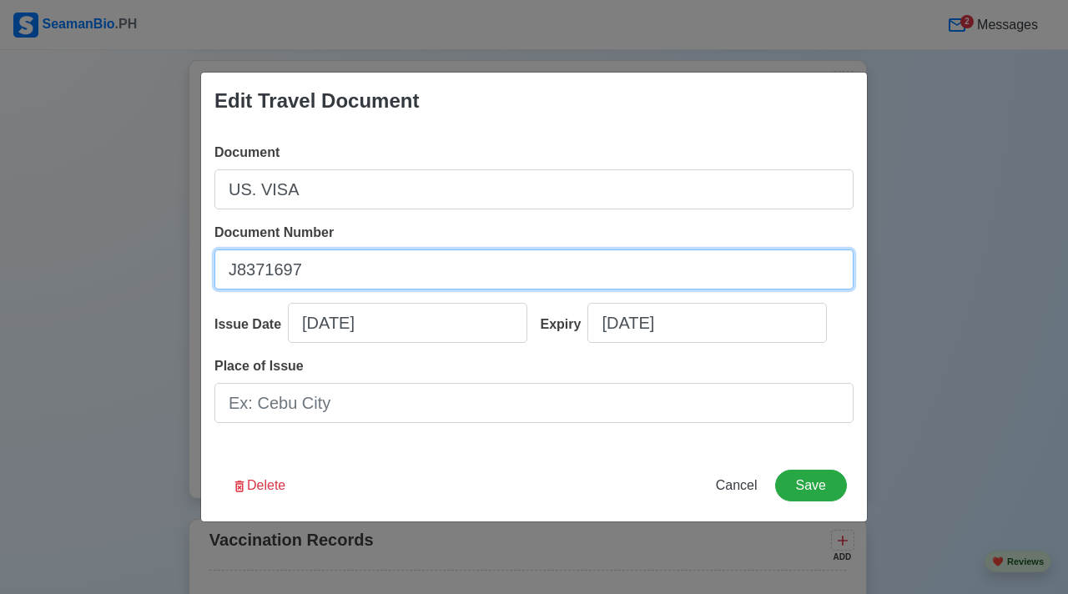
click at [376, 265] on input "J8371697" at bounding box center [534, 270] width 639 height 40
drag, startPoint x: 376, startPoint y: 265, endPoint x: 222, endPoint y: 267, distance: 154.4
click at [264, 262] on input "J8371697" at bounding box center [534, 270] width 639 height 40
drag, startPoint x: 254, startPoint y: 255, endPoint x: 142, endPoint y: 246, distance: 112.2
click at [142, 246] on div "Edit Travel Document Document US. VISA Document Number J8371697 Issue Date 10/1…" at bounding box center [534, 297] width 1068 height 594
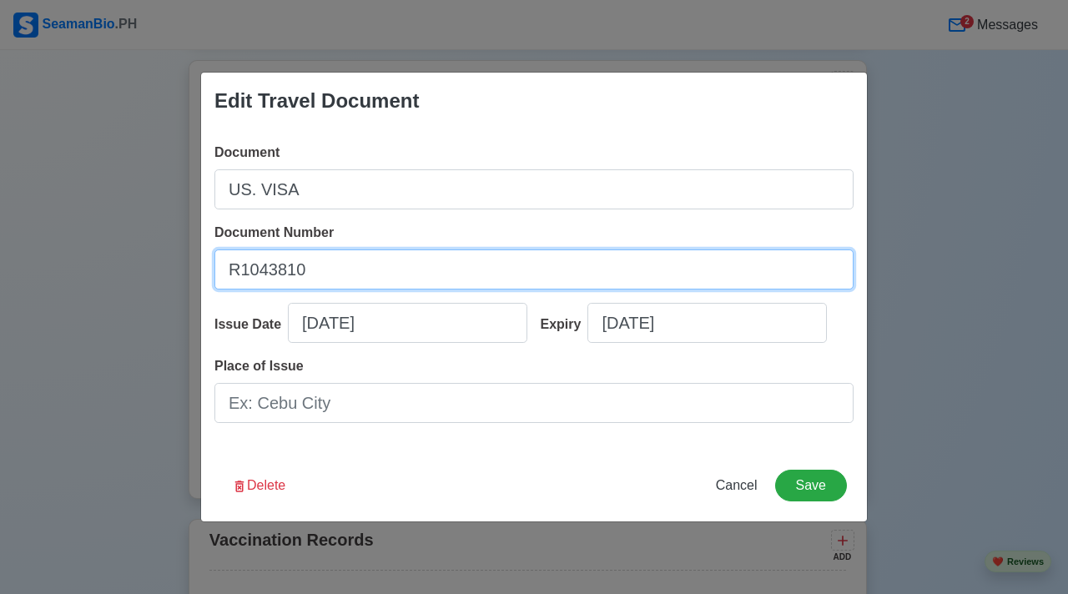
type input "R1043810"
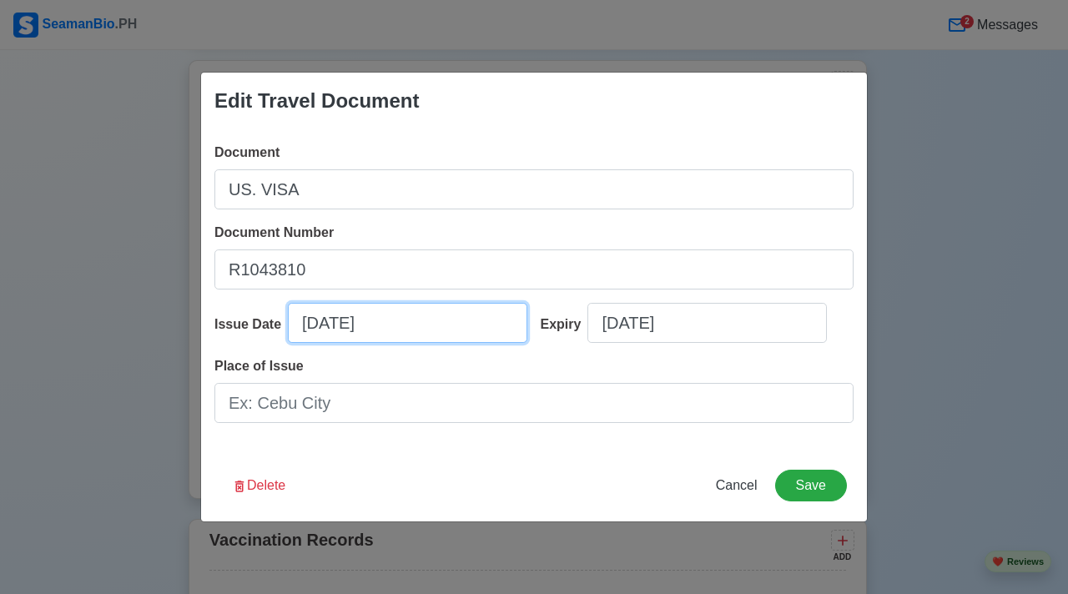
select select "****"
select select "*******"
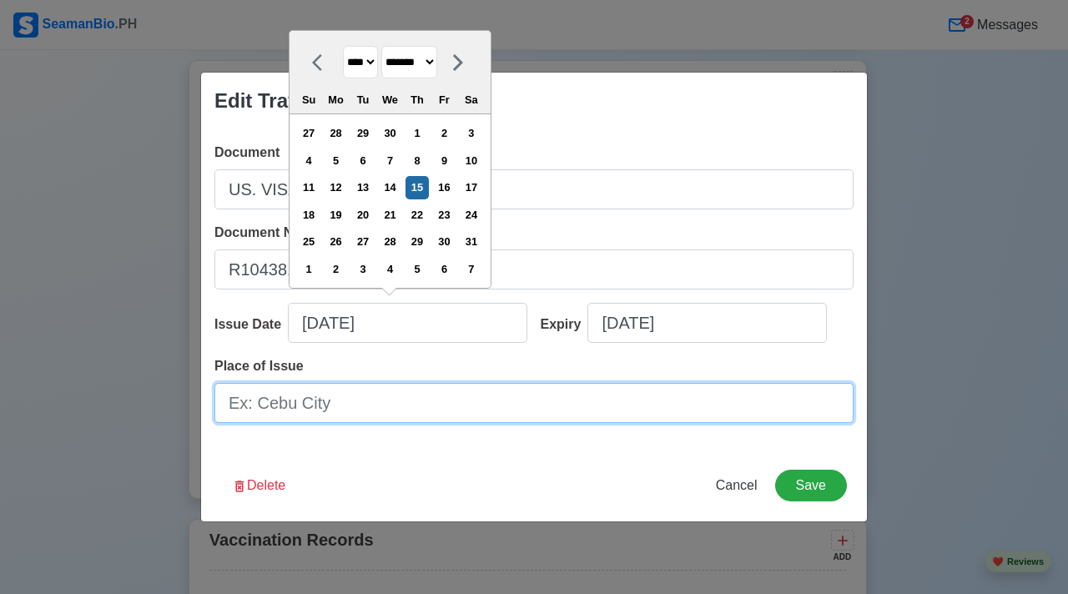
click at [423, 401] on input "Place of Issue" at bounding box center [534, 403] width 639 height 40
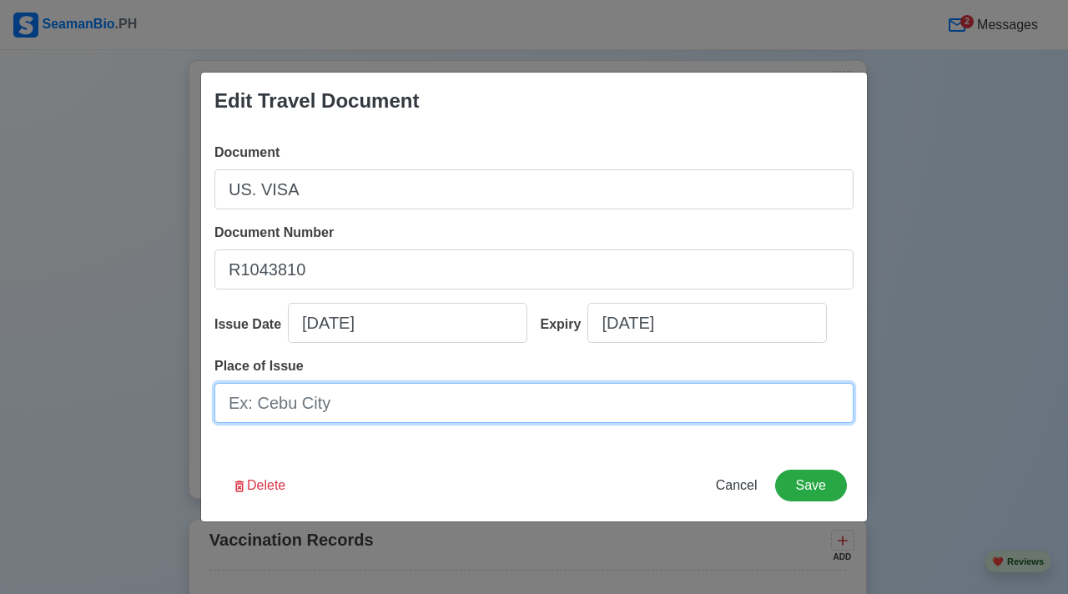
drag, startPoint x: 423, startPoint y: 401, endPoint x: 415, endPoint y: 402, distance: 8.4
click at [415, 402] on input "Place of Issue" at bounding box center [534, 403] width 639 height 40
type input "[GEOGRAPHIC_DATA]"
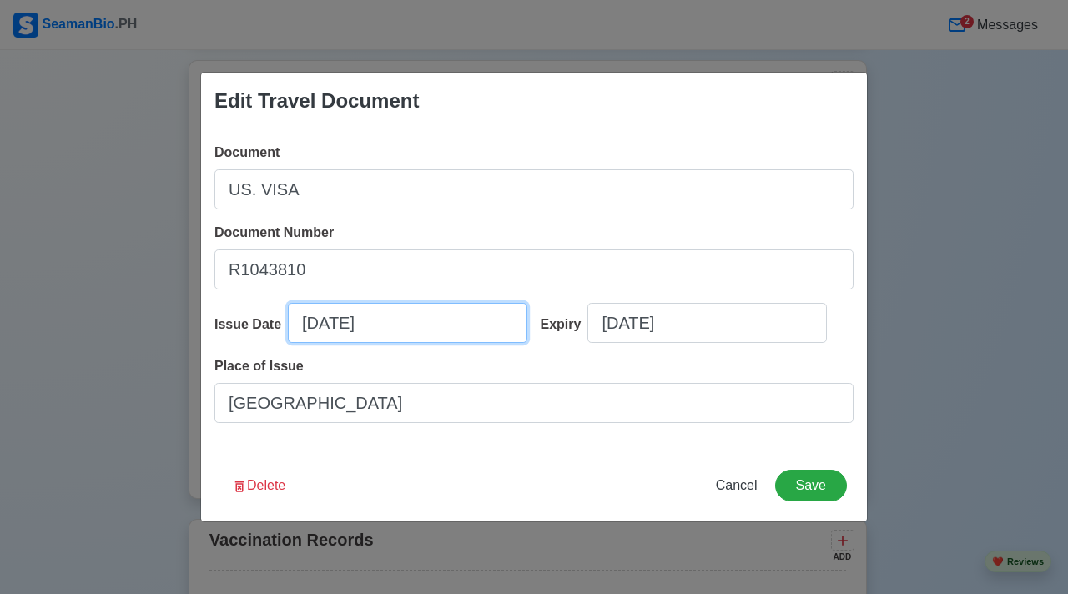
click at [442, 333] on input "10/15/2015" at bounding box center [408, 323] width 240 height 40
select select "****"
select select "*******"
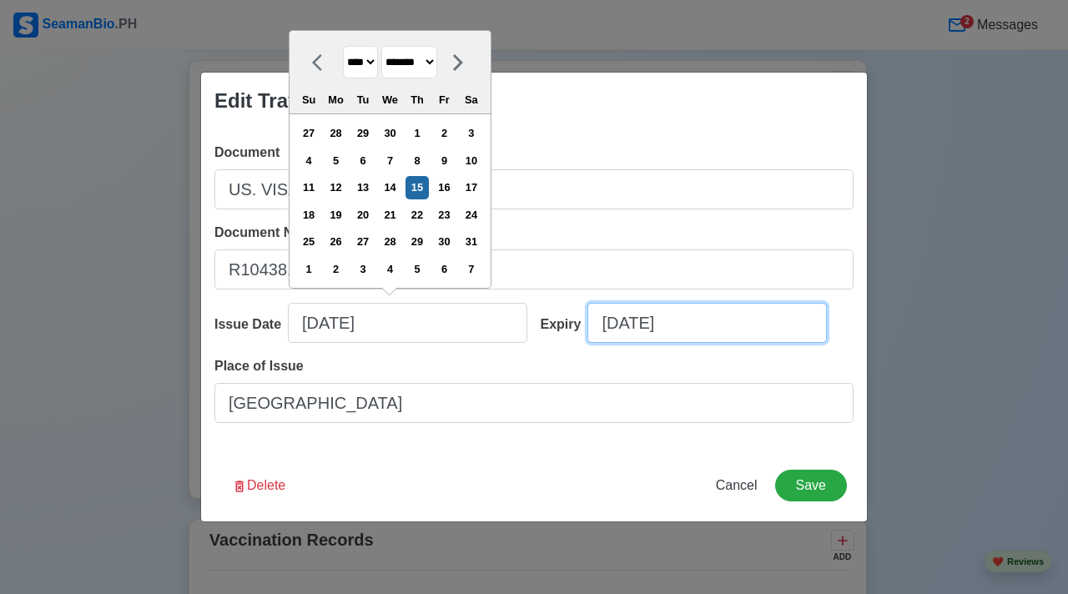
click at [714, 326] on input "10/13/2019" at bounding box center [708, 323] width 240 height 40
select select "****"
select select "*******"
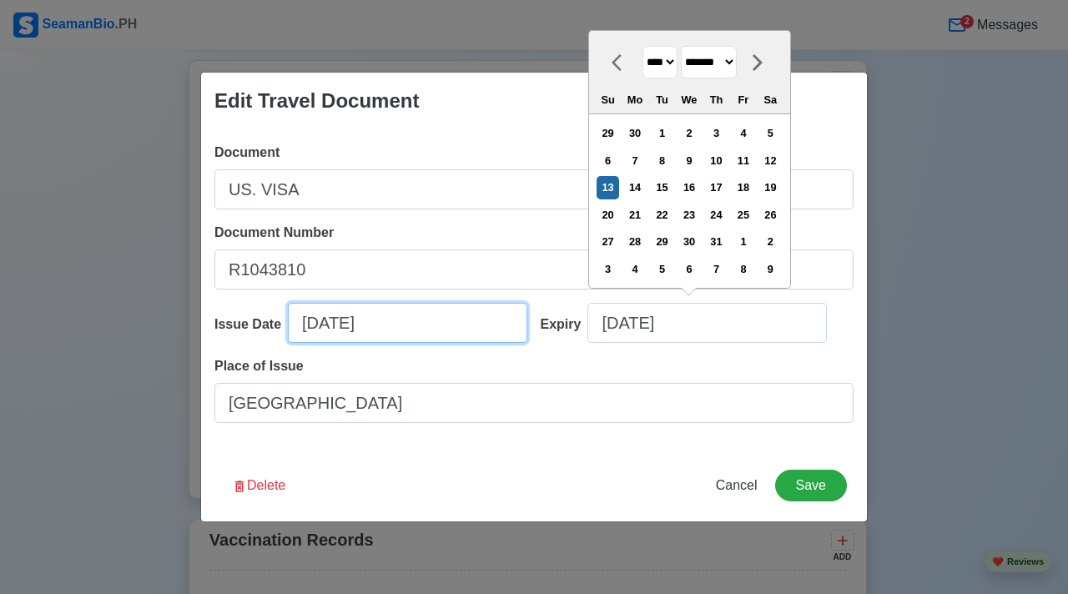
select select "****"
select select "*******"
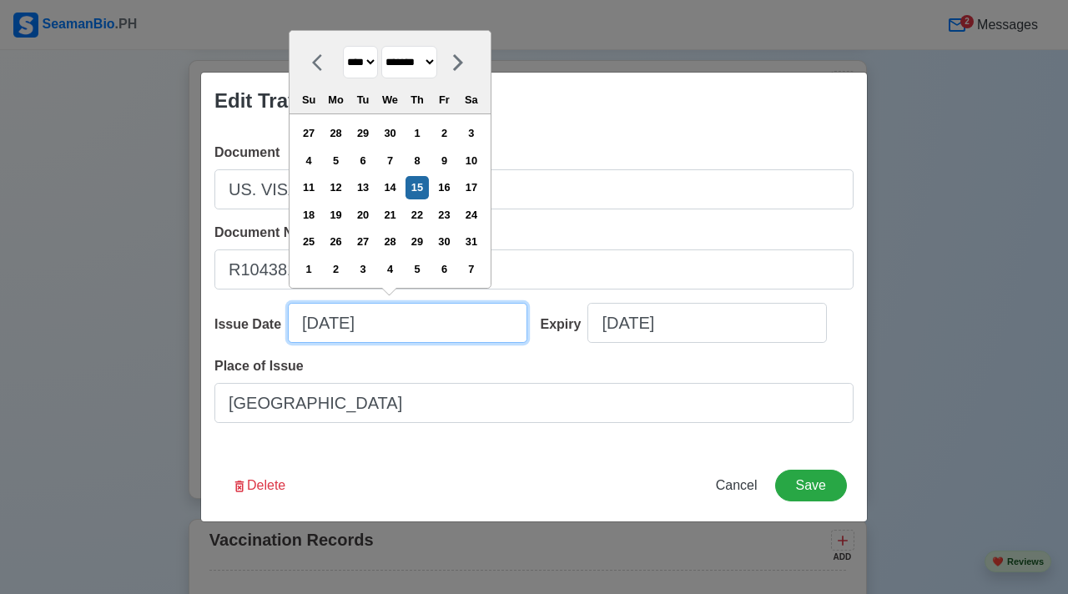
click at [420, 317] on input "10/15/2015" at bounding box center [408, 323] width 240 height 40
type input "10/15/20"
select select "****"
type input "10/15/2021"
select select "****"
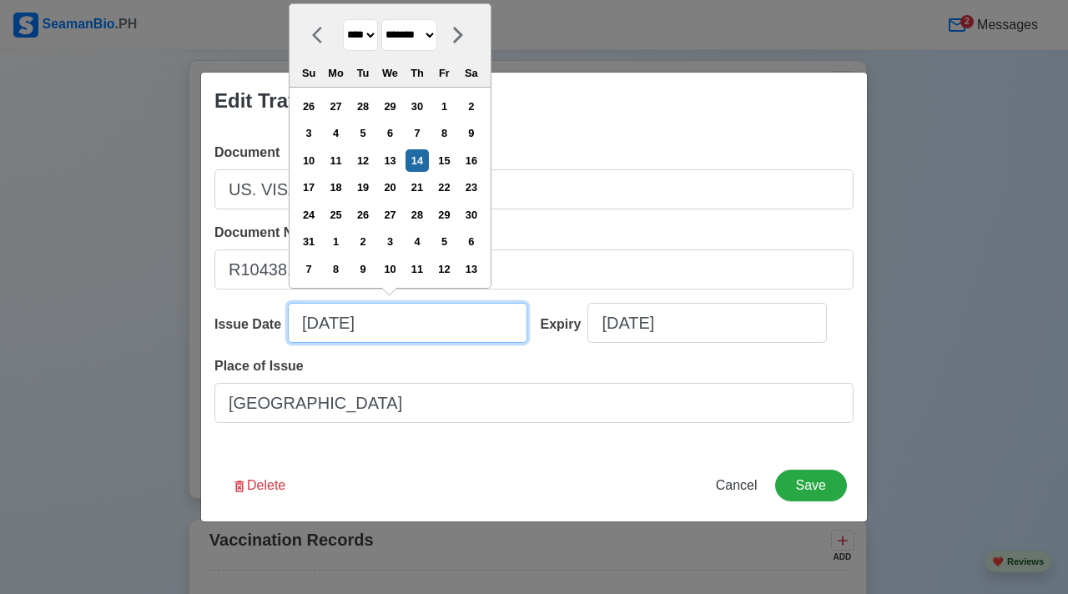
type input "10/14/2021"
click at [437, 32] on select "******* ******** ***** ***** *** **** **** ****** ********* ******* ******** **…" at bounding box center [409, 35] width 56 height 33
select select "*****"
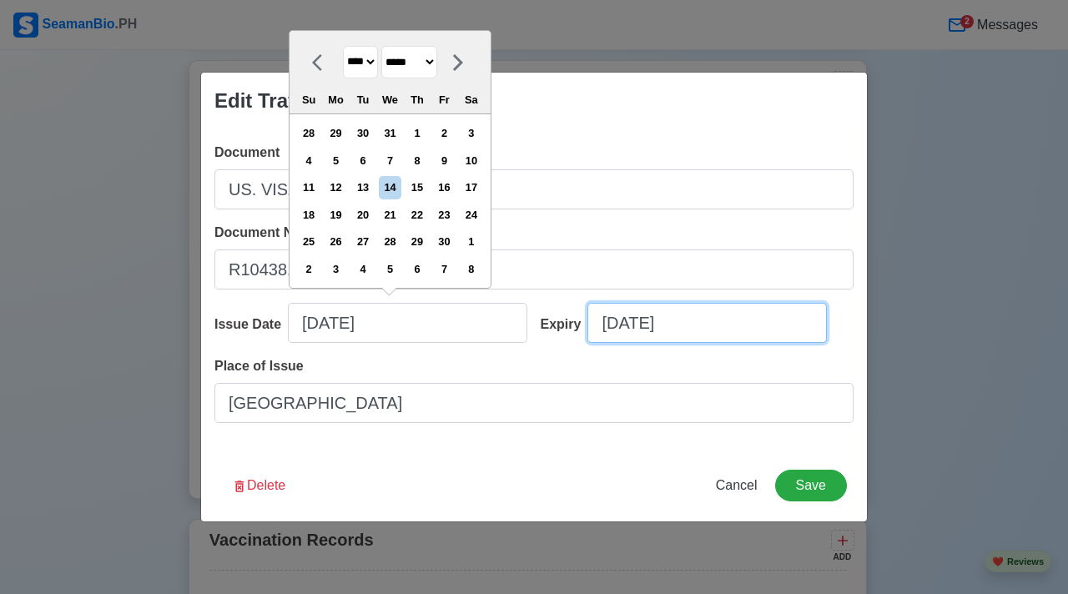
select select "****"
select select "*******"
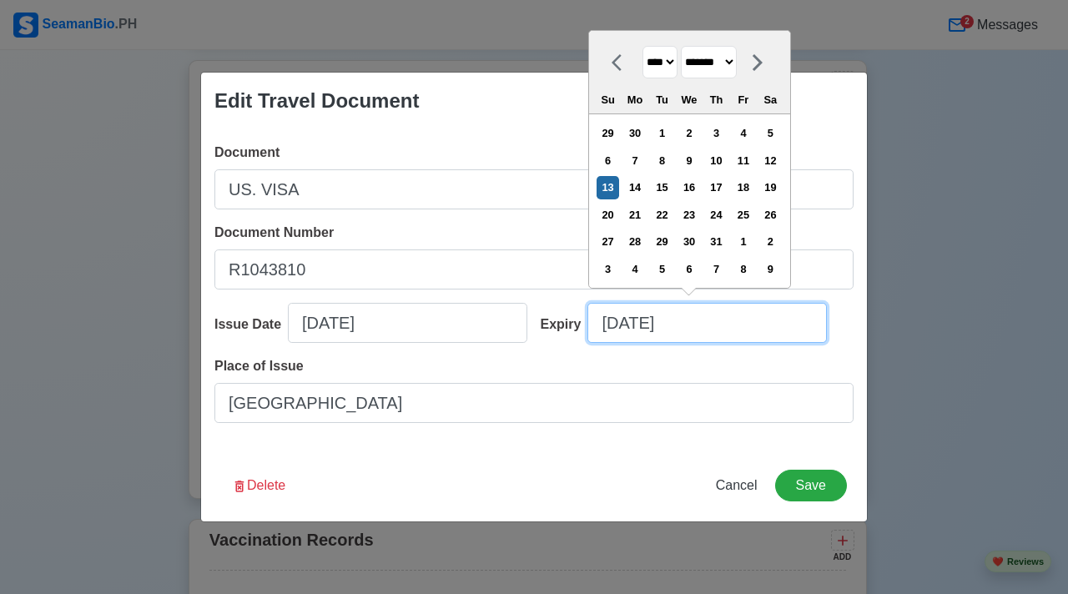
click at [705, 328] on input "10/13/2019" at bounding box center [708, 323] width 240 height 40
type input "10/13/20"
select select "****"
type input "10/13/2"
select select "****"
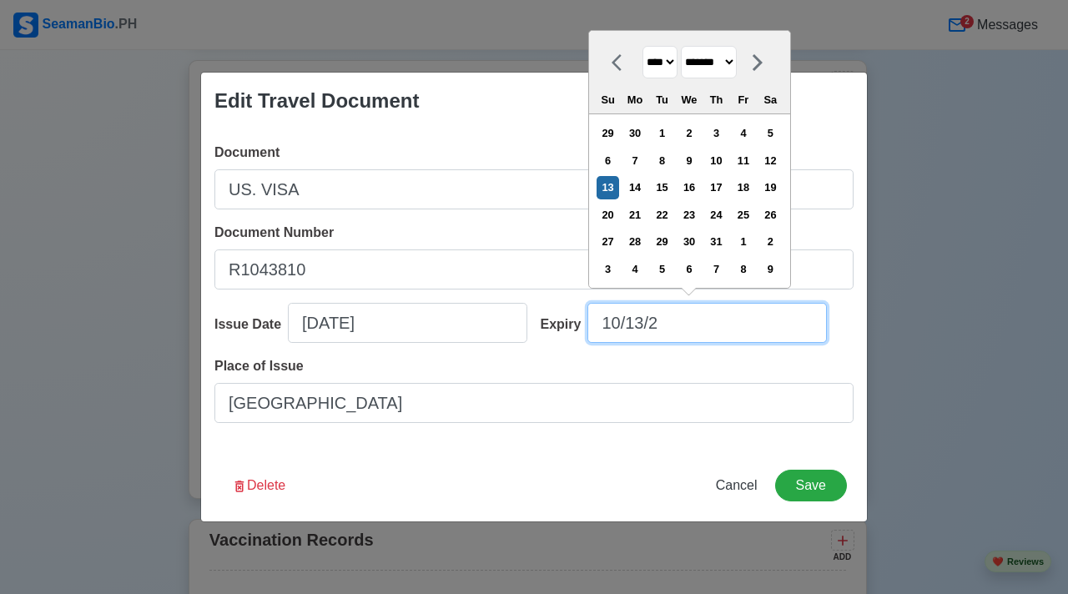
type input "10/13/"
select select "****"
type input "1"
select select "*******"
type input "0"
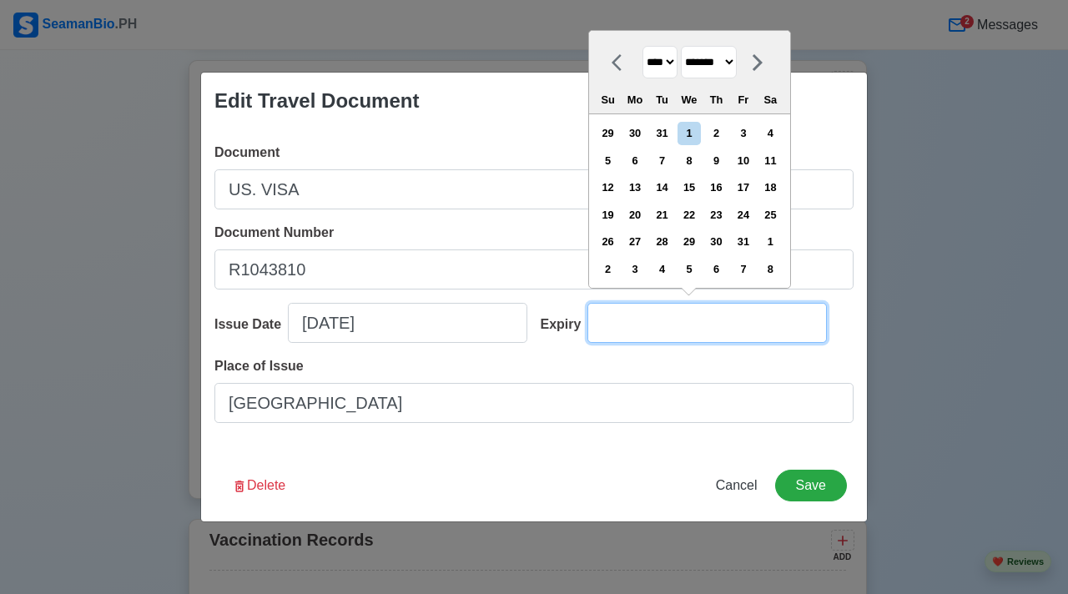
select select "****"
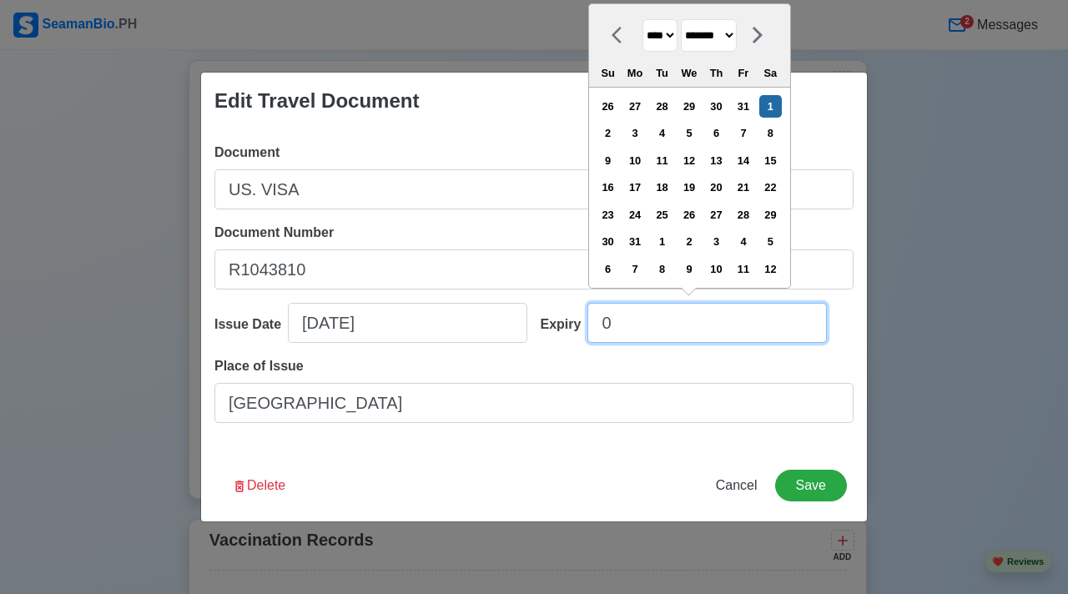
type input "07"
select select "****"
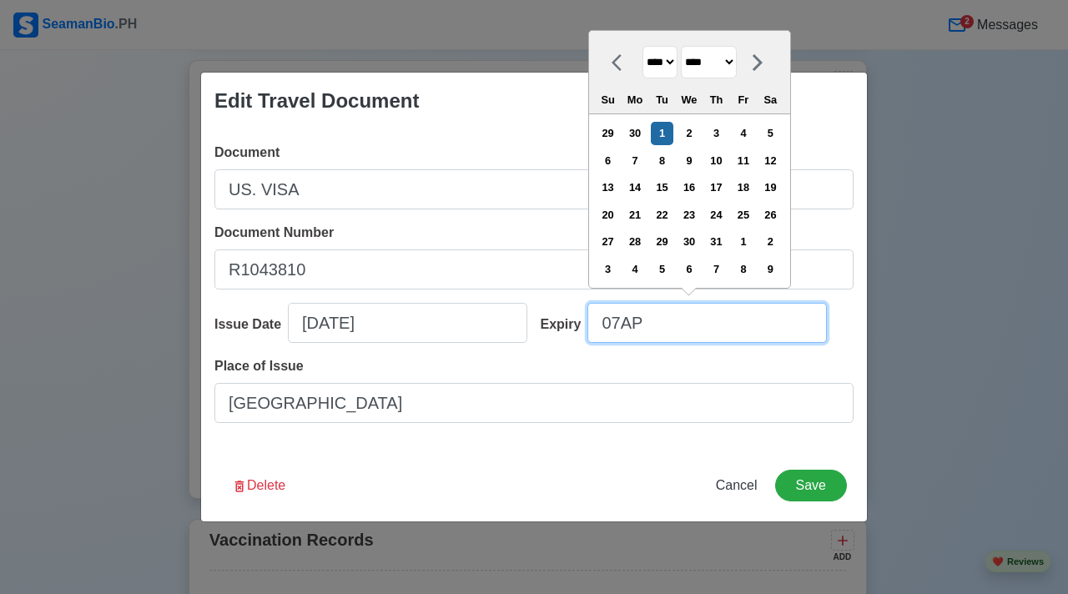
type input "07APR"
select select "****"
select select "*****"
type input "07APR2"
select select "****"
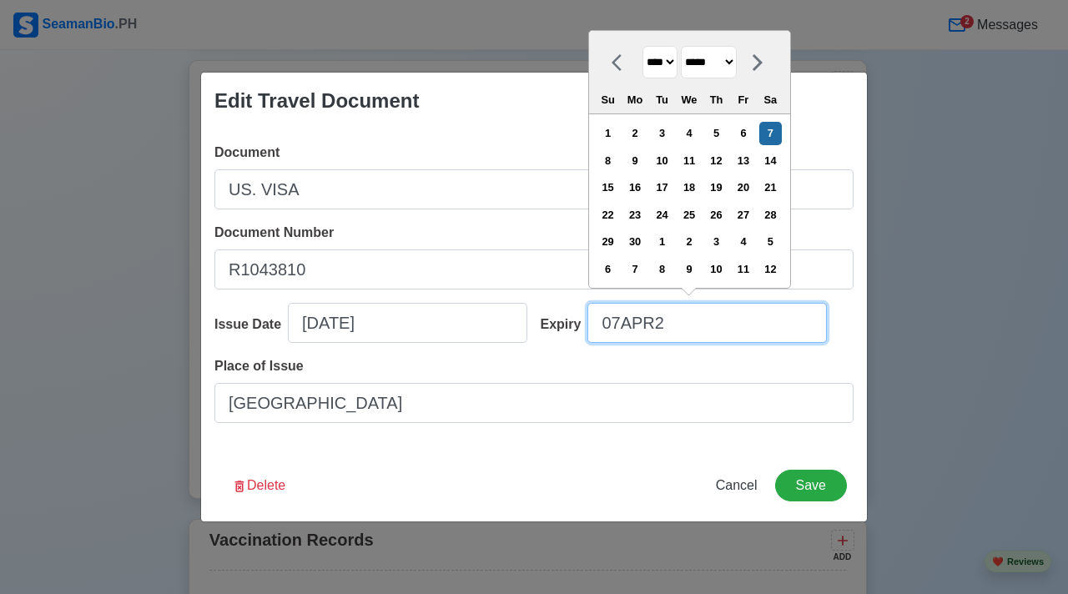
type input "07APR20"
select select "****"
type input "07APR2"
select select "****"
type input "07APR"
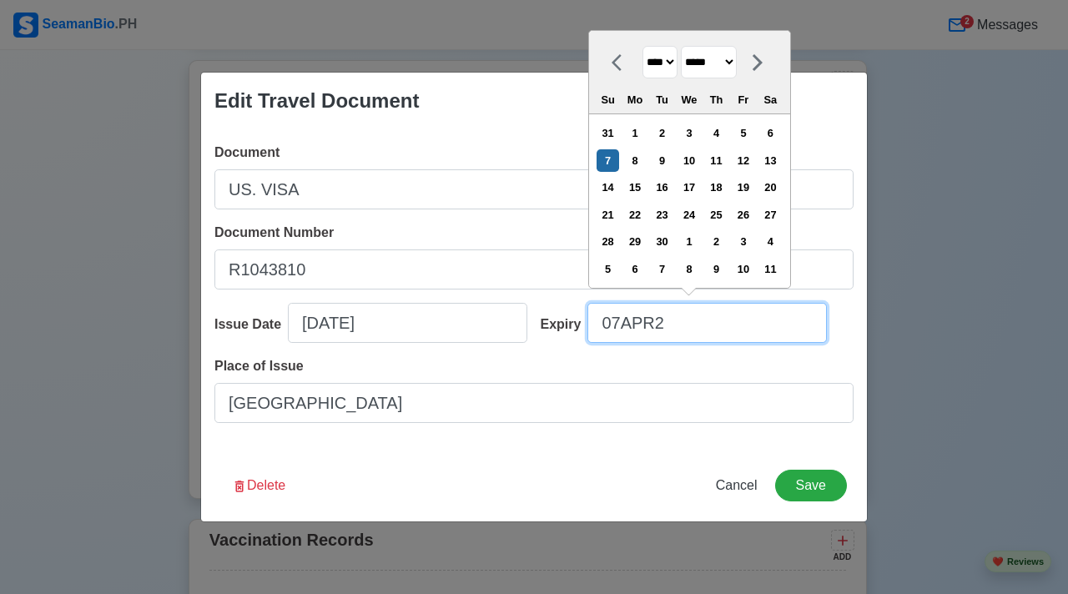
select select "****"
type input "07"
select select "****"
type input "0"
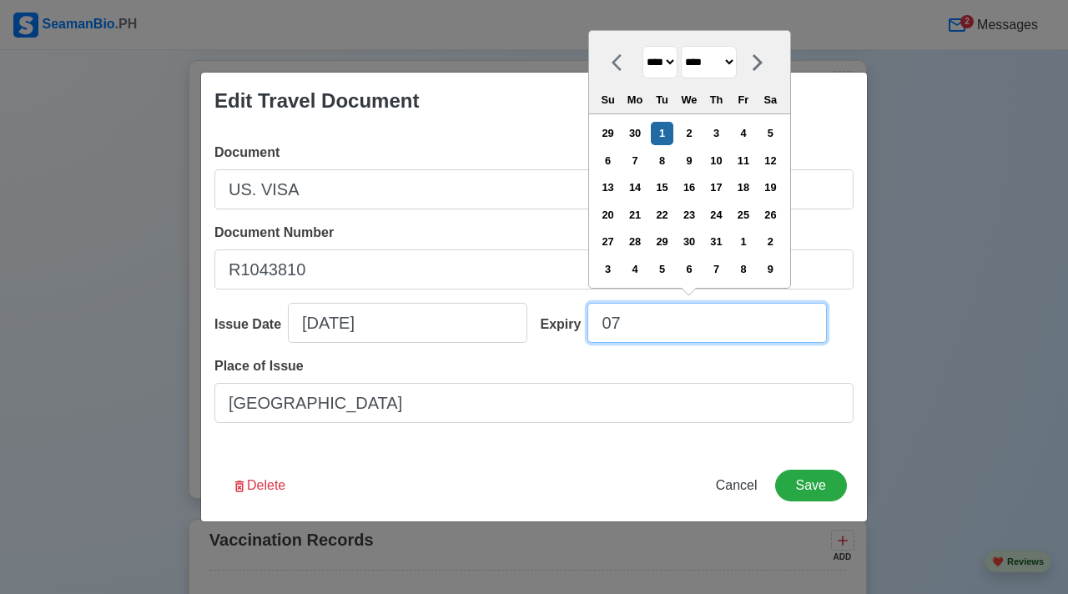
select select "****"
select select "*******"
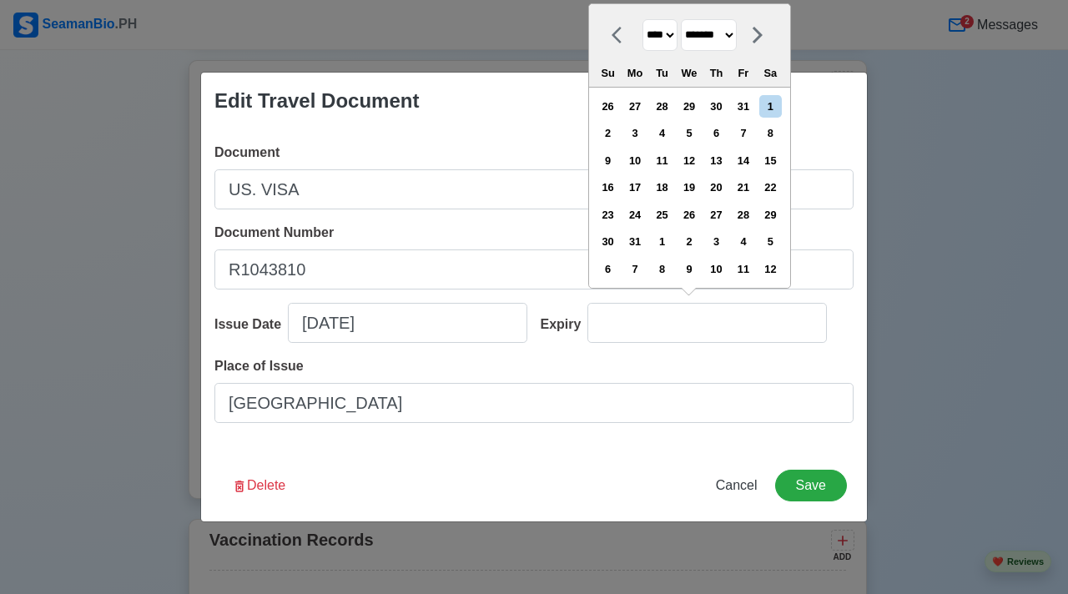
click at [732, 38] on select "******* ******** ***** ***** *** **** **** ****** ********* ******* ******** **…" at bounding box center [709, 35] width 56 height 33
select select "*****"
click at [675, 44] on select "**** **** **** **** **** **** **** **** **** **** **** **** **** **** **** ****…" at bounding box center [660, 35] width 35 height 33
select select "****"
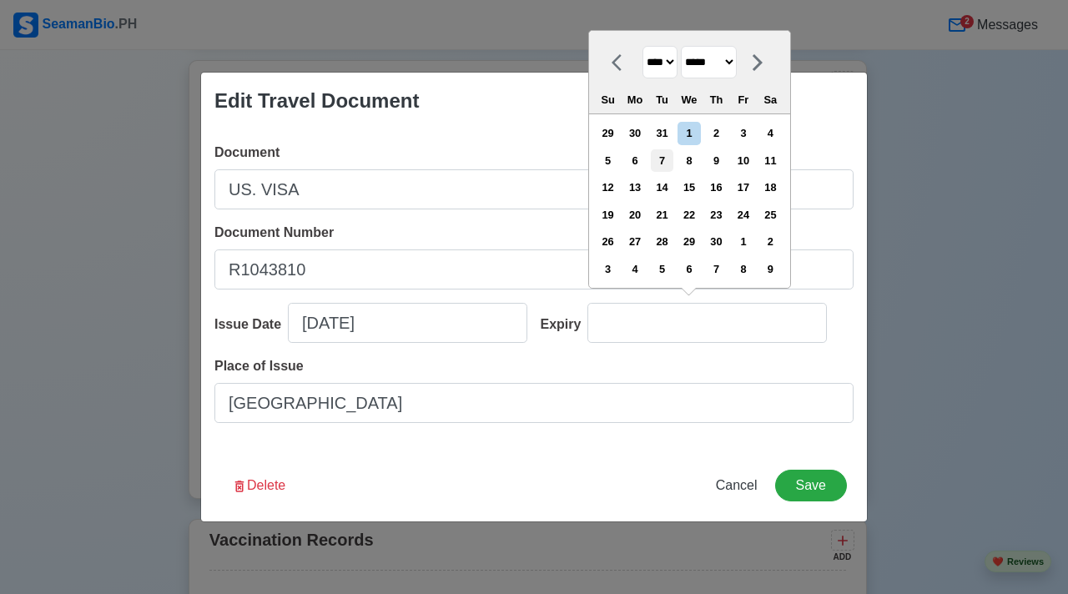
click at [669, 169] on div "7" at bounding box center [662, 160] width 23 height 23
type input "04/07/2026"
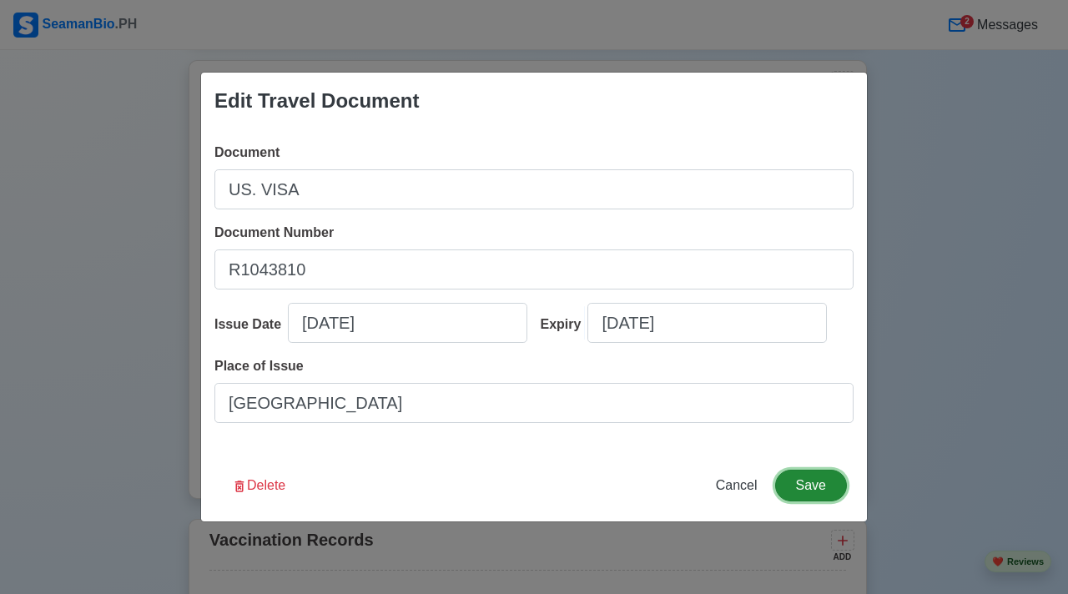
click at [805, 501] on button "Save" at bounding box center [811, 486] width 72 height 32
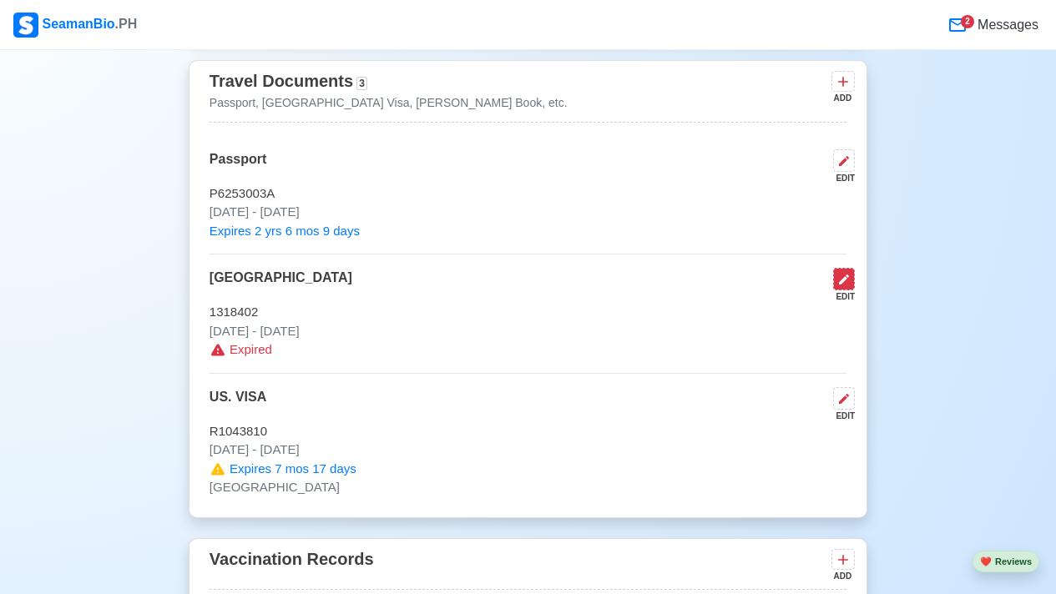
click at [842, 281] on icon at bounding box center [844, 280] width 10 height 10
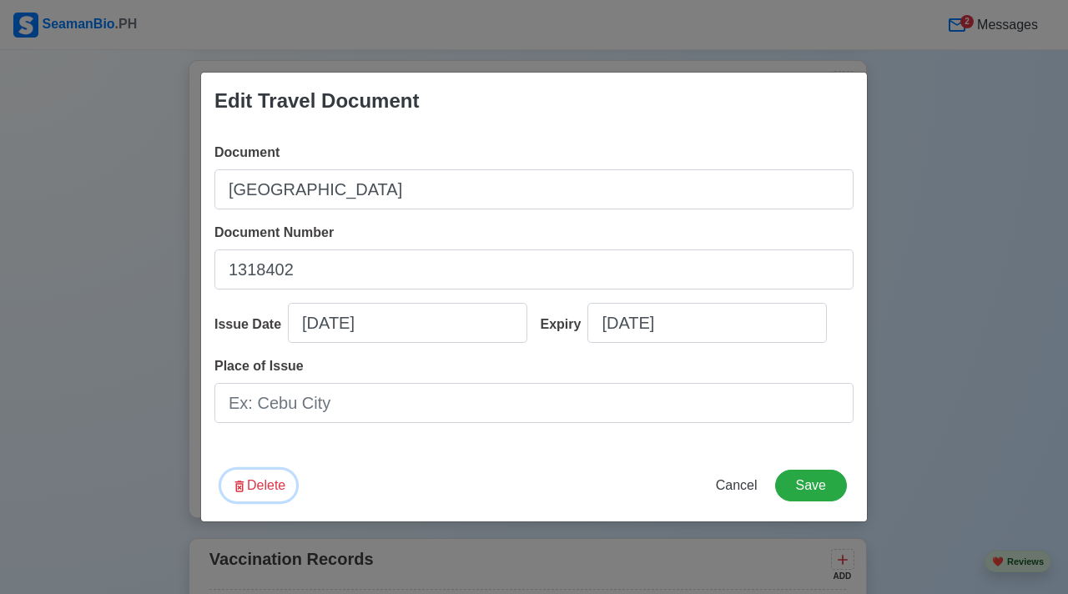
click at [275, 473] on button "Delete" at bounding box center [258, 486] width 75 height 32
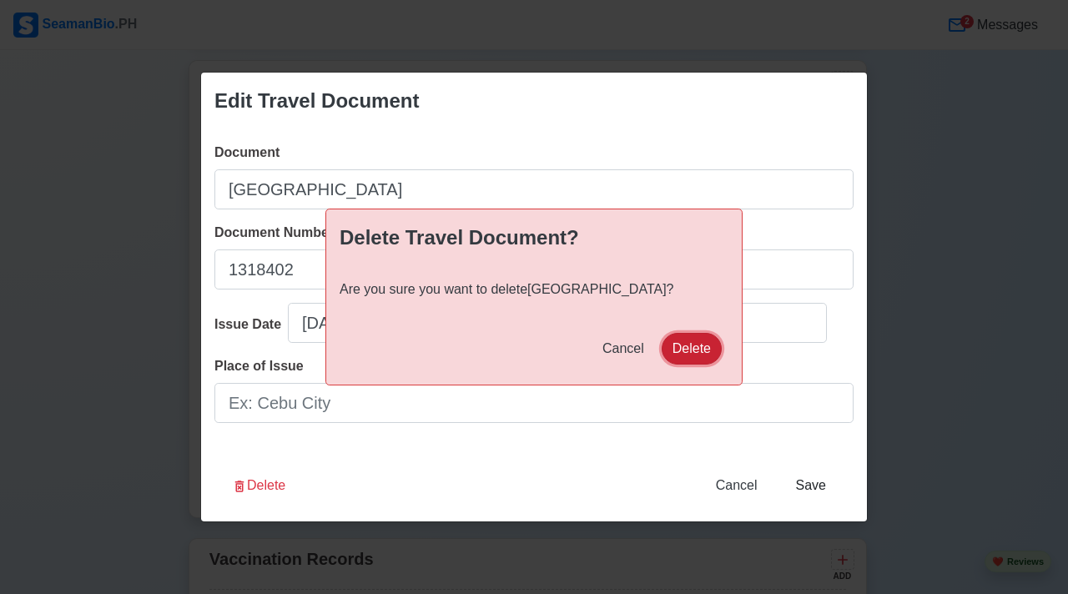
click at [699, 348] on button "Delete" at bounding box center [692, 349] width 60 height 32
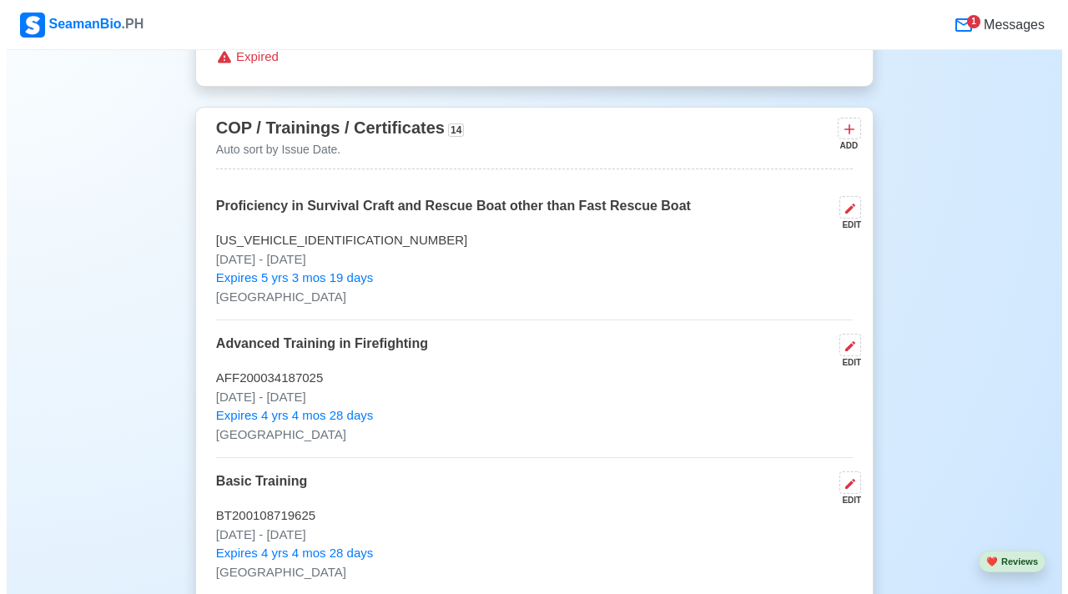
scroll to position [2420, 0]
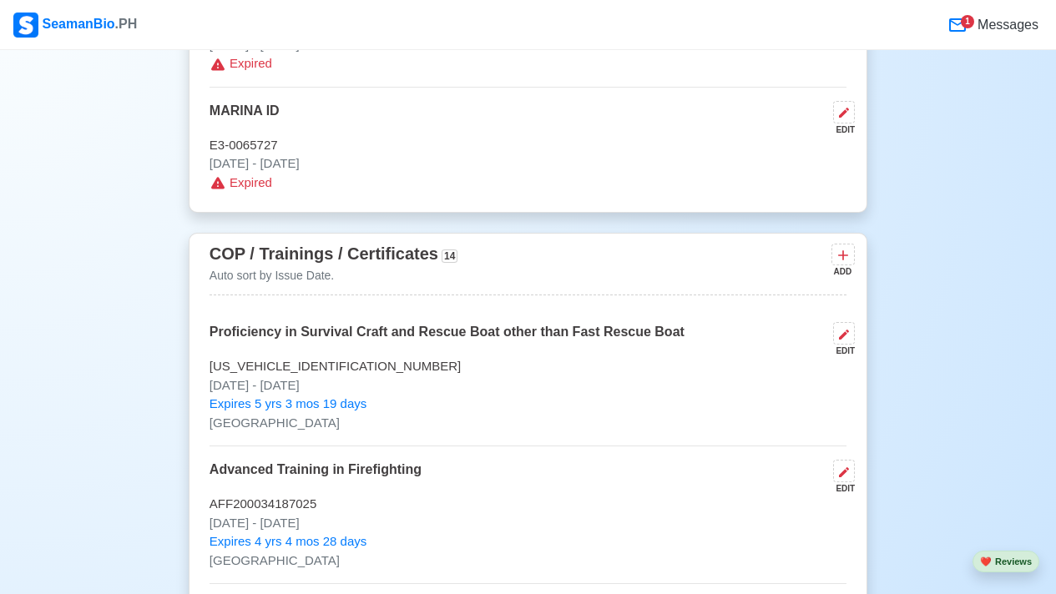
click at [841, 116] on icon at bounding box center [844, 113] width 10 height 10
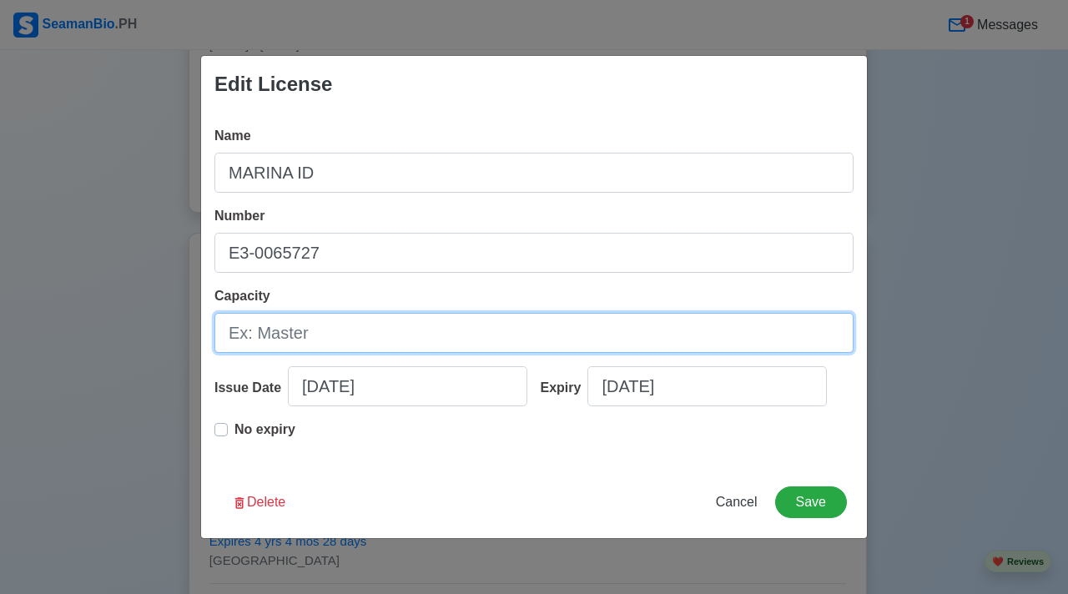
click at [414, 341] on input "Capacity" at bounding box center [534, 333] width 639 height 40
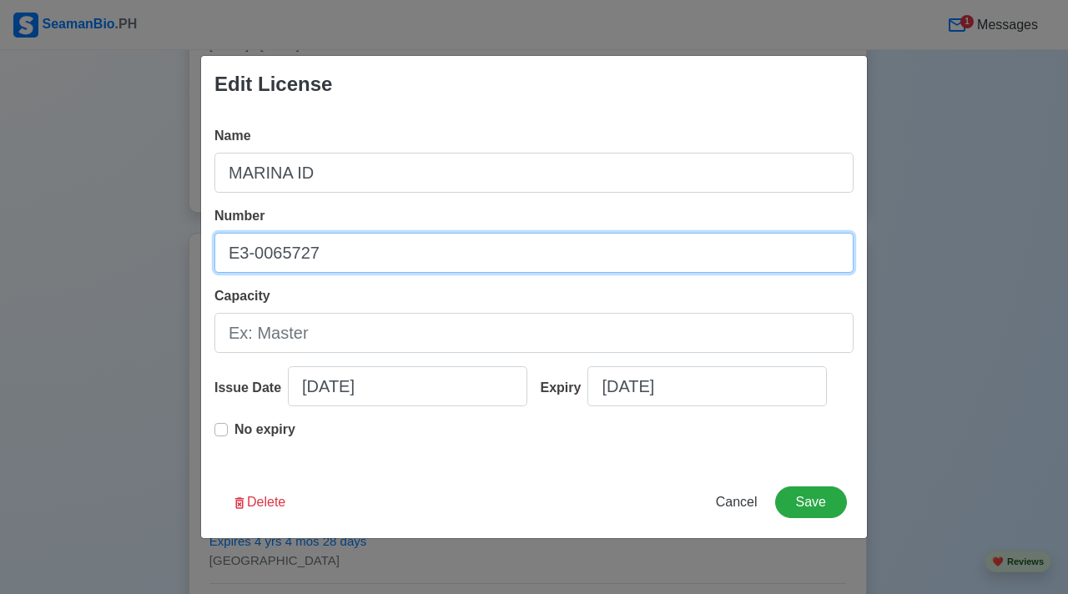
click at [357, 260] on input "E3-0065727" at bounding box center [534, 253] width 639 height 40
type input "E"
paste input "8809270026"
type input "8809270026"
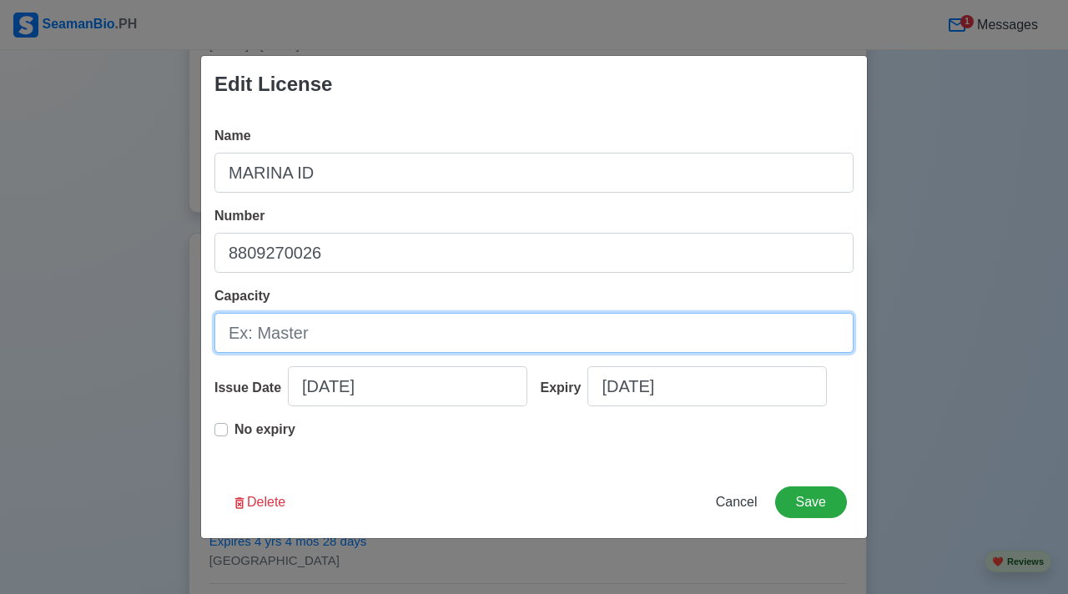
click at [331, 339] on input "Capacity" at bounding box center [534, 333] width 639 height 40
type input "OIC-EW"
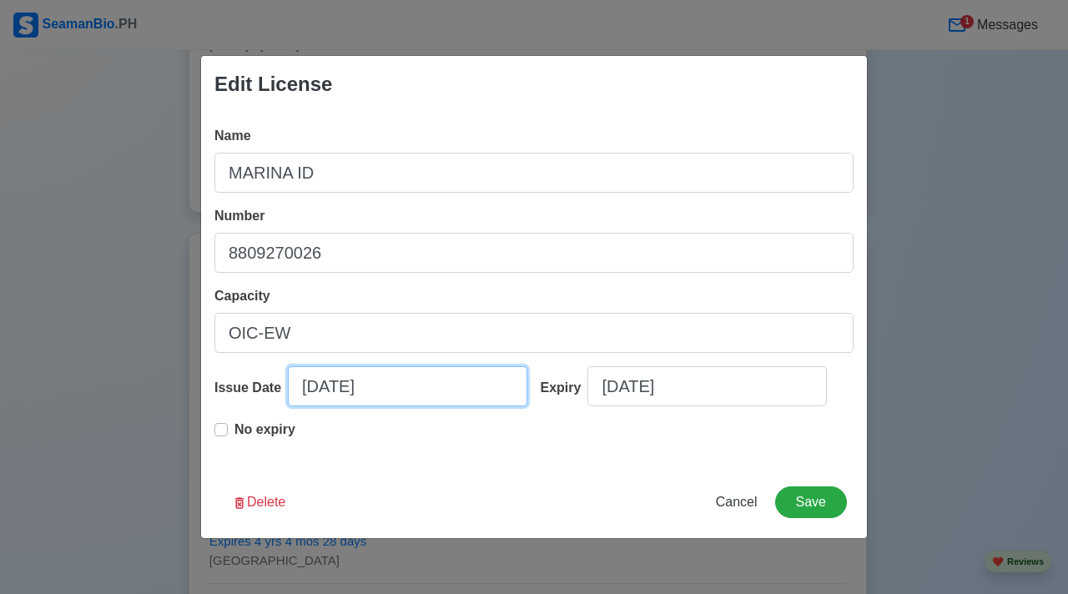
select select "****"
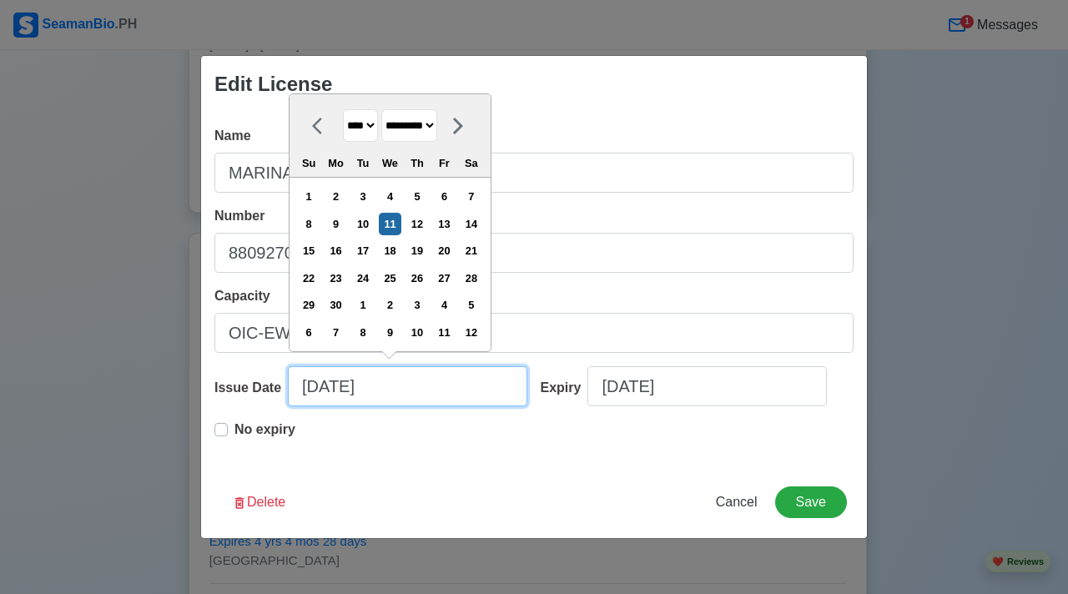
click at [362, 384] on input "09/11/2013" at bounding box center [408, 386] width 240 height 40
click at [407, 393] on input "09/11/2013" at bounding box center [408, 386] width 240 height 40
click at [437, 133] on select "******* ******** ***** ***** *** **** **** ****** ********* ******* ******** **…" at bounding box center [409, 125] width 56 height 33
select select "********"
click at [456, 254] on div "20" at bounding box center [444, 251] width 23 height 23
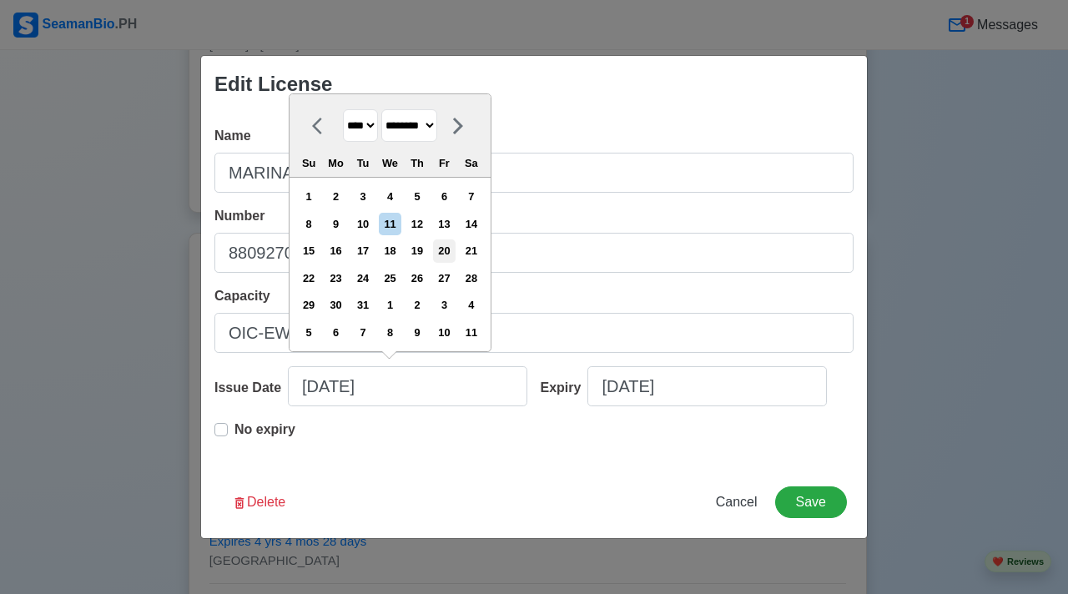
type input "12/20/2013"
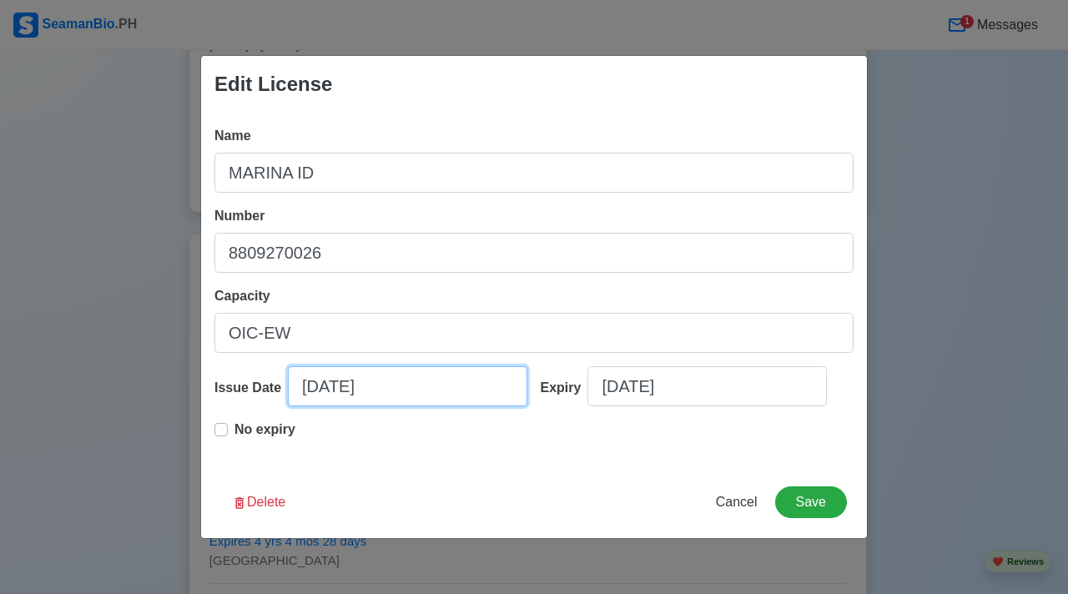
drag, startPoint x: 412, startPoint y: 393, endPoint x: 351, endPoint y: 384, distance: 62.4
click at [351, 384] on input "12/20/2013" at bounding box center [408, 386] width 240 height 40
select select "****"
select select "********"
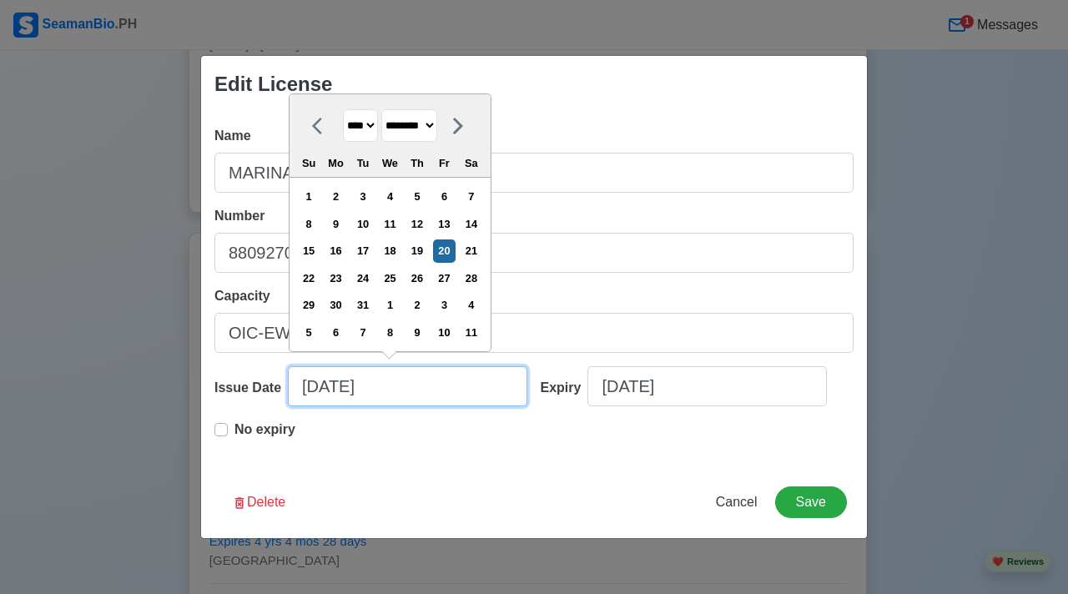
type input "12/20/2"
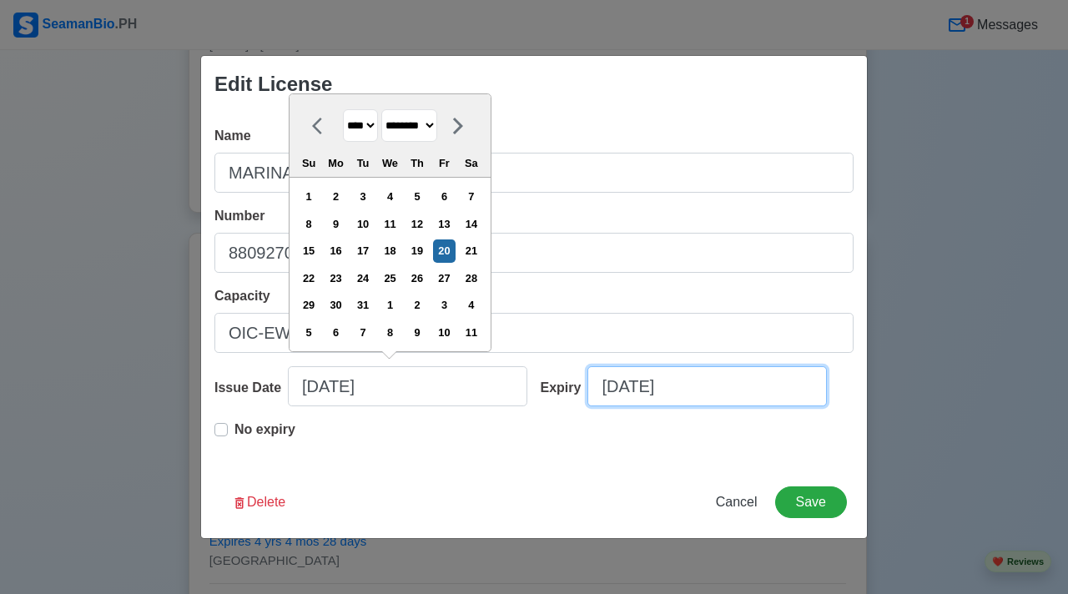
click at [705, 380] on input "09/27/2018" at bounding box center [708, 386] width 240 height 40
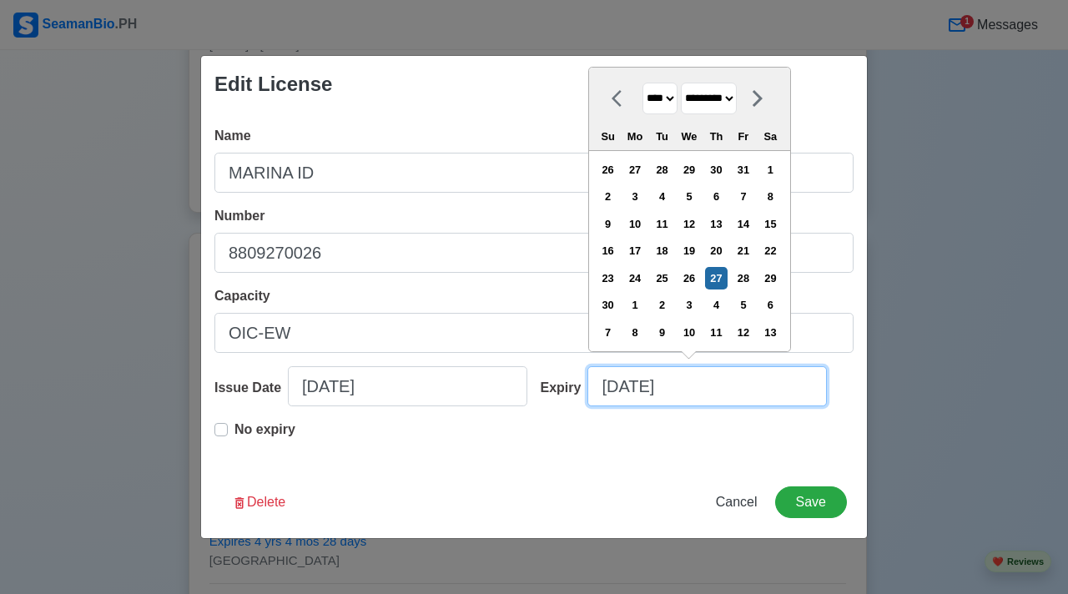
drag, startPoint x: 708, startPoint y: 382, endPoint x: 548, endPoint y: 383, distance: 160.3
click at [548, 383] on div "Expiry 09/27/2018 **** **** **** **** **** **** **** **** **** **** **** **** *…" at bounding box center [691, 392] width 326 height 53
click at [737, 103] on select "******* ******** ***** ***** *** **** **** ****** ********* ******* ******** **…" at bounding box center [709, 99] width 56 height 33
click at [678, 109] on select "**** **** **** **** **** **** **** **** **** **** **** **** **** **** **** ****…" at bounding box center [660, 99] width 35 height 33
click at [723, 258] on div "20" at bounding box center [716, 251] width 23 height 23
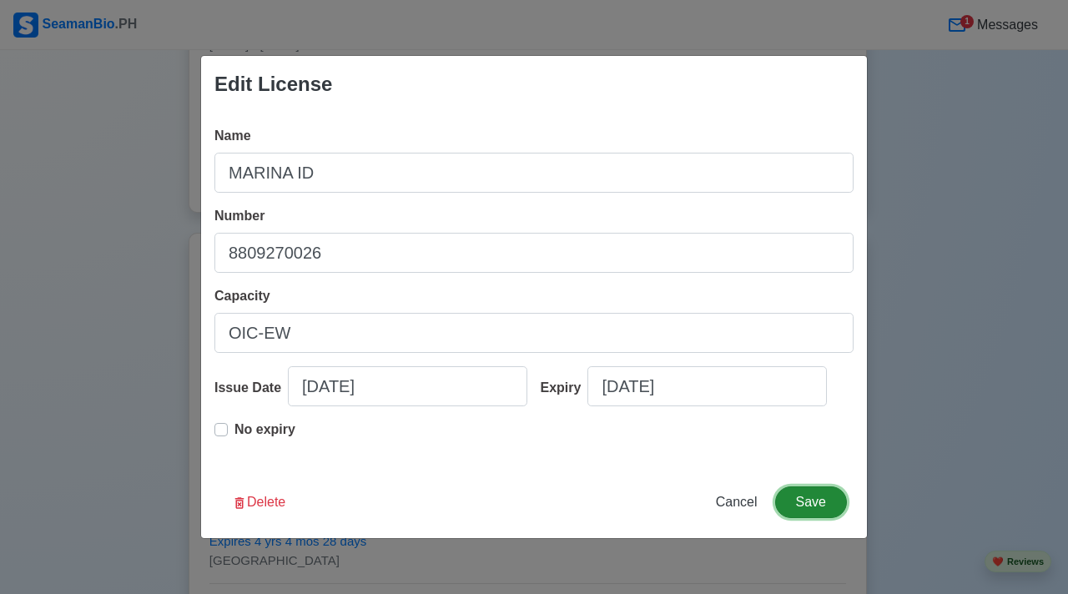
click at [812, 512] on button "Save" at bounding box center [811, 503] width 72 height 32
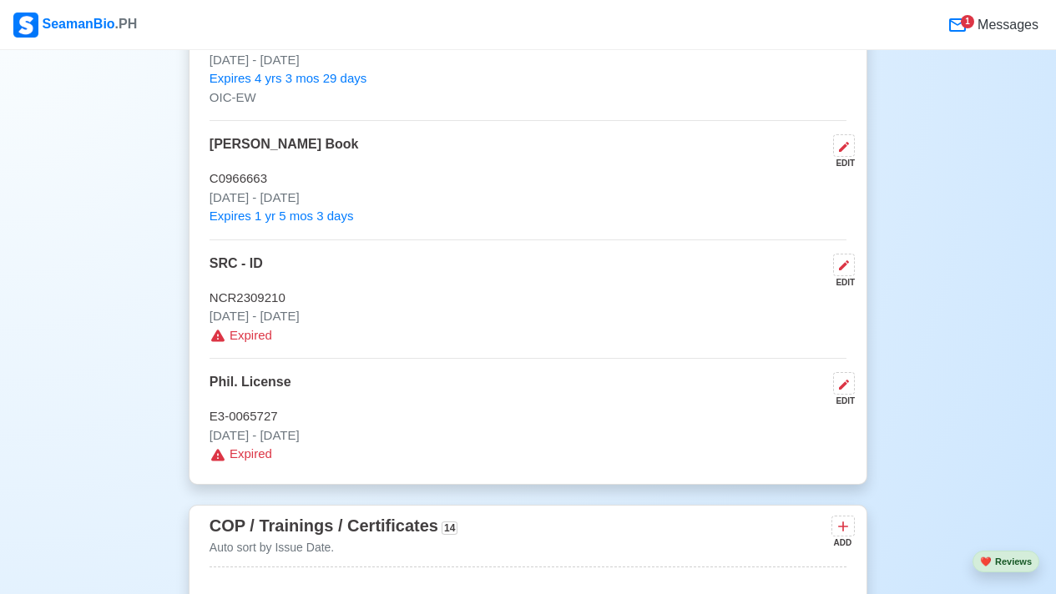
scroll to position [2185, 0]
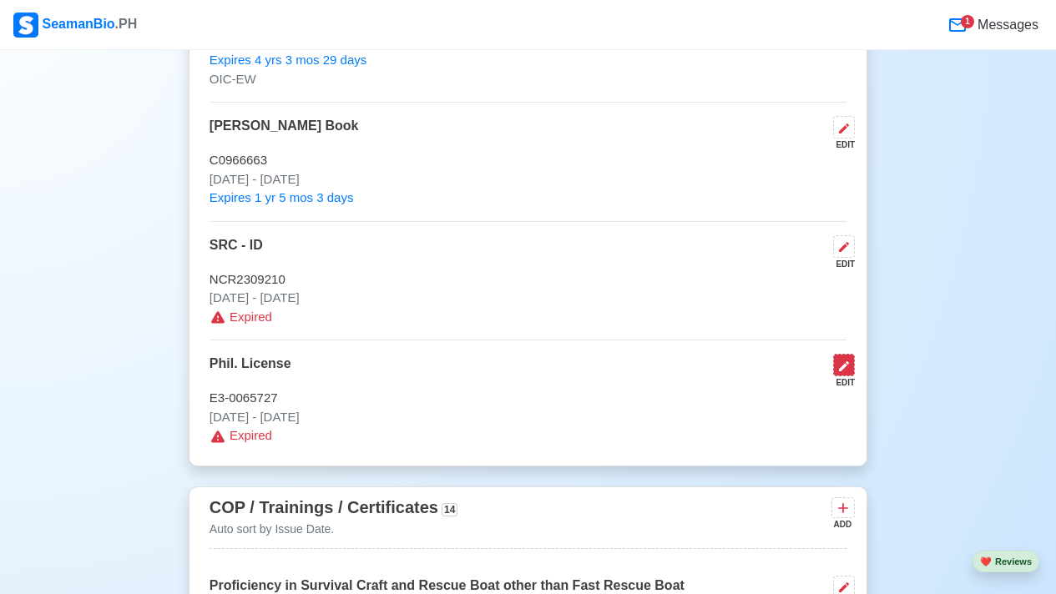
click at [847, 376] on button at bounding box center [844, 365] width 22 height 23
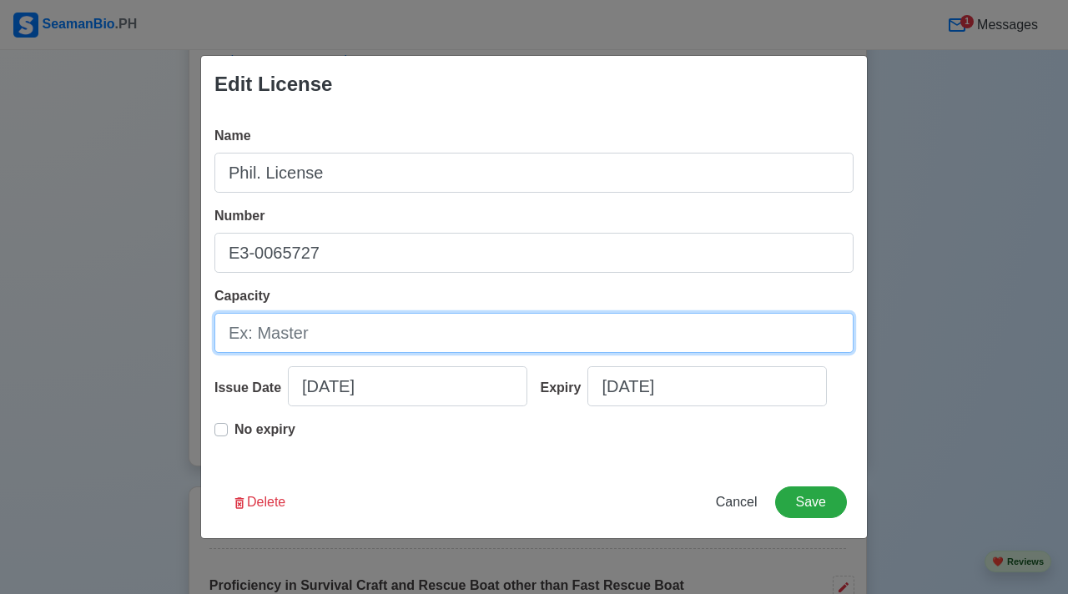
click at [317, 341] on input "Capacity" at bounding box center [534, 333] width 639 height 40
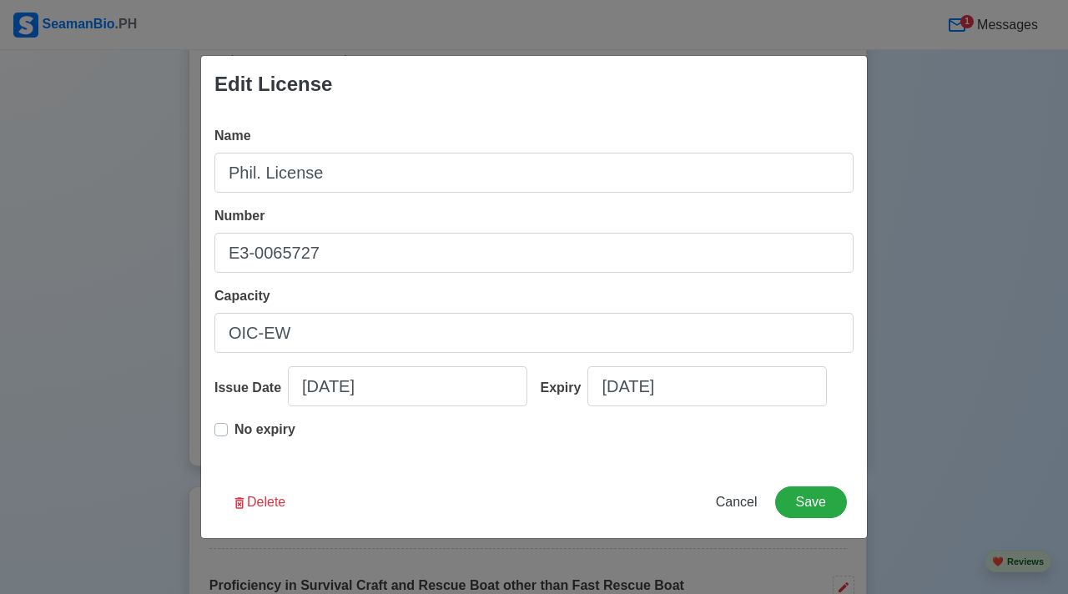
click at [250, 439] on p "No expiry" at bounding box center [265, 430] width 61 height 20
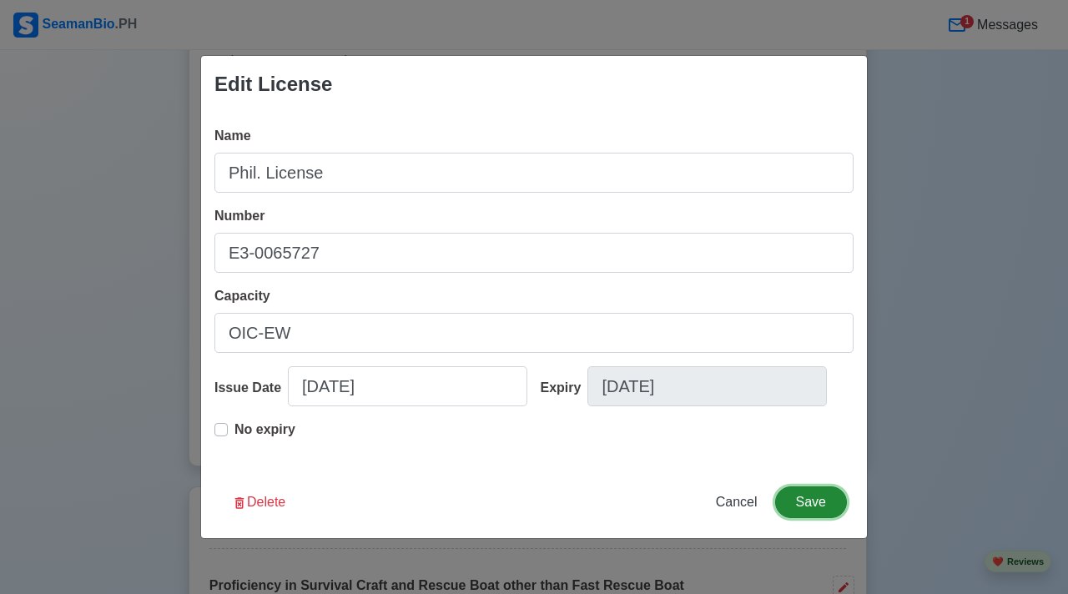
click at [832, 511] on button "Save" at bounding box center [811, 503] width 72 height 32
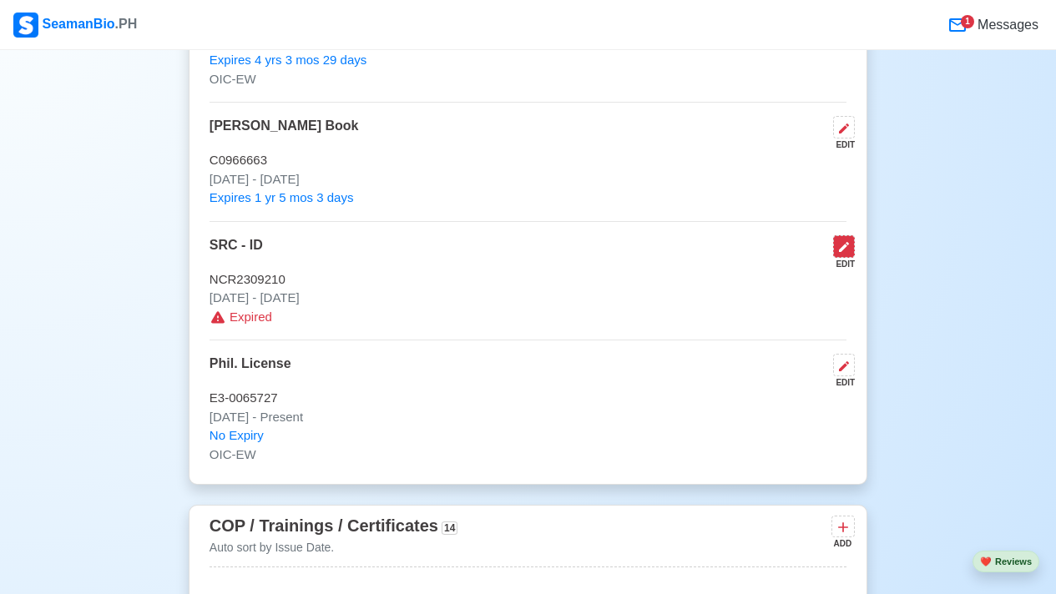
click at [841, 251] on icon at bounding box center [844, 247] width 10 height 10
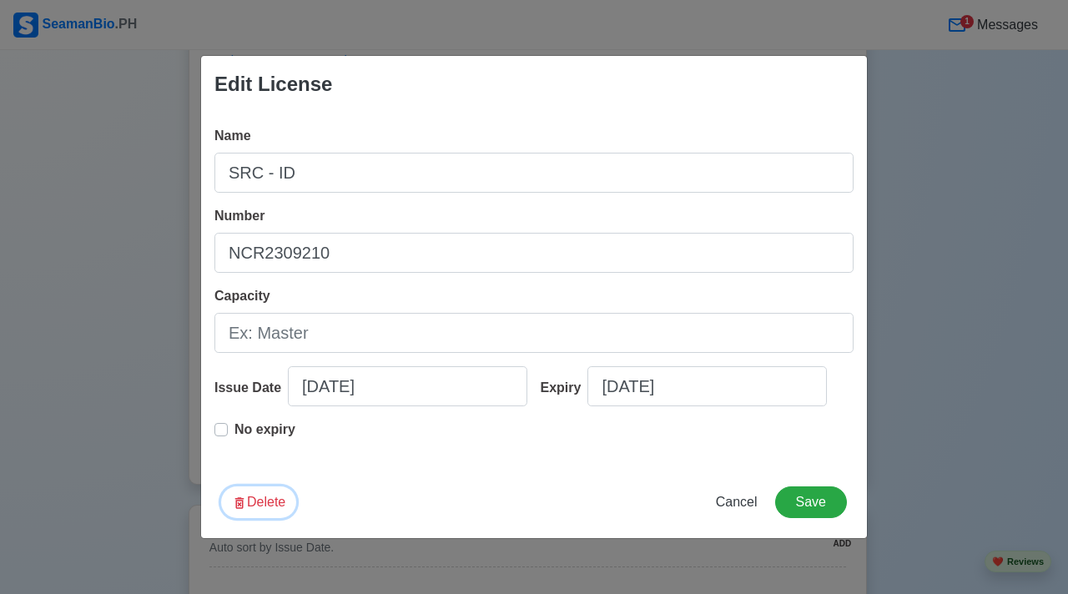
click at [253, 504] on button "Delete" at bounding box center [258, 503] width 75 height 32
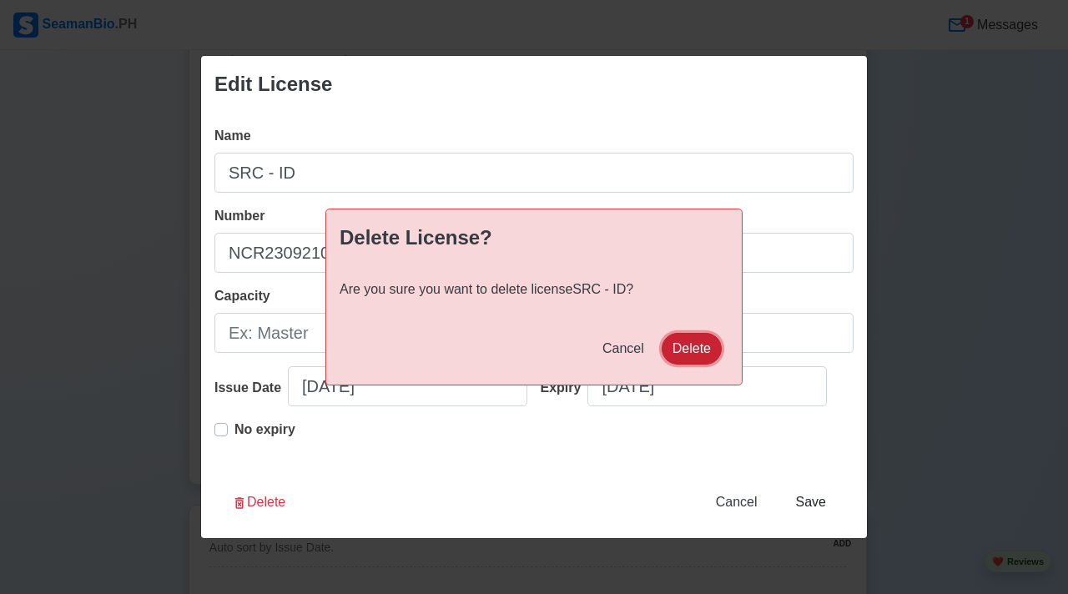
click at [705, 341] on button "Delete" at bounding box center [692, 349] width 60 height 32
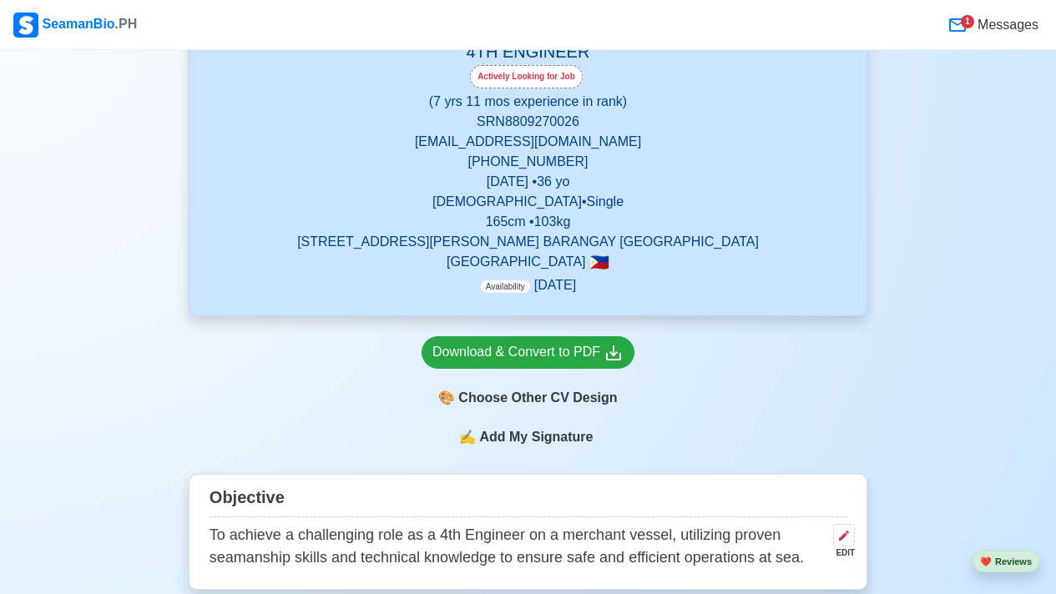
scroll to position [589, 0]
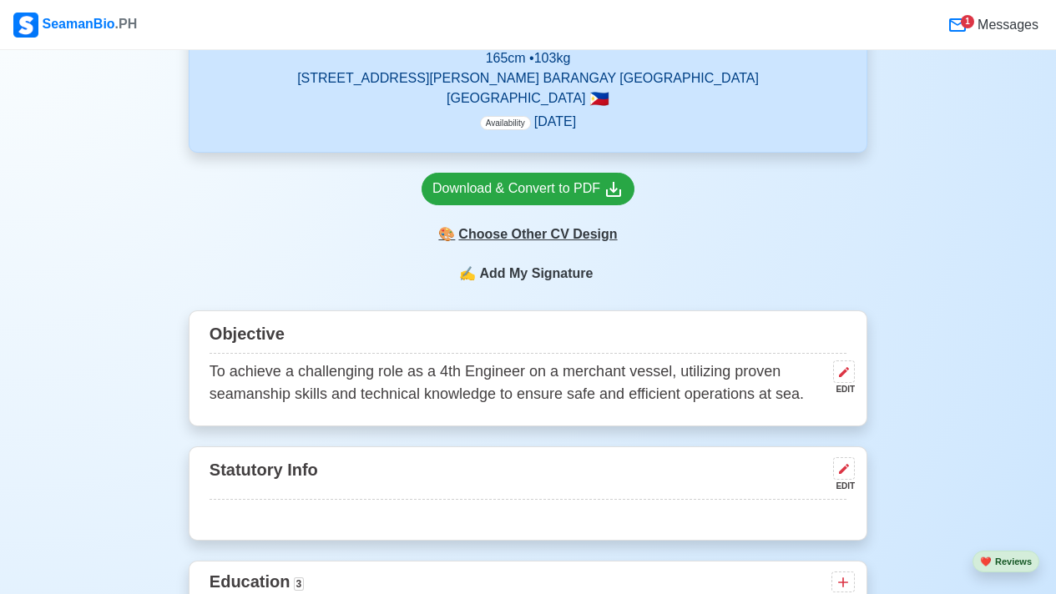
click at [518, 235] on div "🎨 Choose Other CV Design" at bounding box center [528, 235] width 213 height 32
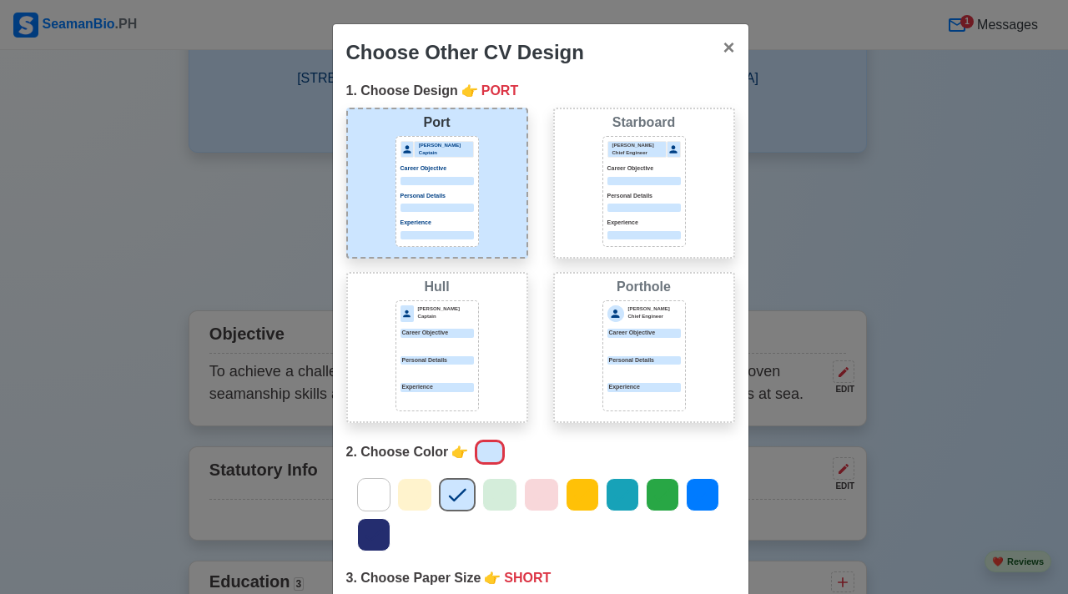
drag, startPoint x: 447, startPoint y: 329, endPoint x: 615, endPoint y: 322, distance: 168.7
click at [446, 329] on p "Career Objective" at bounding box center [437, 333] width 73 height 9
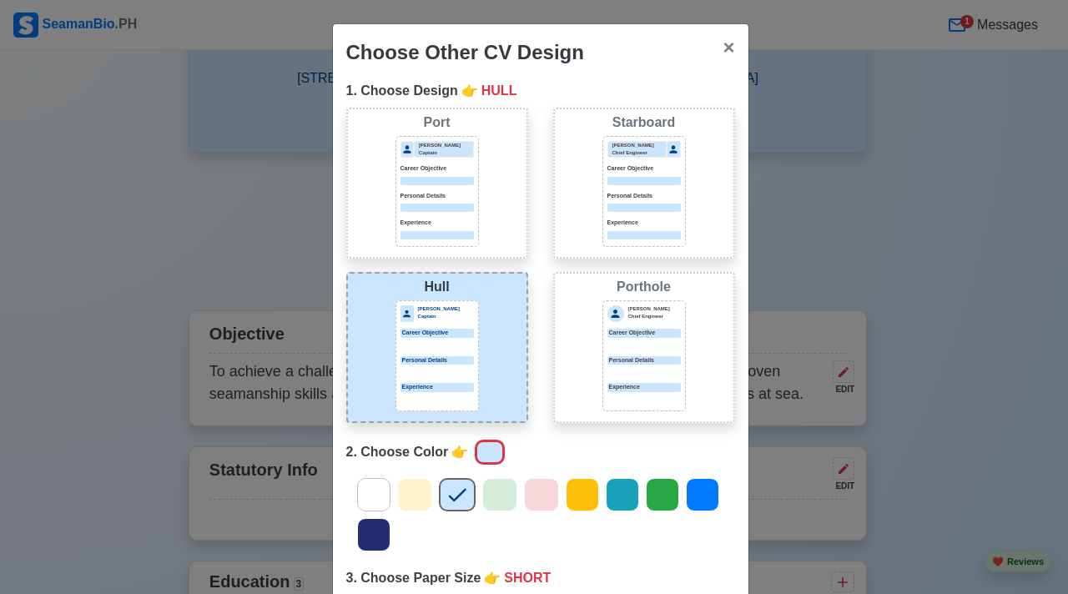
drag, startPoint x: 648, startPoint y: 335, endPoint x: 492, endPoint y: 296, distance: 159.9
click at [646, 335] on div "Career Objective" at bounding box center [644, 333] width 73 height 9
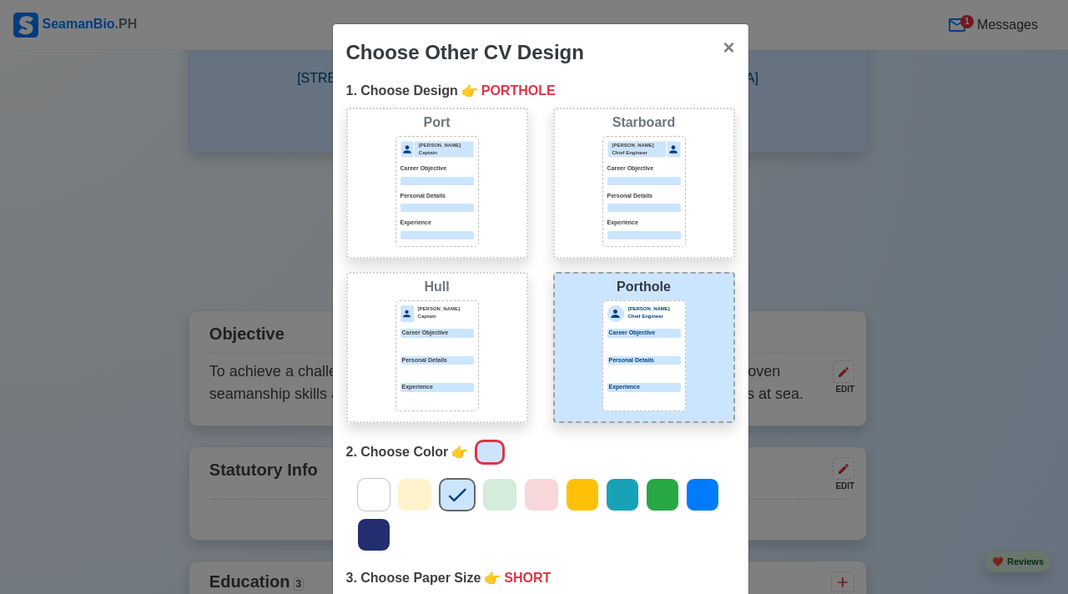
click at [450, 210] on div at bounding box center [437, 208] width 73 height 8
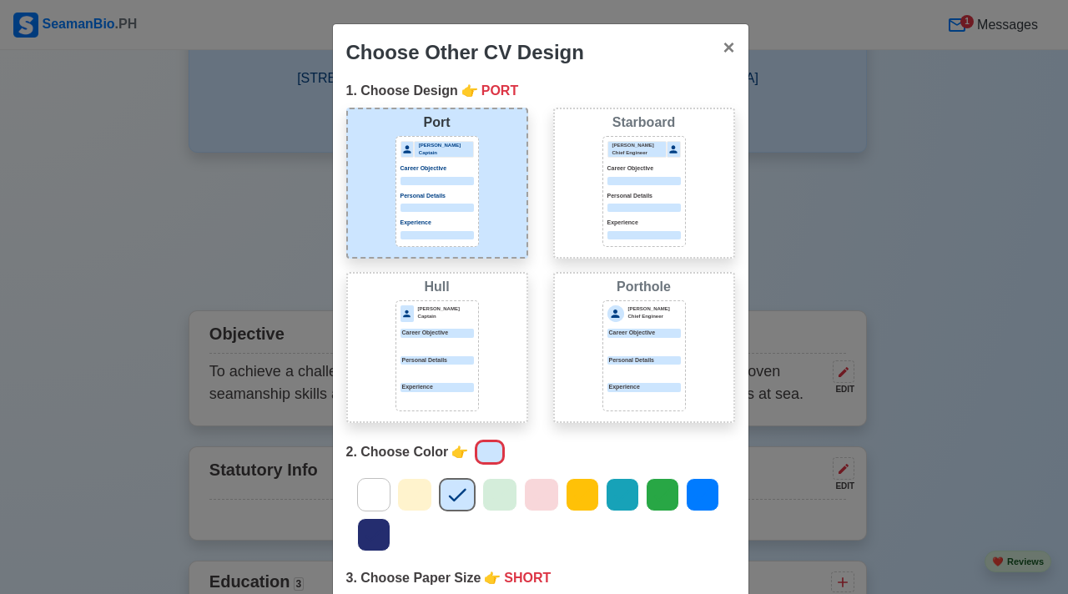
click at [650, 497] on icon at bounding box center [662, 494] width 25 height 25
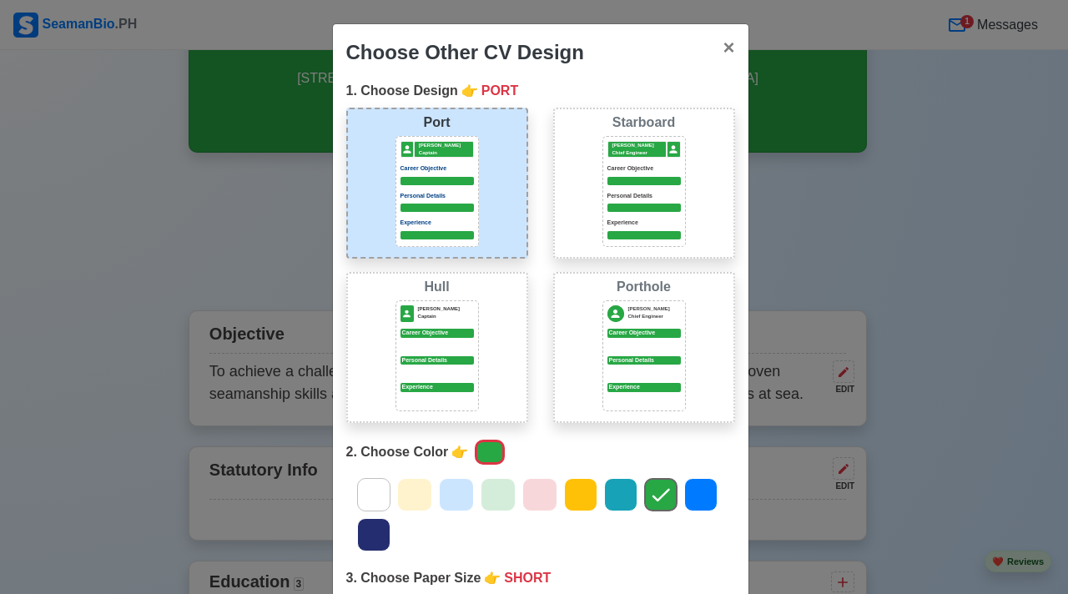
click at [419, 492] on icon at bounding box center [414, 494] width 25 height 25
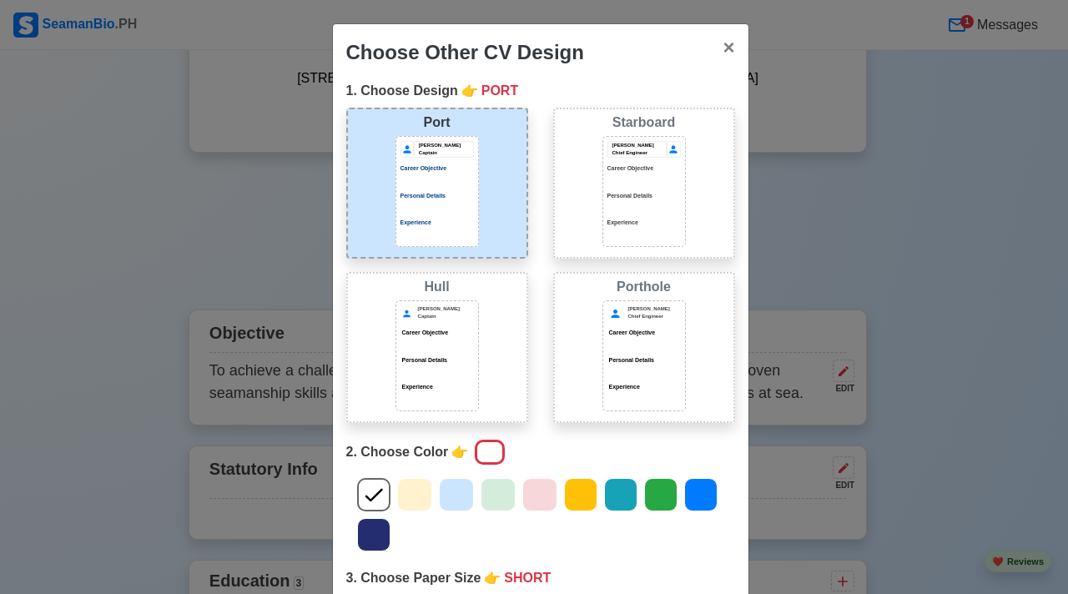
click at [363, 492] on icon at bounding box center [373, 494] width 25 height 25
click at [821, 210] on div "Choose Other CV Design × Close 1. Choose Design 👉 PORT Port [PERSON_NAME] Capta…" at bounding box center [534, 297] width 1068 height 594
click at [725, 53] on span "×" at bounding box center [729, 47] width 12 height 23
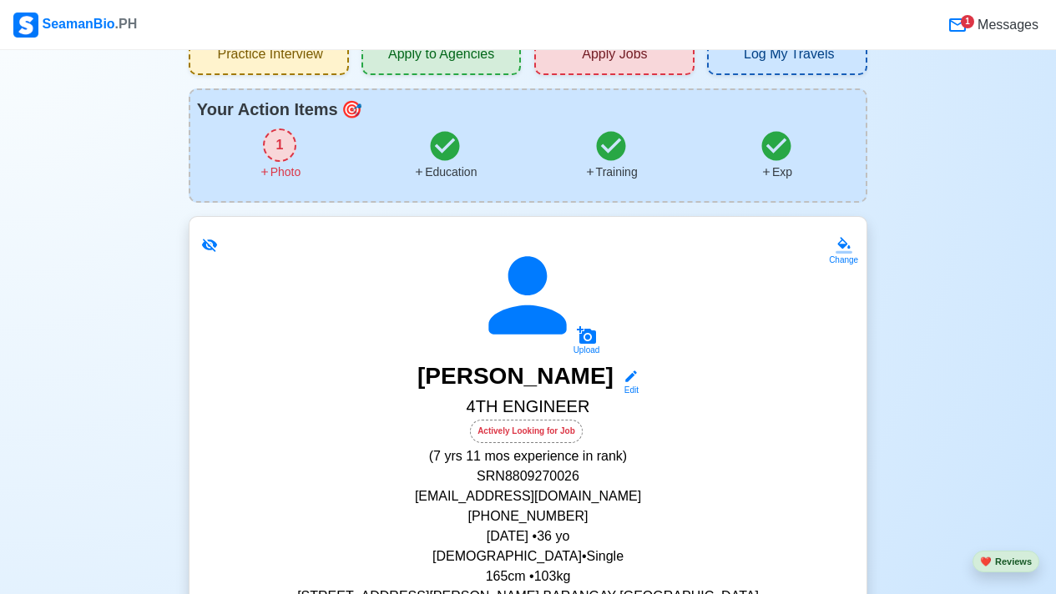
scroll to position [0, 0]
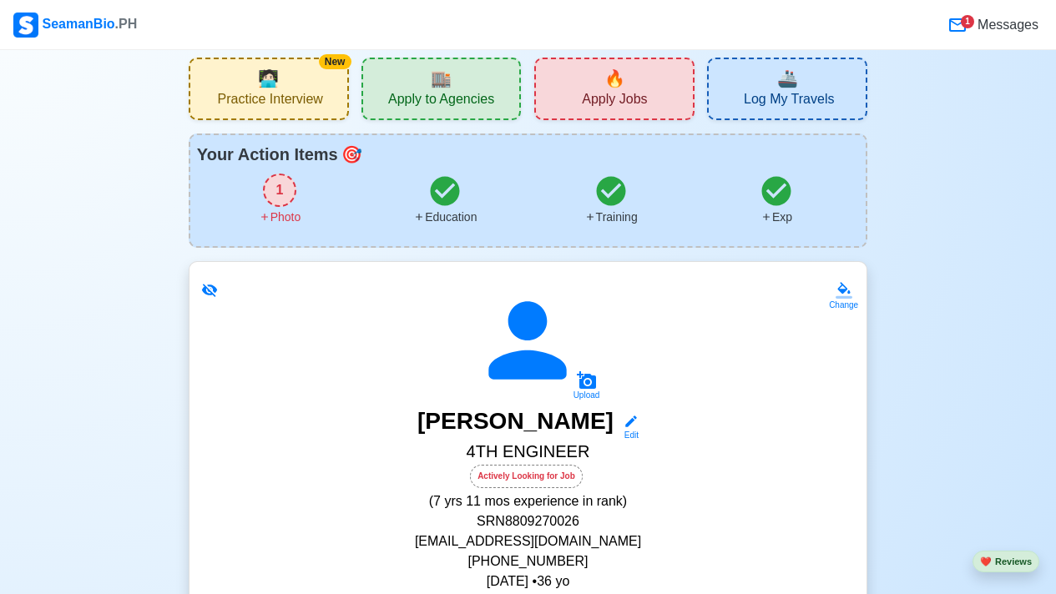
click at [439, 210] on div "Education" at bounding box center [444, 218] width 63 height 18
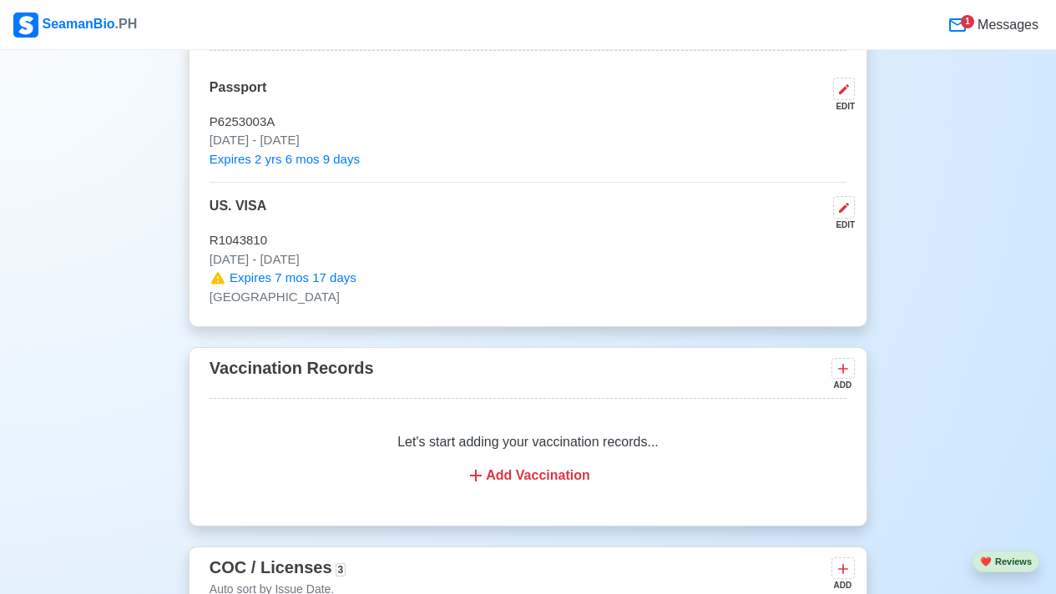
scroll to position [1817, 0]
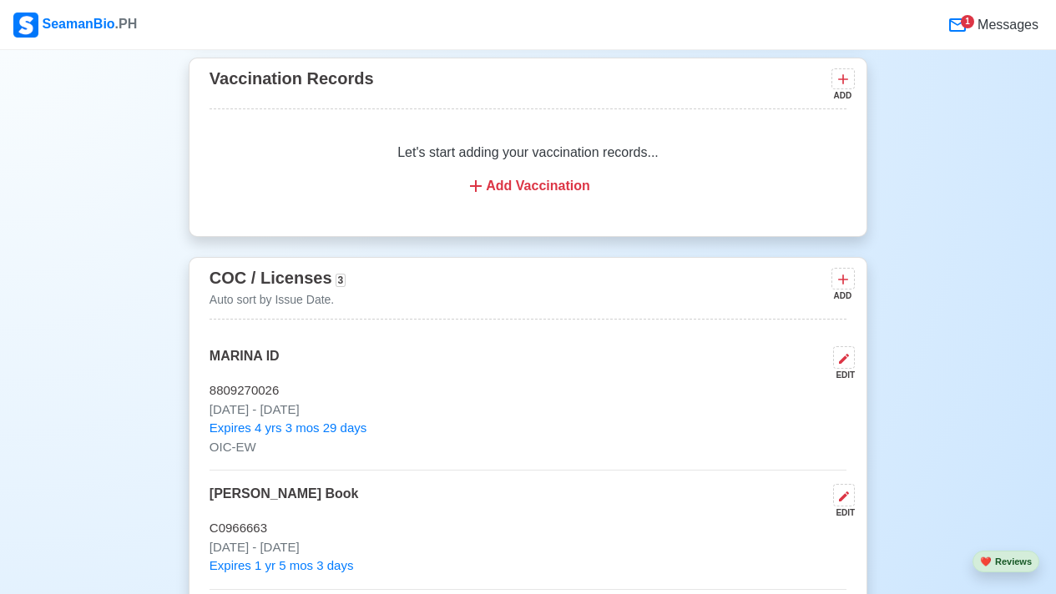
click at [485, 186] on div "Add Vaccination" at bounding box center [528, 186] width 597 height 20
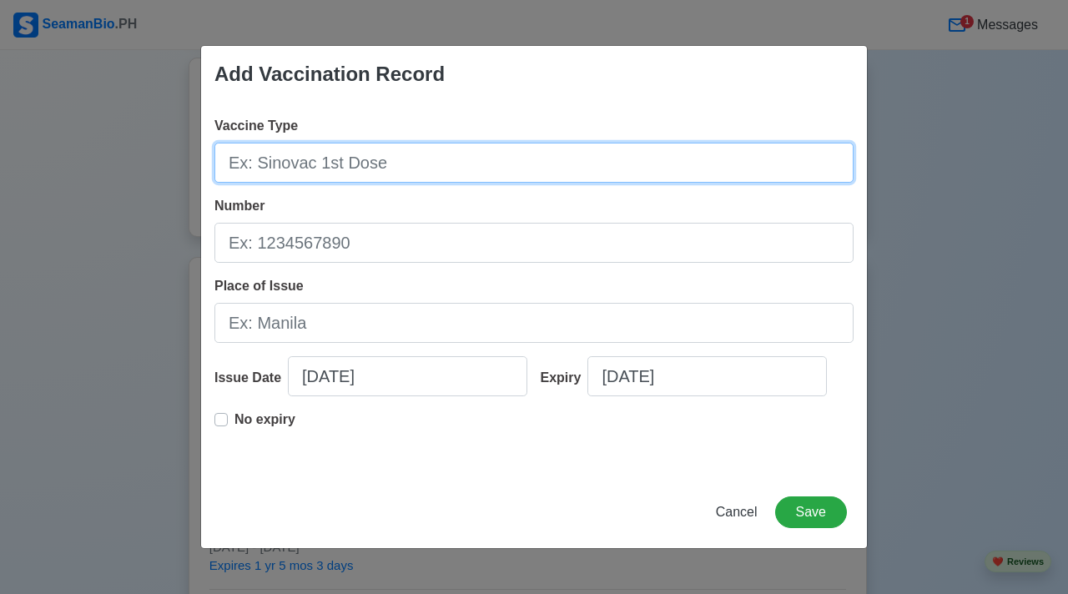
click at [361, 174] on input "Vaccine Type" at bounding box center [534, 163] width 639 height 40
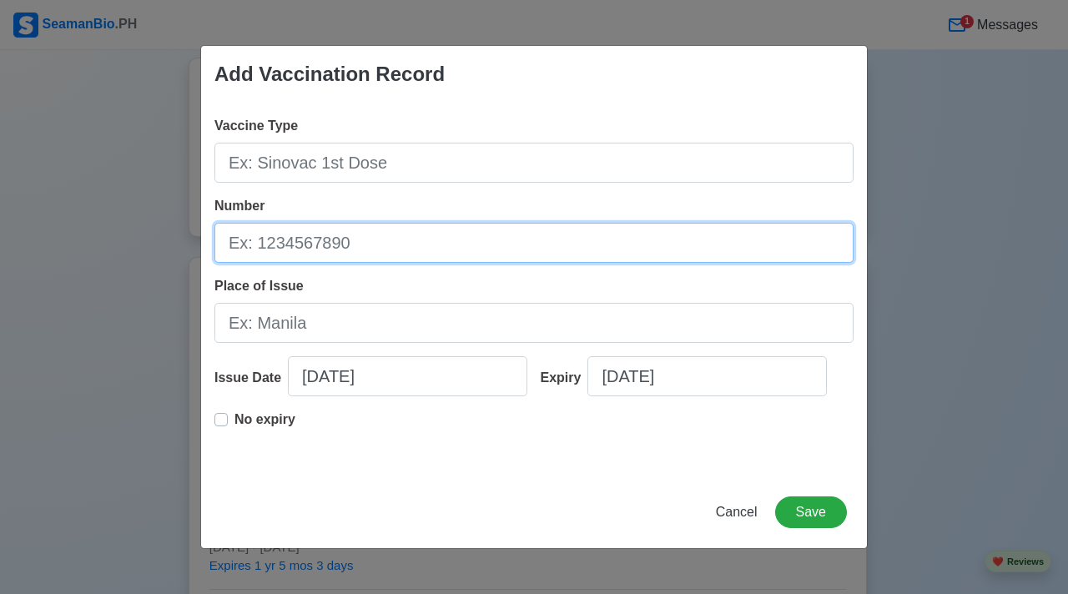
click at [359, 261] on input "Number" at bounding box center [534, 243] width 639 height 40
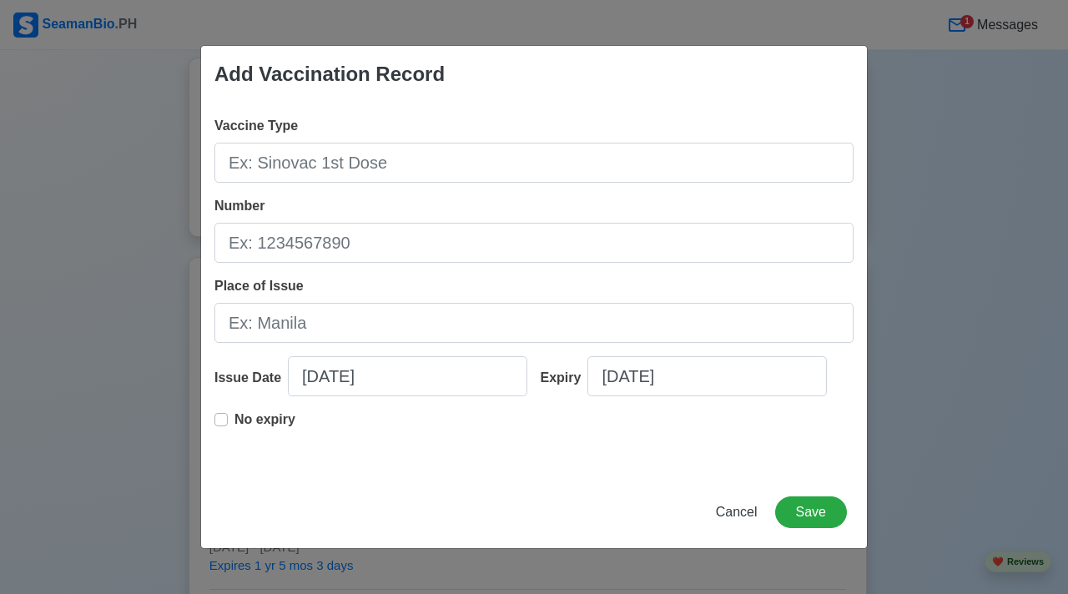
click at [336, 188] on div "Vaccine Type Number Place of Issue Issue Date 08/21/2025 Expiry 08/21/2025 No e…" at bounding box center [534, 290] width 666 height 374
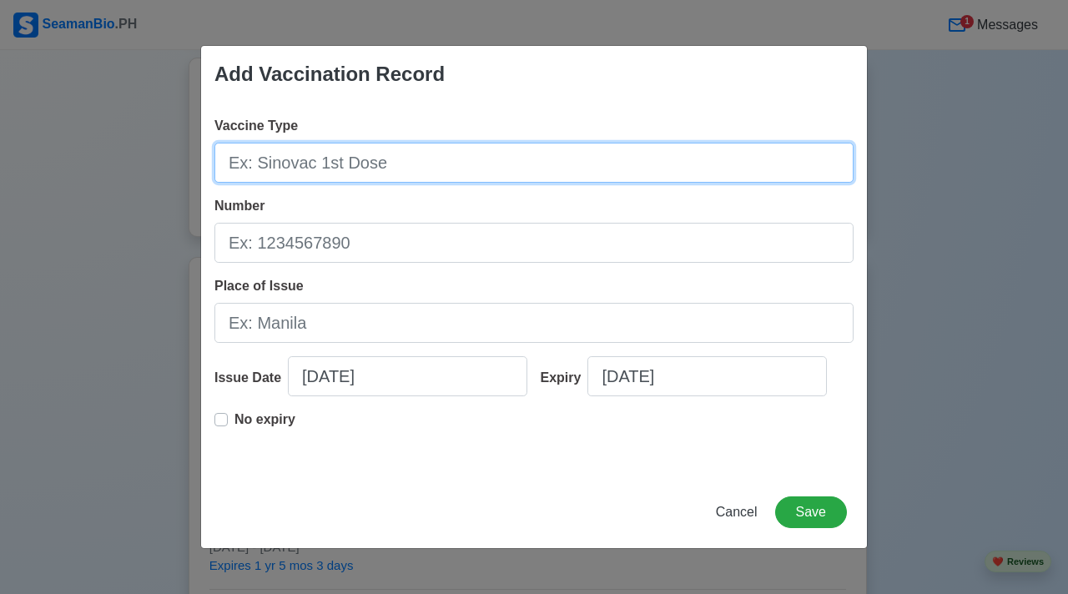
click at [345, 164] on input "Vaccine Type" at bounding box center [534, 163] width 639 height 40
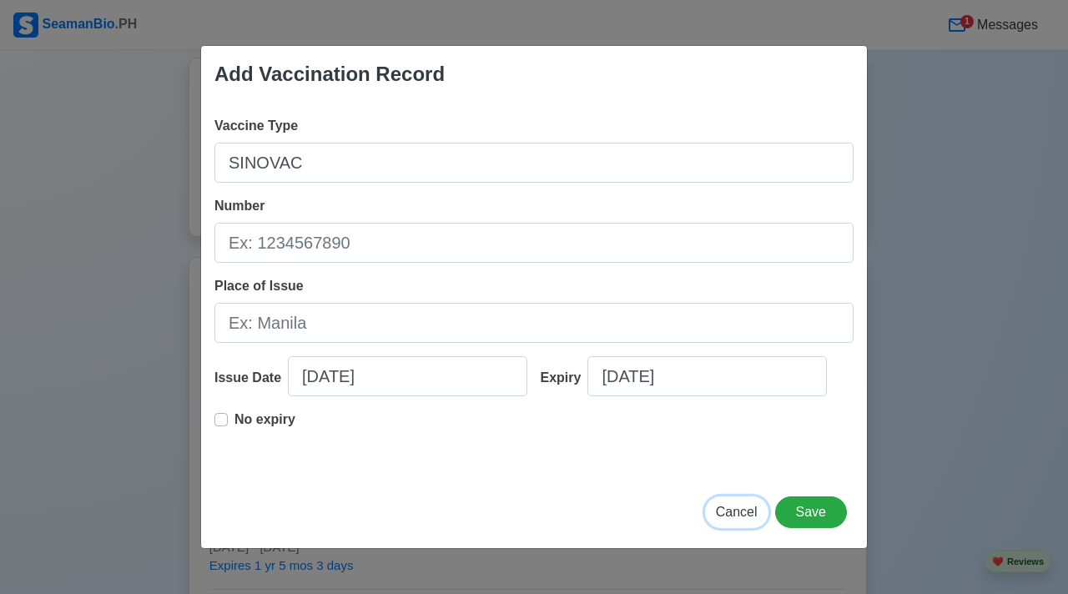
click at [736, 518] on span "Cancel" at bounding box center [737, 512] width 42 height 14
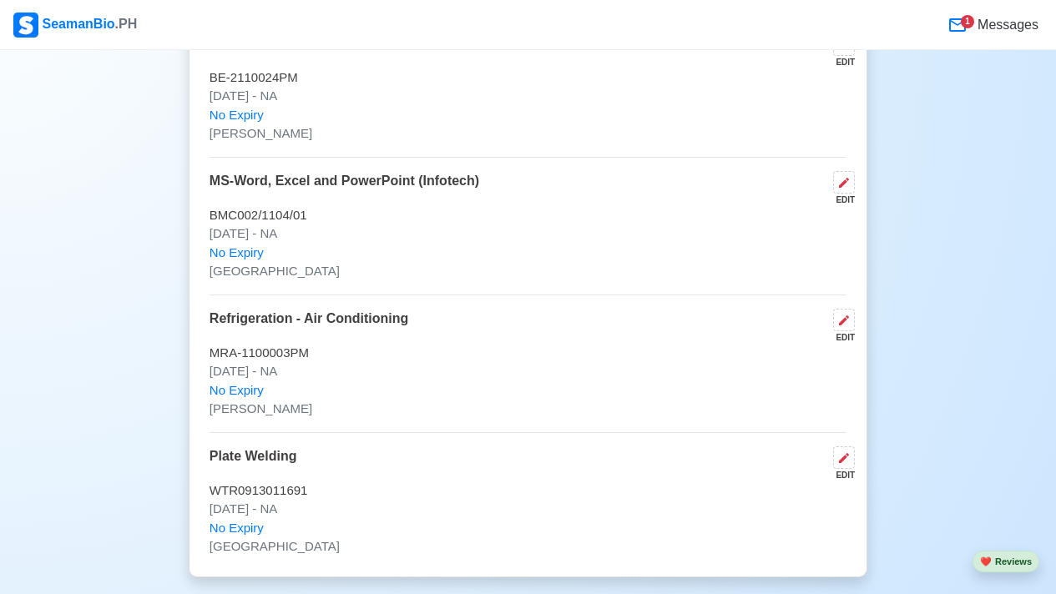
scroll to position [3995, 0]
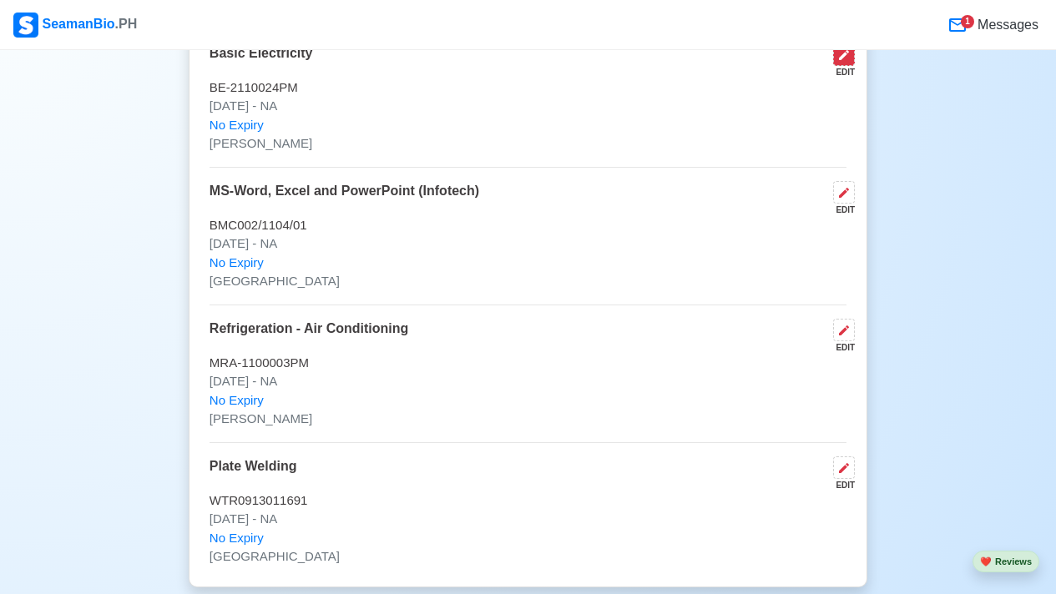
click at [843, 62] on icon at bounding box center [843, 54] width 13 height 13
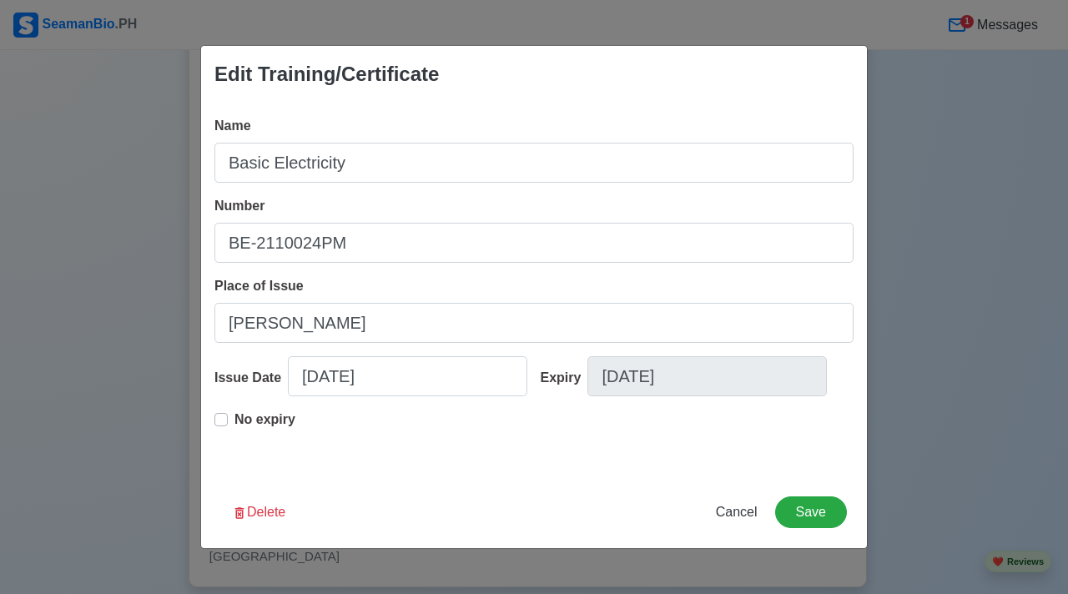
click at [402, 297] on div "Place of Issue MANIKA" at bounding box center [534, 309] width 639 height 67
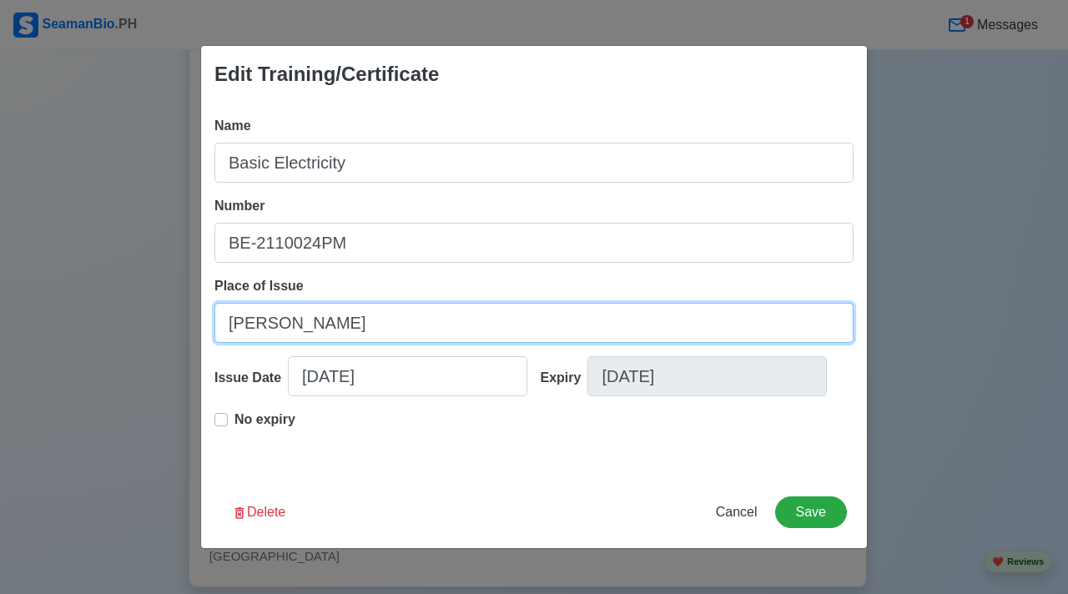
drag, startPoint x: 381, startPoint y: 312, endPoint x: 363, endPoint y: 345, distance: 37.4
click at [376, 325] on input "MANIKA" at bounding box center [534, 323] width 639 height 40
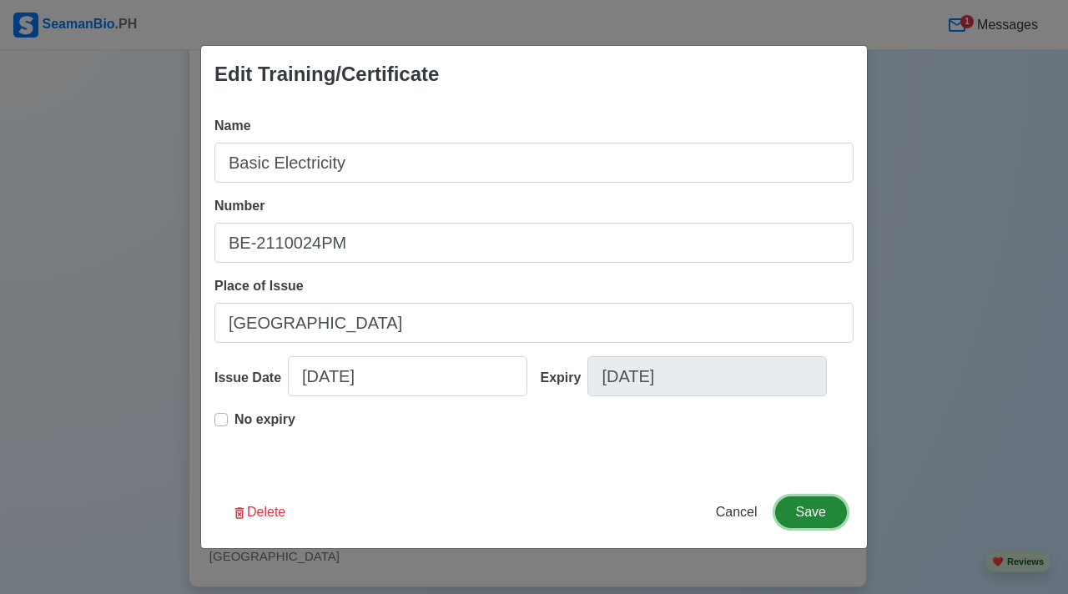
click at [812, 517] on button "Save" at bounding box center [811, 513] width 72 height 32
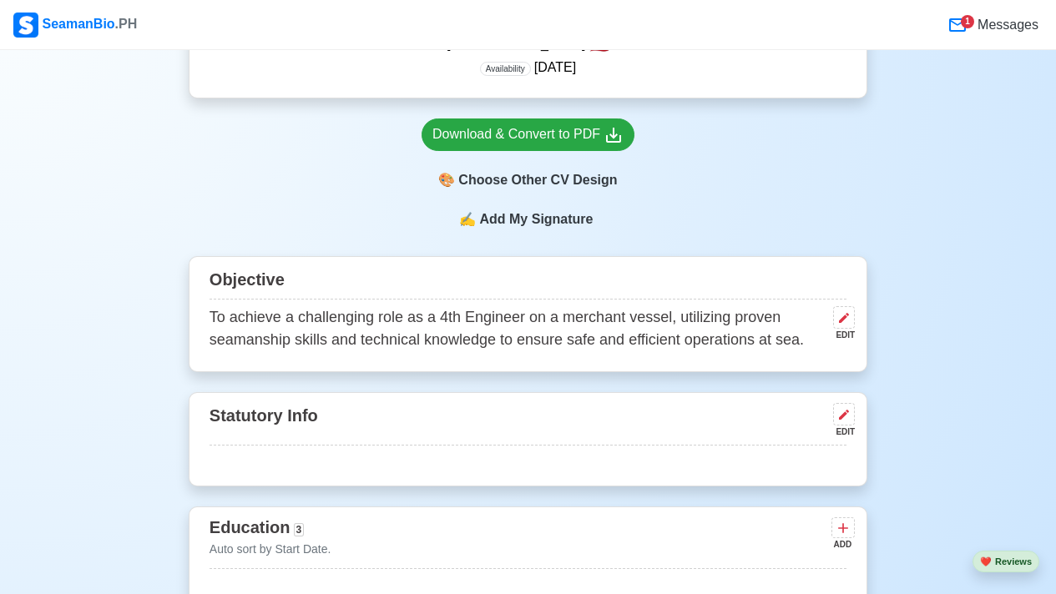
scroll to position [0, 0]
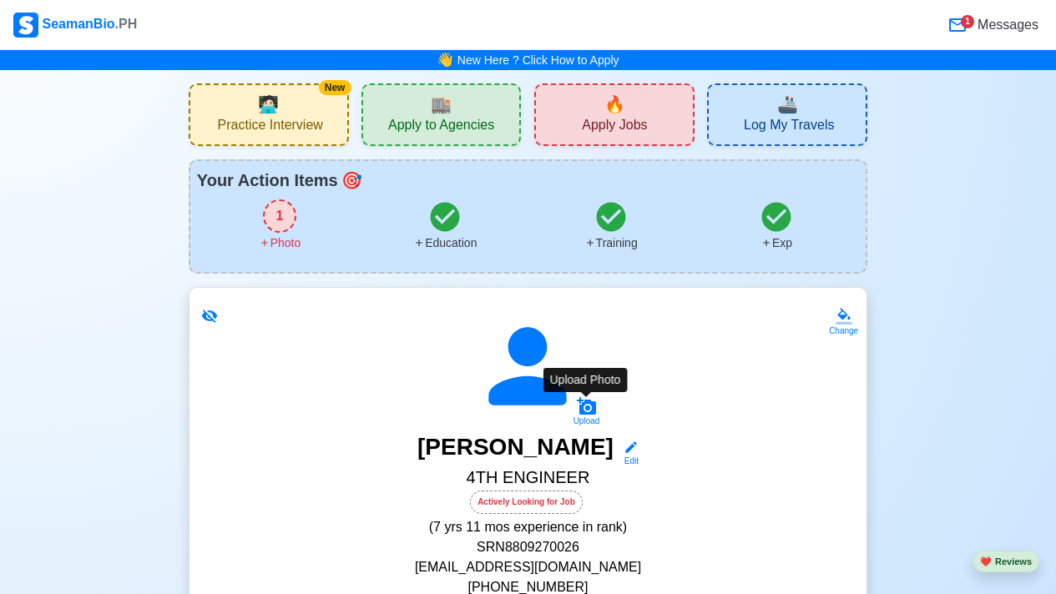
click at [582, 416] on icon at bounding box center [587, 406] width 20 height 20
click at [0, 0] on input "Upload" at bounding box center [0, 0] width 0 height 0
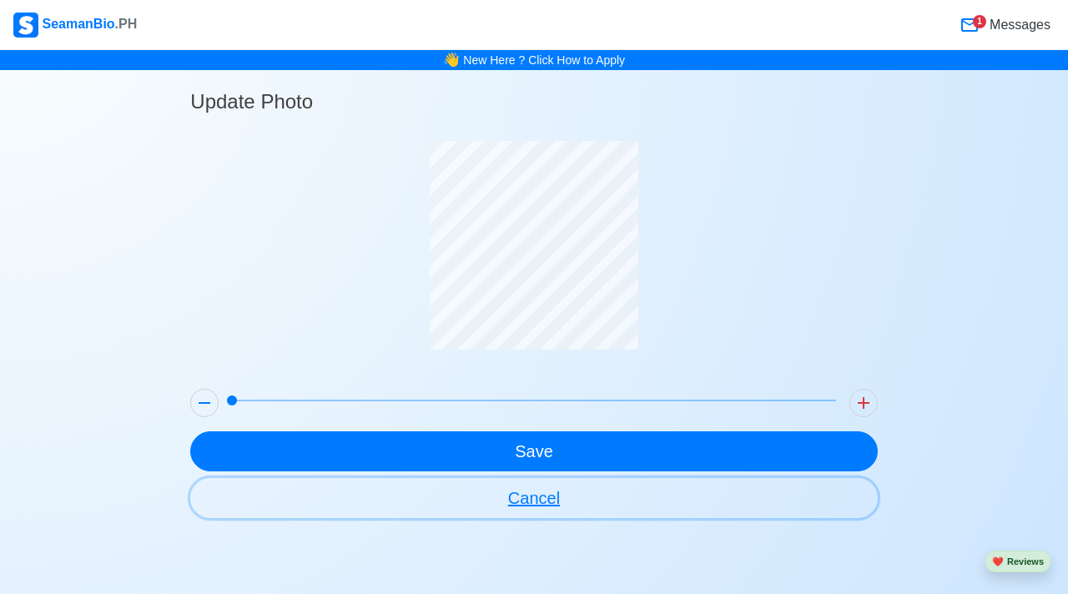
click at [553, 498] on button "Cancel" at bounding box center [533, 498] width 687 height 40
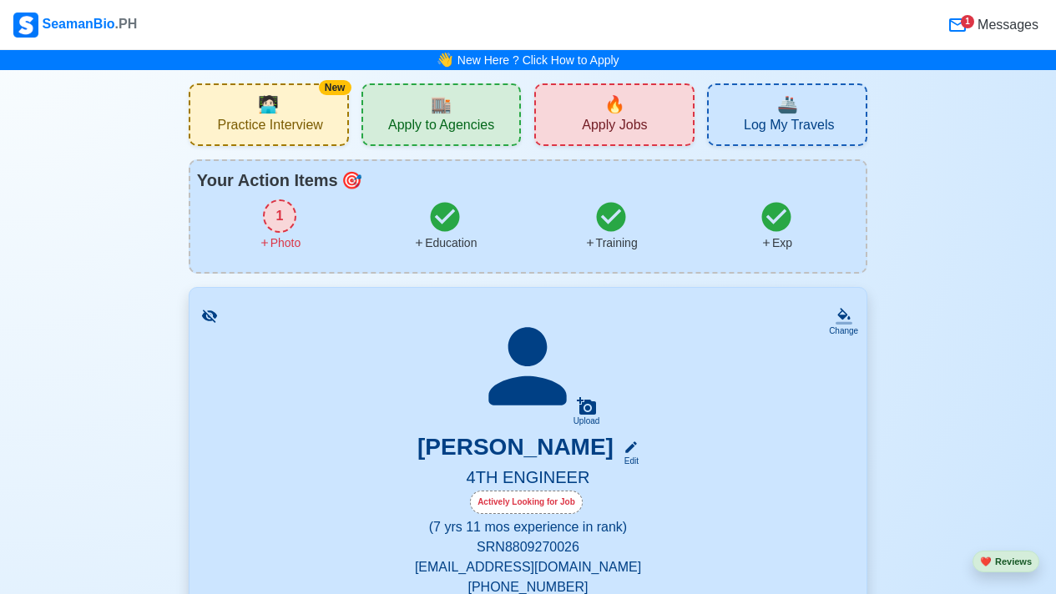
drag, startPoint x: 553, startPoint y: 498, endPoint x: 586, endPoint y: 403, distance: 100.8
click at [586, 403] on icon at bounding box center [586, 406] width 19 height 18
click at [0, 0] on input "Upload" at bounding box center [0, 0] width 0 height 0
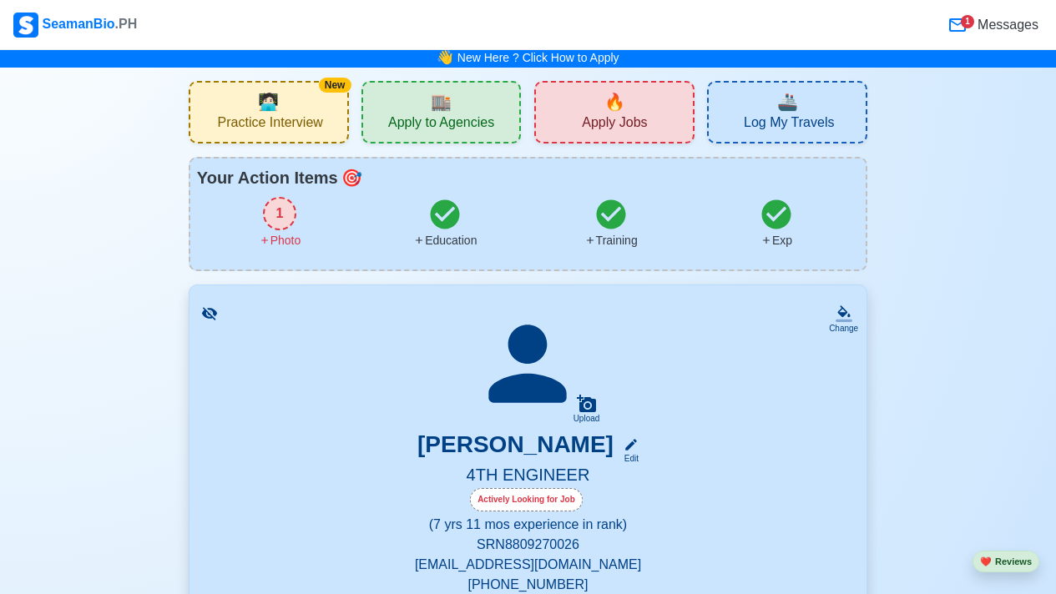
scroll to position [3, 0]
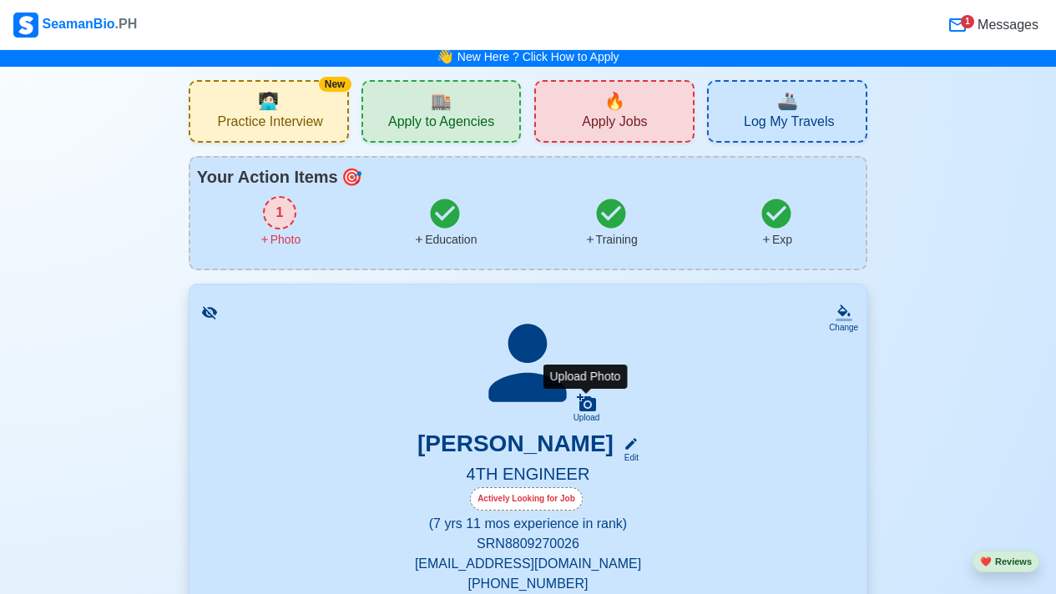
click at [598, 412] on div "Upload" at bounding box center [586, 408] width 27 height 30
click at [0, 0] on input "Upload" at bounding box center [0, 0] width 0 height 0
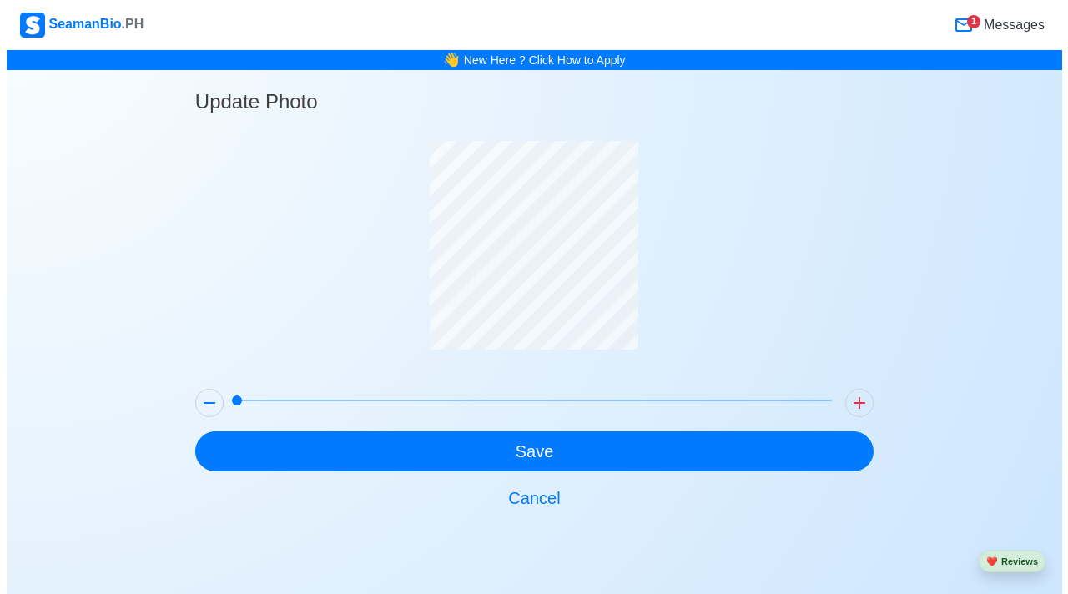
scroll to position [0, 0]
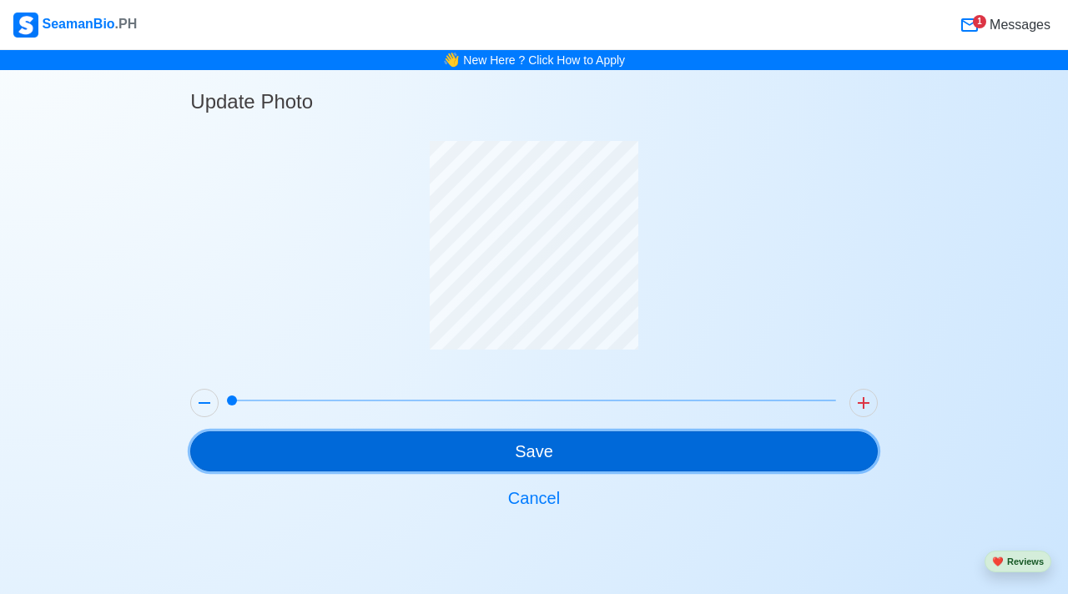
drag, startPoint x: 523, startPoint y: 457, endPoint x: 268, endPoint y: 410, distance: 259.8
click at [361, 422] on div "Update Photo Save Cancel" at bounding box center [533, 294] width 687 height 448
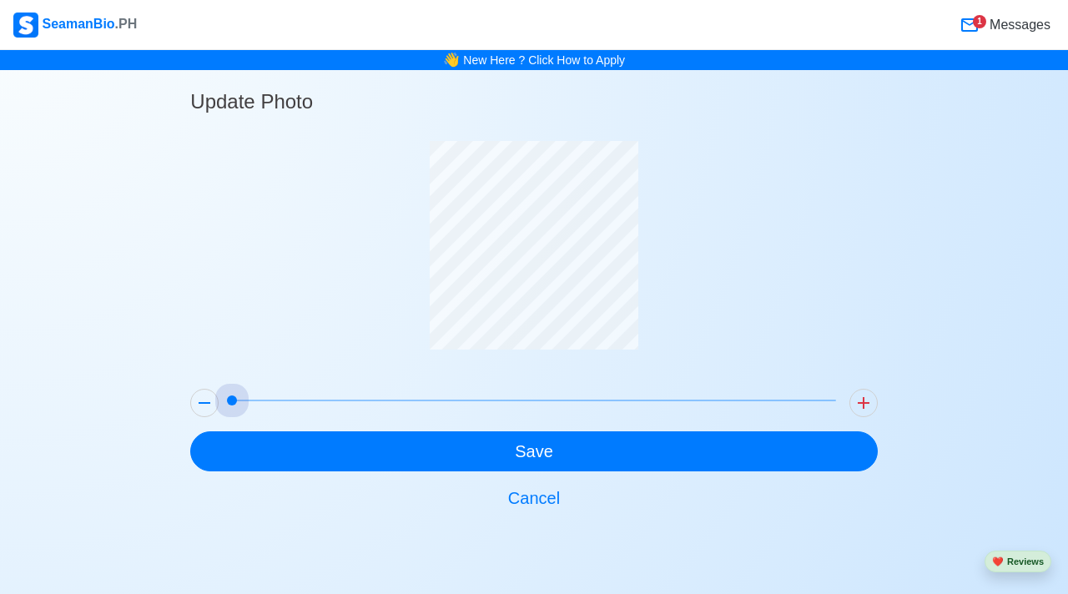
drag, startPoint x: 235, startPoint y: 397, endPoint x: 162, endPoint y: 399, distance: 73.5
click at [162, 399] on div "Update Photo Save Cancel" at bounding box center [534, 294] width 1068 height 448
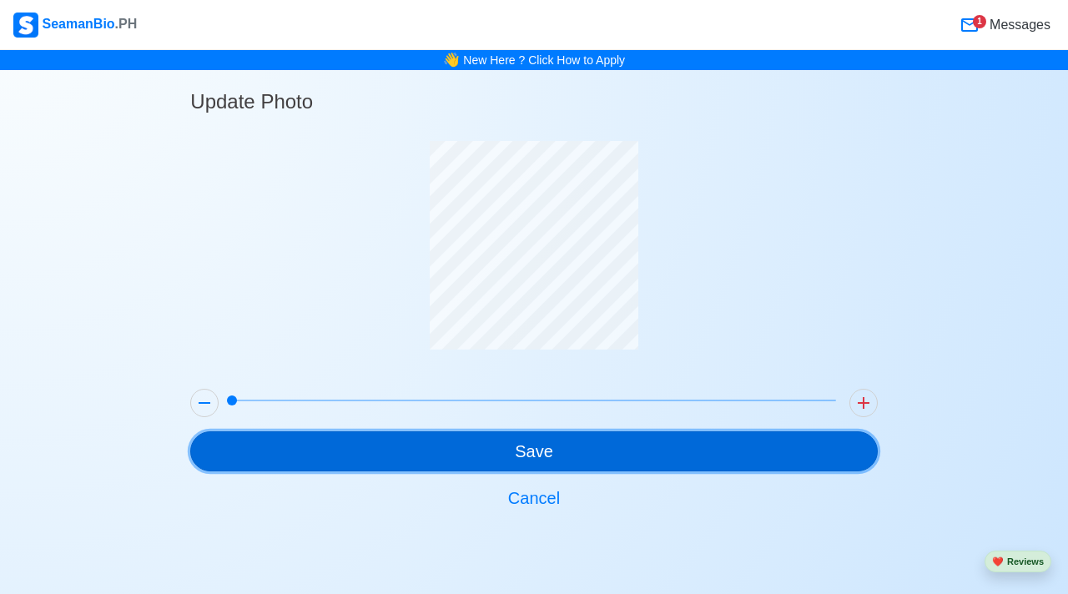
click at [432, 444] on button "Save" at bounding box center [533, 452] width 687 height 40
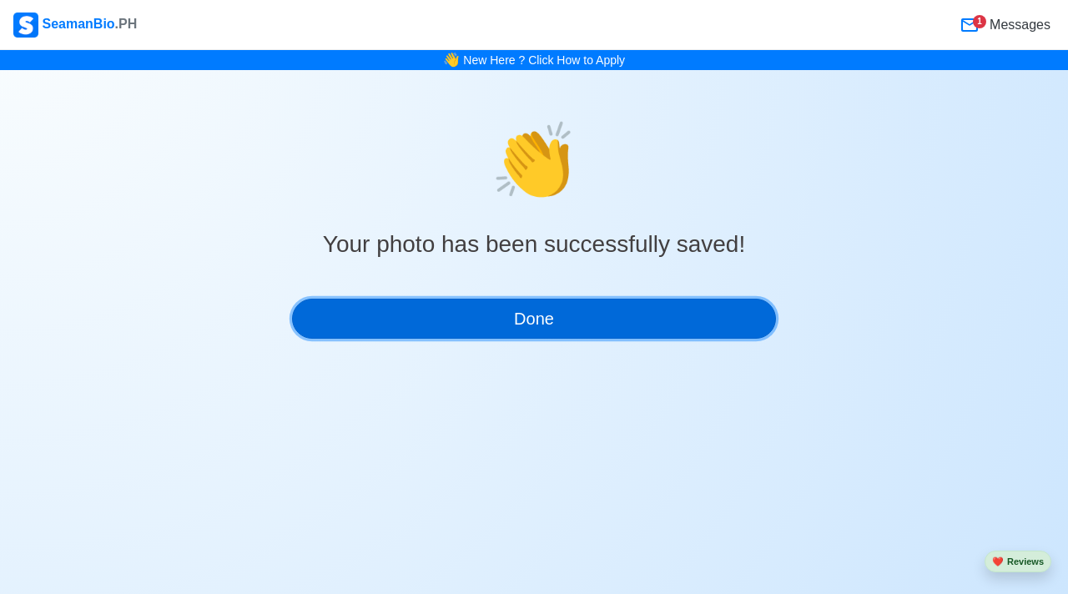
click at [576, 318] on button "Done" at bounding box center [534, 319] width 484 height 40
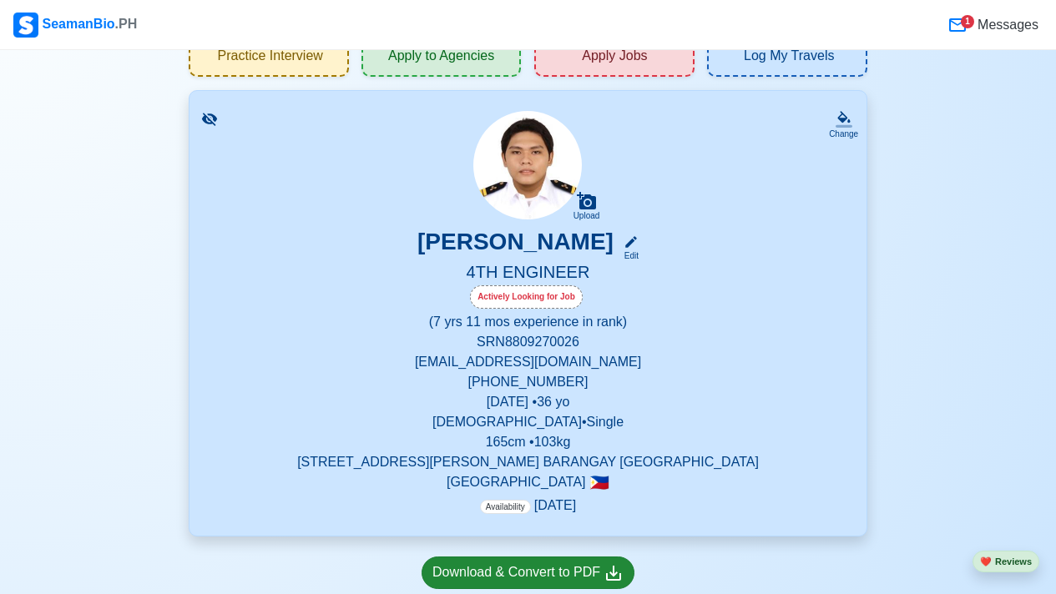
scroll to position [266, 0]
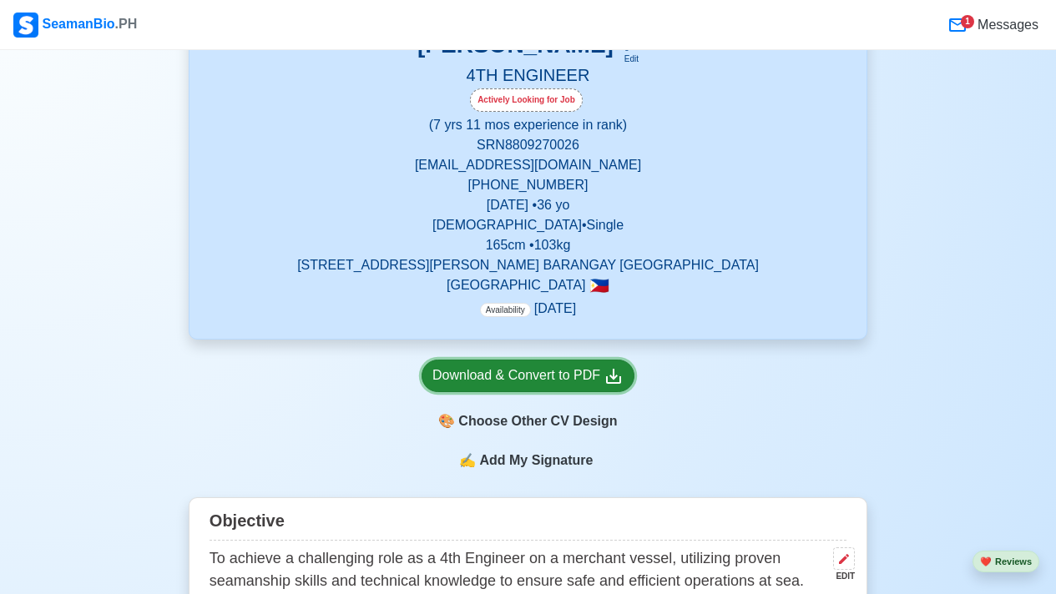
click at [559, 377] on div "Download & Convert to PDF" at bounding box center [527, 376] width 191 height 21
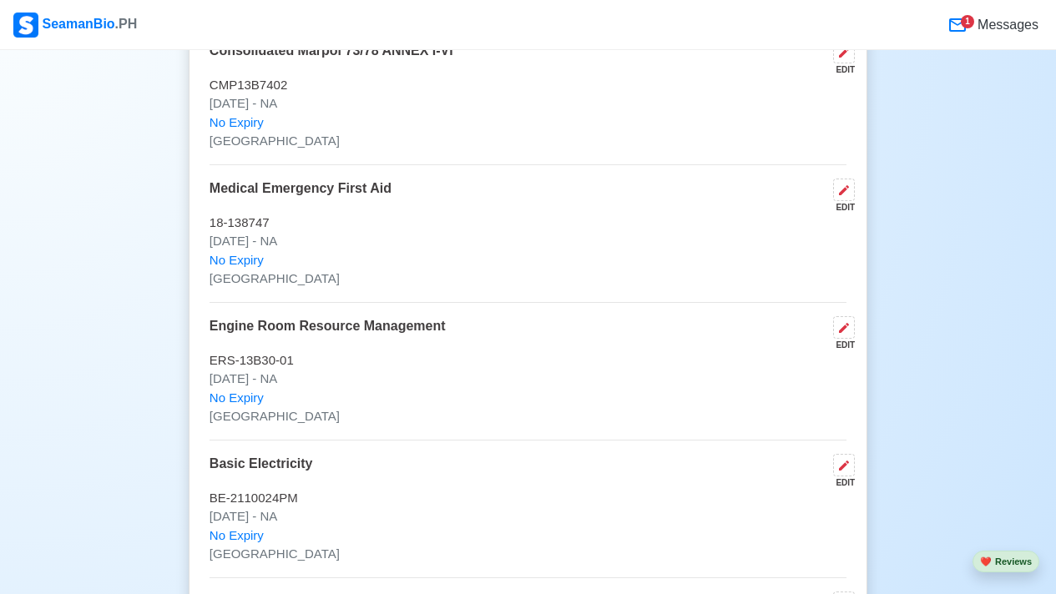
scroll to position [3764, 0]
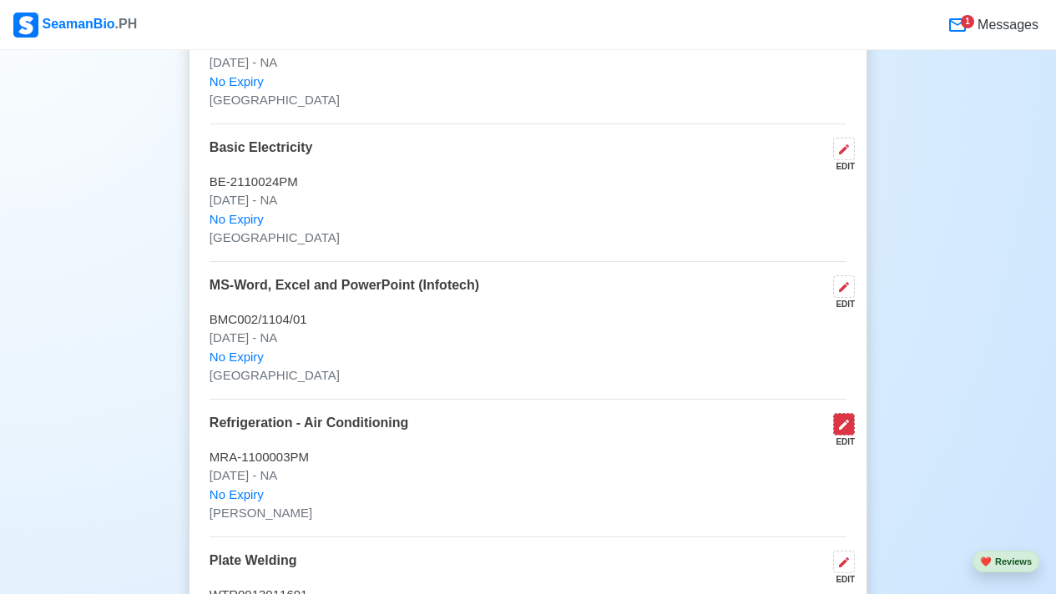
click at [851, 432] on button at bounding box center [844, 424] width 22 height 23
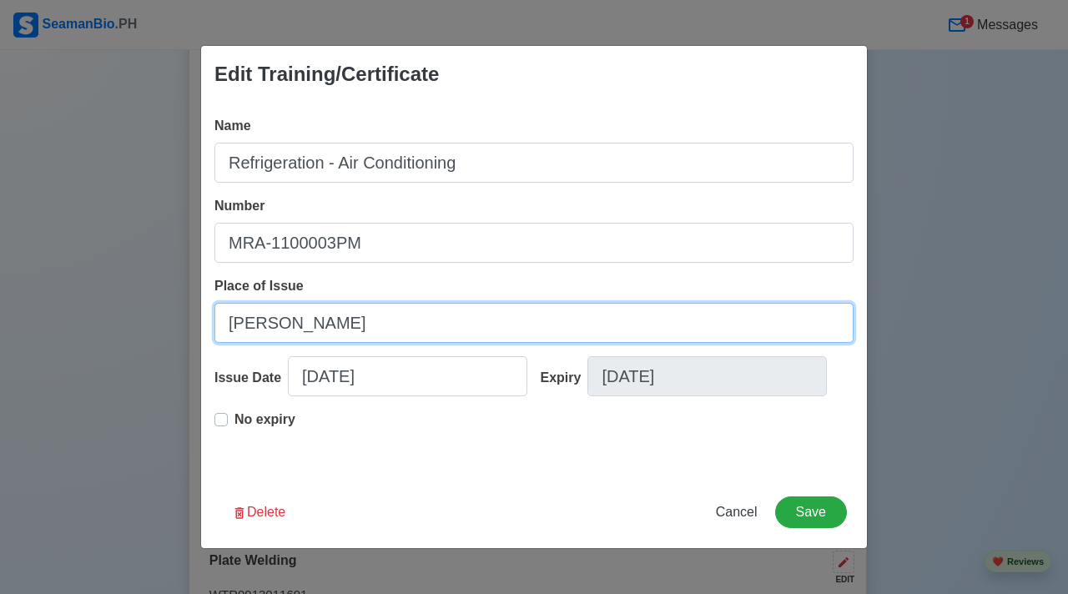
drag, startPoint x: 326, startPoint y: 325, endPoint x: 107, endPoint y: 320, distance: 219.6
click at [107, 320] on div "Edit Training/Certificate Name Refrigeration - Air Conditioning Number MRA-1100…" at bounding box center [534, 297] width 1068 height 594
type input "[GEOGRAPHIC_DATA]"
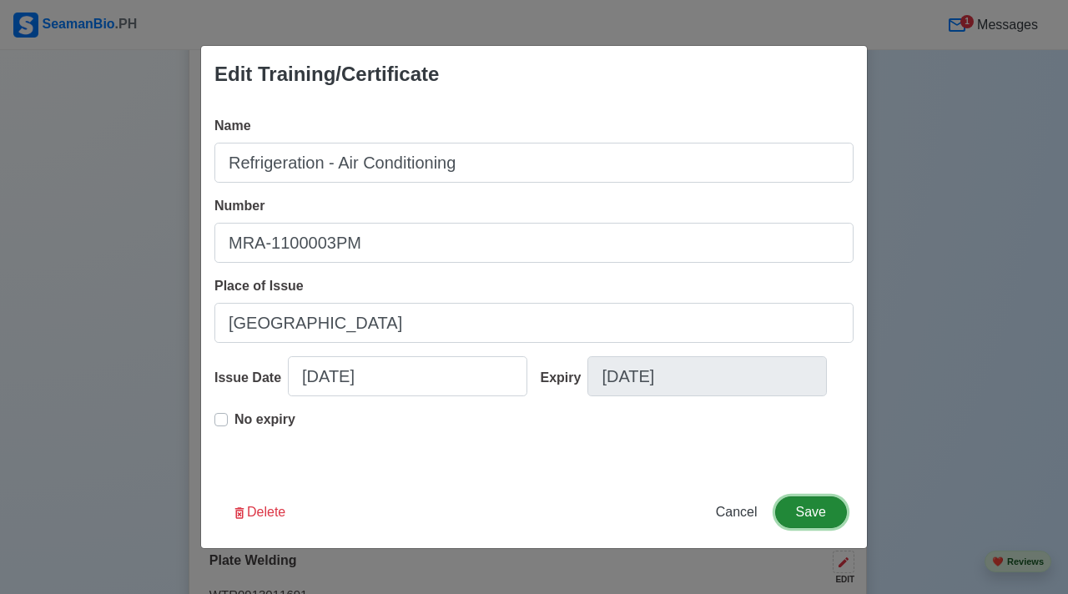
click at [789, 502] on button "Save" at bounding box center [811, 513] width 72 height 32
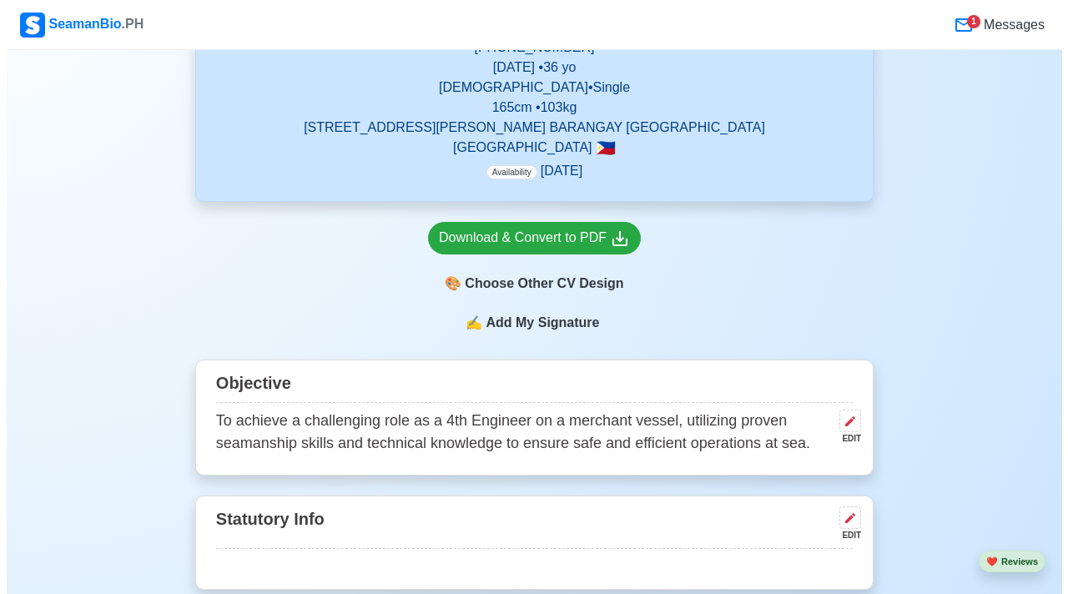
scroll to position [388, 0]
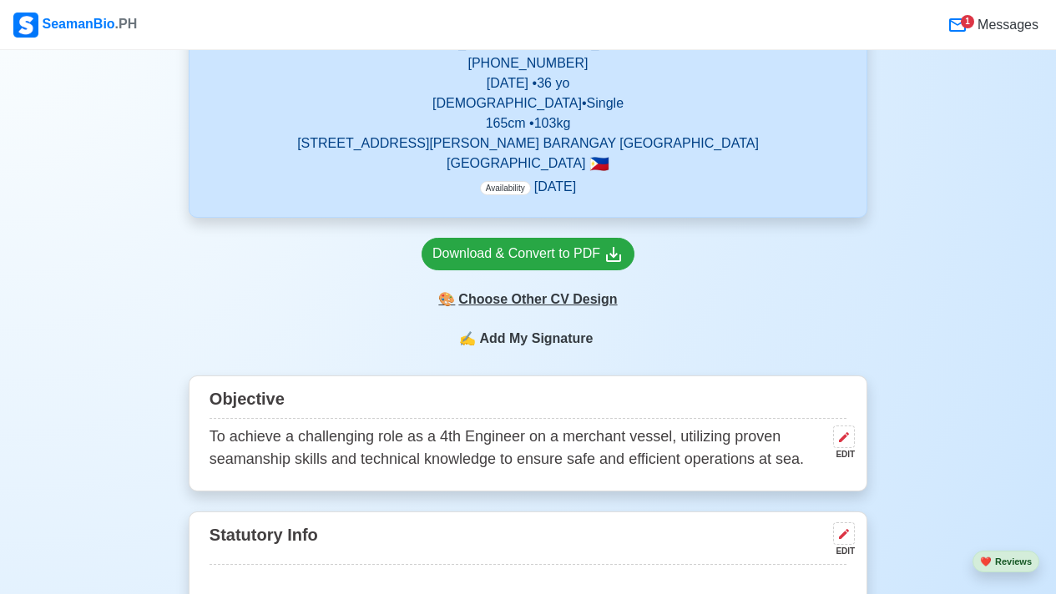
click at [568, 307] on div "🎨 Choose Other CV Design" at bounding box center [528, 300] width 213 height 32
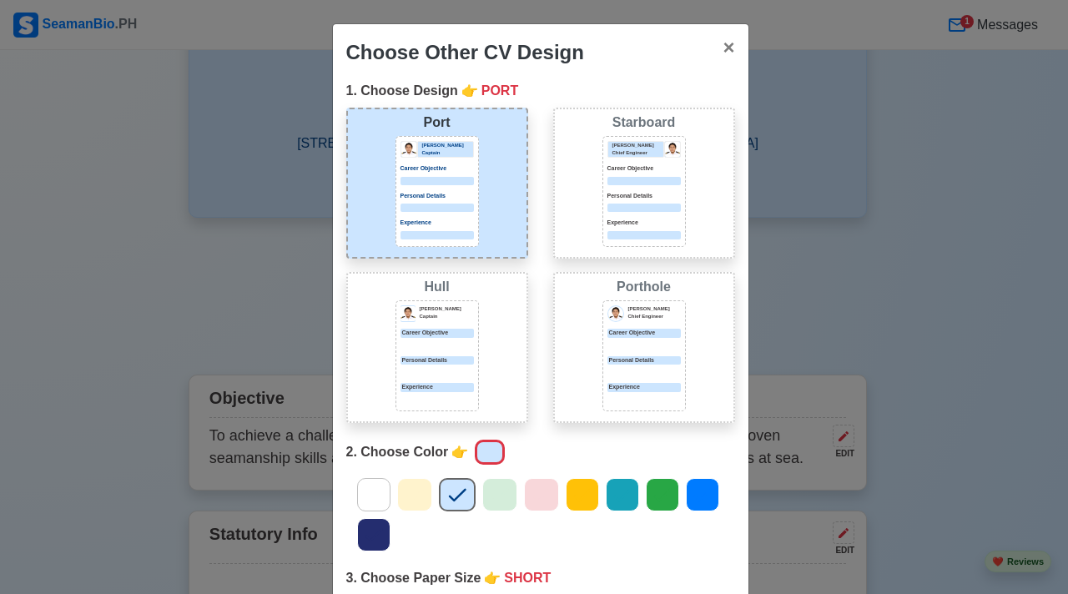
click at [432, 367] on div "Personal Details" at bounding box center [437, 366] width 73 height 21
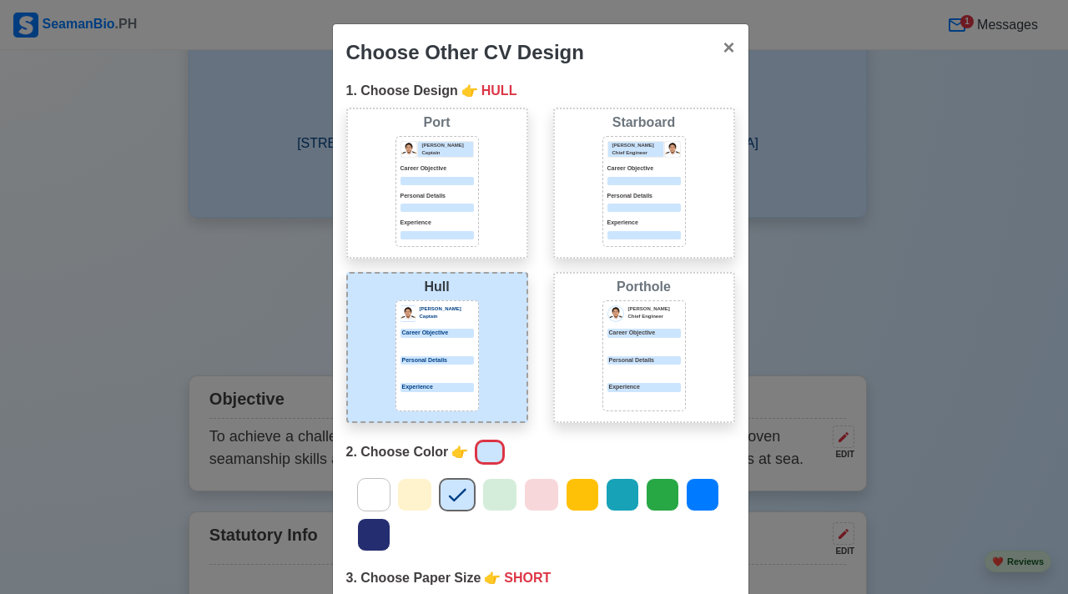
click at [420, 381] on div "[PERSON_NAME] Captain Career Objective Personal Details Experience" at bounding box center [437, 355] width 83 height 111
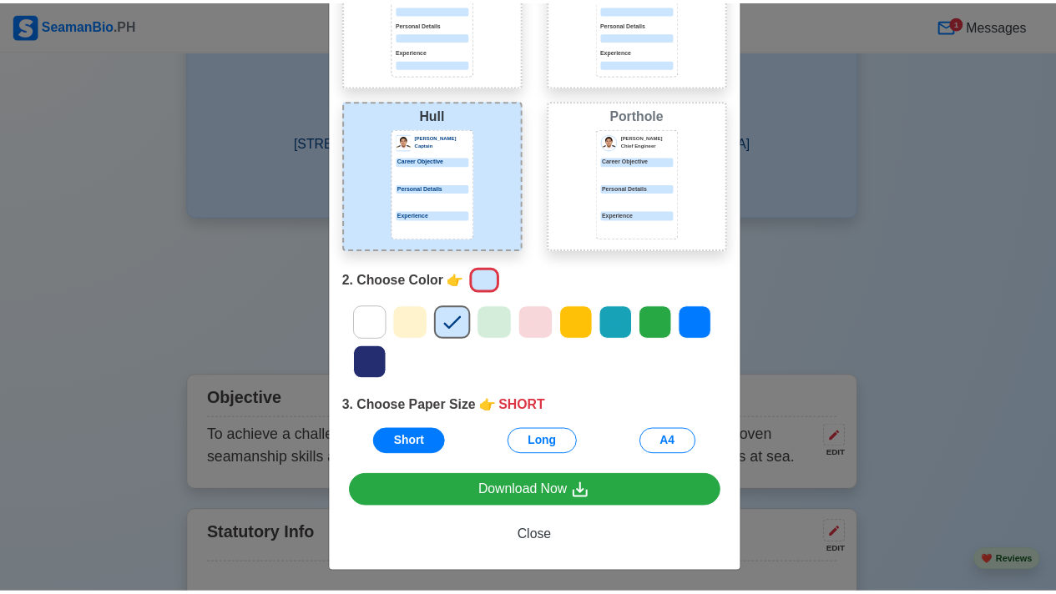
scroll to position [176, 0]
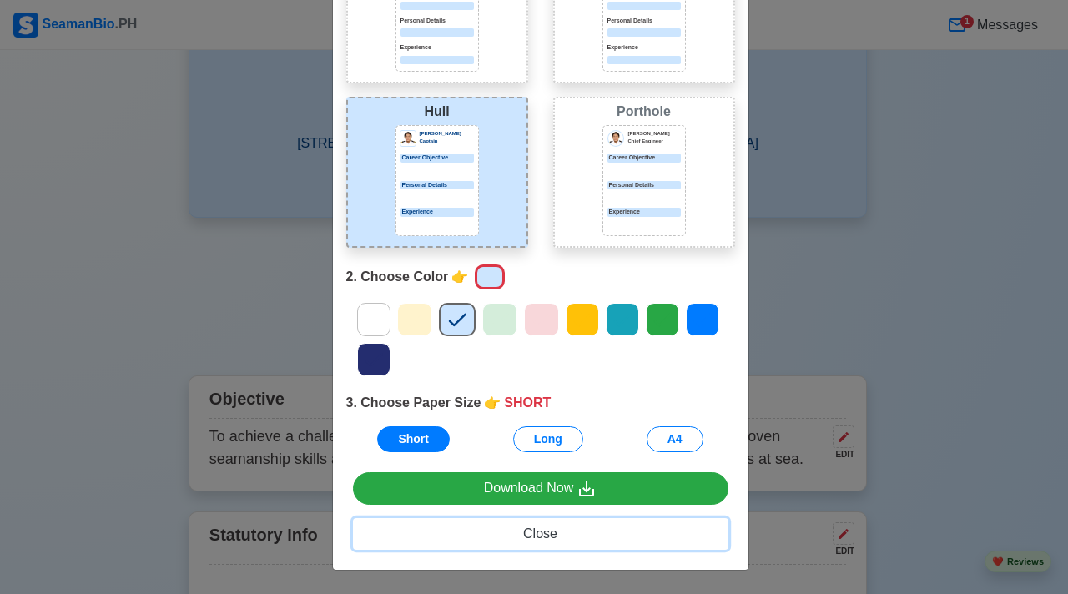
click at [533, 537] on span "Close" at bounding box center [540, 534] width 34 height 14
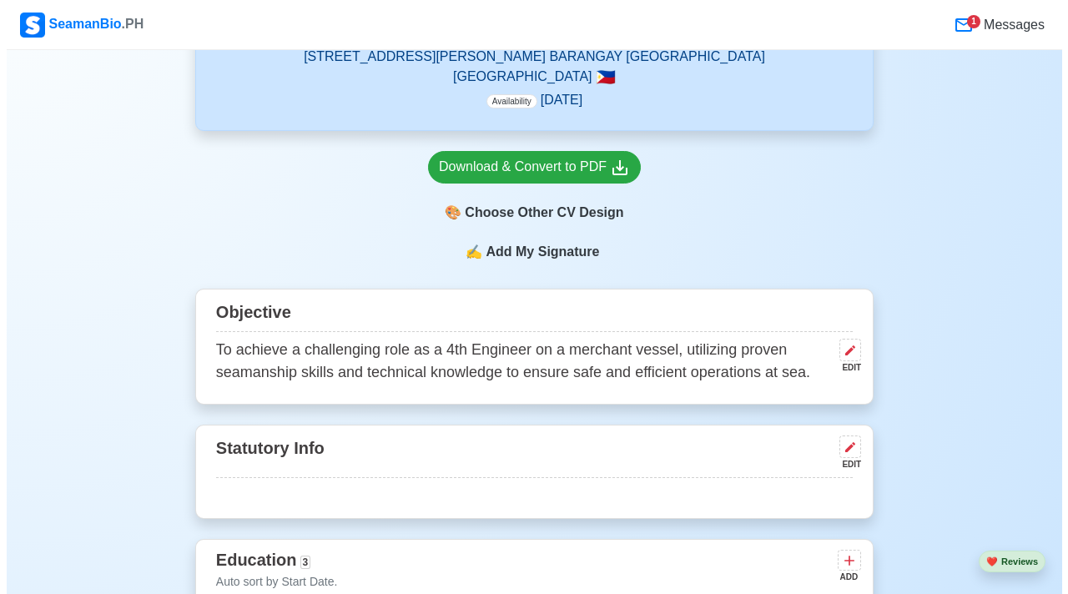
scroll to position [578, 0]
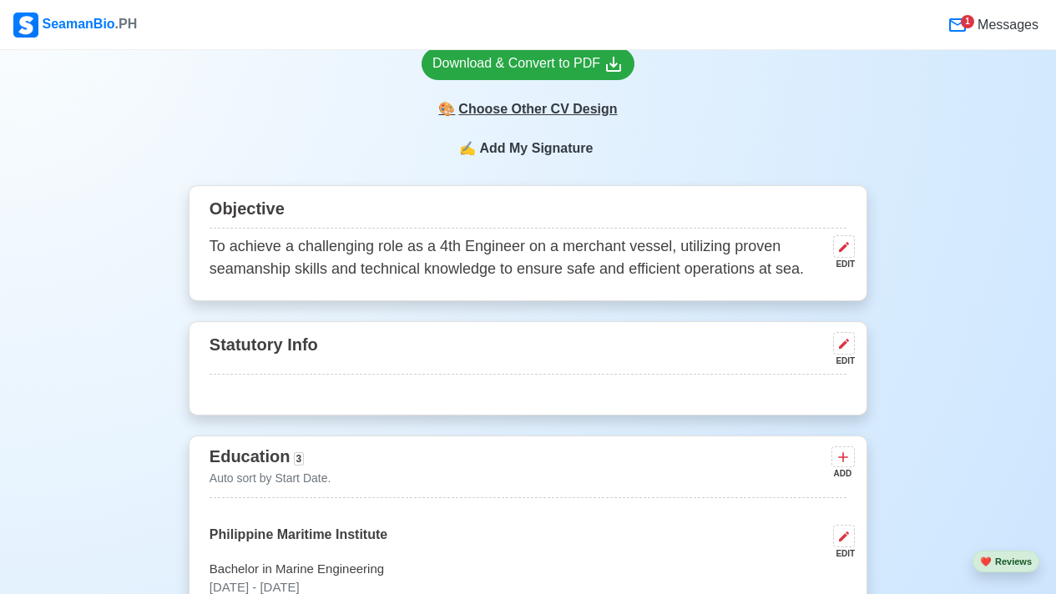
click at [533, 118] on div "🎨 Choose Other CV Design" at bounding box center [528, 109] width 213 height 32
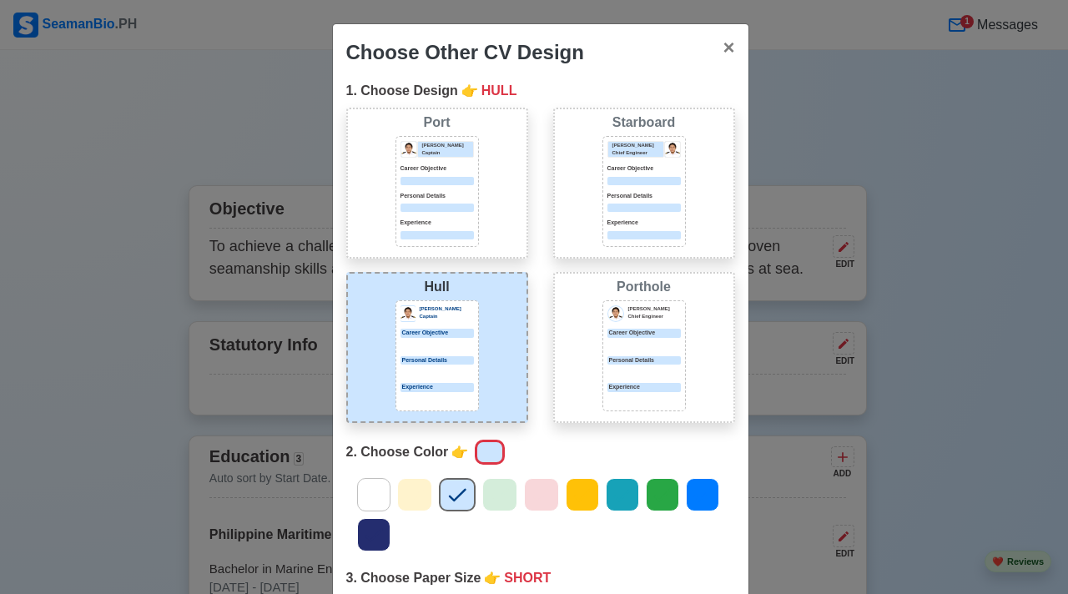
click at [470, 309] on div "[PERSON_NAME] Captain Career Objective Personal Details Experience" at bounding box center [437, 355] width 83 height 111
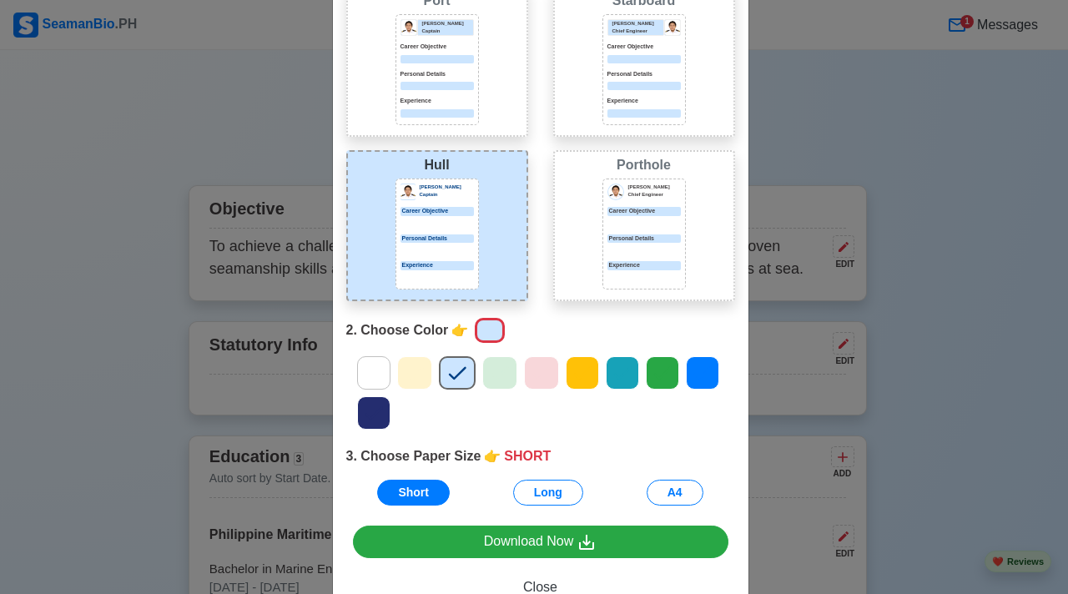
scroll to position [176, 0]
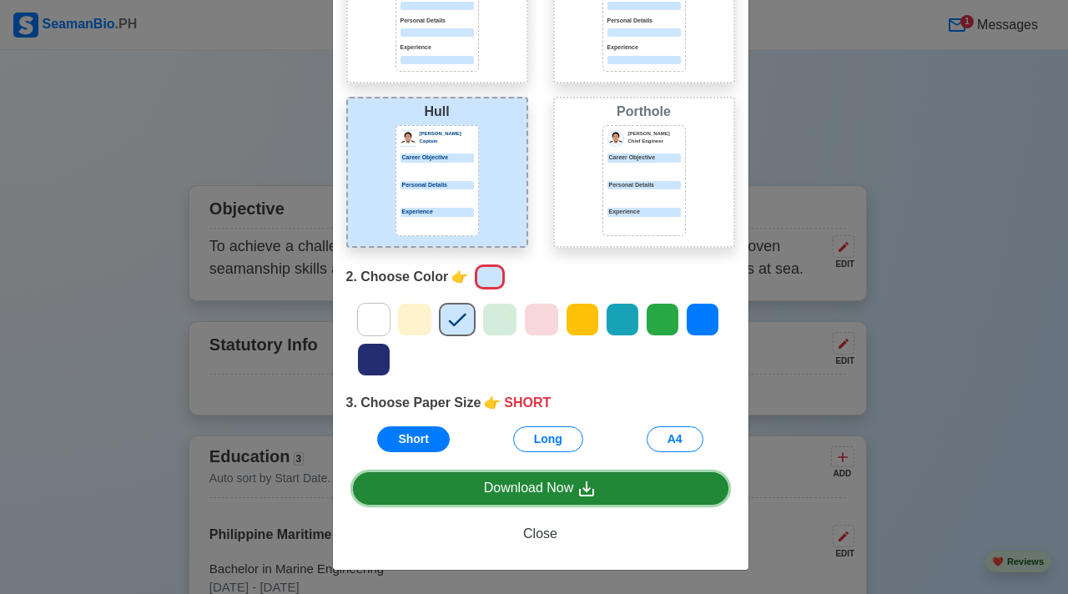
click at [526, 484] on div "Download Now" at bounding box center [541, 488] width 114 height 21
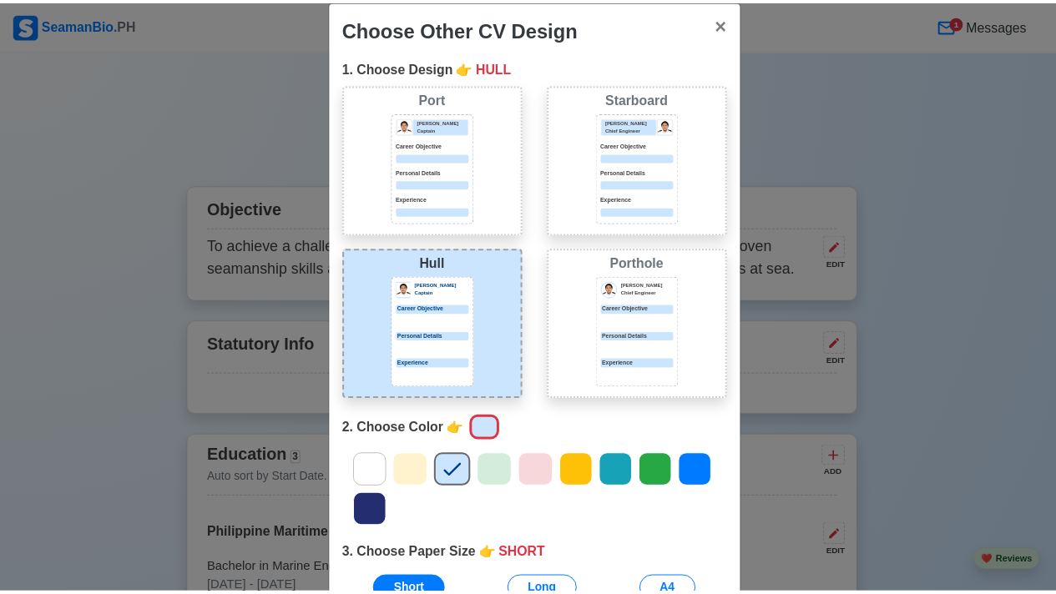
scroll to position [13, 0]
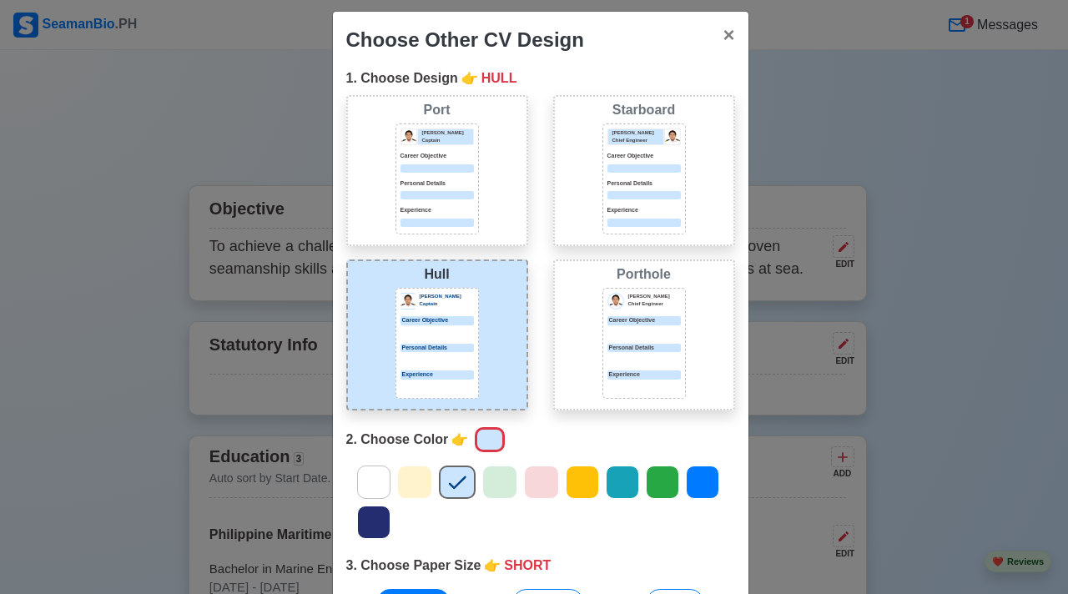
click at [824, 181] on div "Choose Other CV Design × Close 1. Choose Design 👉 HULL Port Donald Cris Captain…" at bounding box center [534, 297] width 1068 height 594
click at [726, 37] on span "×" at bounding box center [729, 34] width 12 height 23
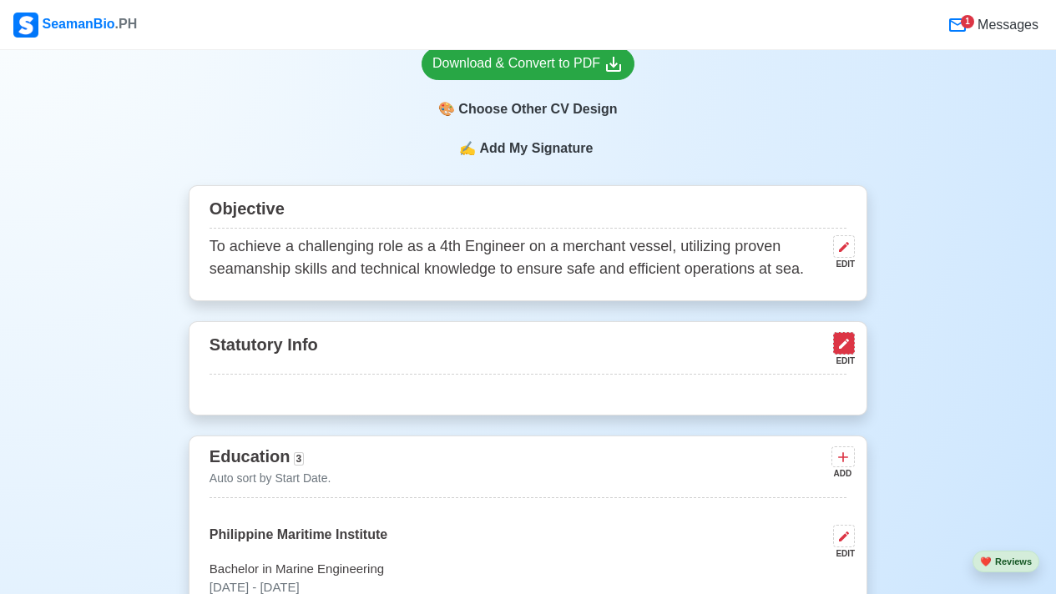
click at [843, 350] on icon at bounding box center [843, 343] width 13 height 13
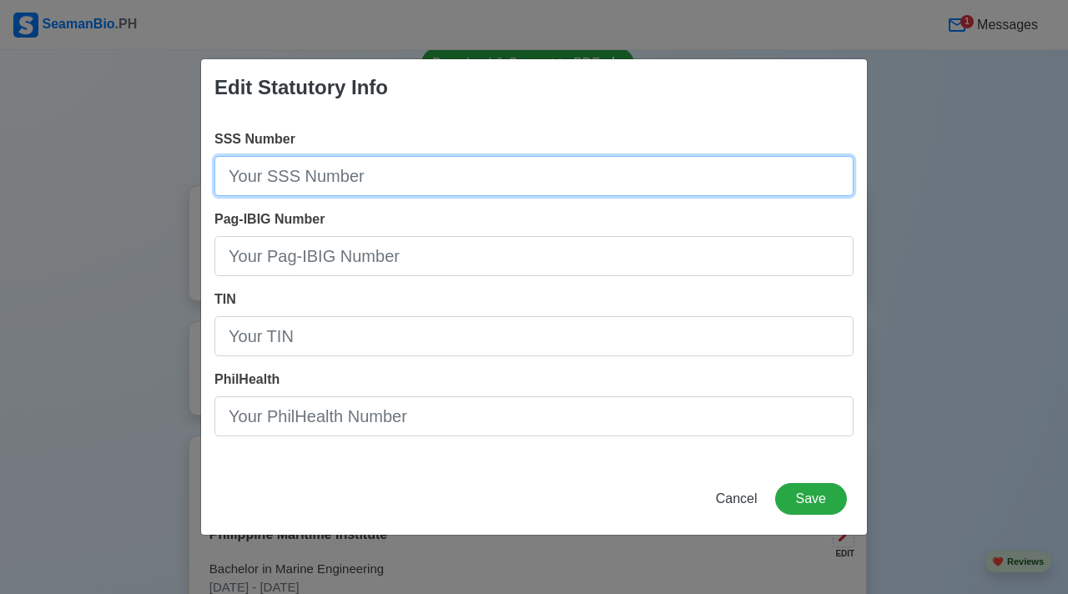
click at [486, 175] on input "SSS Number" at bounding box center [534, 176] width 639 height 40
type input "34-2444-62-3"
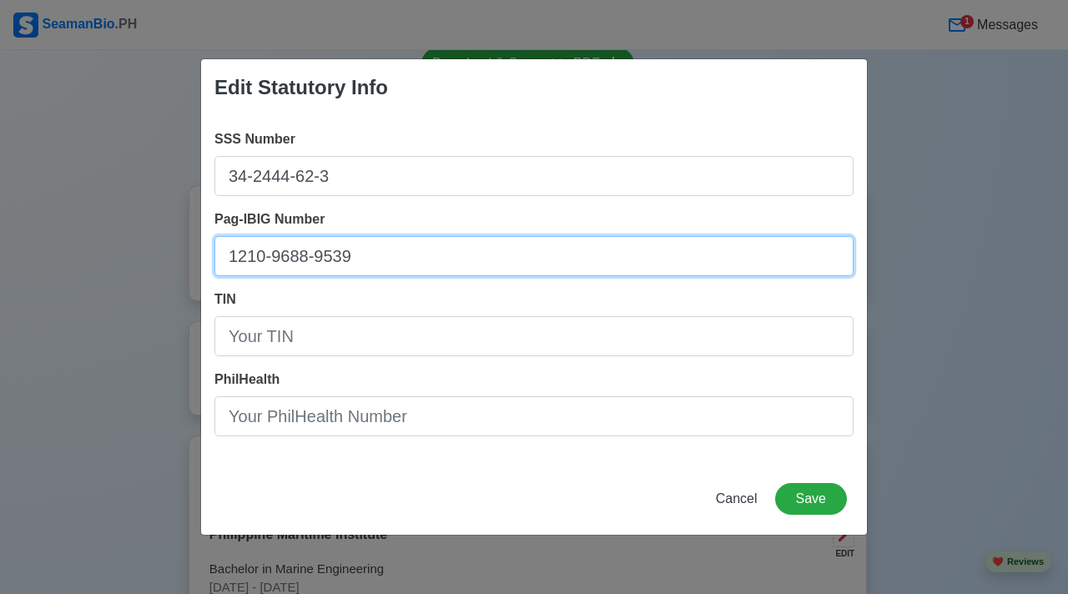
type input "1210-9688-9539"
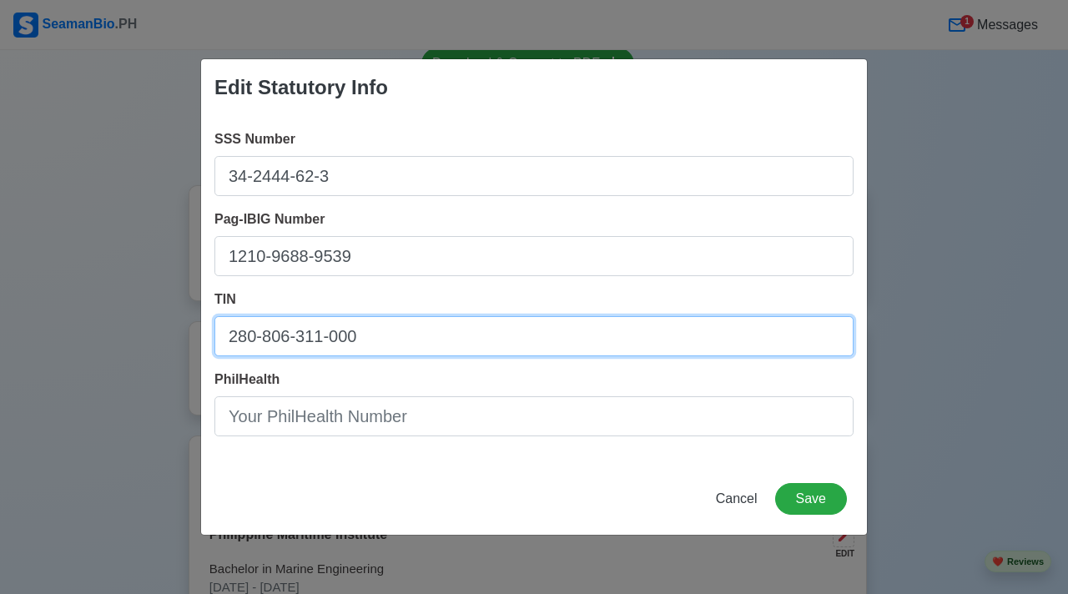
type input "280-806-311-000"
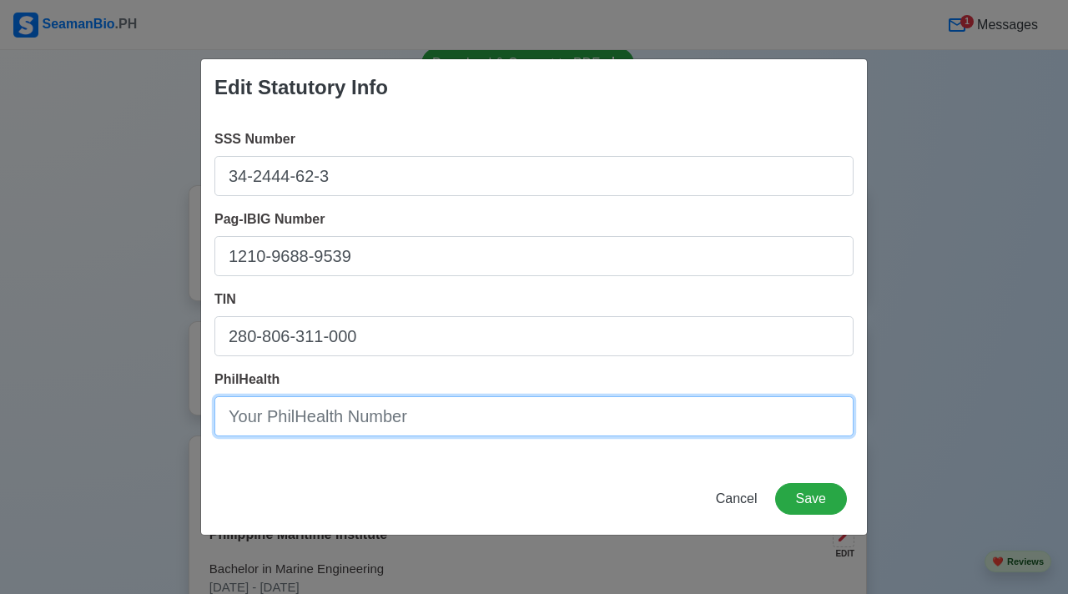
type input "1"
type input "01-51314052-0"
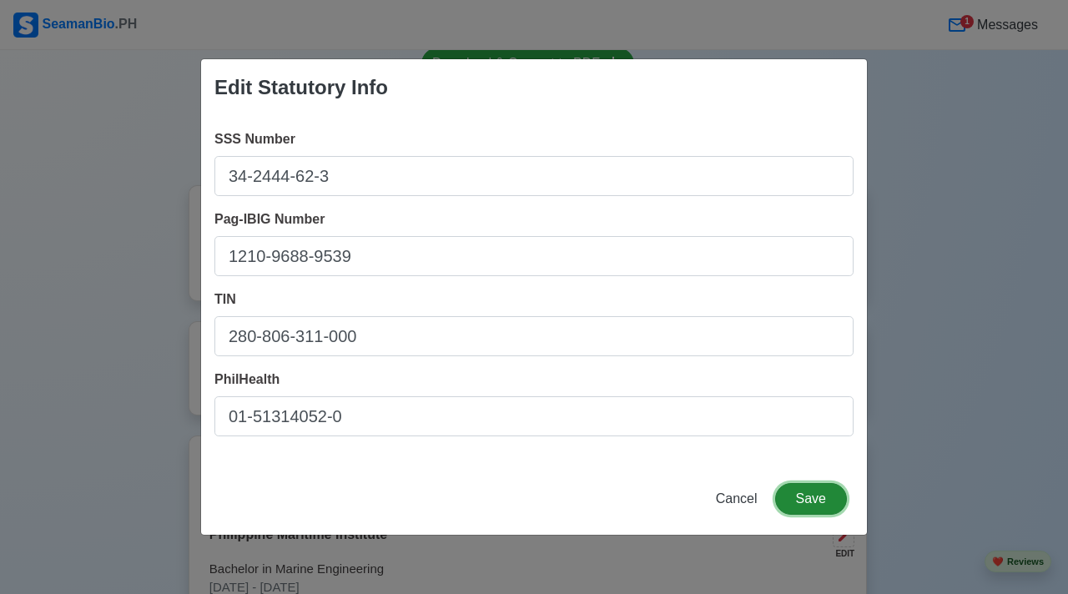
click at [817, 487] on button "Save" at bounding box center [811, 499] width 72 height 32
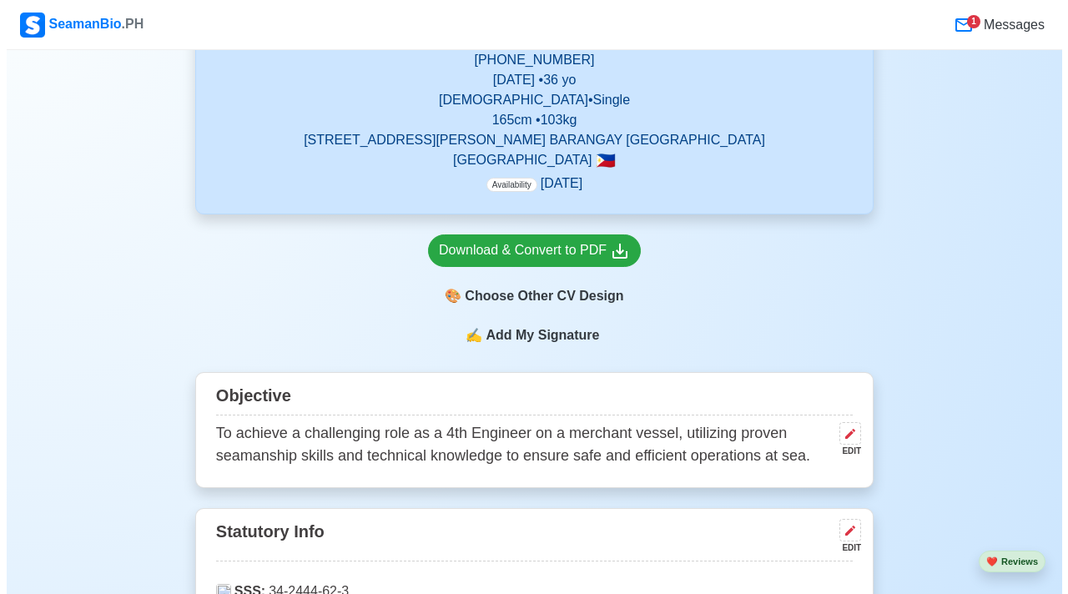
scroll to position [395, 0]
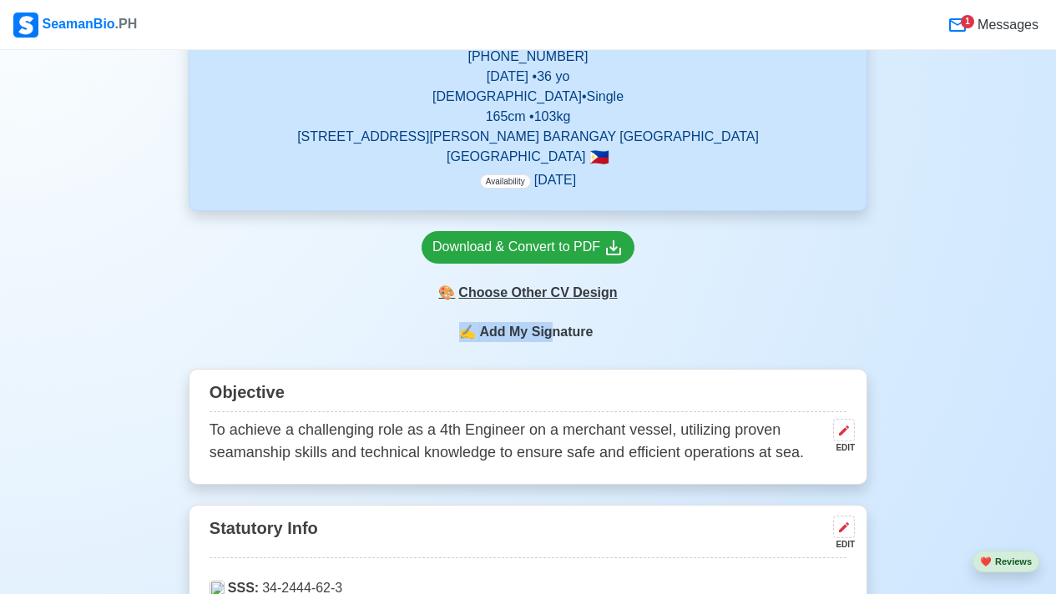
drag, startPoint x: 550, startPoint y: 334, endPoint x: 565, endPoint y: 287, distance: 49.1
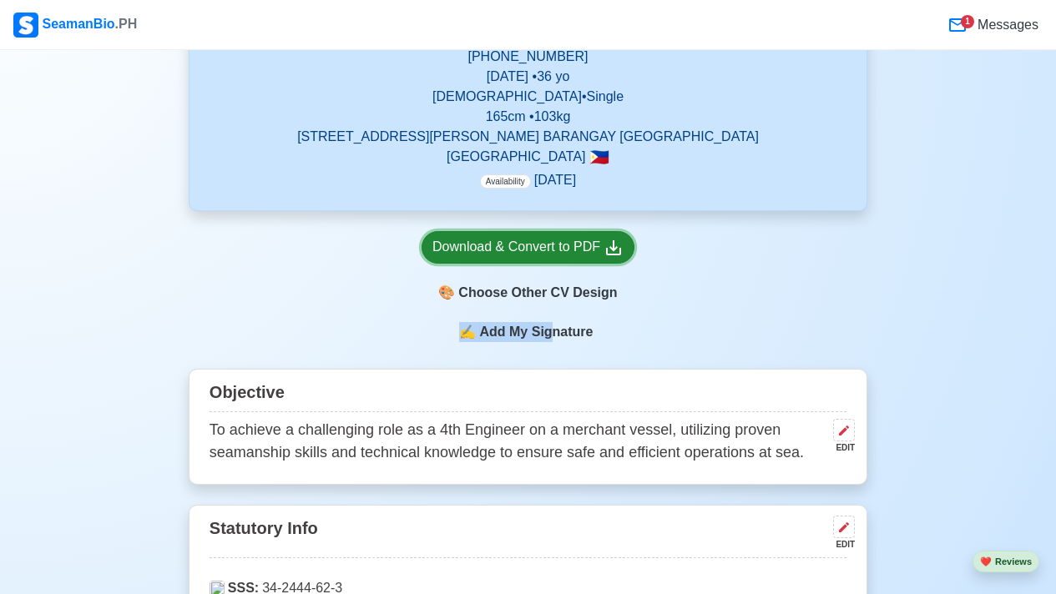
click at [516, 248] on div "Download & Convert to PDF" at bounding box center [527, 247] width 191 height 21
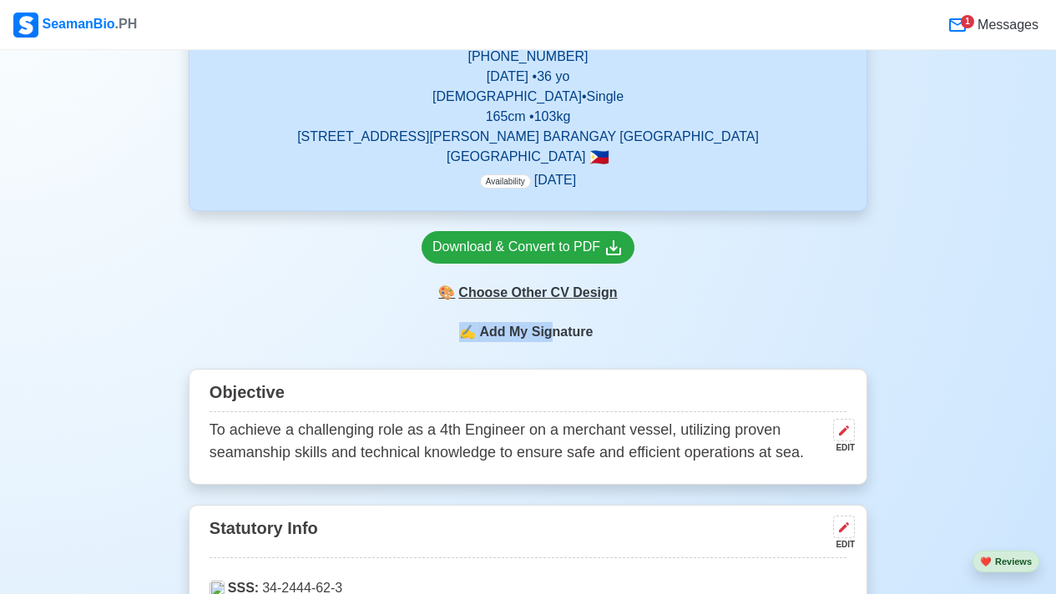
click at [538, 295] on div "🎨 Choose Other CV Design" at bounding box center [528, 293] width 213 height 32
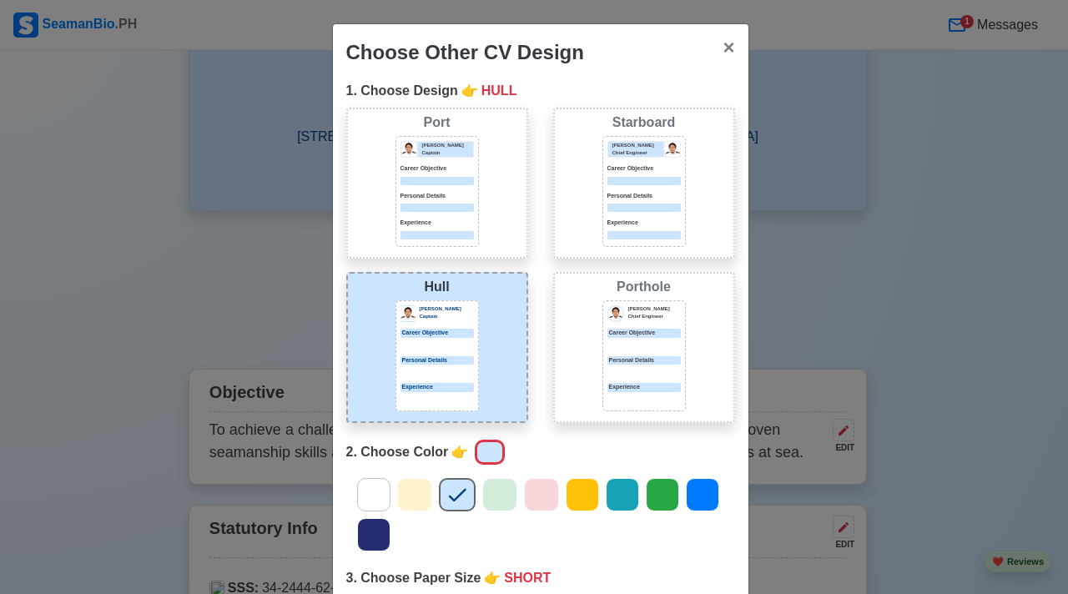
click at [365, 497] on icon at bounding box center [373, 494] width 25 height 25
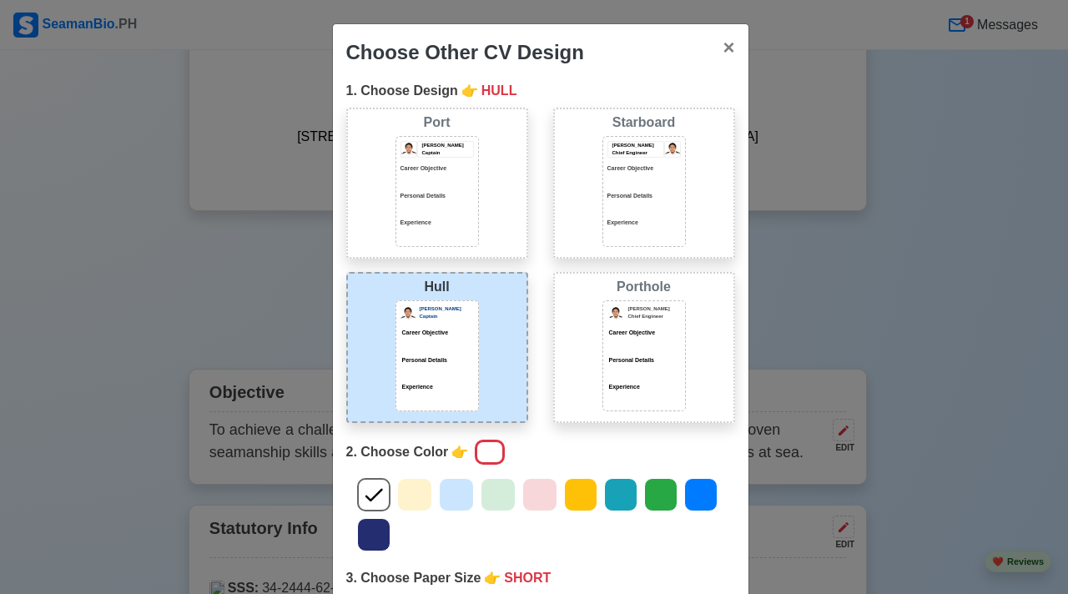
click at [782, 312] on div "Choose Other CV Design × Close 1. Choose Design 👉 HULL Port Donald Cris Captain…" at bounding box center [534, 297] width 1068 height 594
click at [649, 496] on icon at bounding box center [661, 494] width 25 height 25
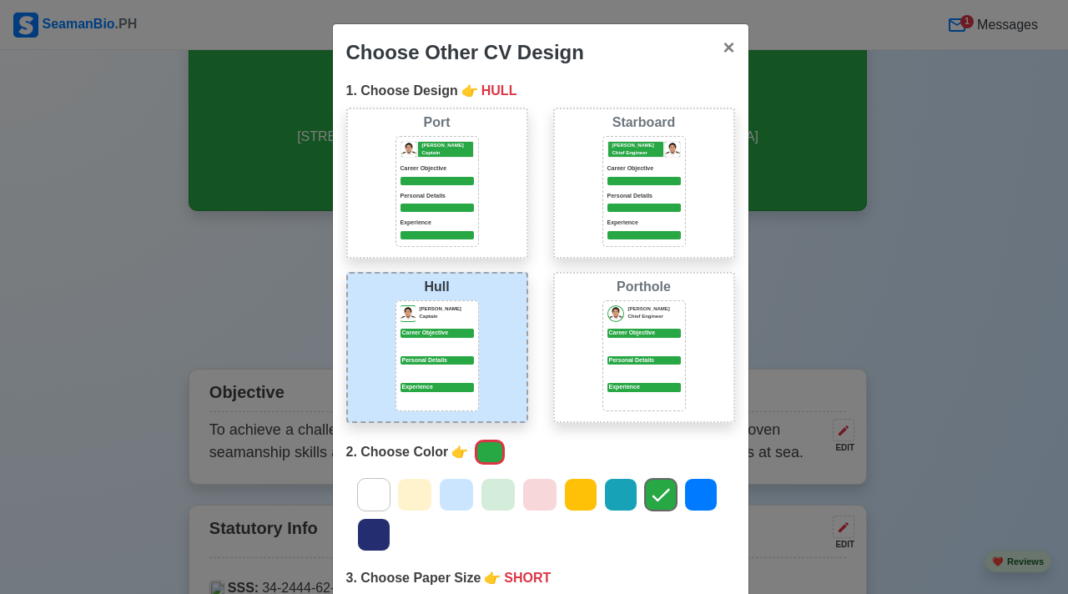
click at [361, 506] on icon at bounding box center [373, 494] width 25 height 25
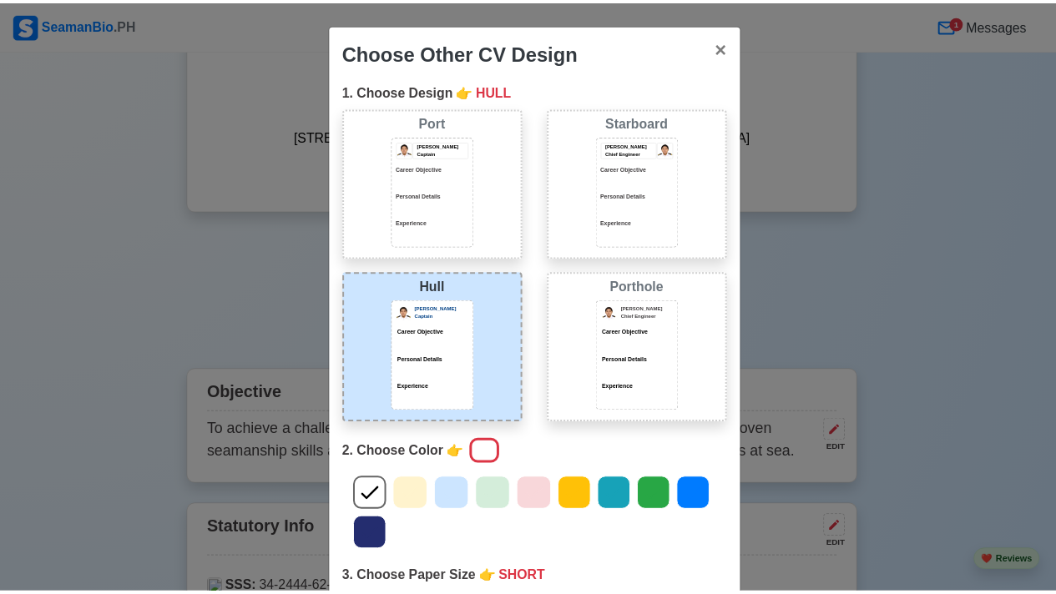
scroll to position [176, 0]
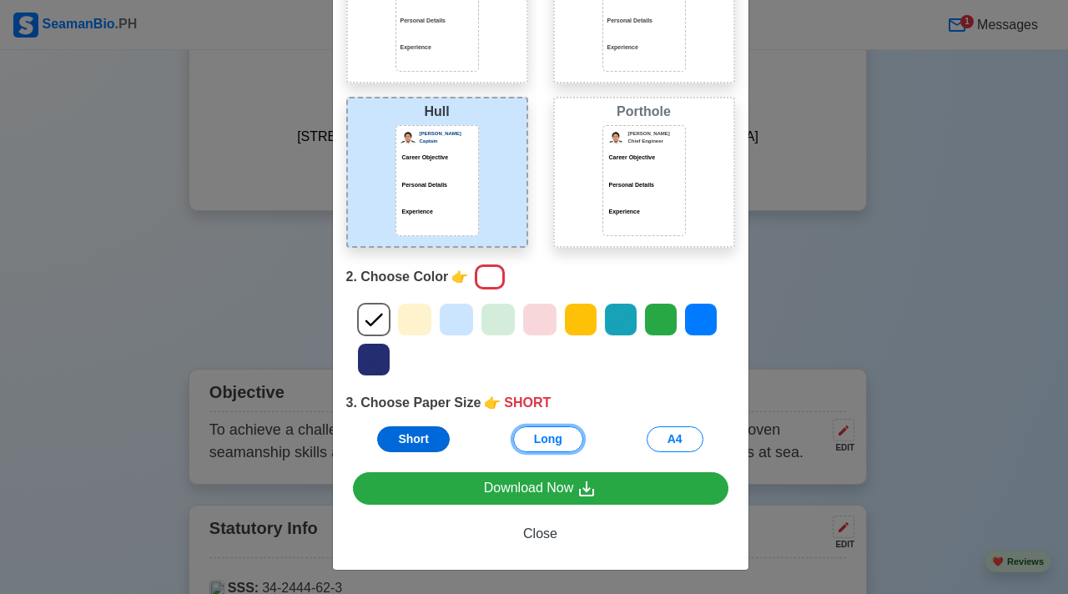
drag, startPoint x: 541, startPoint y: 439, endPoint x: 428, endPoint y: 439, distance: 112.7
click at [462, 442] on div "Short Long A4" at bounding box center [540, 440] width 389 height 26
click at [392, 433] on button "Short" at bounding box center [413, 440] width 73 height 26
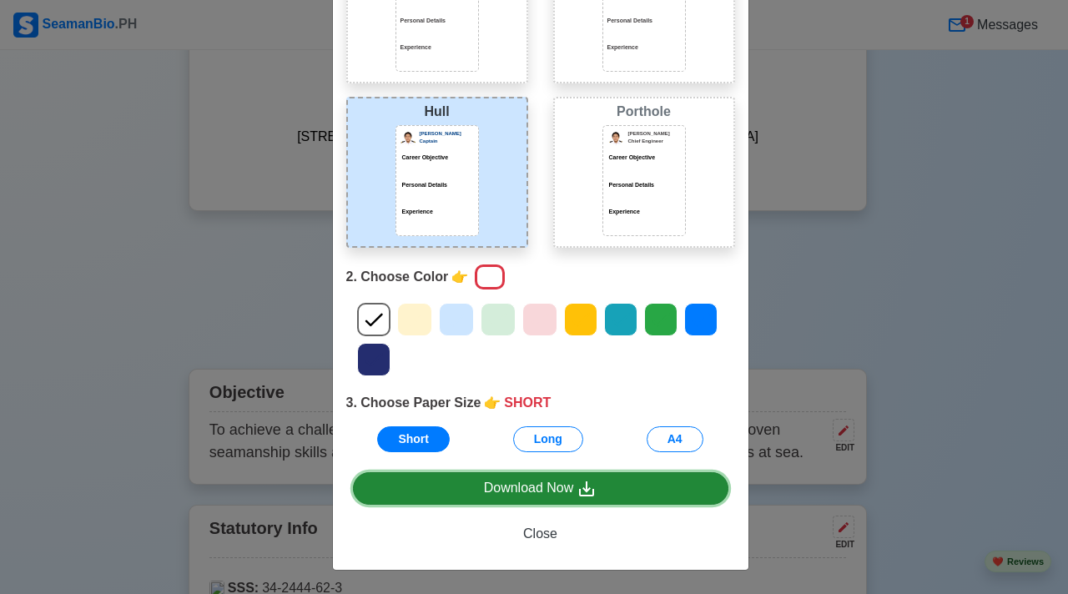
click at [490, 472] on link "Download Now" at bounding box center [541, 488] width 376 height 33
click at [486, 484] on div "Download Now" at bounding box center [541, 488] width 114 height 21
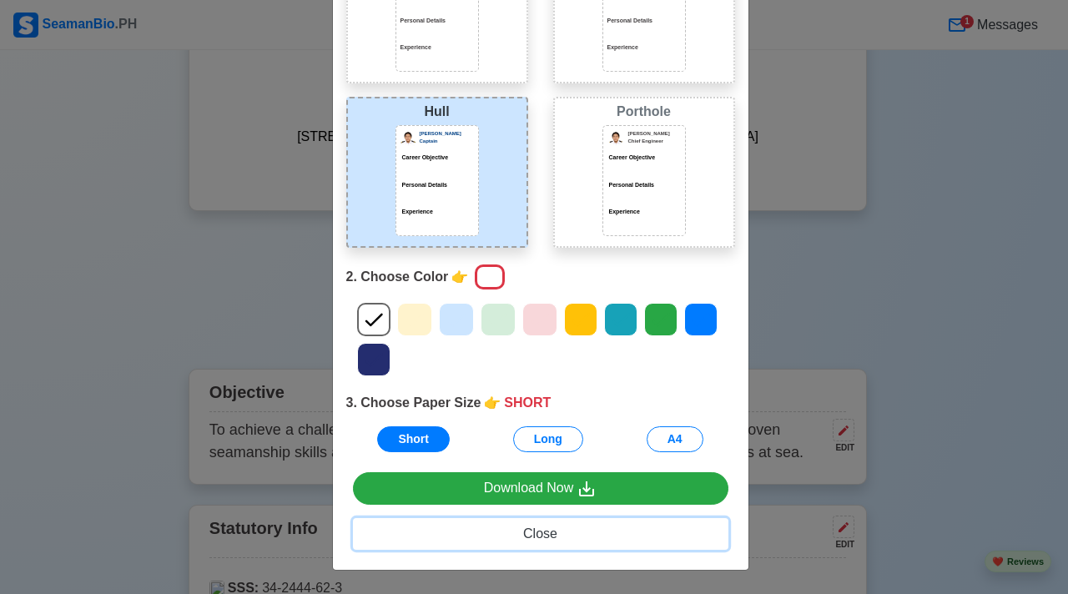
click at [541, 530] on span "Close" at bounding box center [540, 534] width 34 height 14
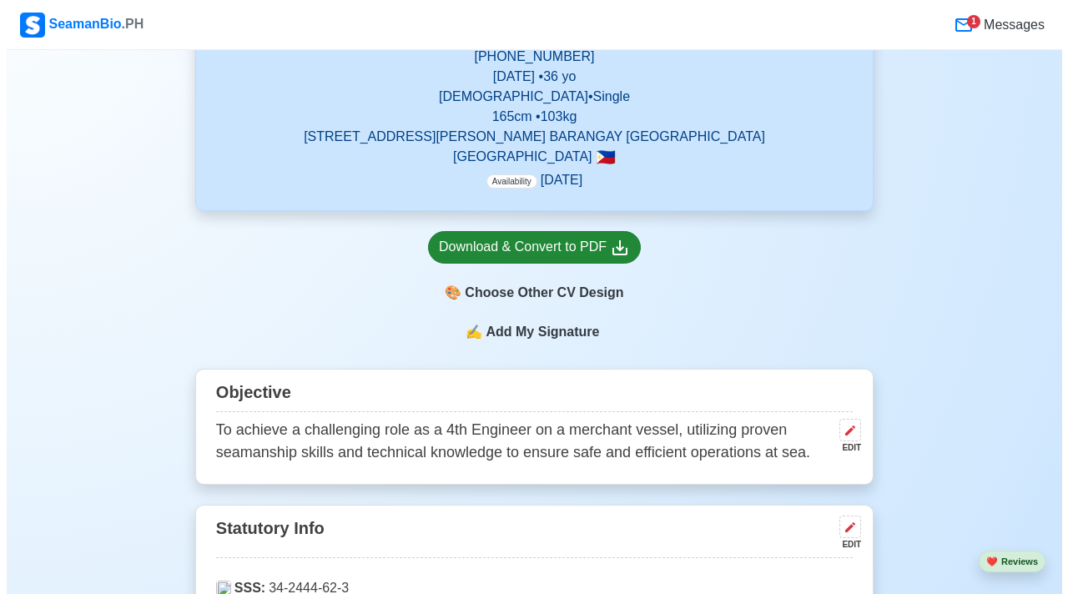
scroll to position [391, 0]
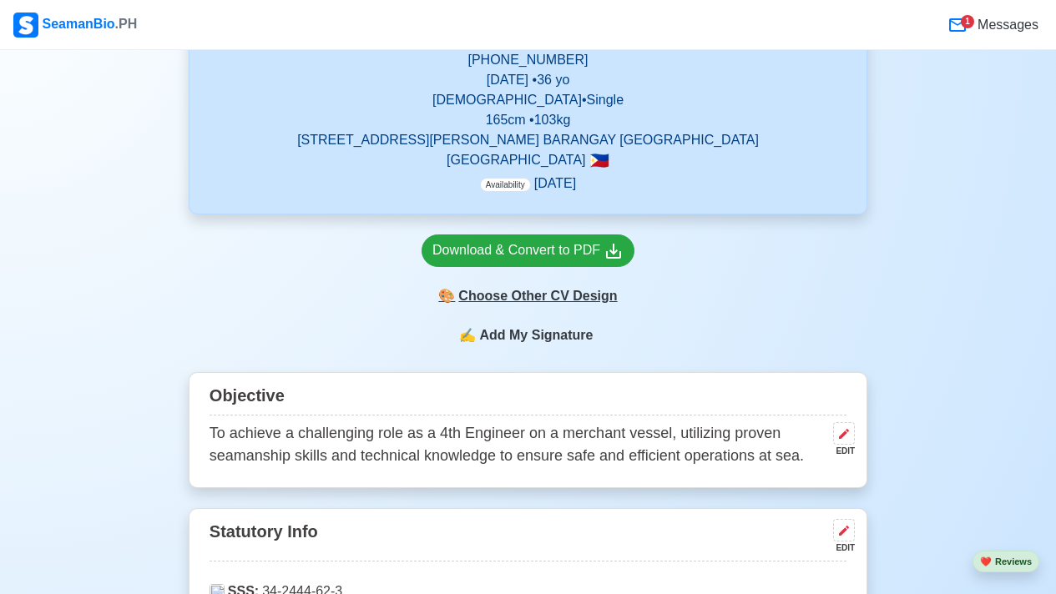
click at [533, 302] on div "🎨 Choose Other CV Design" at bounding box center [528, 296] width 213 height 32
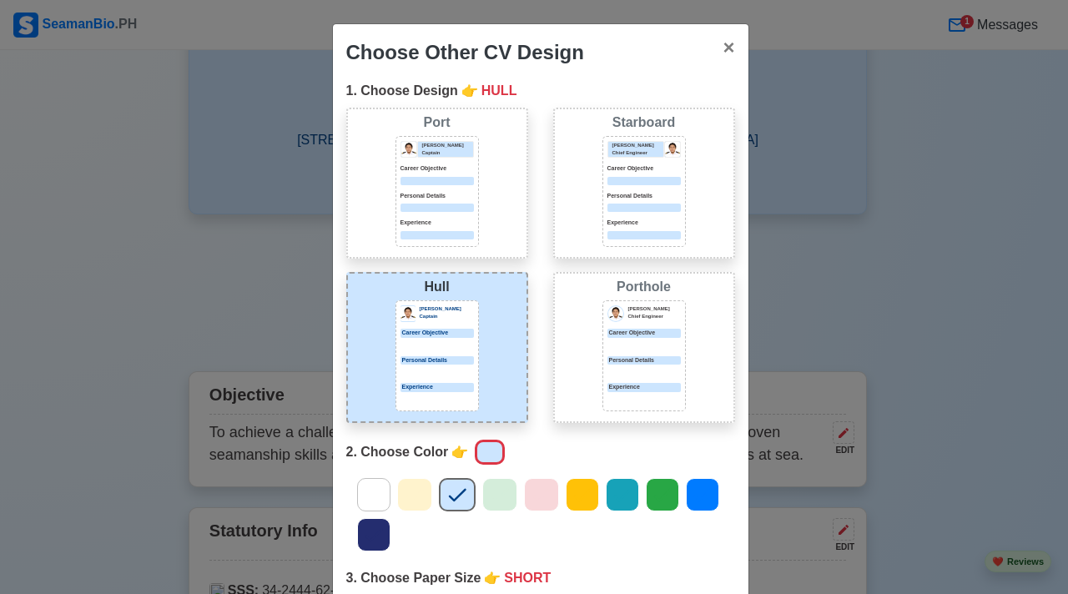
click at [649, 162] on div "Jeffrey Gil Chief Engineer Career Objective Personal Details Experience" at bounding box center [644, 190] width 73 height 98
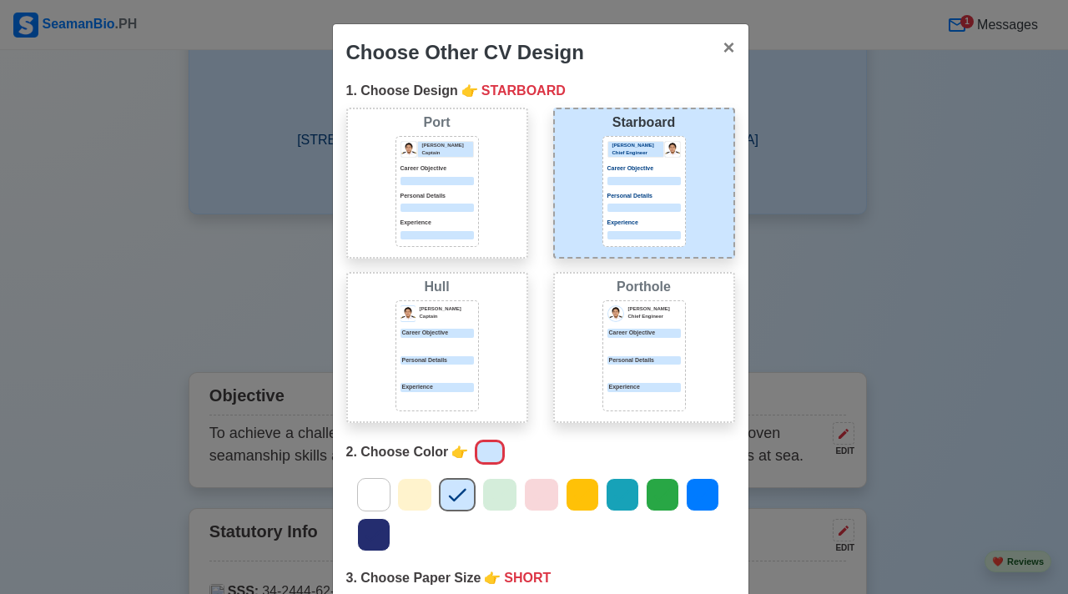
drag, startPoint x: 639, startPoint y: 353, endPoint x: 454, endPoint y: 352, distance: 184.5
click at [639, 353] on div "Jeffrey Gil Chief Engineer Career Objective Personal Details Experience" at bounding box center [644, 355] width 83 height 111
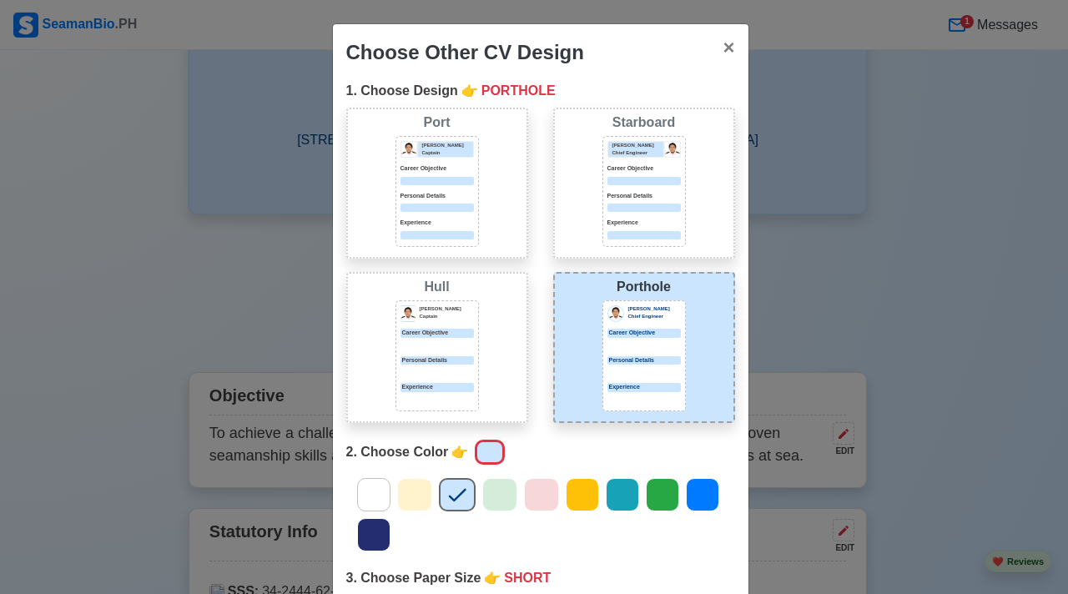
click at [369, 492] on icon at bounding box center [373, 494] width 25 height 25
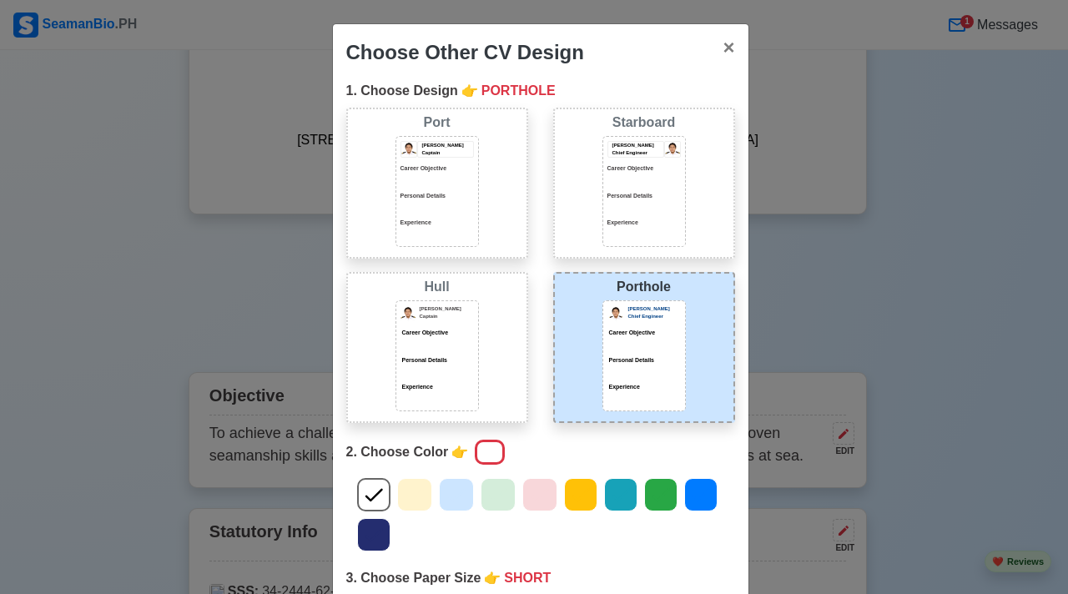
click at [647, 206] on div at bounding box center [644, 208] width 73 height 8
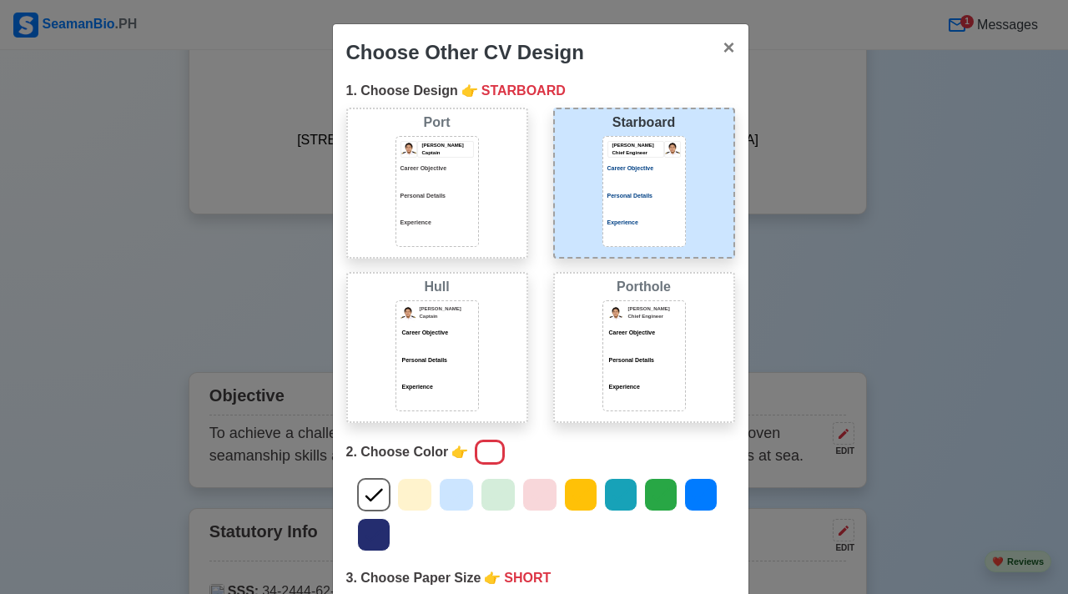
drag, startPoint x: 536, startPoint y: 216, endPoint x: 419, endPoint y: 210, distance: 117.0
click at [419, 210] on div at bounding box center [437, 208] width 73 height 8
drag, startPoint x: 644, startPoint y: 339, endPoint x: 563, endPoint y: 389, distance: 95.2
click at [643, 339] on div "Career Objective" at bounding box center [644, 339] width 73 height 21
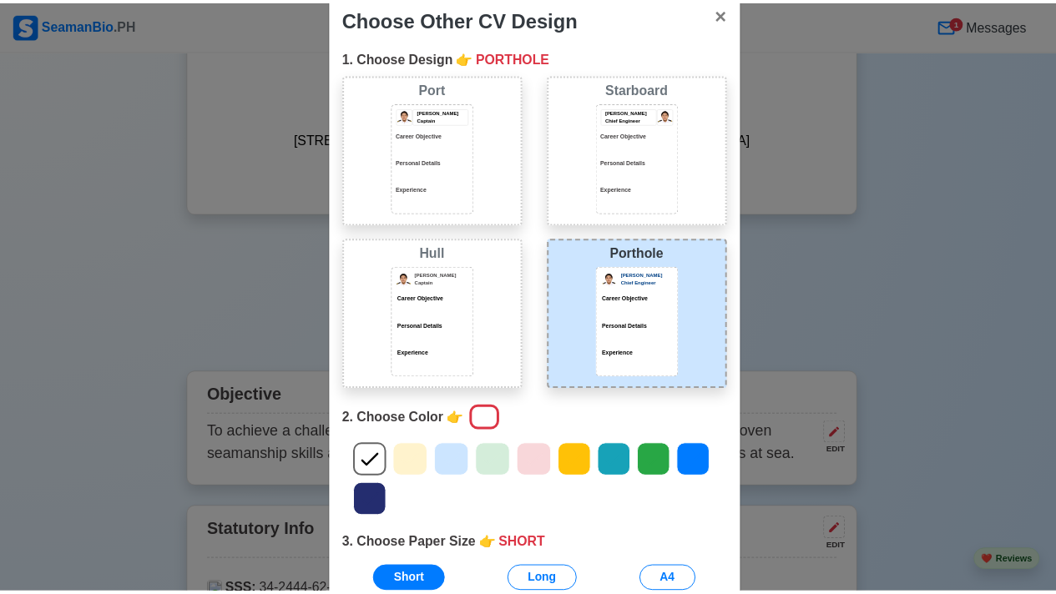
scroll to position [176, 0]
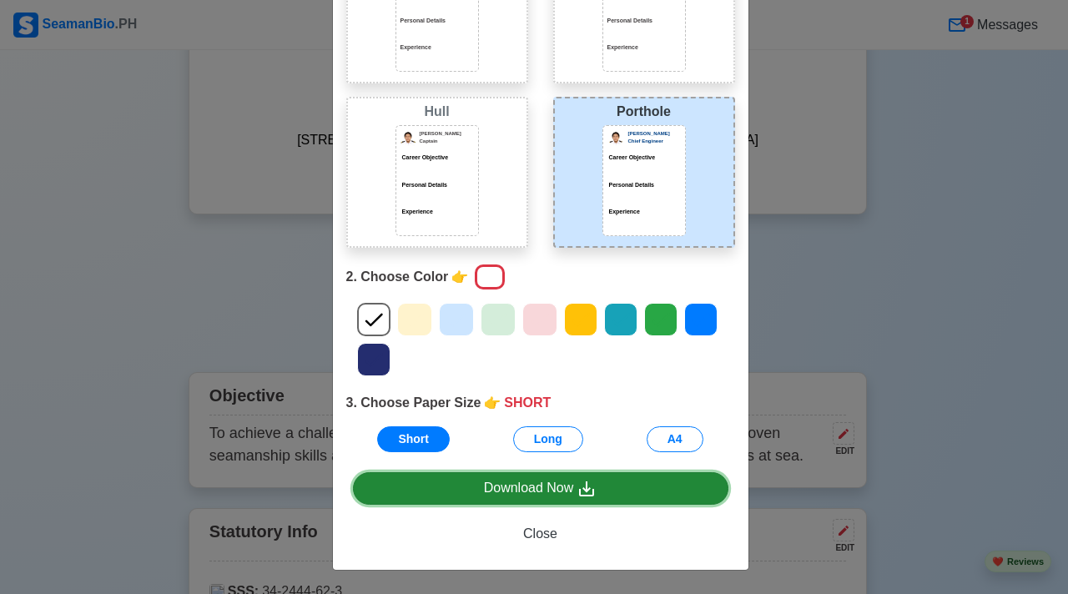
click at [517, 495] on div "Download Now" at bounding box center [541, 488] width 114 height 21
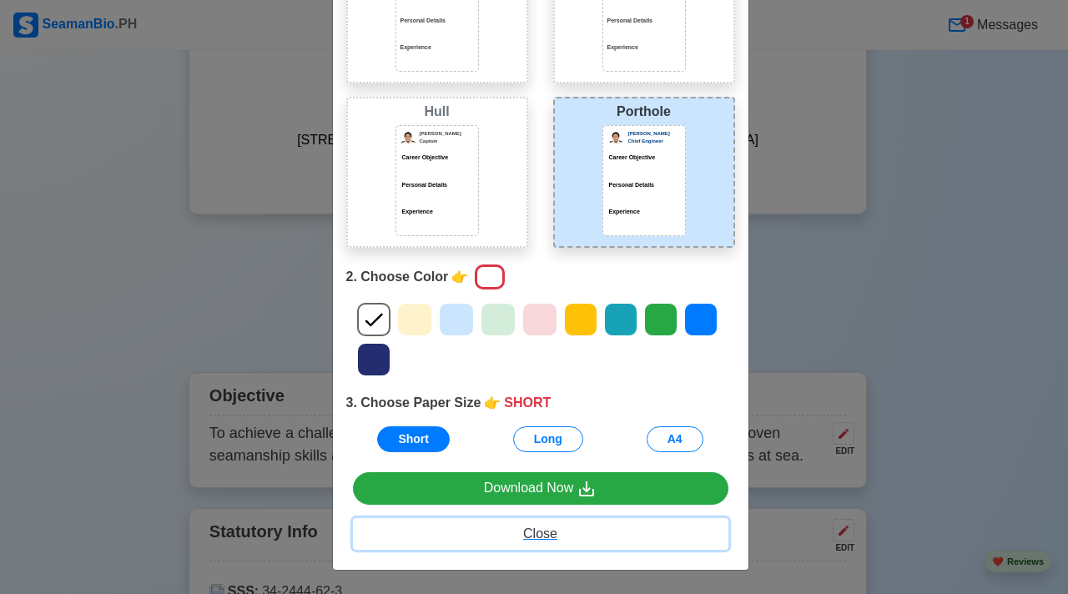
drag, startPoint x: 532, startPoint y: 542, endPoint x: 557, endPoint y: 264, distance: 279.1
click at [532, 541] on button "Close" at bounding box center [541, 534] width 376 height 32
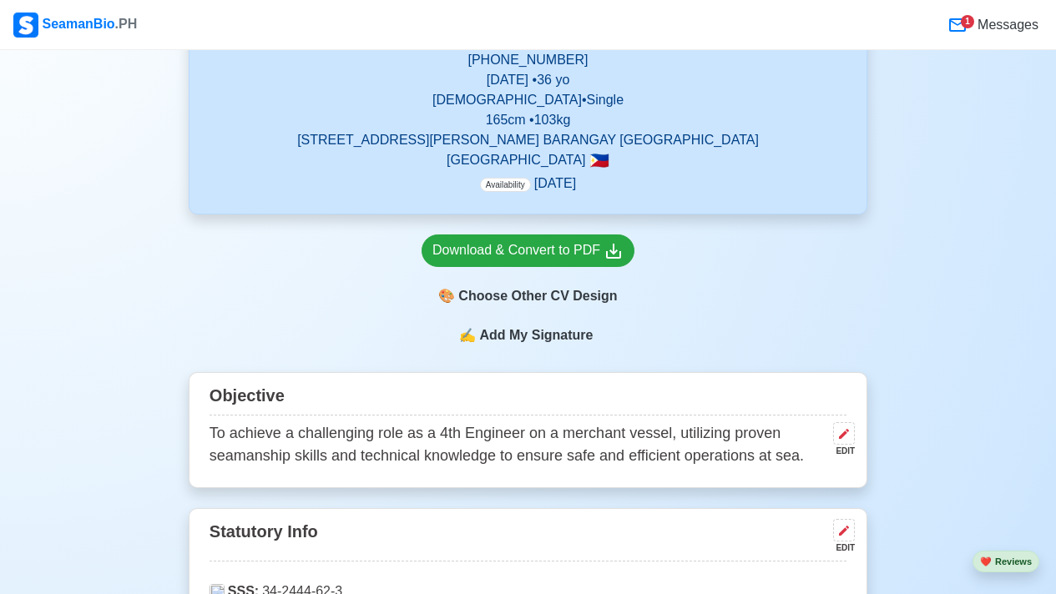
click at [369, 298] on div "Download & Convert to PDF 🎨 Choose Other CV Design" at bounding box center [528, 270] width 679 height 111
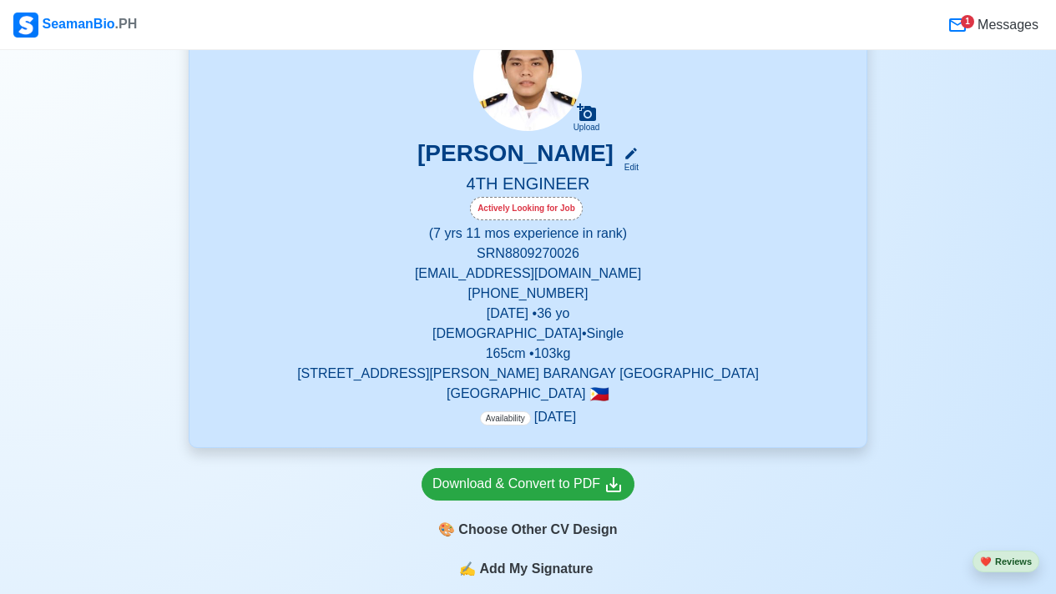
scroll to position [0, 0]
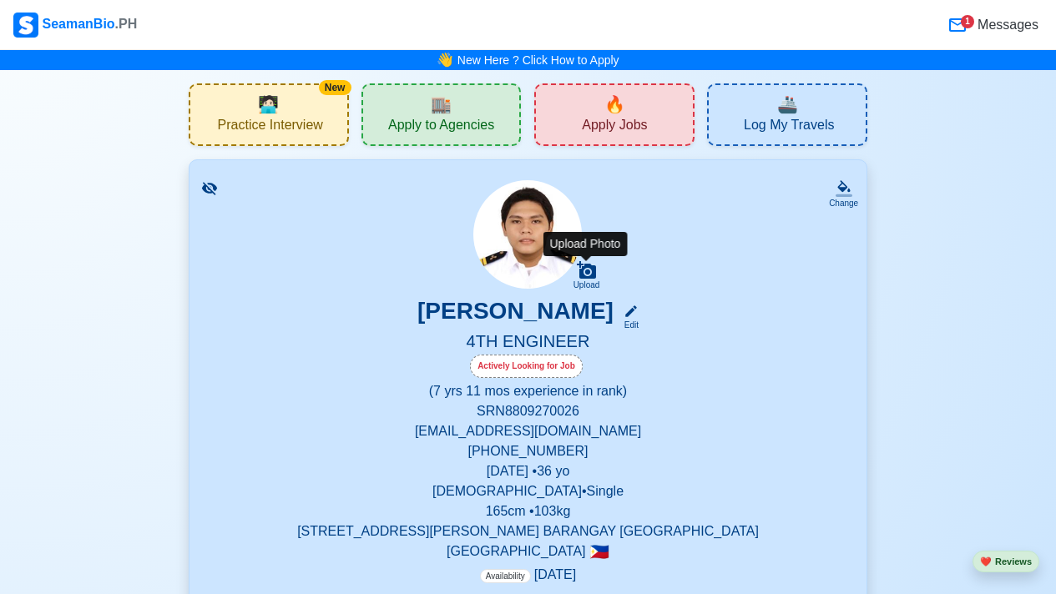
click at [594, 275] on icon at bounding box center [587, 270] width 20 height 20
click at [0, 0] on input "Upload" at bounding box center [0, 0] width 0 height 0
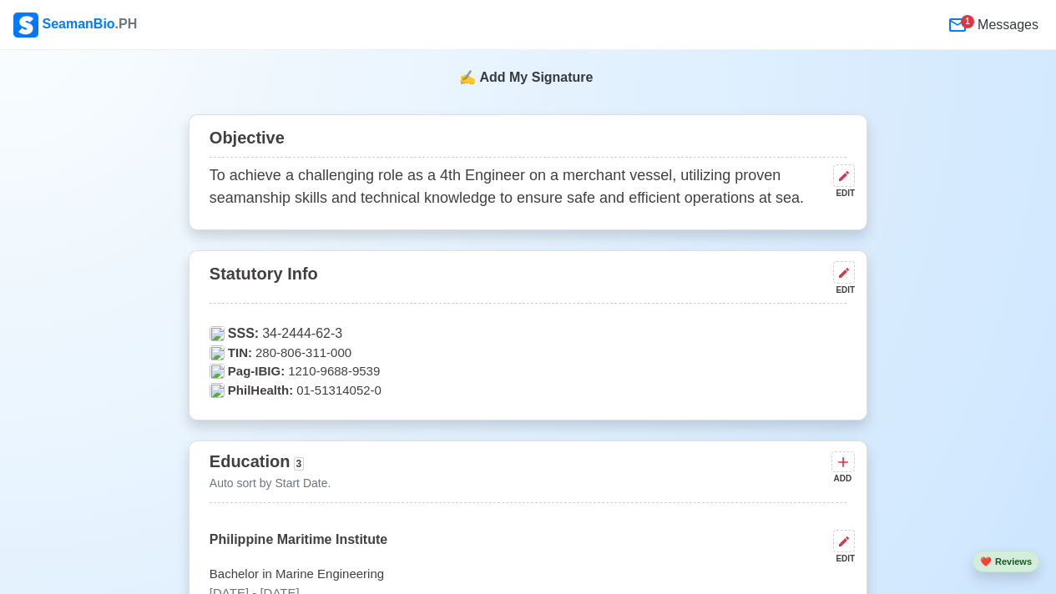
scroll to position [653, 0]
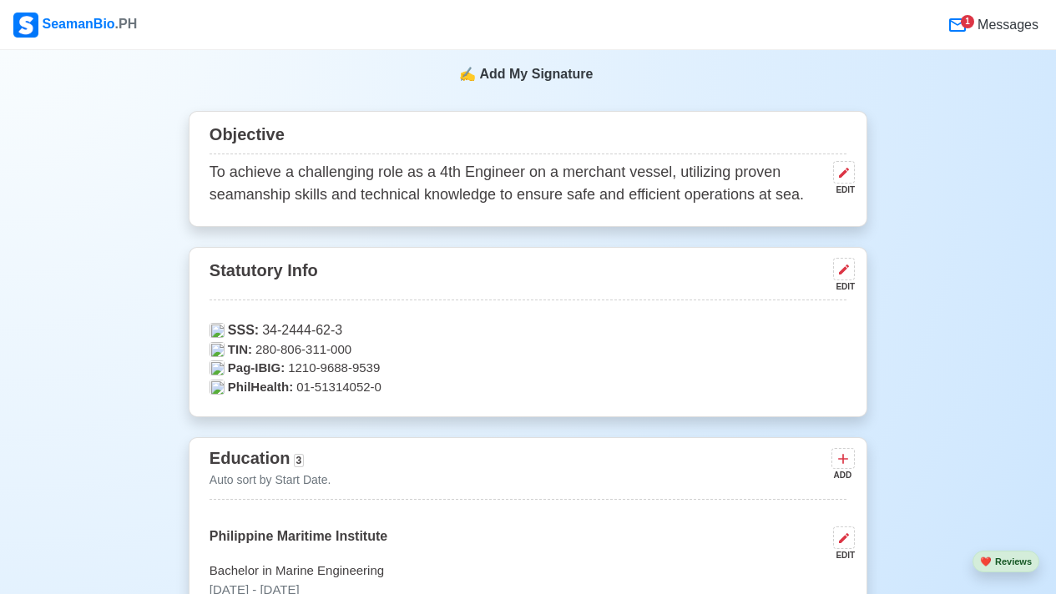
click at [546, 182] on p "To achieve a challenging role as a 4th Engineer on a merchant vessel, utilizing…" at bounding box center [518, 183] width 617 height 45
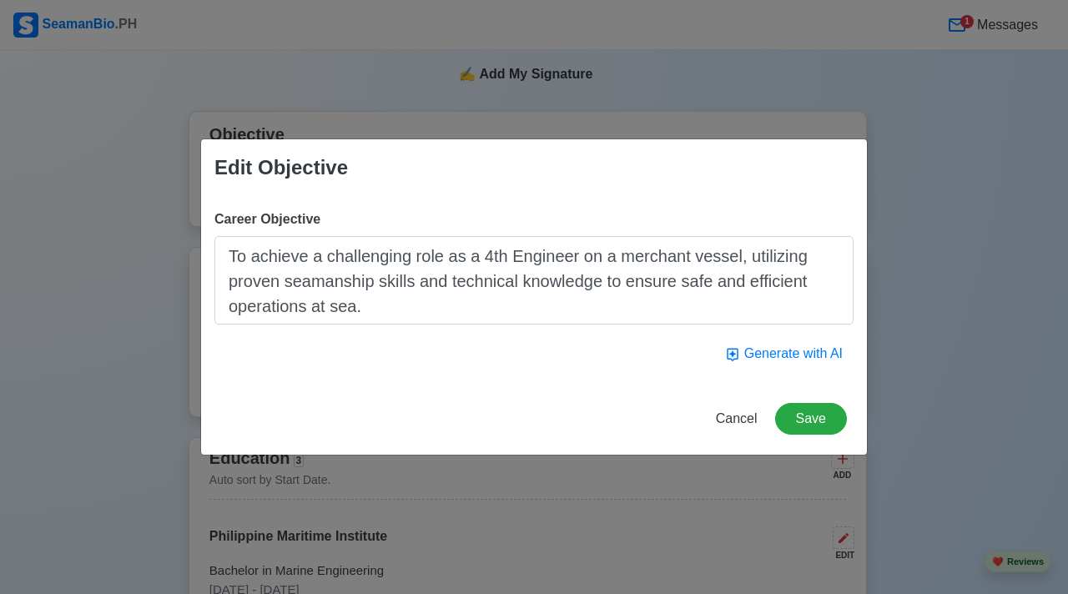
click at [805, 295] on textarea "To achieve a challenging role as a 4th Engineer on a merchant vessel, utilizing…" at bounding box center [534, 280] width 639 height 88
click at [791, 303] on textarea "To achieve a challenging role as a 4th Engineer on a merchant vessel, utilizing…" at bounding box center [534, 280] width 639 height 88
click at [658, 71] on div "Edit Objective Career Objective To achieve a challenging role as a 4th Engineer…" at bounding box center [534, 297] width 1068 height 594
drag, startPoint x: 991, startPoint y: 295, endPoint x: 980, endPoint y: 272, distance: 25.0
click at [988, 295] on div "Edit Objective Career Objective To achieve a challenging role as a 4th Engineer…" at bounding box center [534, 297] width 1068 height 594
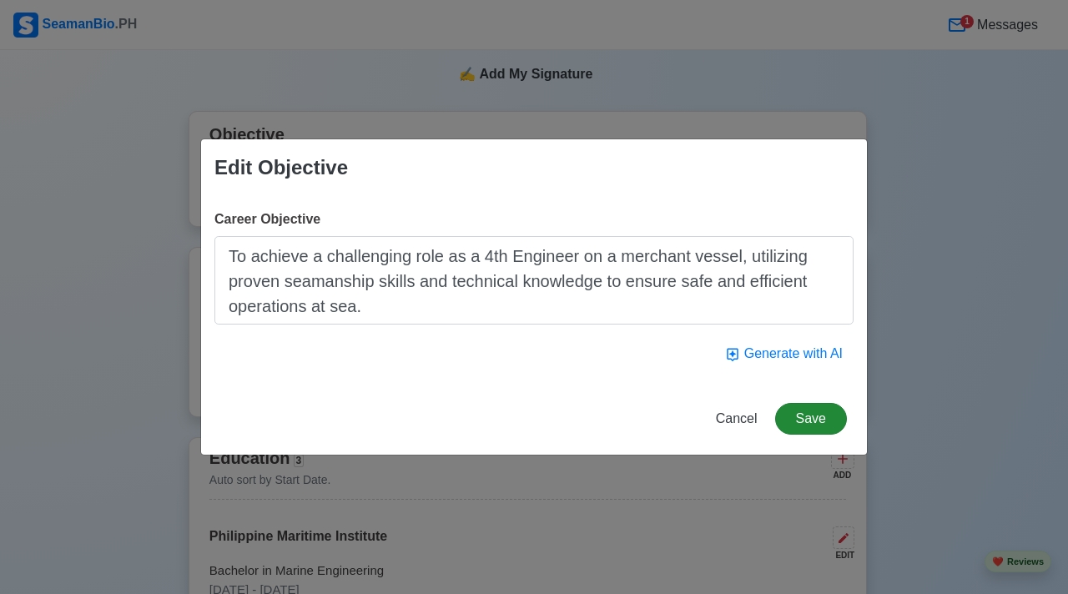
drag, startPoint x: 947, startPoint y: 329, endPoint x: 831, endPoint y: 403, distance: 138.5
click at [945, 330] on div "Edit Objective Career Objective To achieve a challenging role as a 4th Engineer…" at bounding box center [534, 297] width 1068 height 594
click at [744, 428] on button "Cancel" at bounding box center [736, 419] width 63 height 32
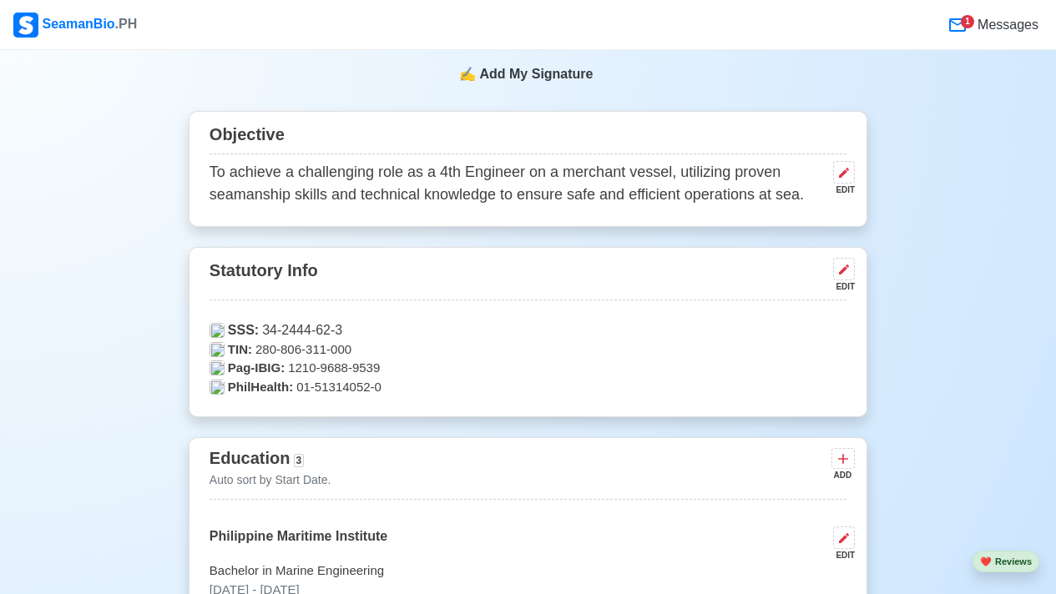
click at [280, 34] on div "1 Messages" at bounding box center [591, 25] width 904 height 35
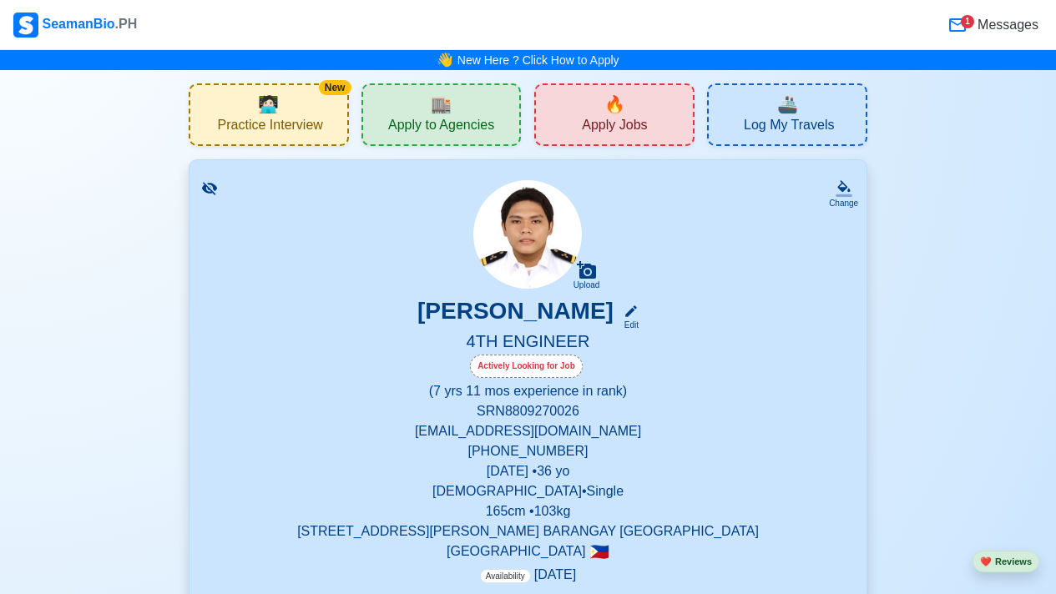
click at [467, 105] on div "🏬 Apply to Agencies" at bounding box center [441, 114] width 160 height 63
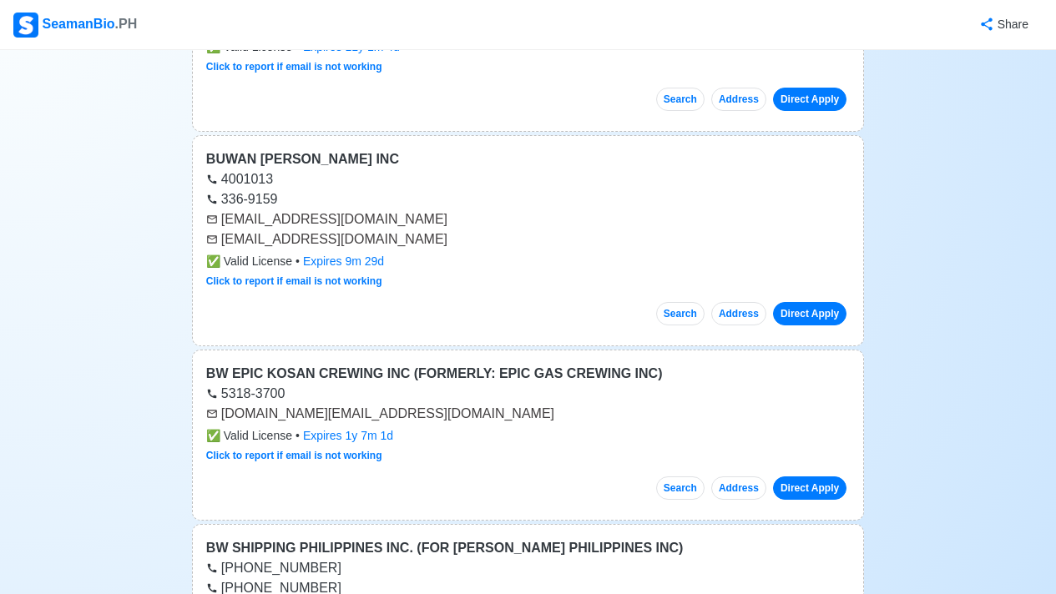
scroll to position [911, 0]
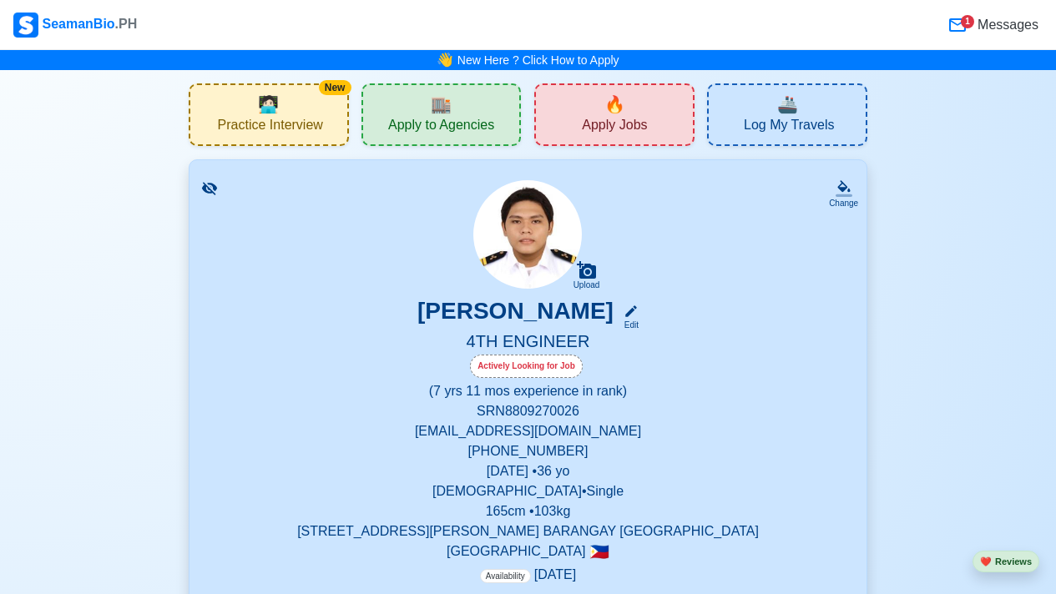
click at [689, 28] on icon at bounding box center [957, 25] width 20 height 20
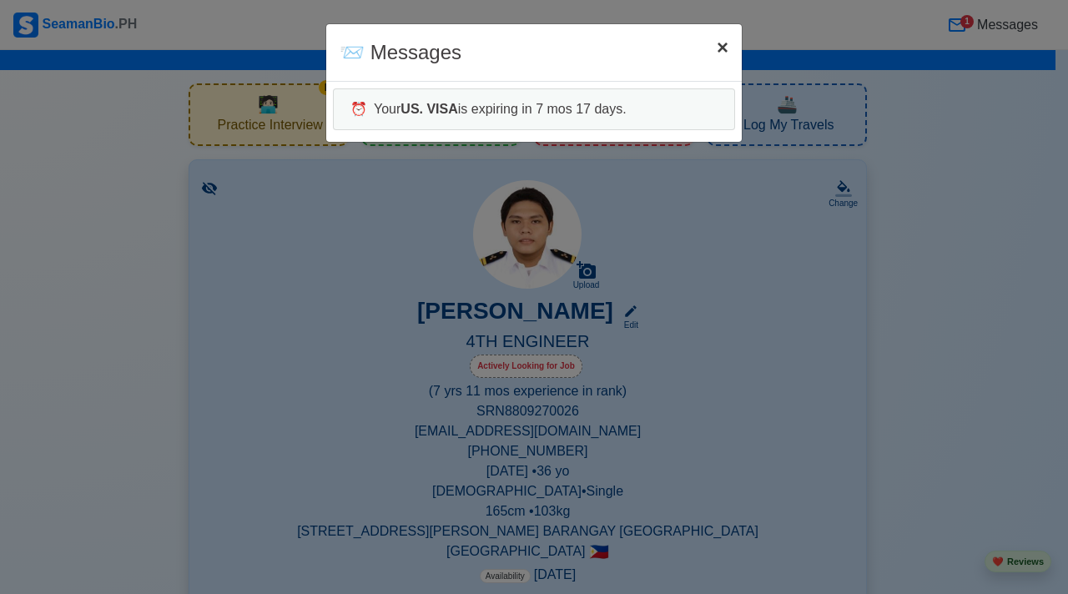
click at [689, 46] on span "×" at bounding box center [723, 47] width 12 height 23
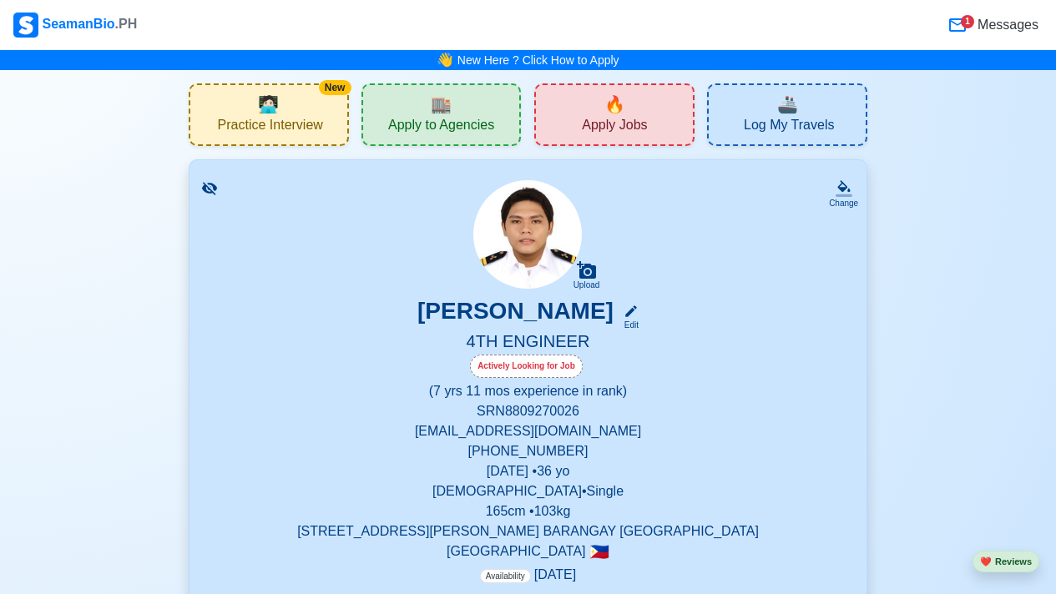
click at [689, 47] on nav "SeamanBio .PH 1 Messages" at bounding box center [528, 25] width 1056 height 50
click at [626, 307] on icon at bounding box center [631, 311] width 15 height 15
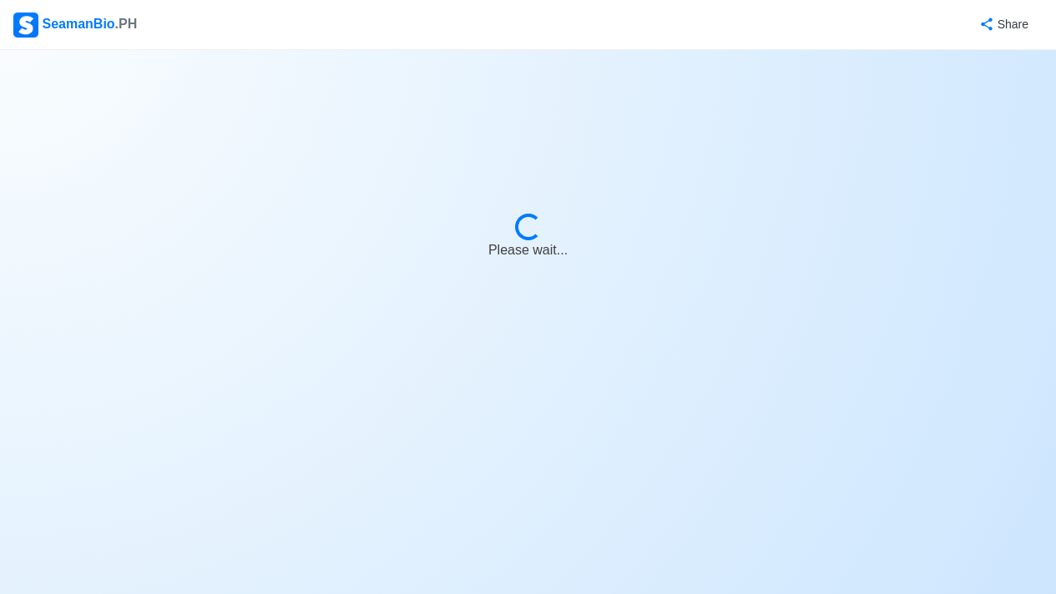
select select "Actively Looking for Job"
select select "Visible for Hiring"
select select "Single"
select select "[DEMOGRAPHIC_DATA]"
select select "PH"
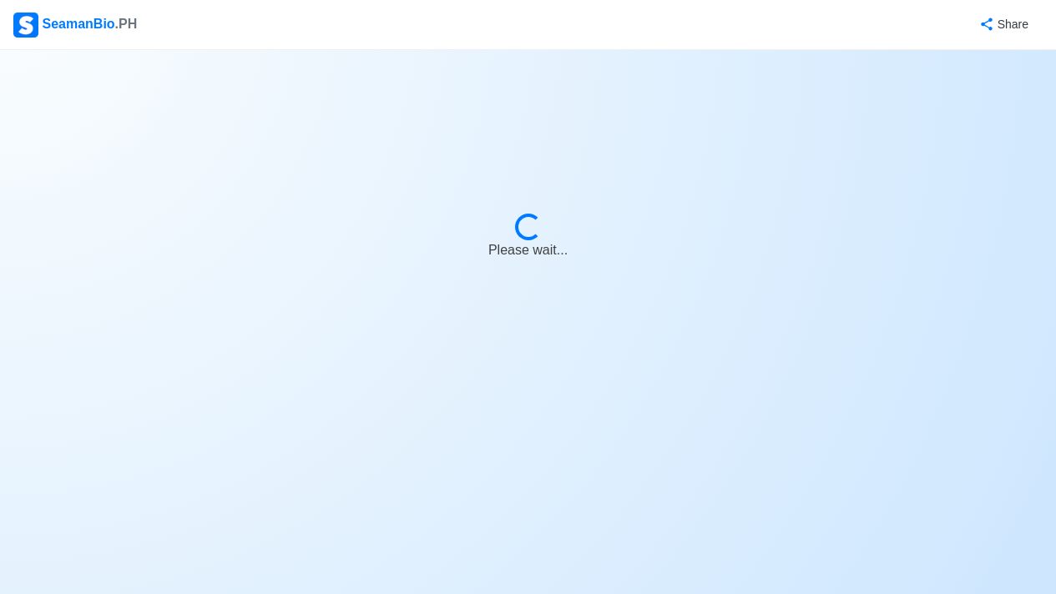
select select "7"
select select "11"
select select "1761926400000"
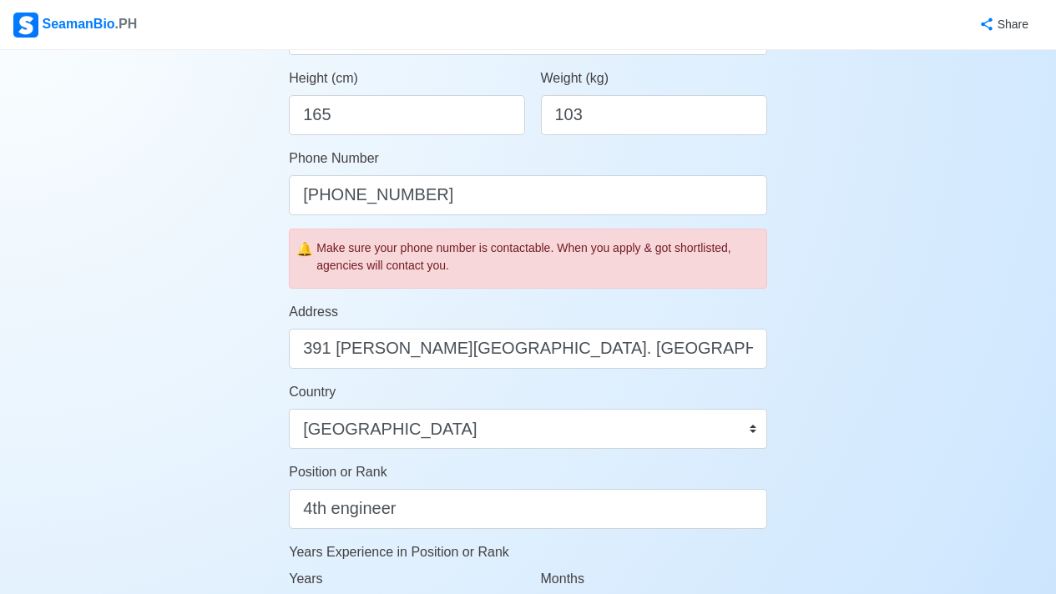
scroll to position [458, 0]
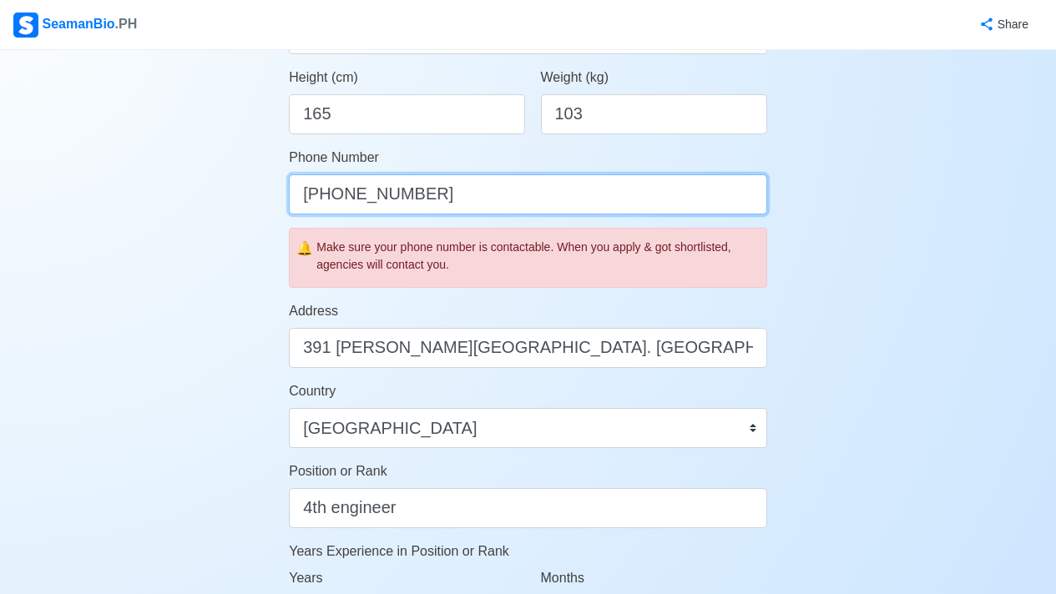
click at [484, 197] on input "[PHONE_NUMBER]" at bounding box center [528, 194] width 478 height 40
click at [598, 200] on input "[PHONE_NUMBER]" at bounding box center [528, 194] width 478 height 40
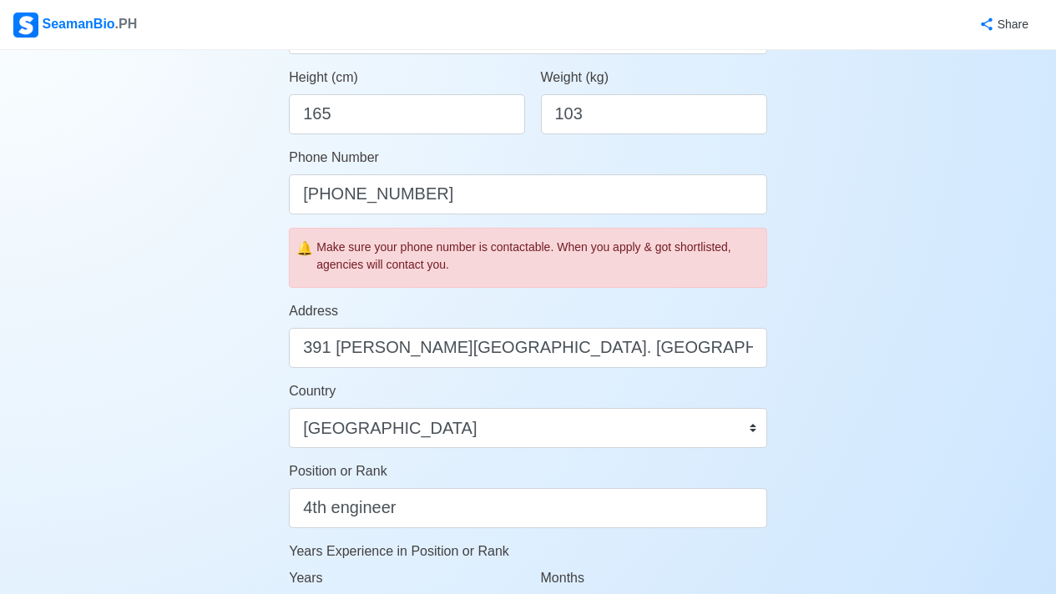
scroll to position [0, 0]
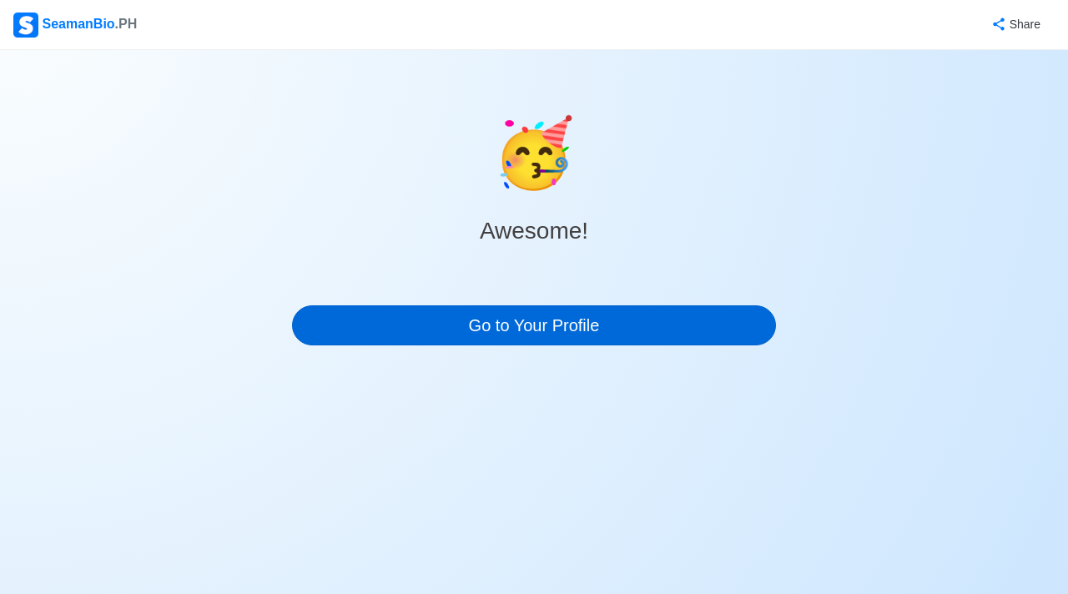
drag, startPoint x: 583, startPoint y: 295, endPoint x: 556, endPoint y: 323, distance: 39.0
click at [578, 298] on div "🥳 Awesome! Go to Your Profile" at bounding box center [534, 224] width 484 height 242
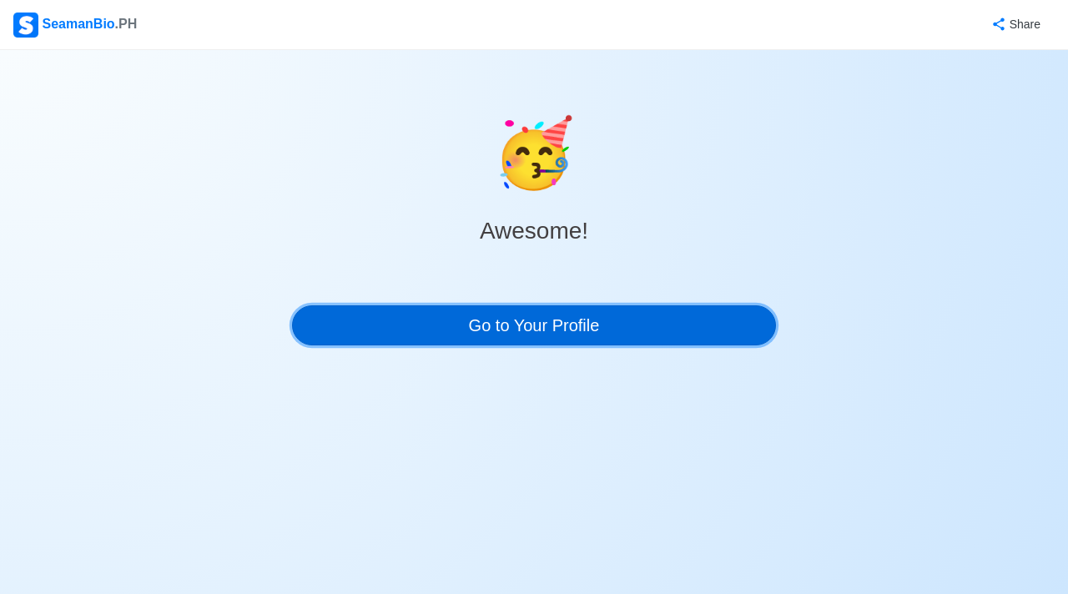
click at [556, 323] on link "Go to Your Profile" at bounding box center [534, 325] width 484 height 40
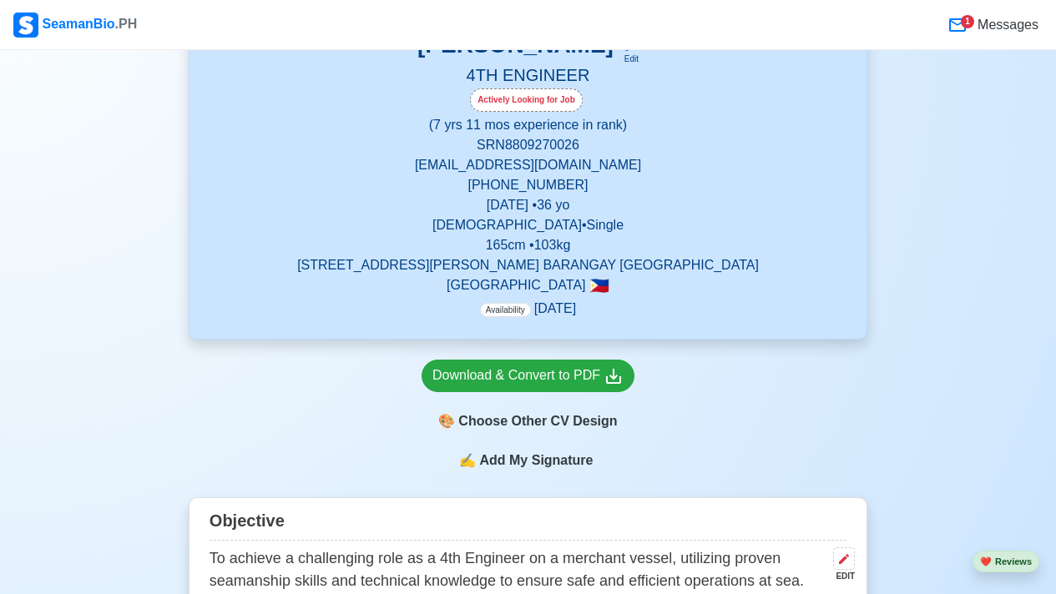
scroll to position [493, 0]
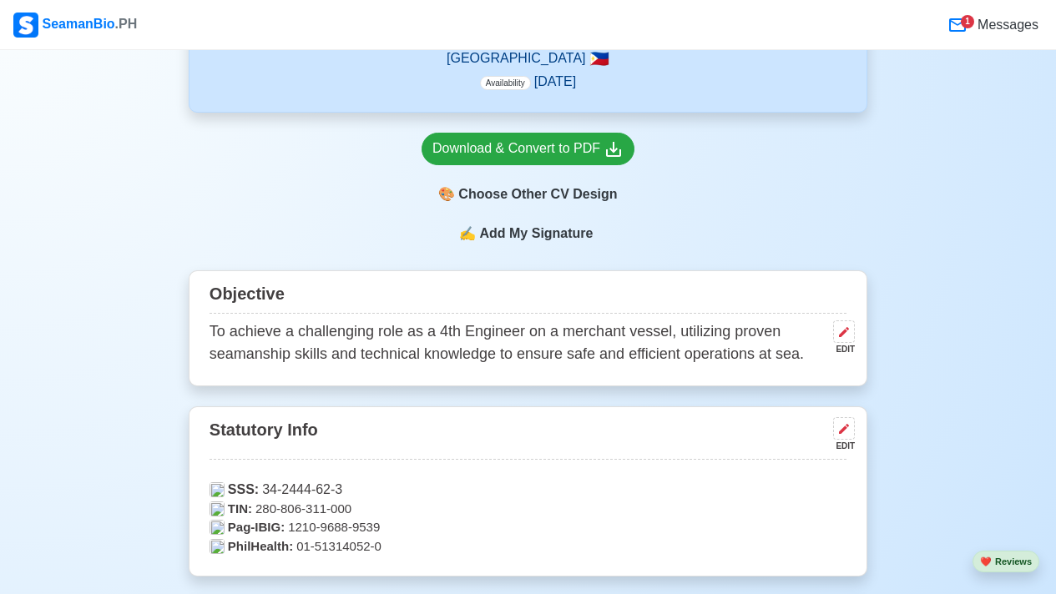
click at [492, 345] on p "To achieve a challenging role as a 4th Engineer on a merchant vessel, utilizing…" at bounding box center [518, 343] width 617 height 45
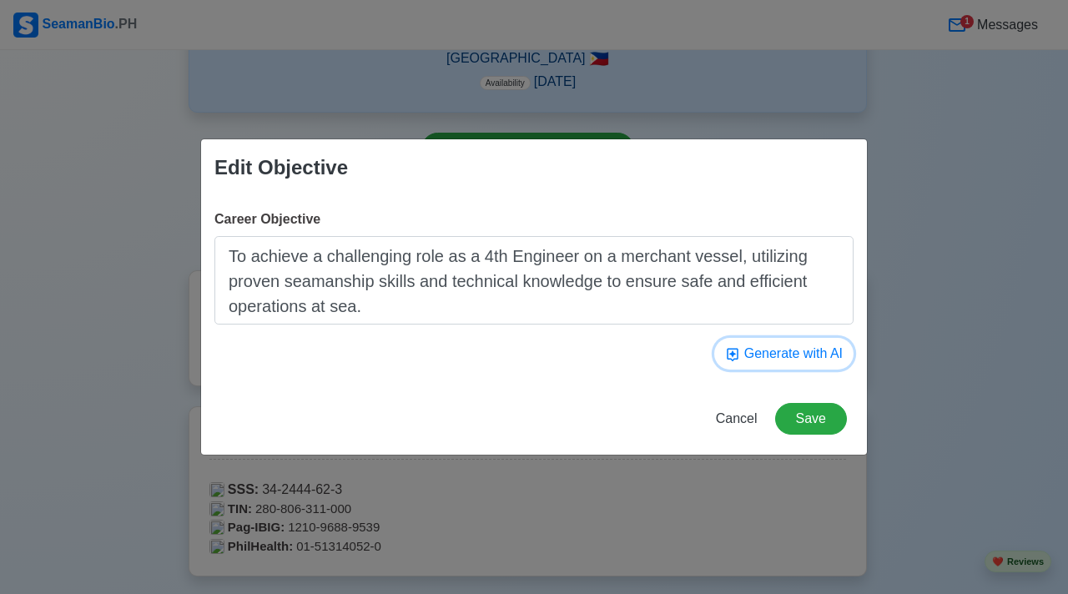
click at [689, 362] on button "Generate with AI" at bounding box center [783, 354] width 139 height 32
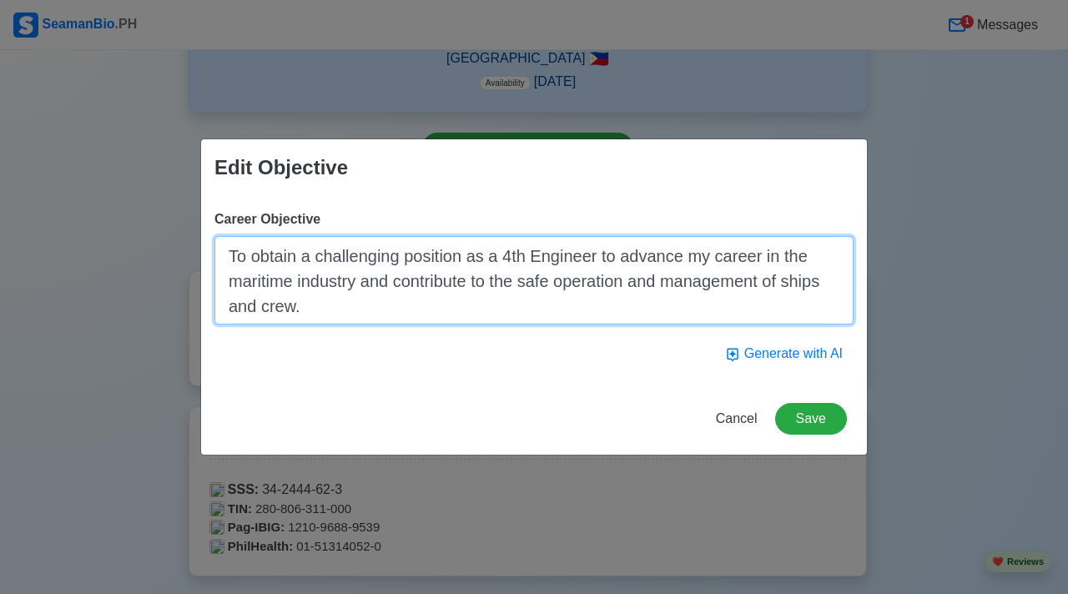
click at [562, 305] on textarea "To obtain a challenging position as a 4th Engineer to advance my career in the …" at bounding box center [534, 280] width 639 height 88
click at [558, 305] on textarea "To obtain a challenging position as a 4th Engineer to advance my career in the …" at bounding box center [534, 280] width 639 height 88
drag, startPoint x: 694, startPoint y: 290, endPoint x: 166, endPoint y: 206, distance: 534.9
click at [166, 206] on div "Edit Objective Career Objective To obtain a challenging position as a 4th Engin…" at bounding box center [534, 297] width 1068 height 594
click at [286, 257] on textarea "To obtain a challenging position as a 4th Engineer to advance my career in the …" at bounding box center [534, 280] width 639 height 88
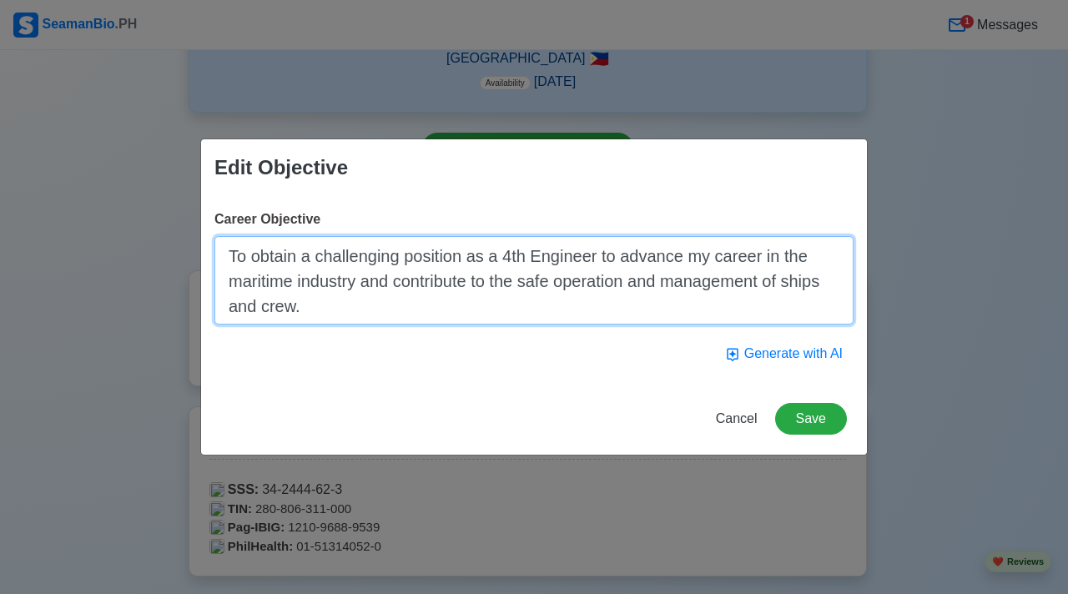
click at [326, 305] on textarea "To obtain a challenging position as a 4th Engineer to advance my career in the …" at bounding box center [534, 280] width 639 height 88
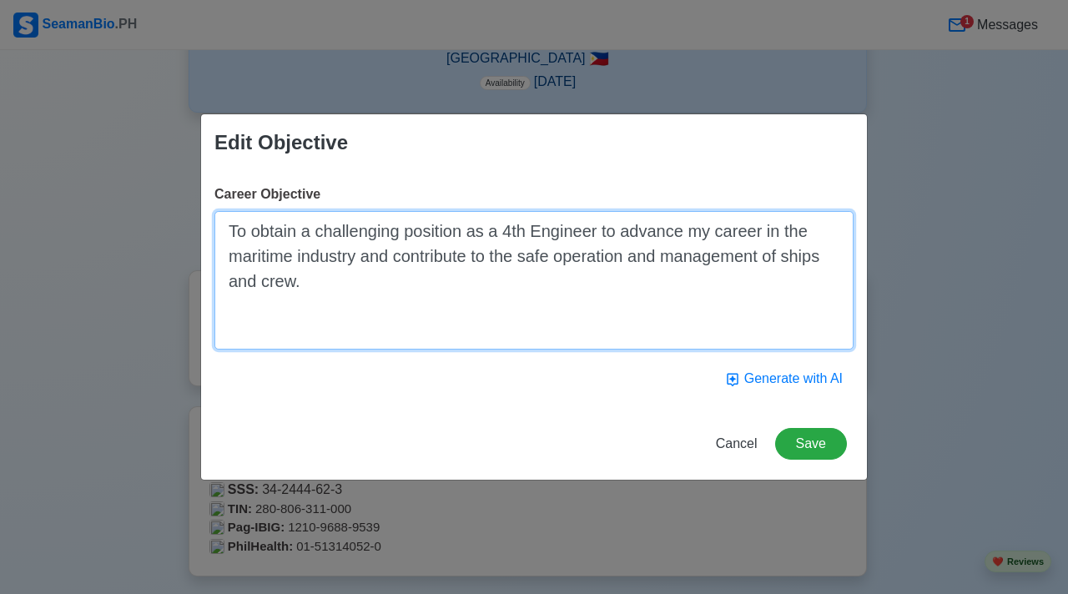
paste textarea "Operating and maintaining auxiliary machinery: air compressors, purifiers, pump…"
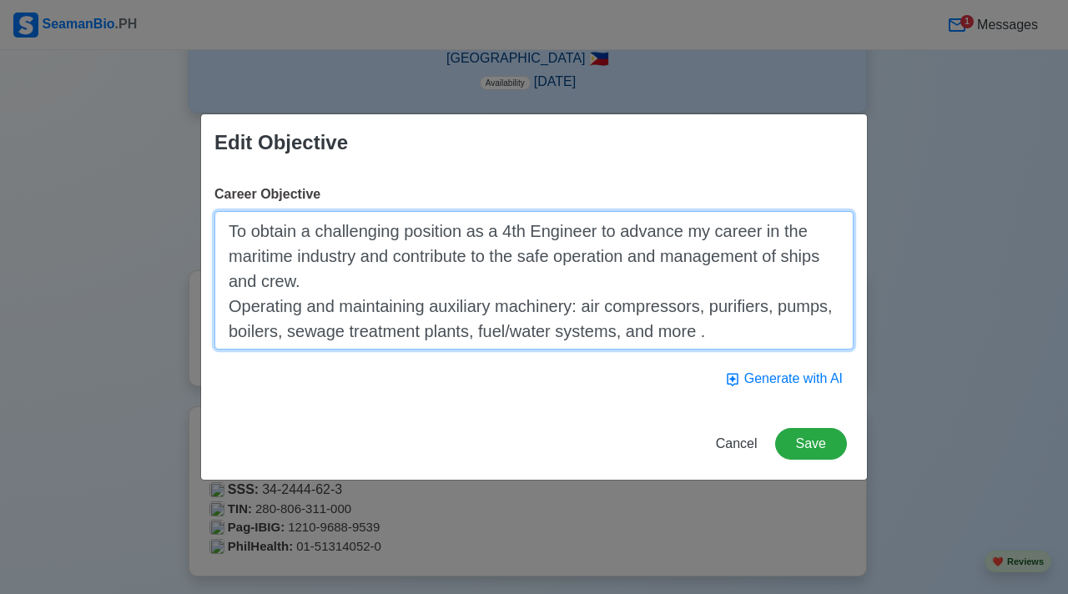
drag, startPoint x: 627, startPoint y: 282, endPoint x: 353, endPoint y: 276, distance: 273.8
click at [353, 276] on textarea "To obtain a challenging position as a 4th Engineer to advance my career in the …" at bounding box center [534, 280] width 639 height 139
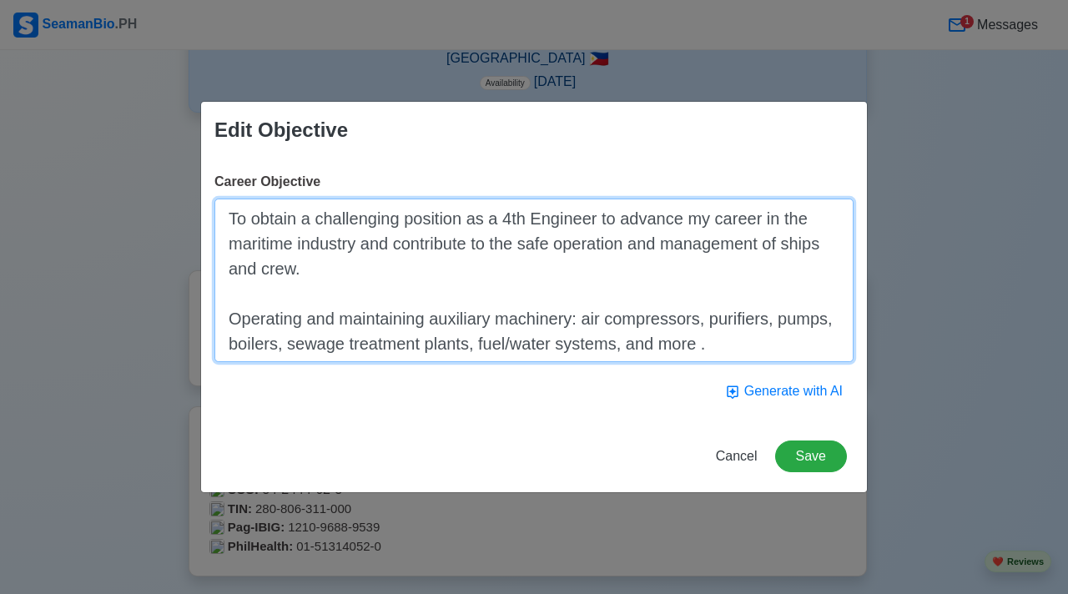
click at [689, 344] on textarea "To obtain a challenging position as a 4th Engineer to advance my career in the …" at bounding box center [534, 281] width 639 height 164
drag, startPoint x: 725, startPoint y: 356, endPoint x: 481, endPoint y: 357, distance: 244.6
click at [485, 358] on textarea "To obtain a challenging position as a 4th Engineer to advance my career in the …" at bounding box center [534, 281] width 639 height 164
drag, startPoint x: 285, startPoint y: 348, endPoint x: 172, endPoint y: 345, distance: 112.7
click at [172, 345] on div "Edit Objective Career Objective To obtain a challenging position as a 4th Engin…" at bounding box center [534, 297] width 1068 height 594
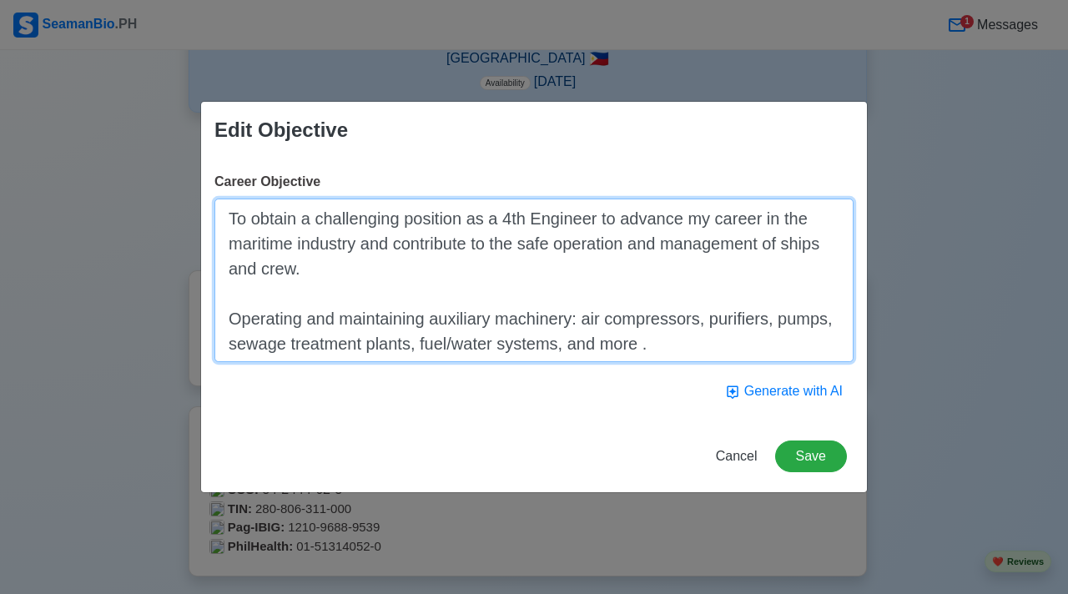
click at [673, 334] on textarea "To obtain a challenging position as a 4th Engineer to advance my career in the …" at bounding box center [534, 281] width 639 height 164
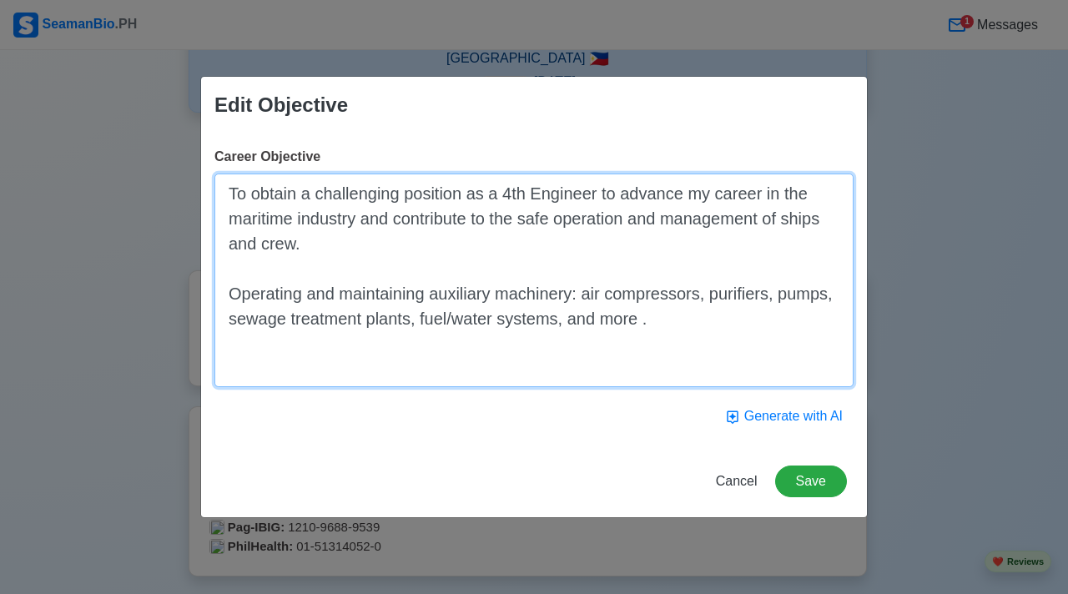
paste textarea "Perform routine inspections, troubleshooting, basic repairs, and assist in bunk…"
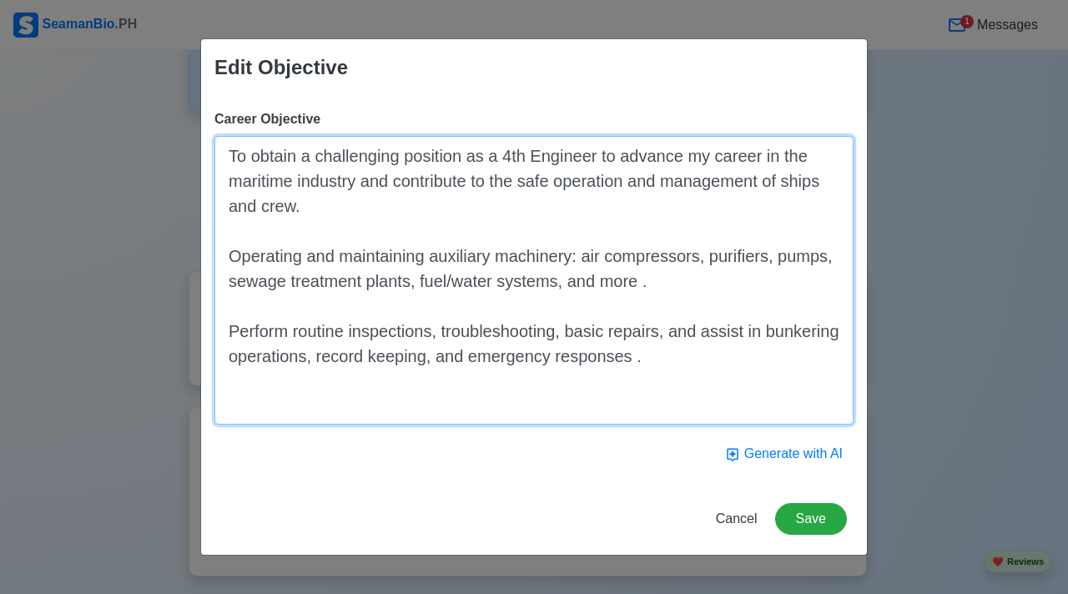
paste textarea "Keep inventory, maintain logs and reports for machinery and performance ."
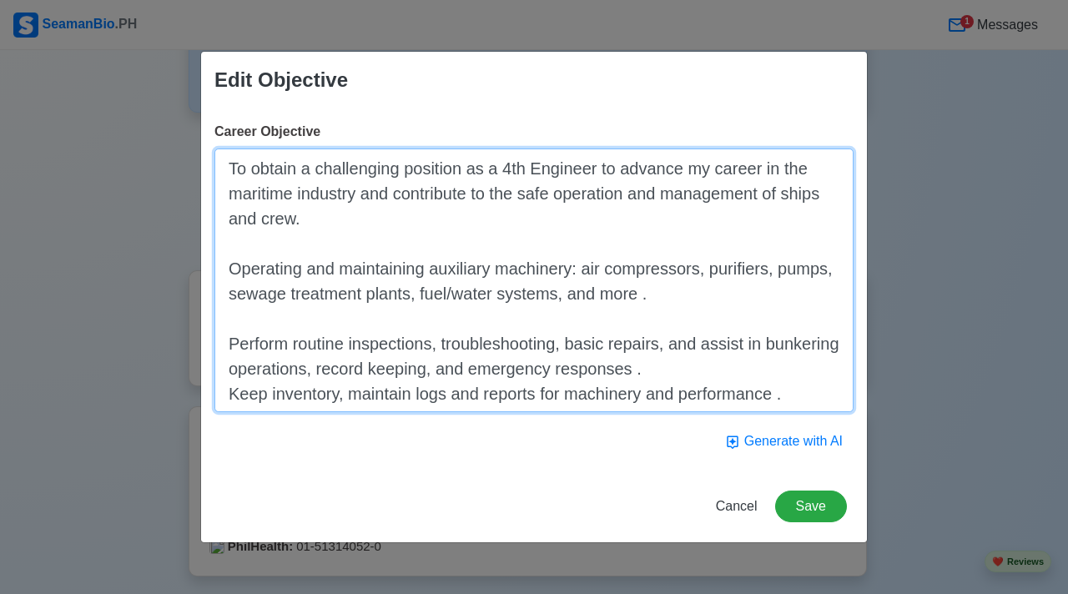
click at [689, 364] on textarea "To obtain a challenging position as a 4th Engineer to advance my career in the …" at bounding box center [534, 281] width 639 height 264
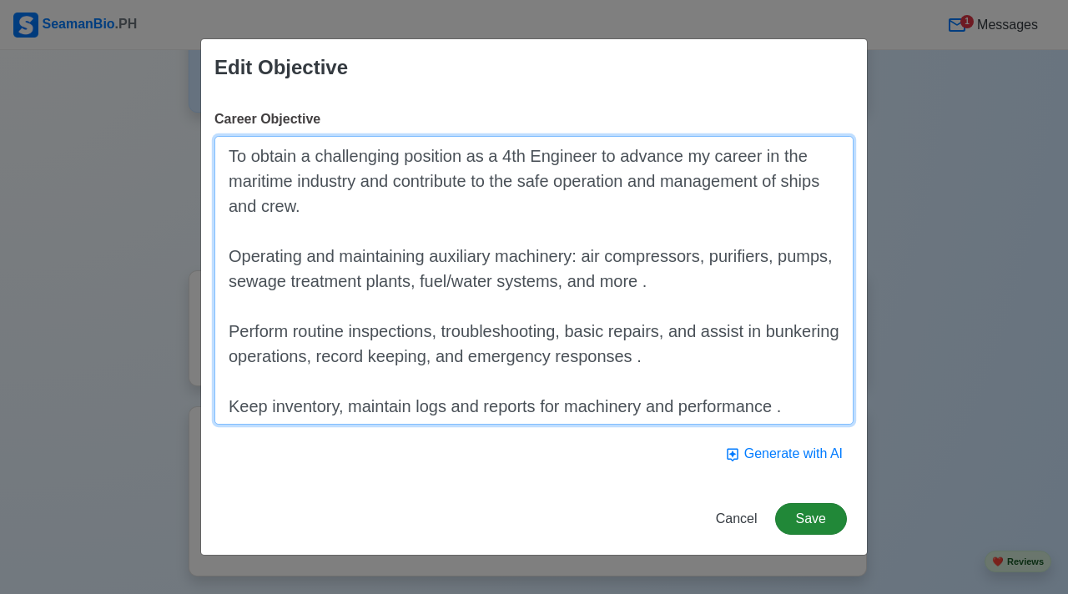
type textarea "To obtain a challenging position as a 4th Engineer to advance my career in the …"
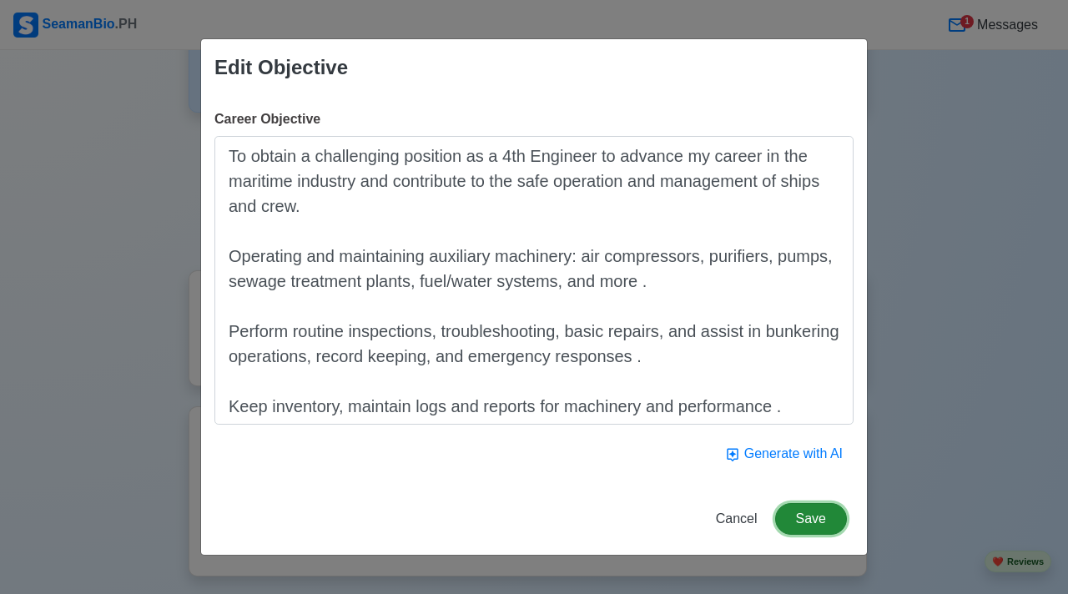
click at [689, 524] on button "Save" at bounding box center [811, 519] width 72 height 32
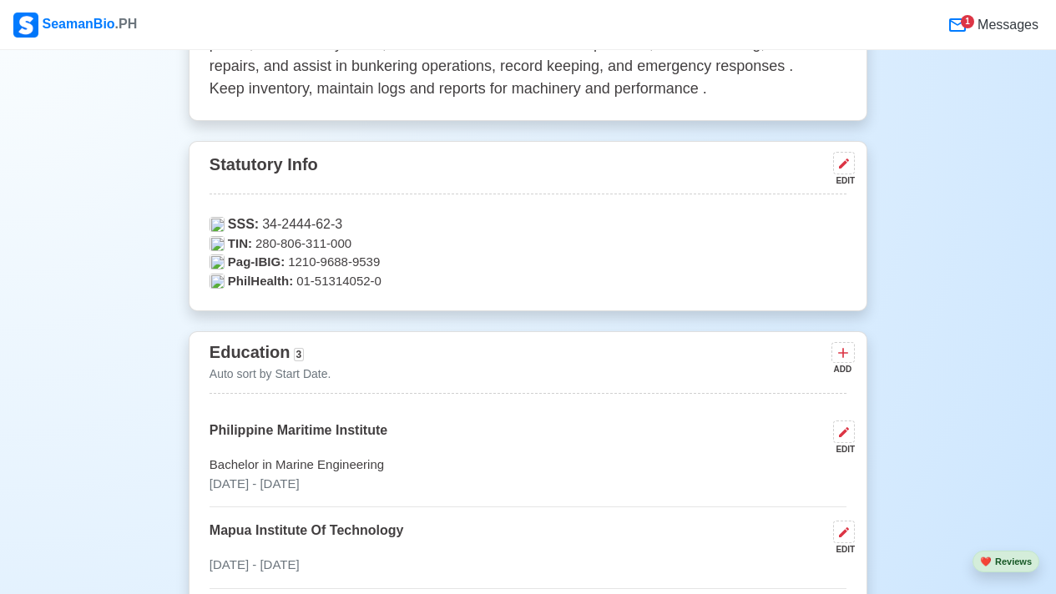
scroll to position [563, 0]
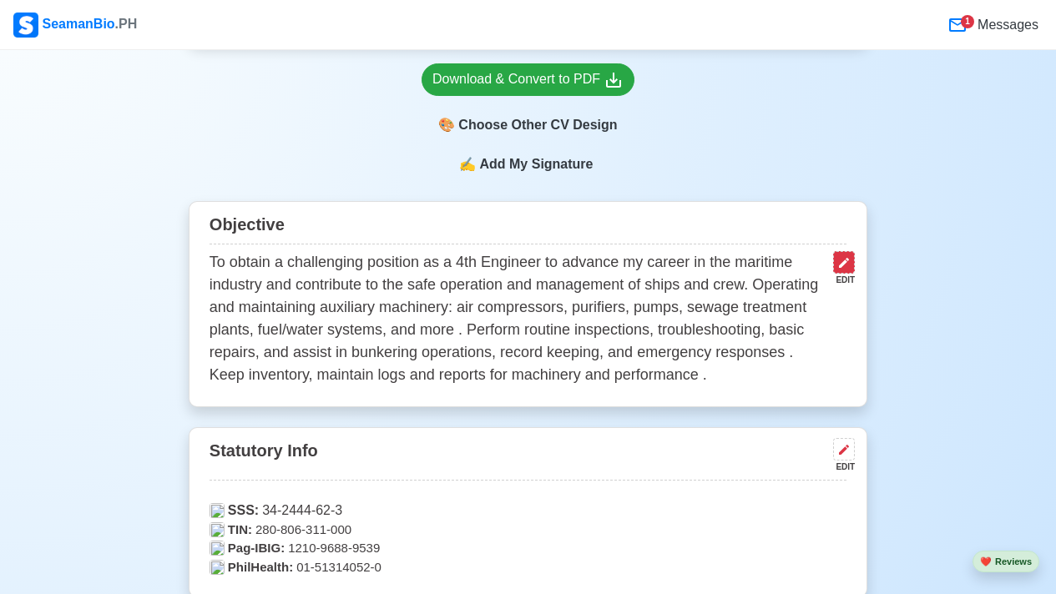
click at [689, 267] on icon at bounding box center [844, 263] width 10 height 10
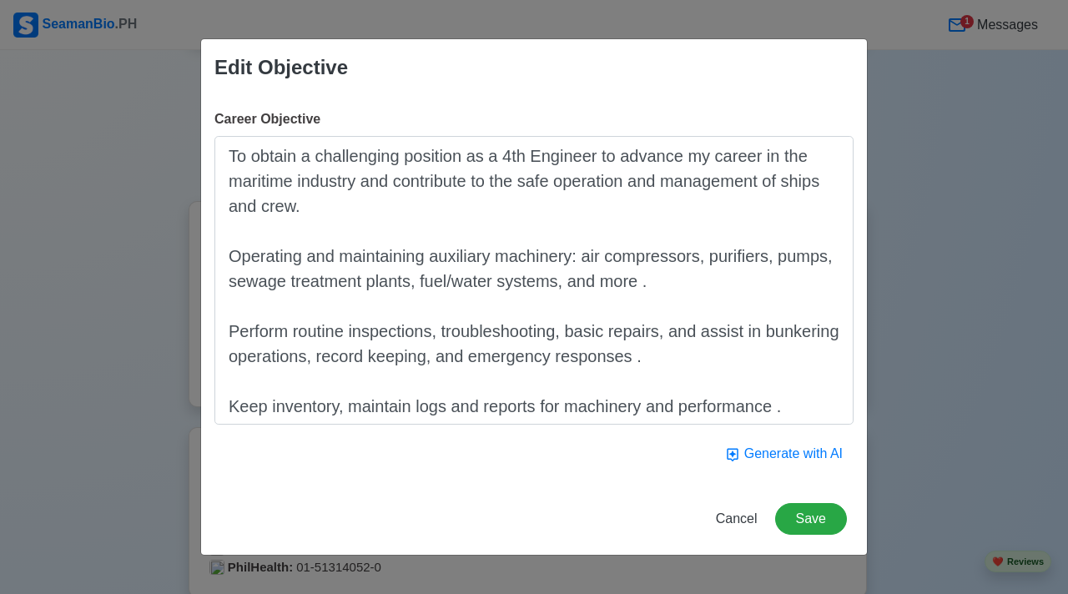
click at [377, 215] on textarea "To obtain a challenging position as a 4th Engineer to advance my career in the …" at bounding box center [534, 280] width 639 height 289
drag, startPoint x: 780, startPoint y: 417, endPoint x: 233, endPoint y: 259, distance: 569.2
click at [230, 248] on textarea "To obtain a challenging position as a 4th Engineer to advance my career in the …" at bounding box center [534, 280] width 639 height 289
click at [689, 457] on button "Generate with AI" at bounding box center [783, 454] width 139 height 32
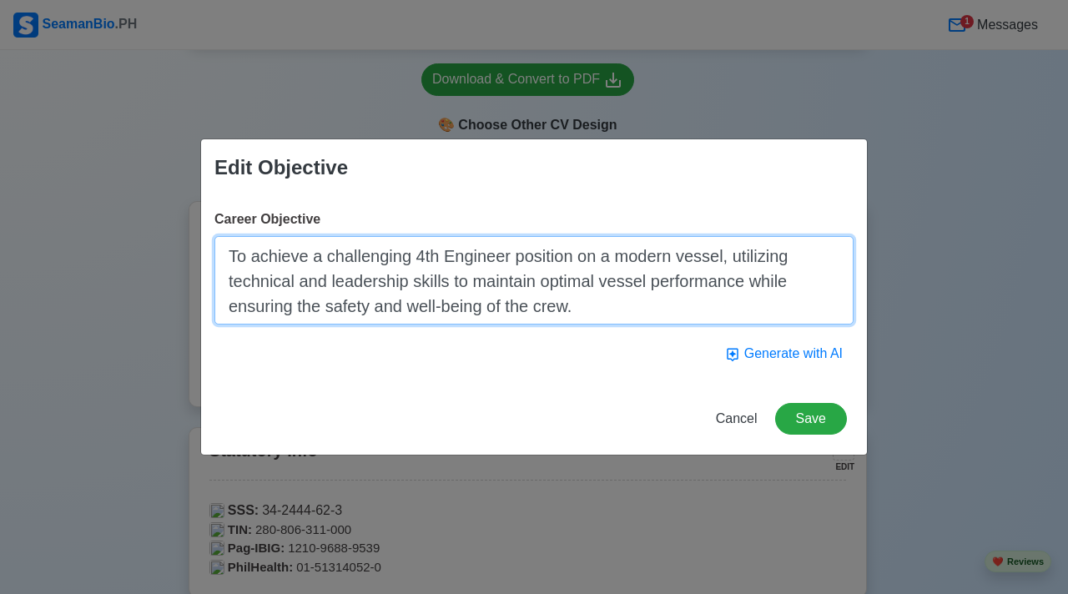
click at [588, 306] on textarea "To achieve a challenging 4th Engineer position on a modern vessel, utilizing te…" at bounding box center [534, 280] width 639 height 88
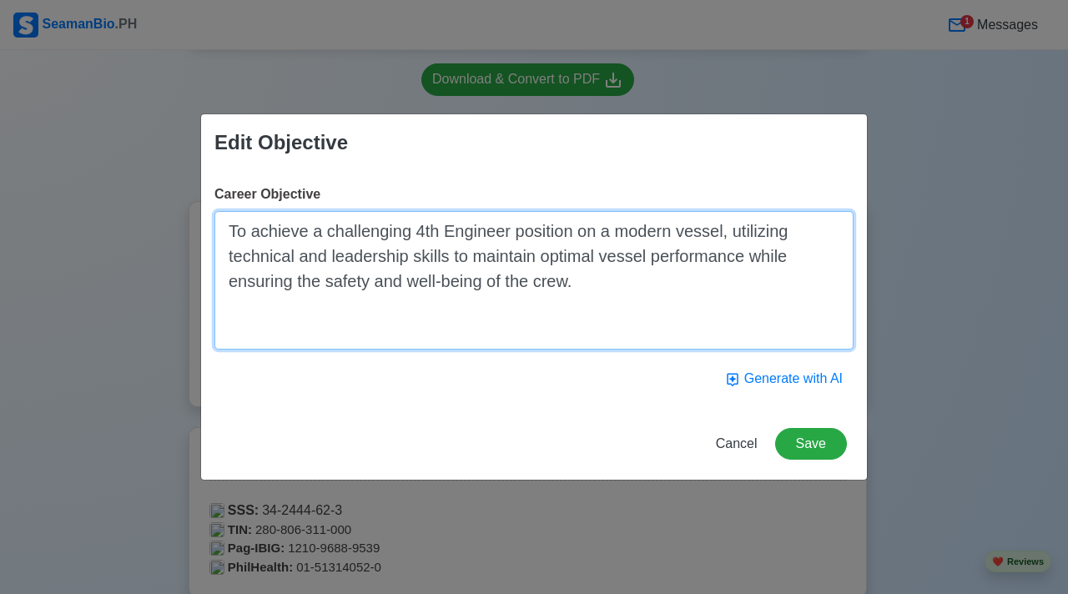
paste textarea "Operating and maintaining auxiliary machinery: air compressors, purifiers, pump…"
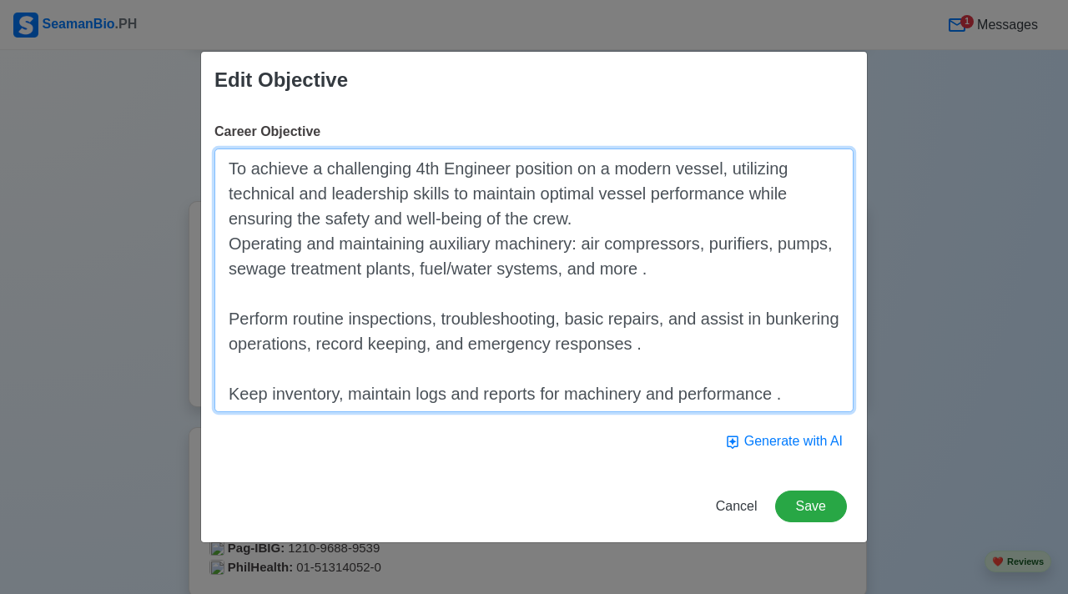
click at [593, 221] on textarea "To achieve a challenging 4th Engineer position on a modern vessel, utilizing te…" at bounding box center [534, 281] width 639 height 264
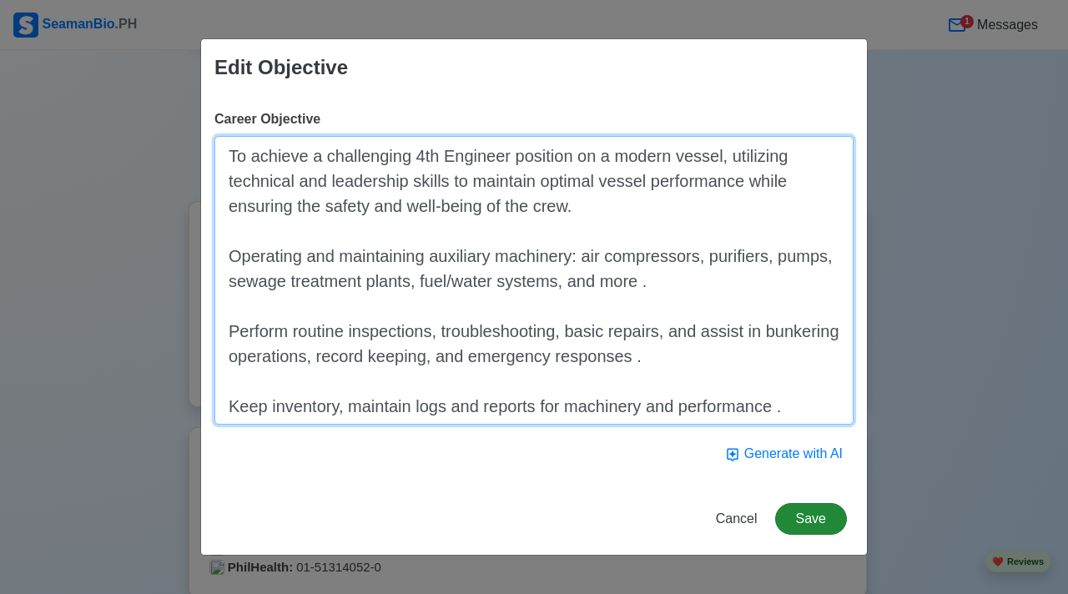
type textarea "To achieve a challenging 4th Engineer position on a modern vessel, utilizing te…"
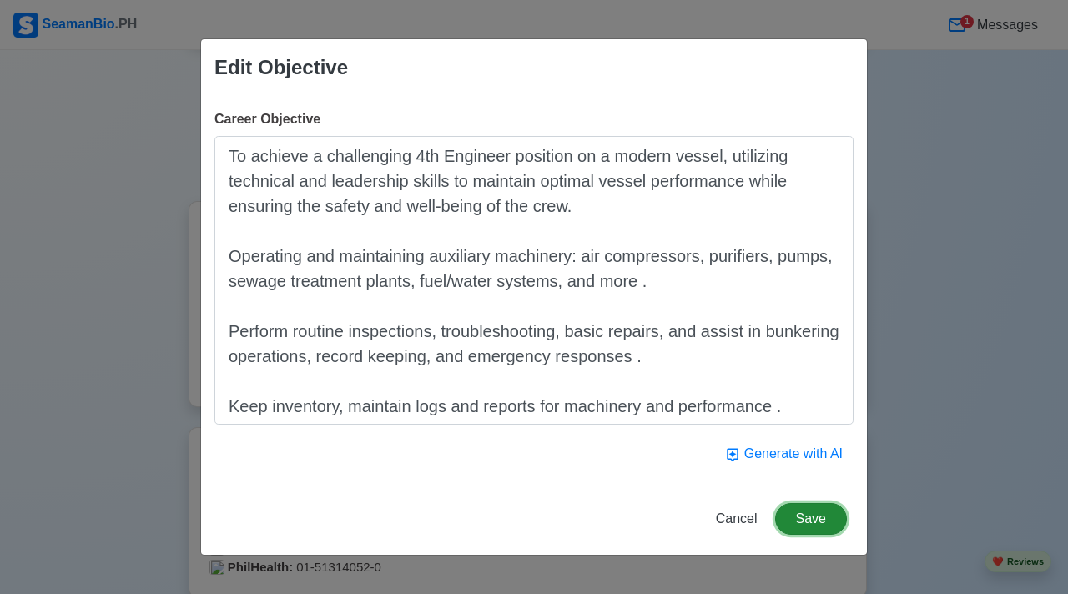
click at [689, 508] on button "Save" at bounding box center [811, 519] width 72 height 32
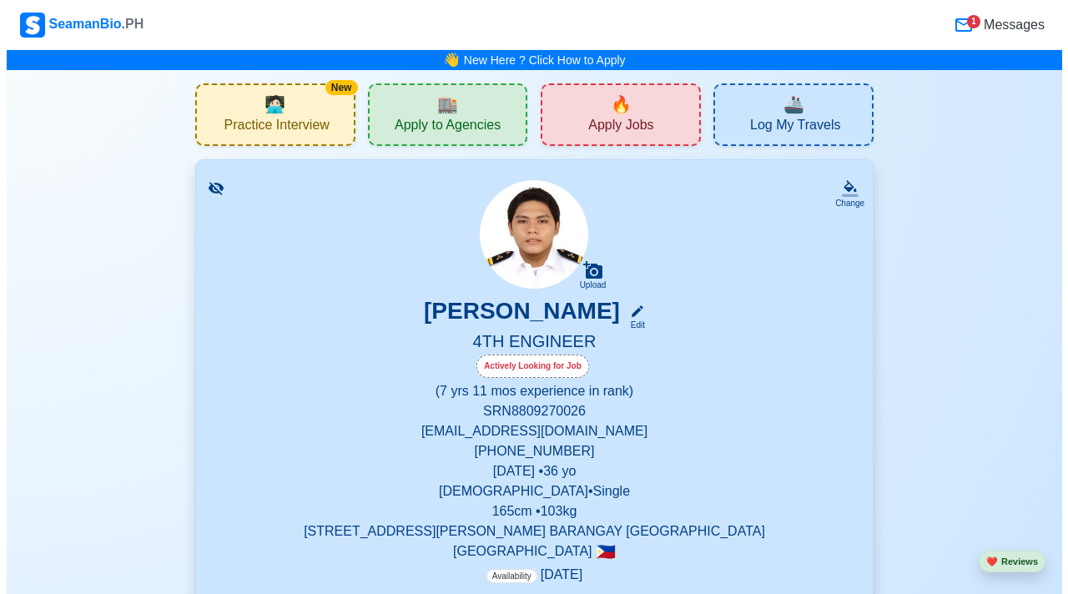
scroll to position [533, 0]
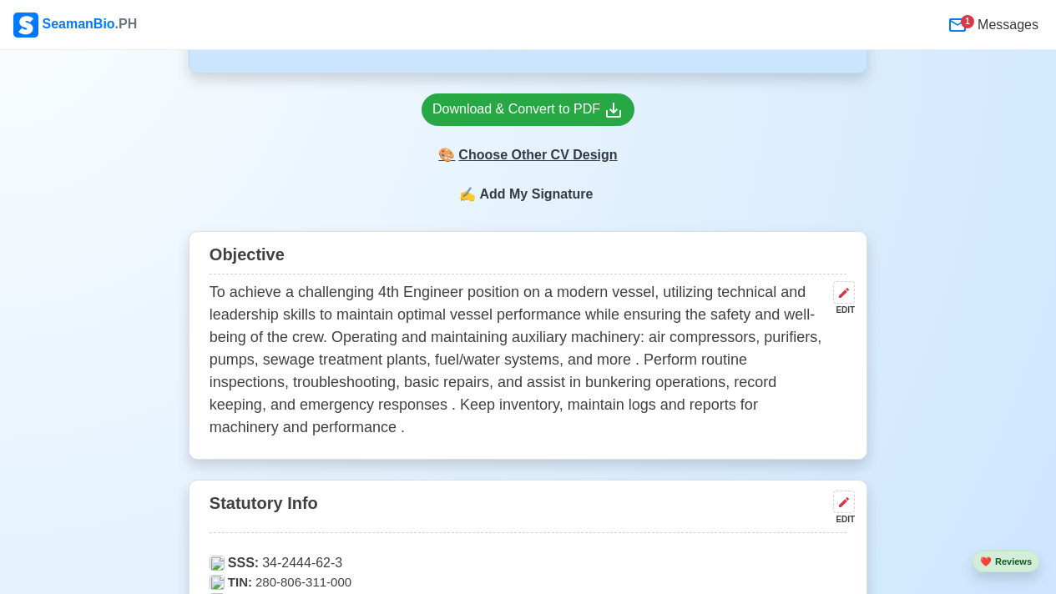
click at [550, 159] on div "🎨 Choose Other CV Design" at bounding box center [528, 155] width 213 height 32
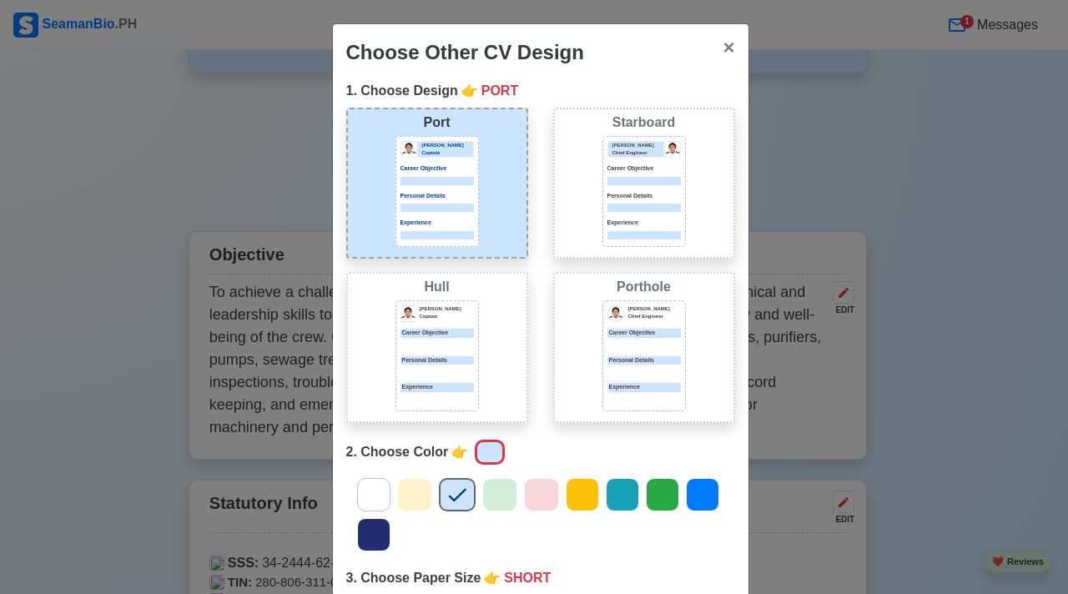
click at [376, 495] on icon at bounding box center [373, 494] width 25 height 25
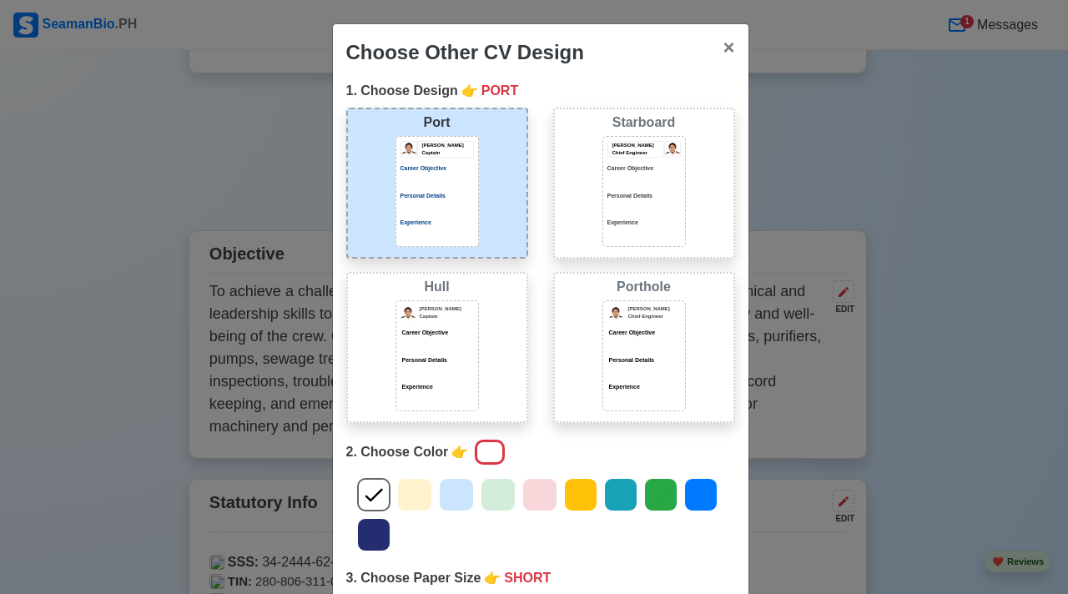
click at [468, 181] on div "[PERSON_NAME] Captain Career Objective Personal Details Experience" at bounding box center [437, 191] width 83 height 111
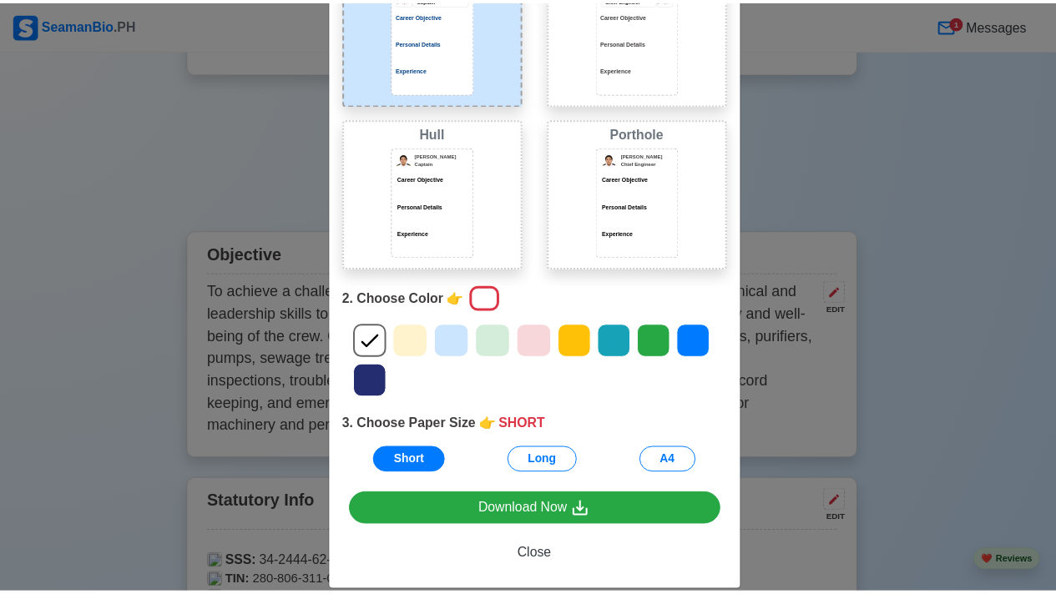
scroll to position [176, 0]
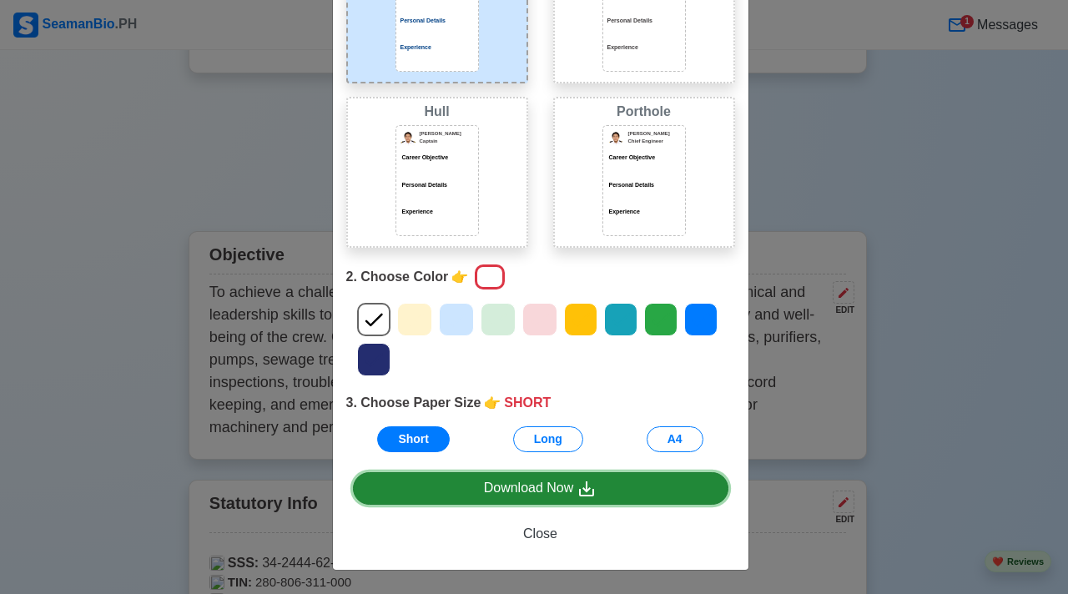
click at [568, 491] on div "Download Now" at bounding box center [541, 488] width 114 height 21
click at [540, 487] on div "Download Now" at bounding box center [541, 488] width 114 height 21
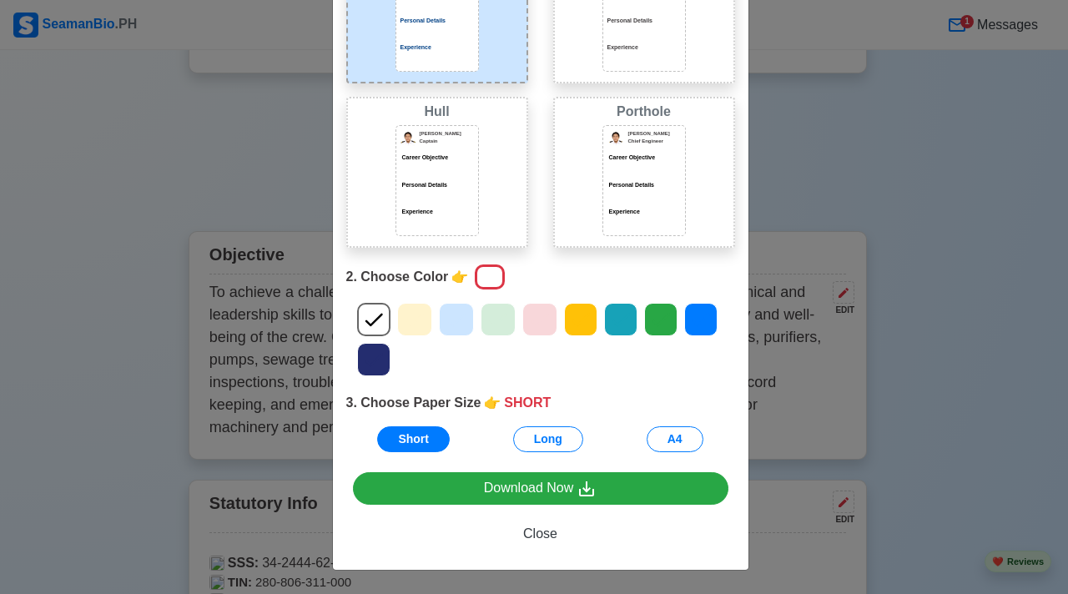
click at [689, 144] on div "Choose Other CV Design × Close 1. Choose Design 👉 PORT Port [PERSON_NAME] Capta…" at bounding box center [534, 297] width 1068 height 594
drag, startPoint x: 527, startPoint y: 537, endPoint x: 337, endPoint y: 200, distance: 386.1
click at [527, 524] on span "Close" at bounding box center [540, 534] width 34 height 14
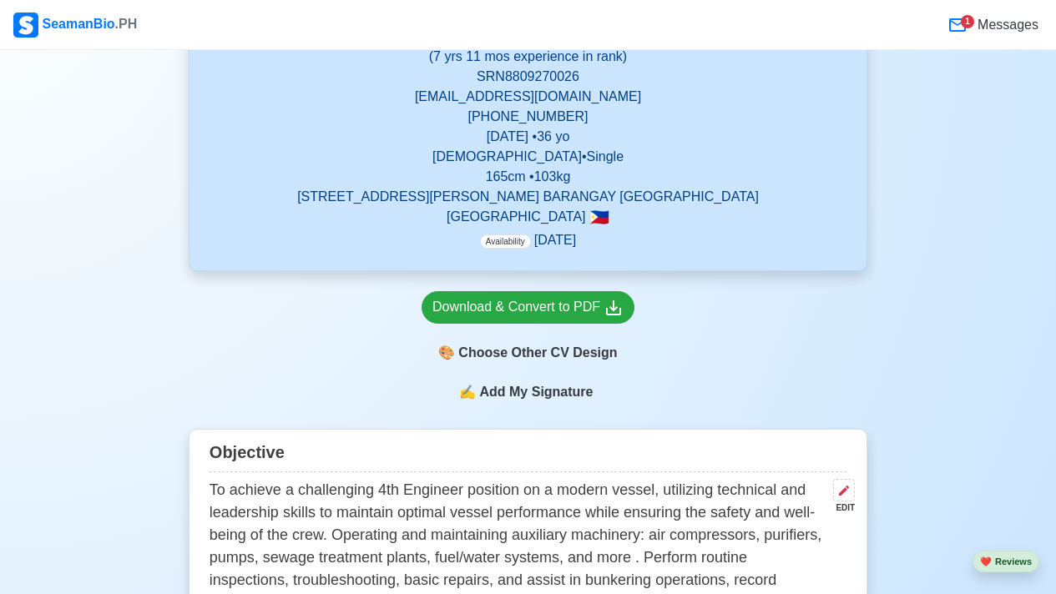
scroll to position [199, 0]
